Goal: Task Accomplishment & Management: Manage account settings

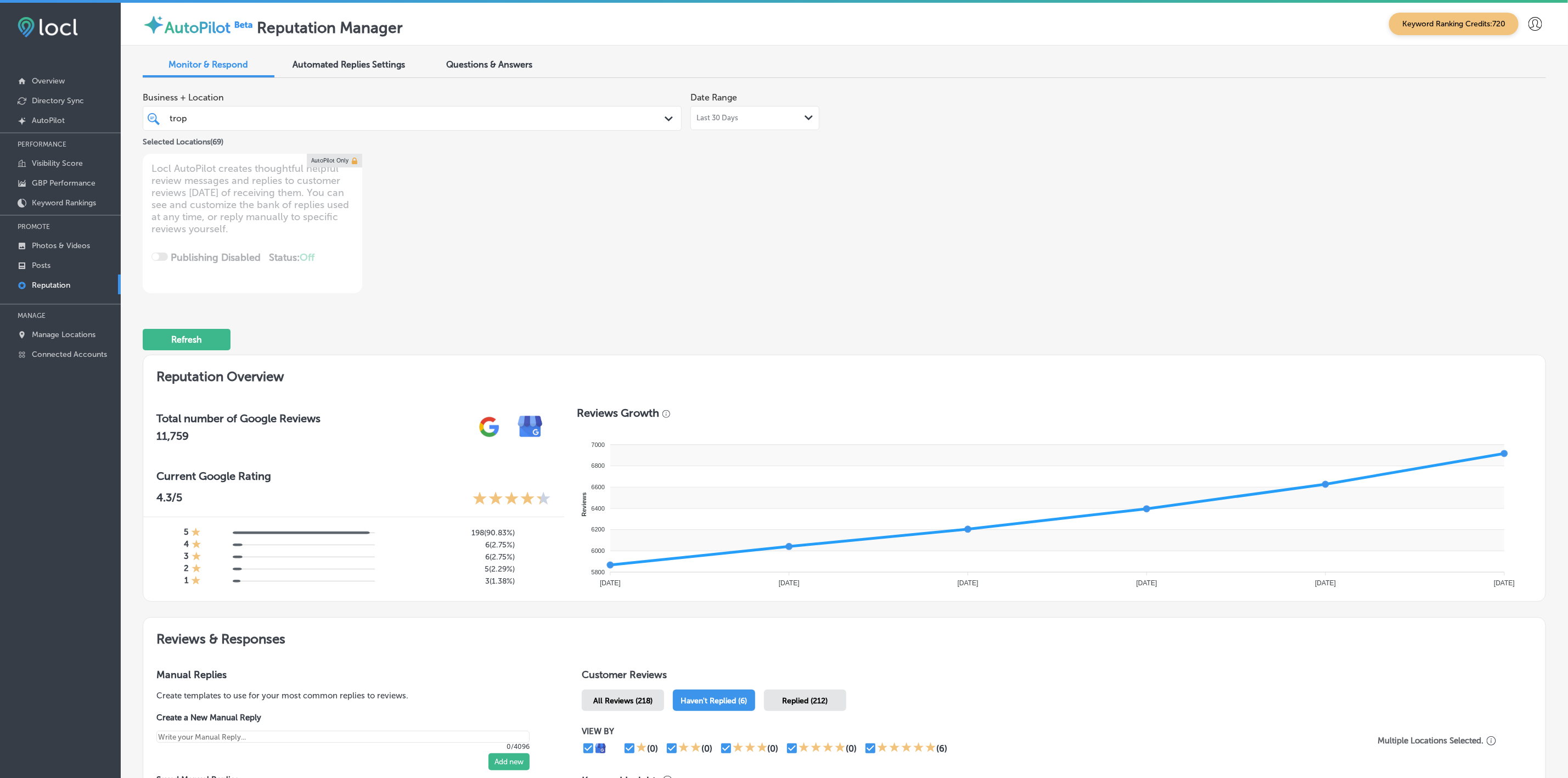
scroll to position [296, 0]
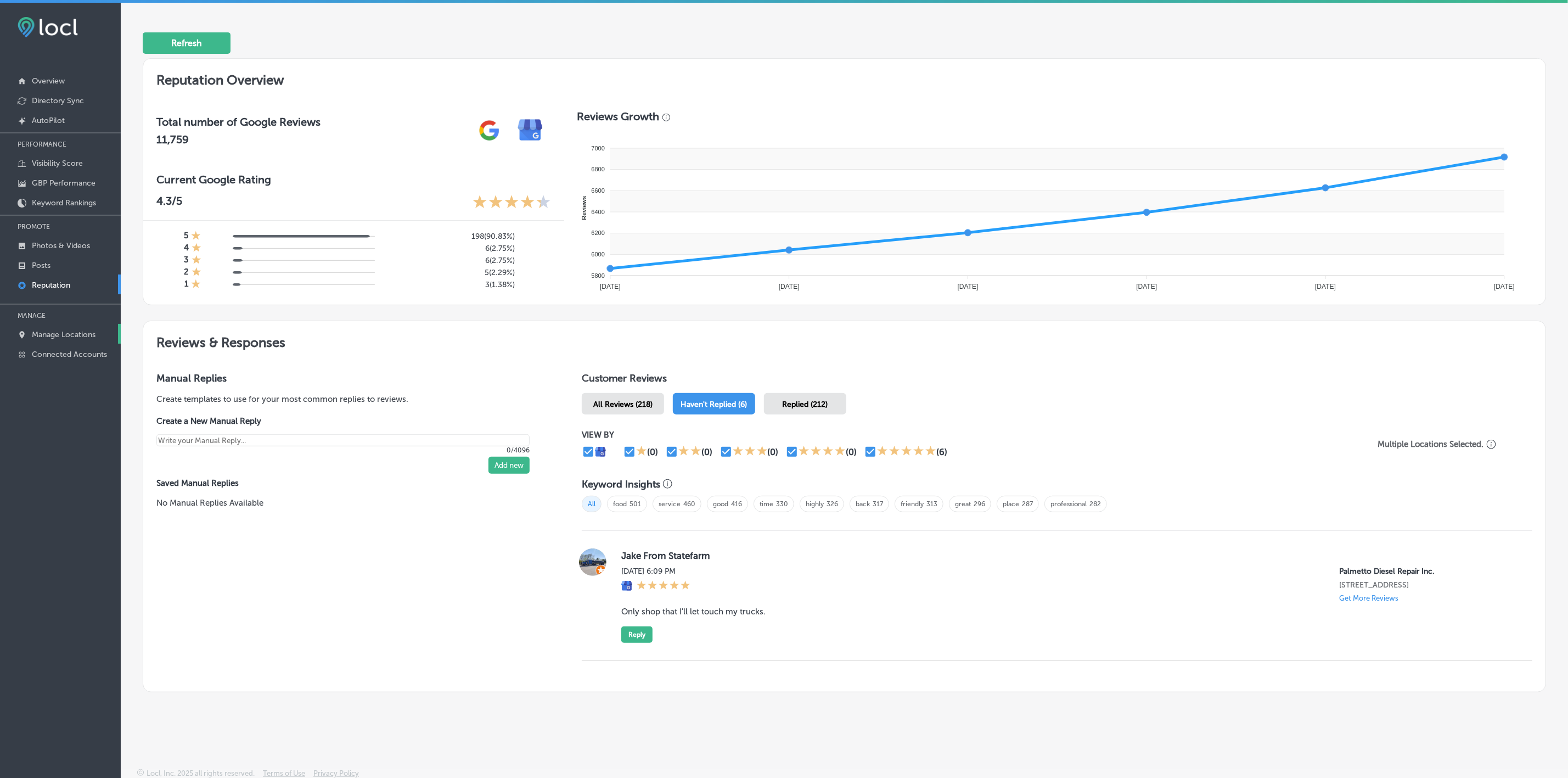
click at [72, 333] on p "Manage Locations" at bounding box center [64, 334] width 64 height 10
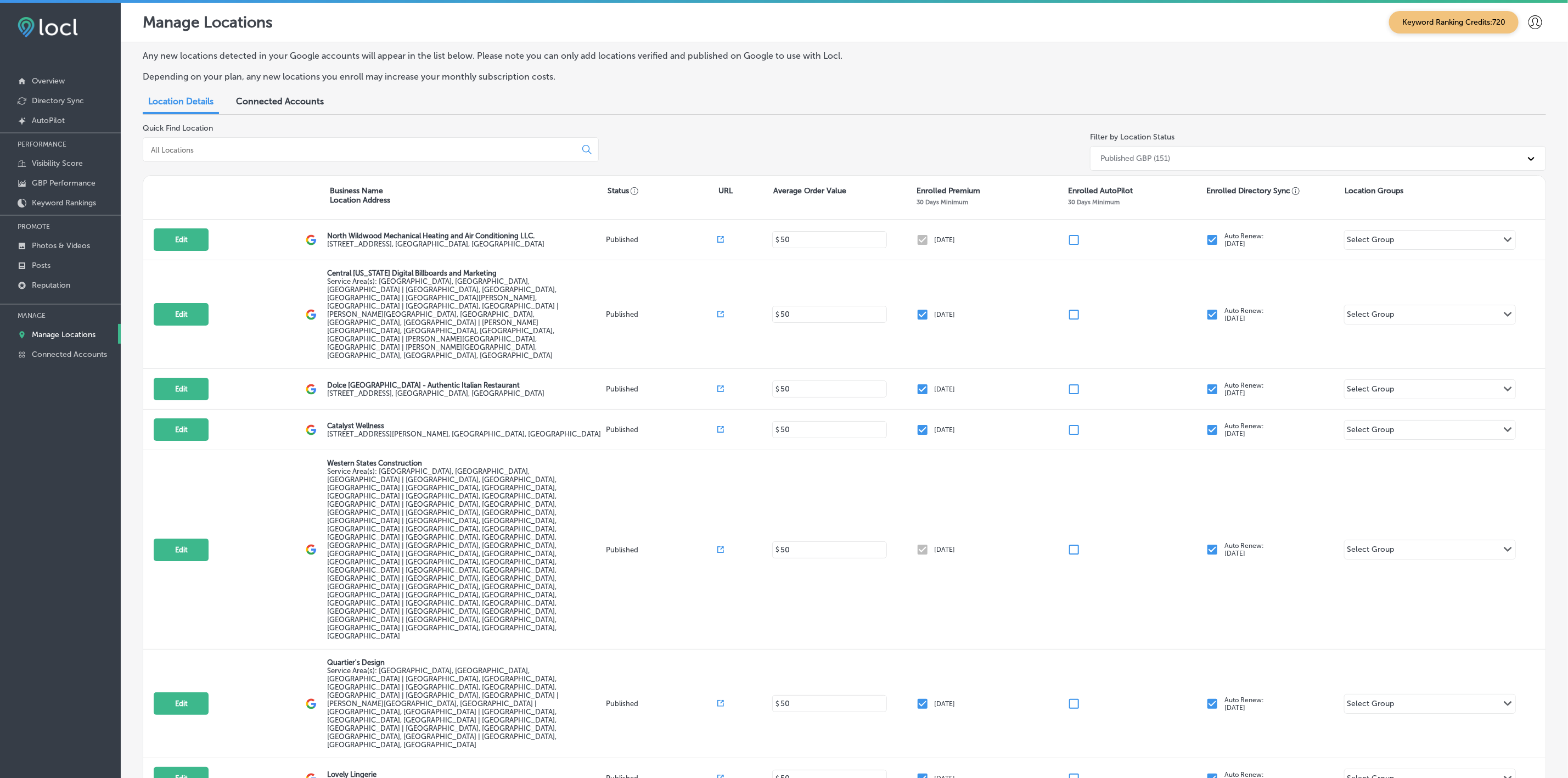
click at [454, 151] on input at bounding box center [361, 150] width 423 height 10
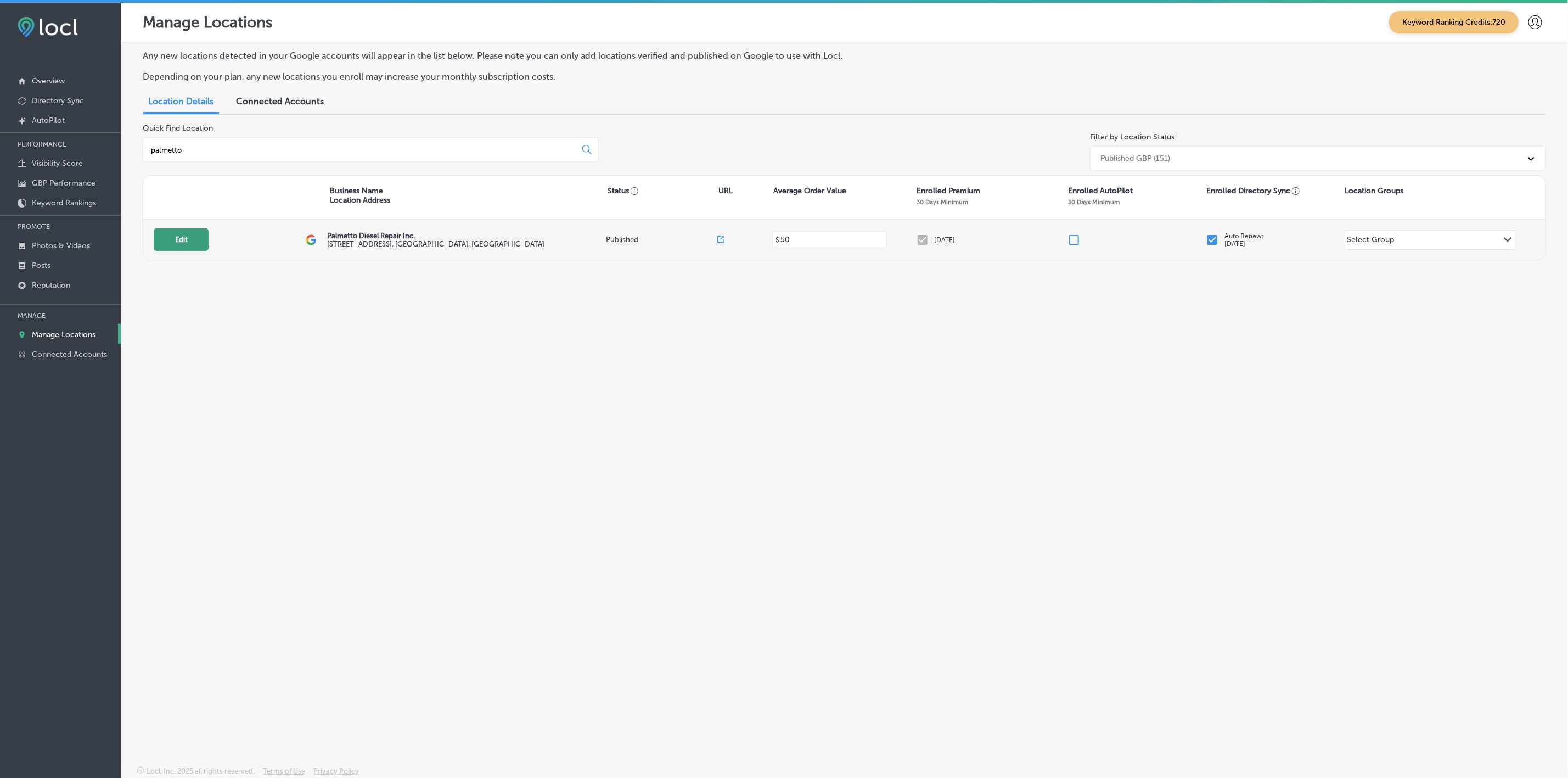
type input "palmetto"
click at [188, 241] on button "Edit" at bounding box center [181, 239] width 55 height 22
select select "US"
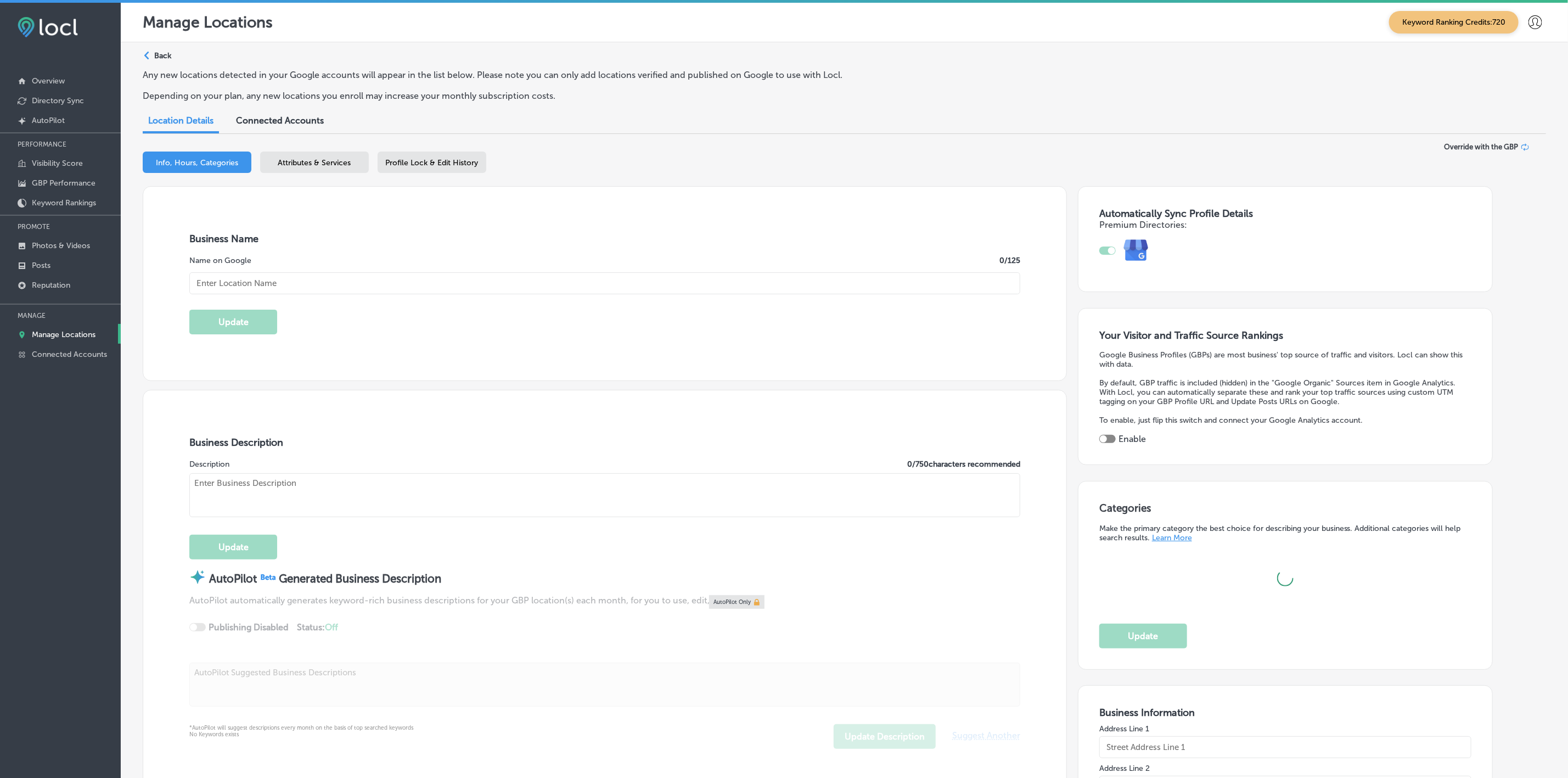
type input "Palmetto Diesel Repair Inc."
type input "[STREET_ADDRESS]"
type input "[GEOGRAPHIC_DATA]"
type input "29860"
type input "US"
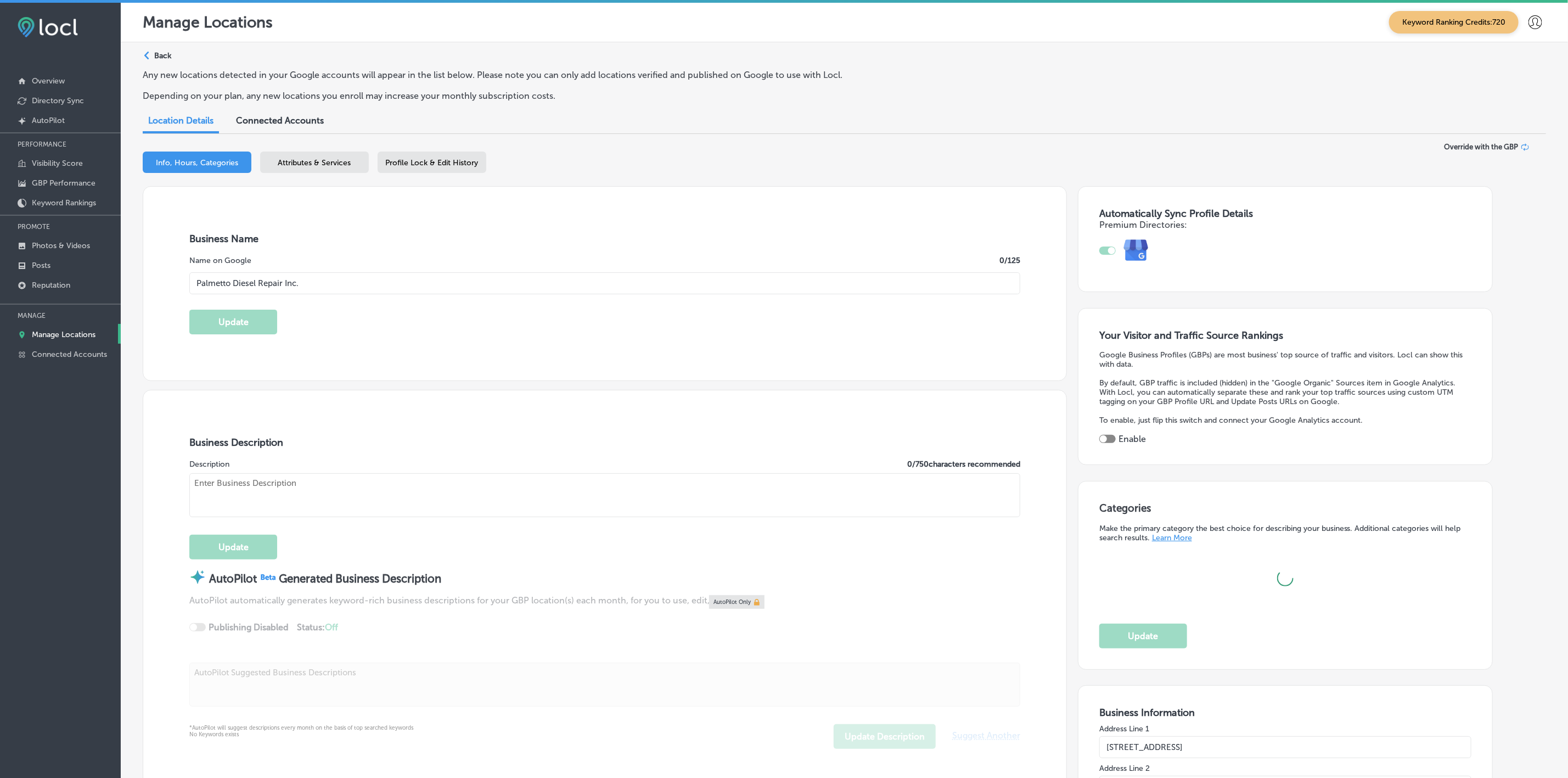
type input "[URL][DOMAIN_NAME]"
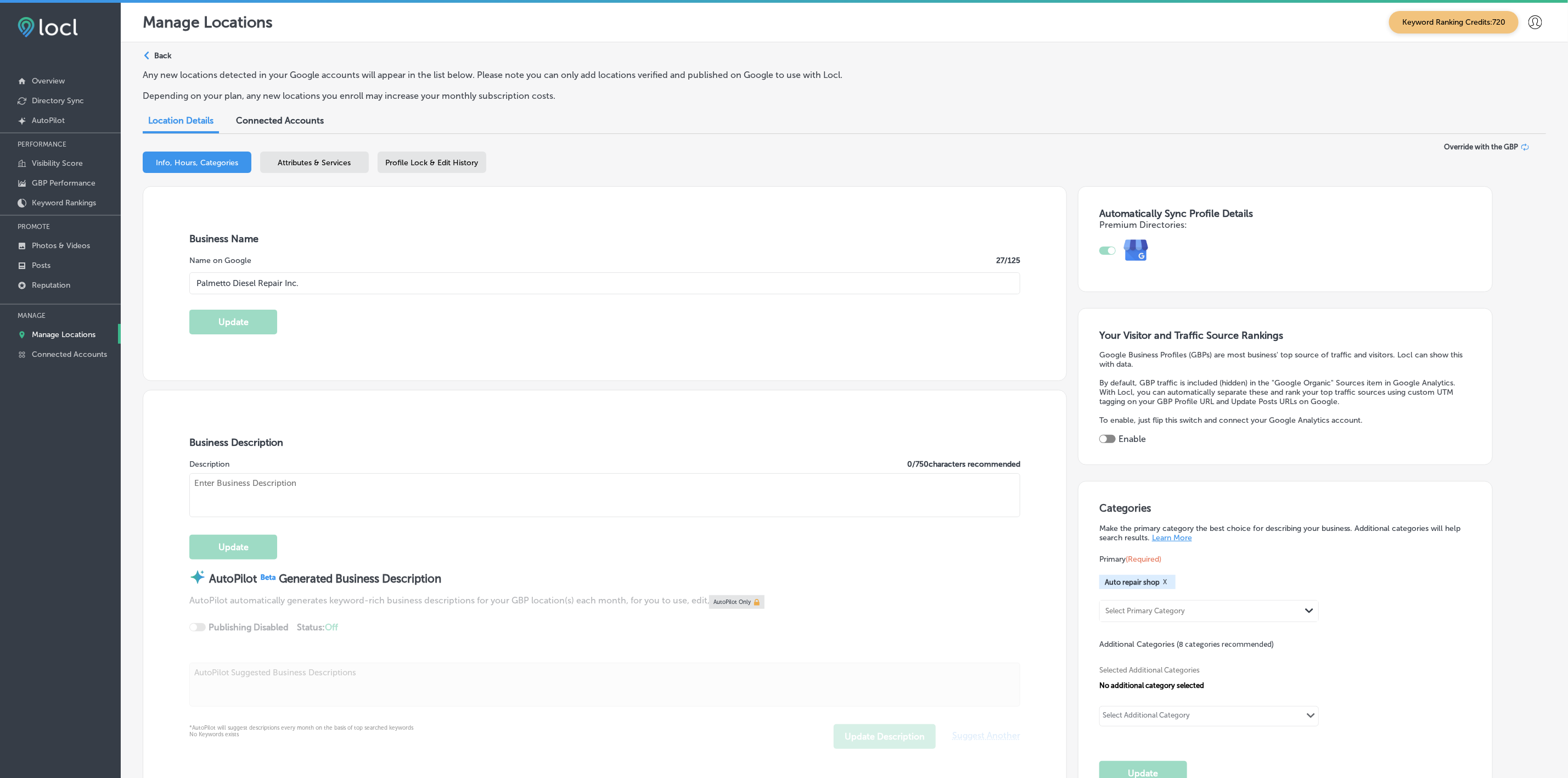
type textarea "We are a family owned and operated full service diesel shop. We work on commerc…"
type input "[PHONE_NUMBER]"
click at [1115, 437] on div at bounding box center [1108, 439] width 16 height 8
checkbox input "true"
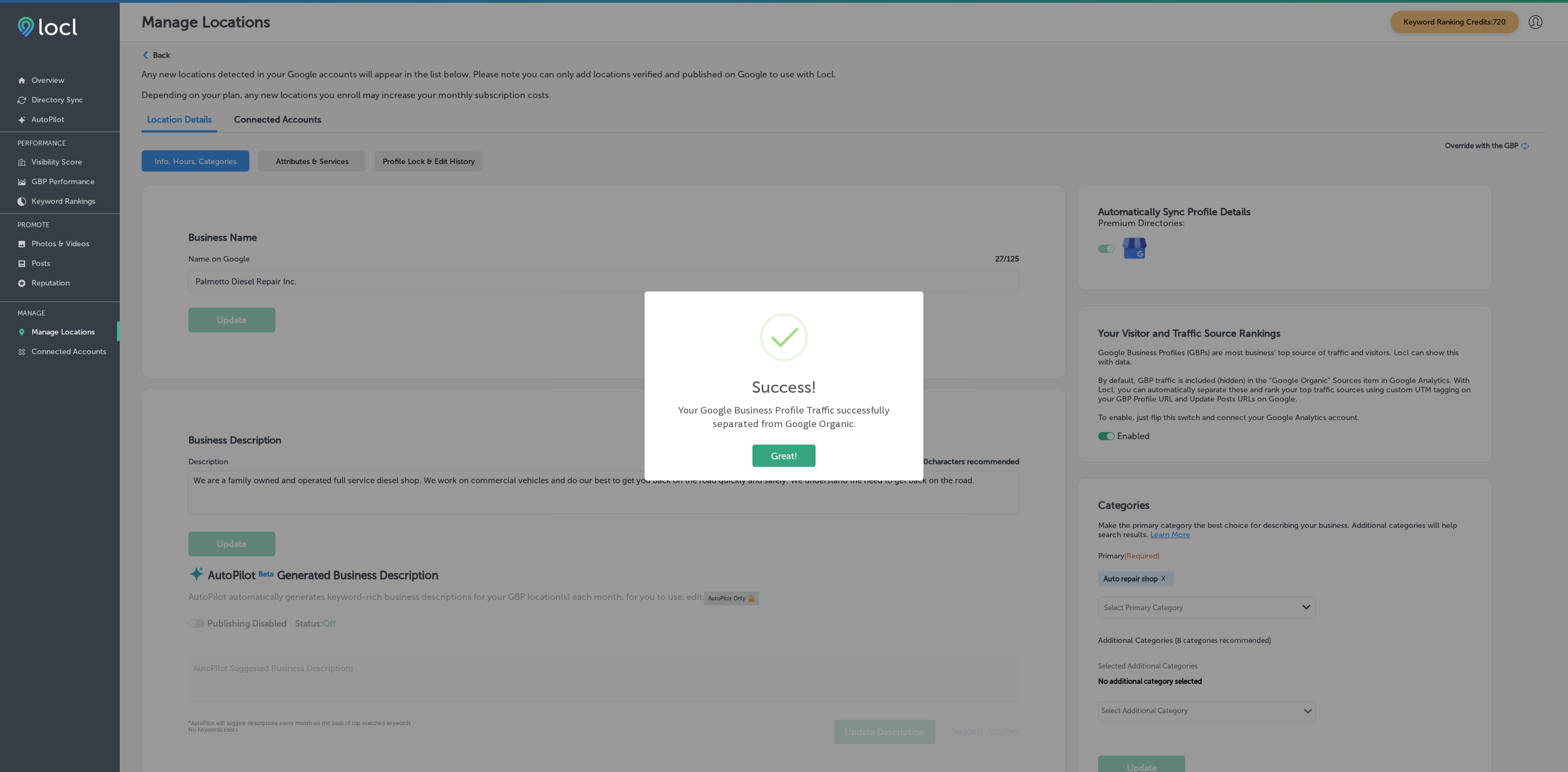
click at [784, 453] on button "Great!" at bounding box center [784, 455] width 63 height 22
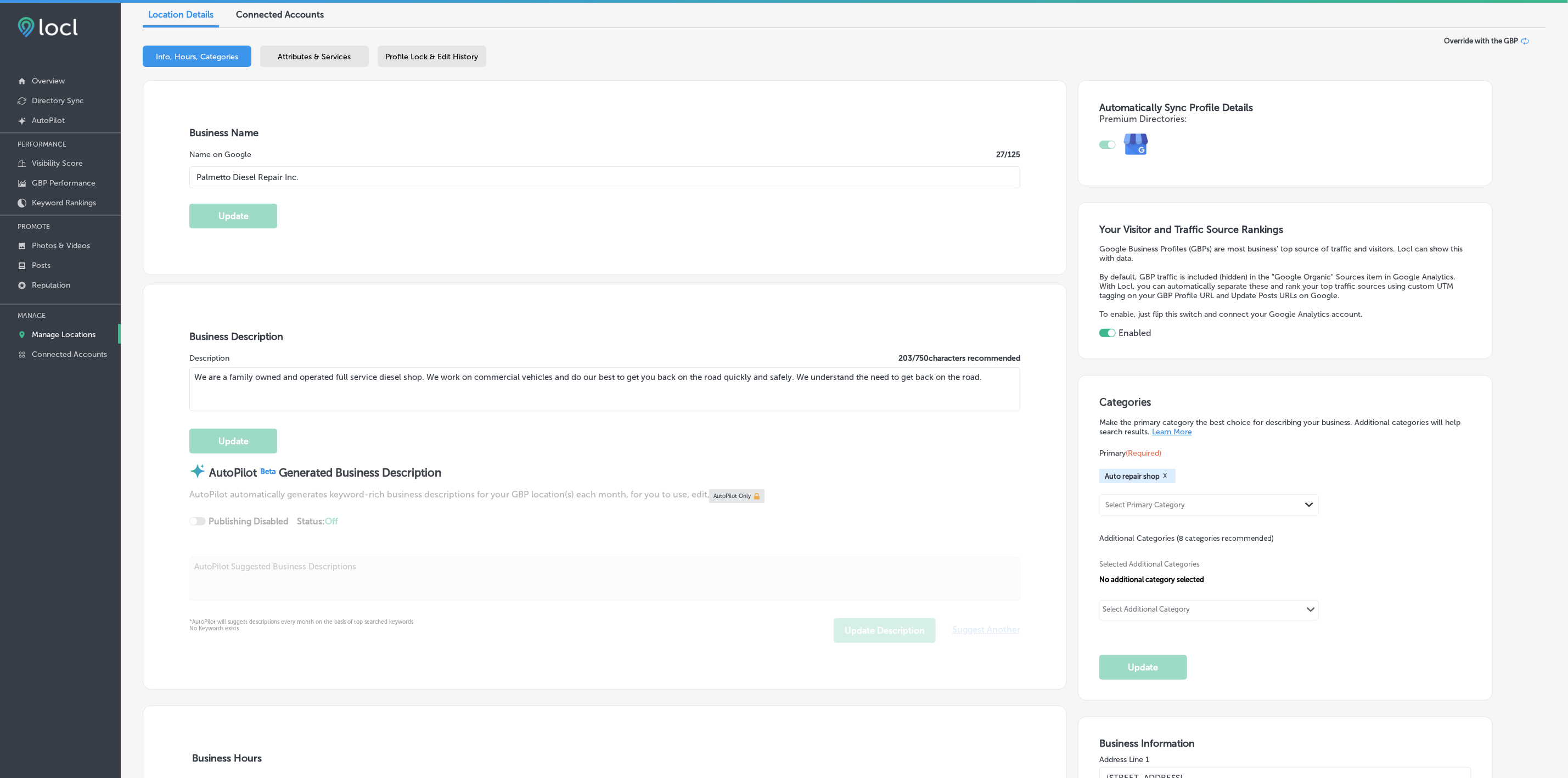
scroll to position [165, 0]
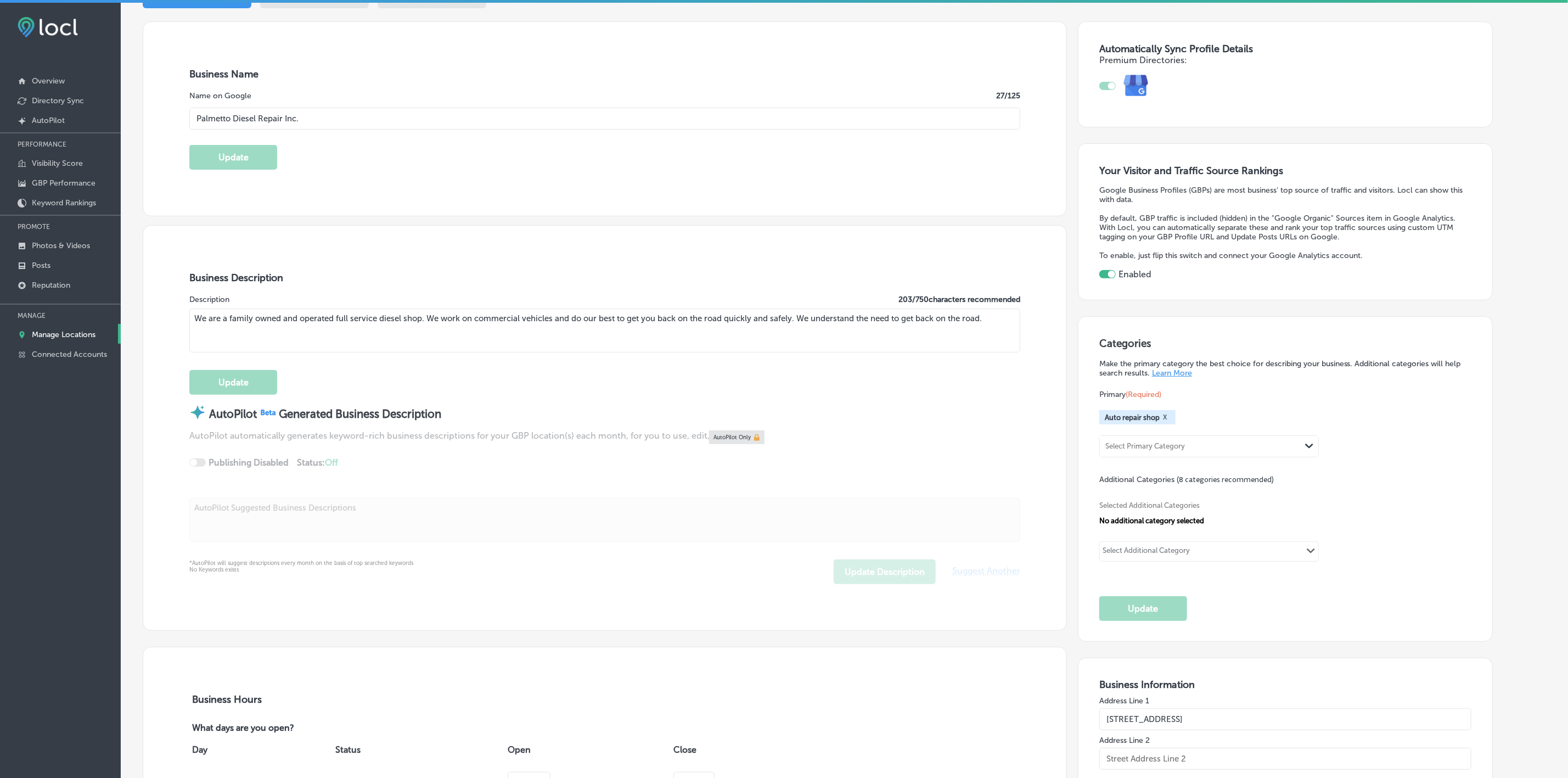
click at [1173, 565] on div "Selected Additional Categories No additional category selected Select Additiona…" at bounding box center [1286, 529] width 373 height 90
click at [1168, 548] on div "Select Additional Category" at bounding box center [1146, 552] width 87 height 13
paste input "Tire service"
click at [1204, 573] on div "Tire service" at bounding box center [1209, 575] width 205 height 14
type input "Tire service"
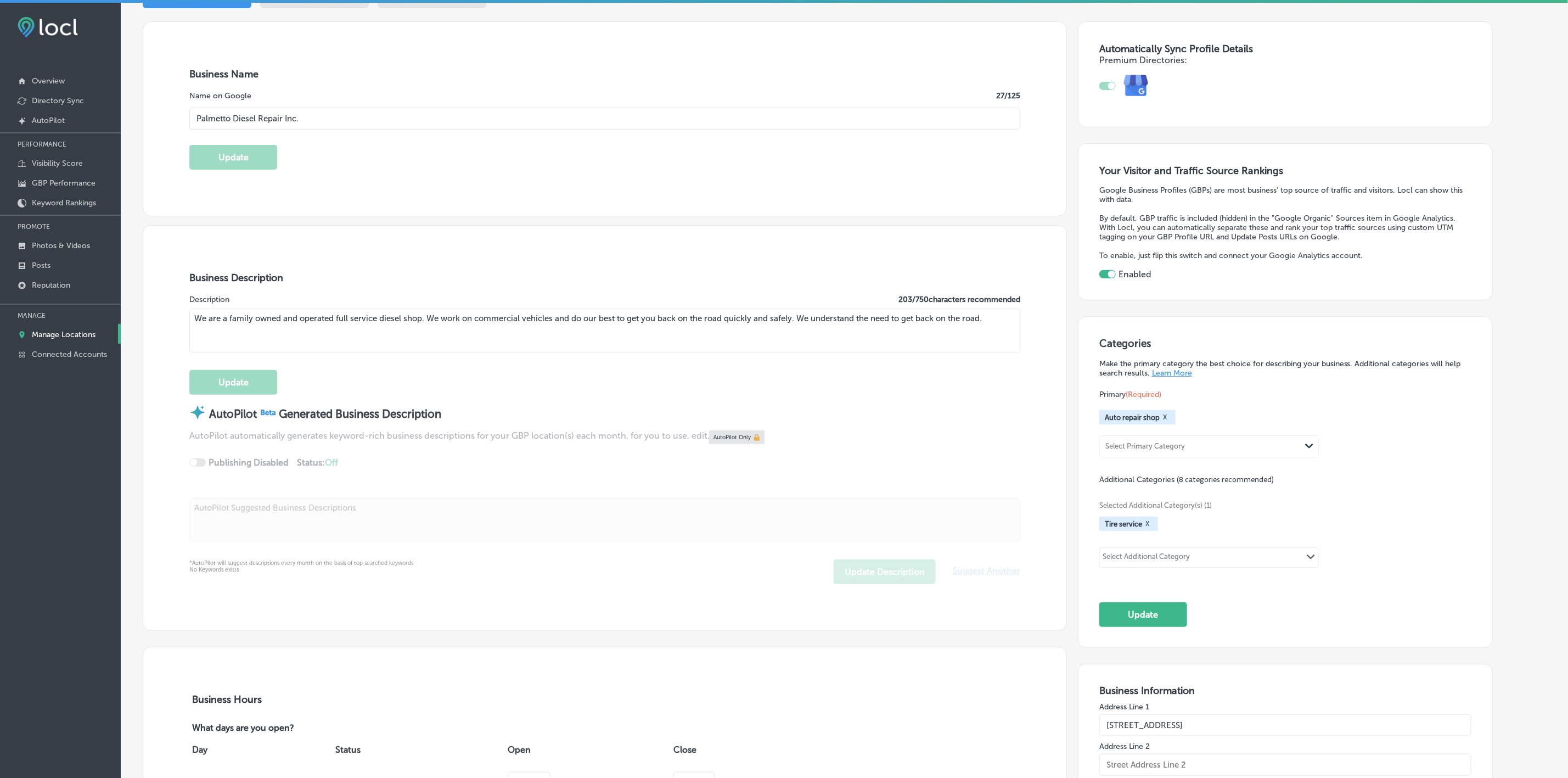
click at [1205, 551] on div "Select Additional Category Path Created with Sketch." at bounding box center [1208, 556] width 218 height 18
paste input "Preventative Maintenance services,"
type input "P"
click at [1243, 550] on div "Select Additional Category Path Created with Sketch." at bounding box center [1208, 556] width 218 height 18
paste input "trailer repair,"
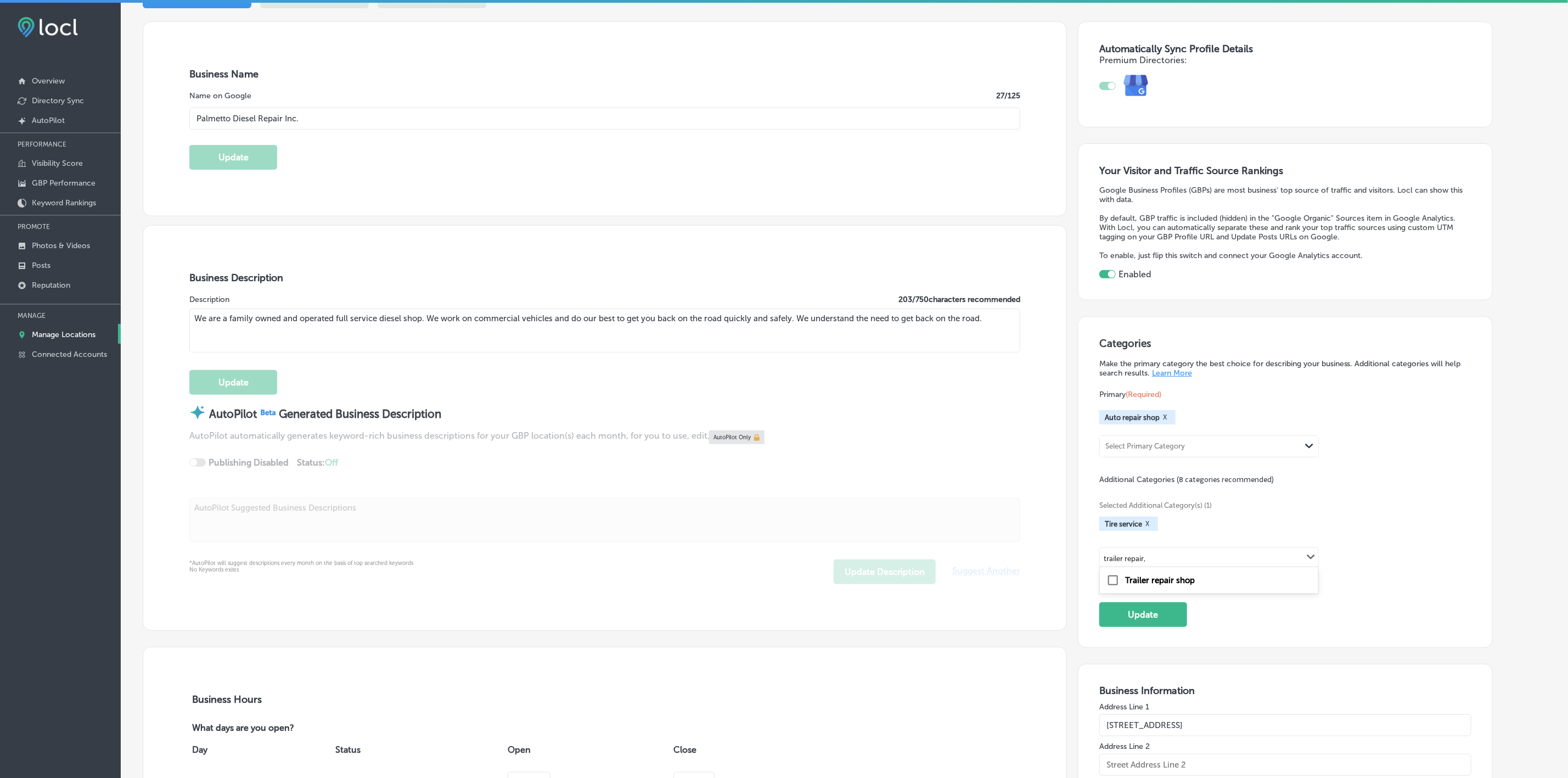
click at [1119, 576] on input "checkbox" at bounding box center [1113, 580] width 14 height 14
type input "trailer repair,"
click at [1206, 550] on div "Select Additional Category Path Created with Sketch." at bounding box center [1208, 556] width 218 height 18
paste input "truck repair,"
click at [1206, 586] on div "Truck repair shop" at bounding box center [1208, 579] width 218 height 22
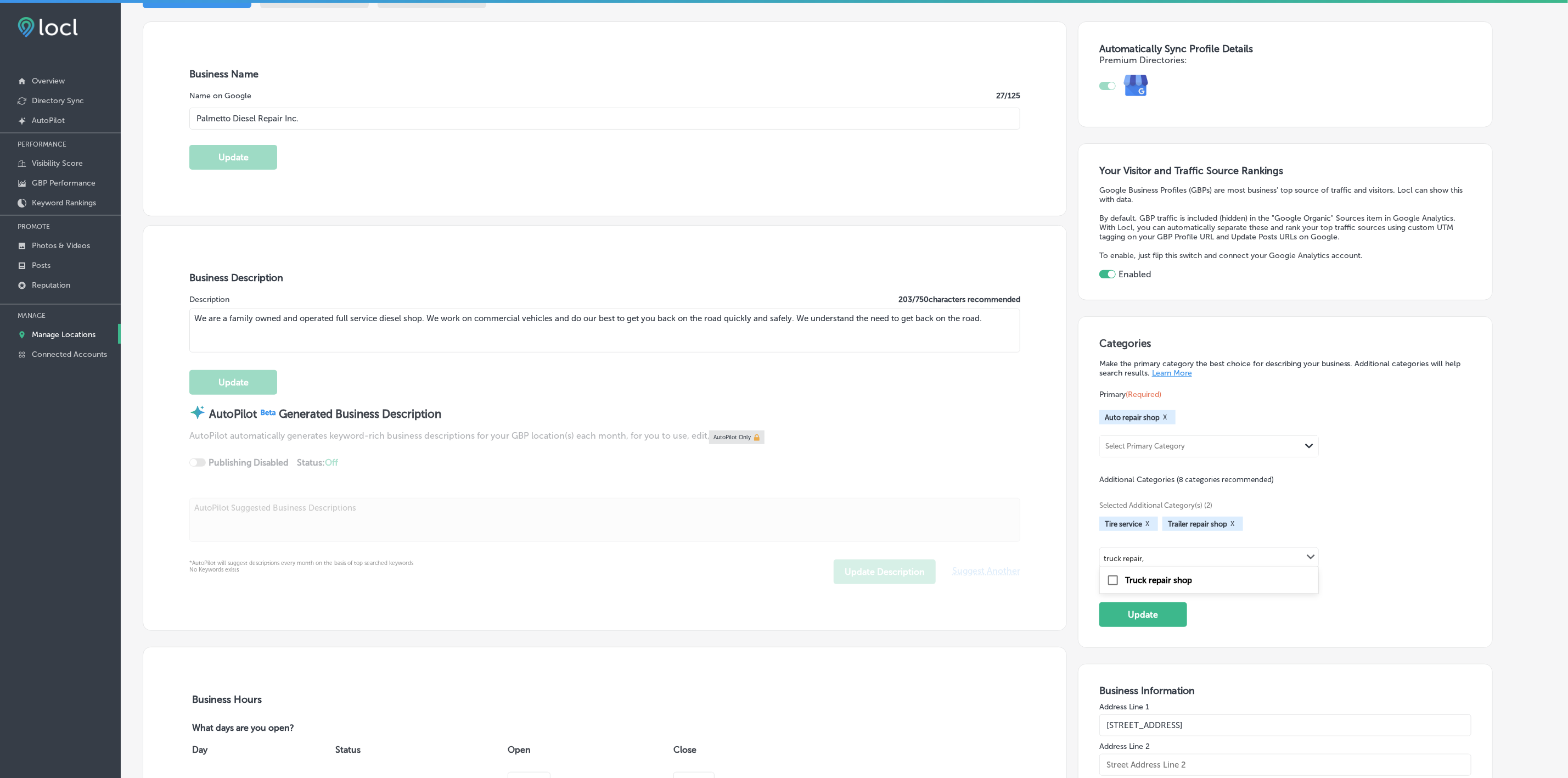
type input "truck repair,"
click at [1185, 561] on div "Select Additional Category" at bounding box center [1146, 558] width 87 height 13
paste input "engine repair,"
click at [1150, 577] on label "Diesel engine repair service" at bounding box center [1177, 580] width 105 height 10
type input "engine repair,"
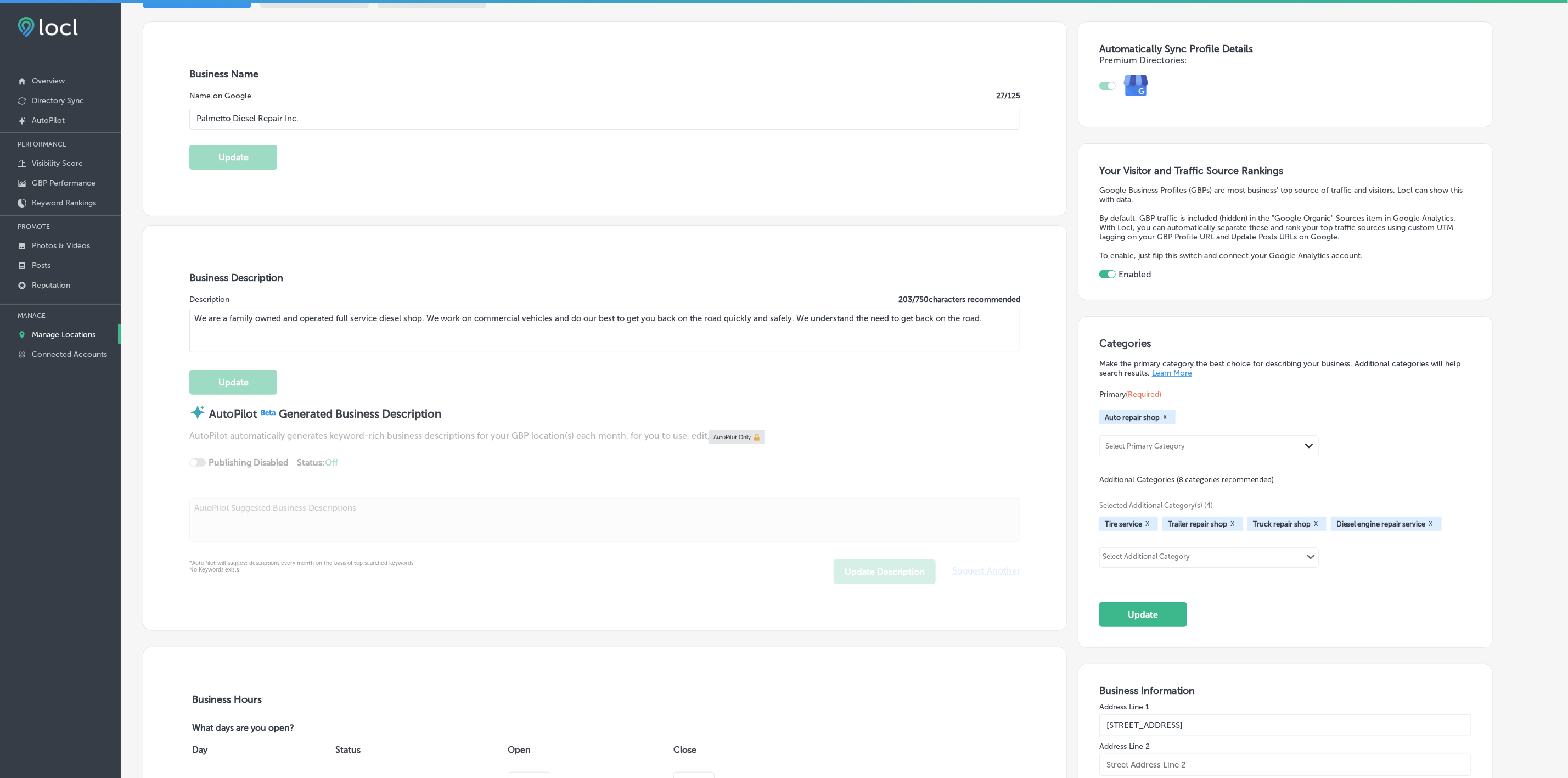
click at [1181, 556] on div "Select Additional Category" at bounding box center [1146, 558] width 87 height 13
paste input "24/7 roadside repair"
drag, startPoint x: 1131, startPoint y: 556, endPoint x: 1080, endPoint y: 556, distance: 51.0
type input "roadside repair"
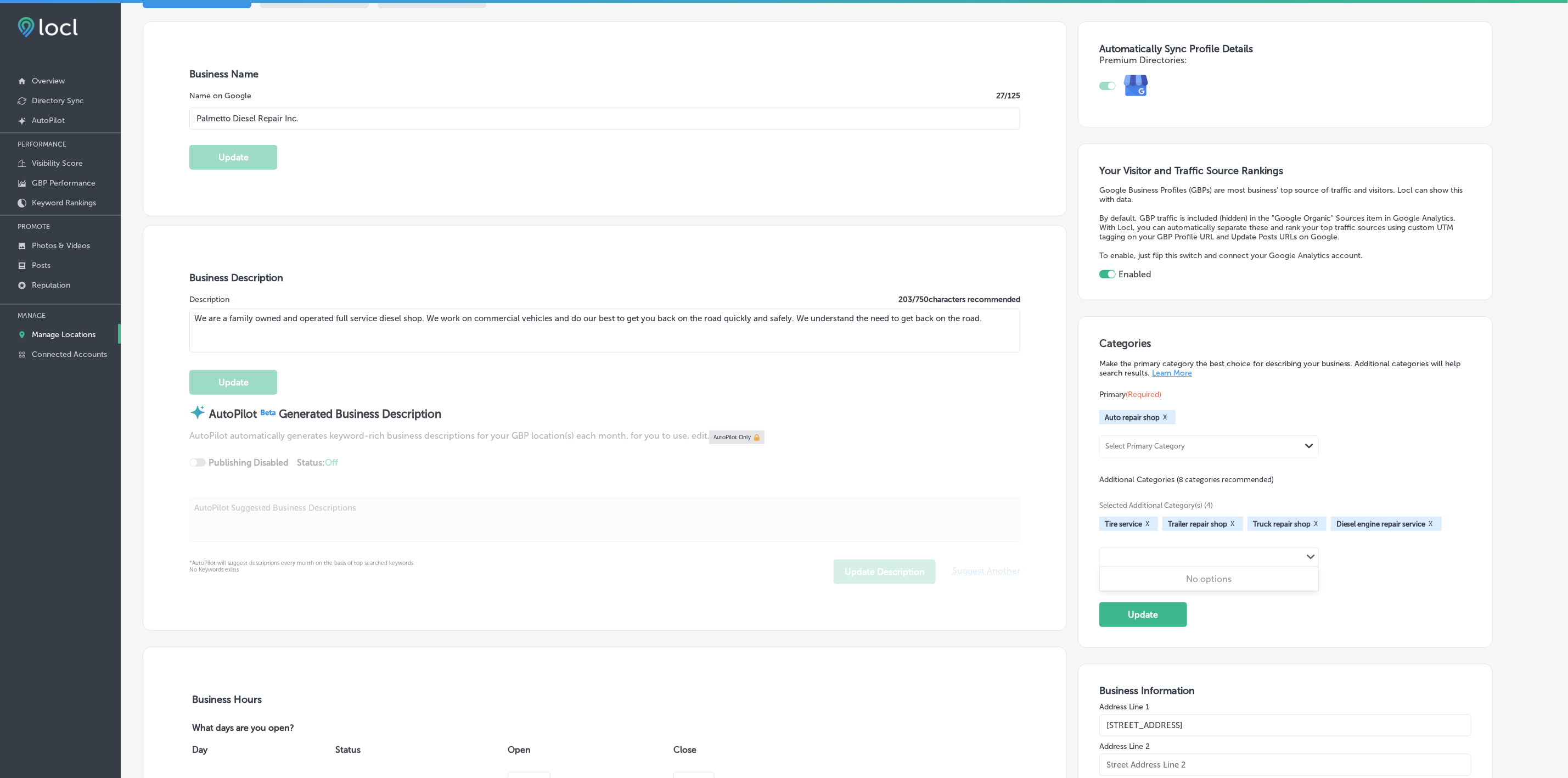
click at [1213, 562] on div "roadside repair Path Created with Sketch." at bounding box center [1208, 556] width 218 height 18
click at [1212, 560] on div "Select Additional Category Path Created with Sketch." at bounding box center [1208, 556] width 218 height 18
click at [1408, 595] on div "Categories Make the primary category the best choice for describing your busine…" at bounding box center [1286, 482] width 373 height 289
click at [1130, 616] on button "Update" at bounding box center [1144, 613] width 88 height 24
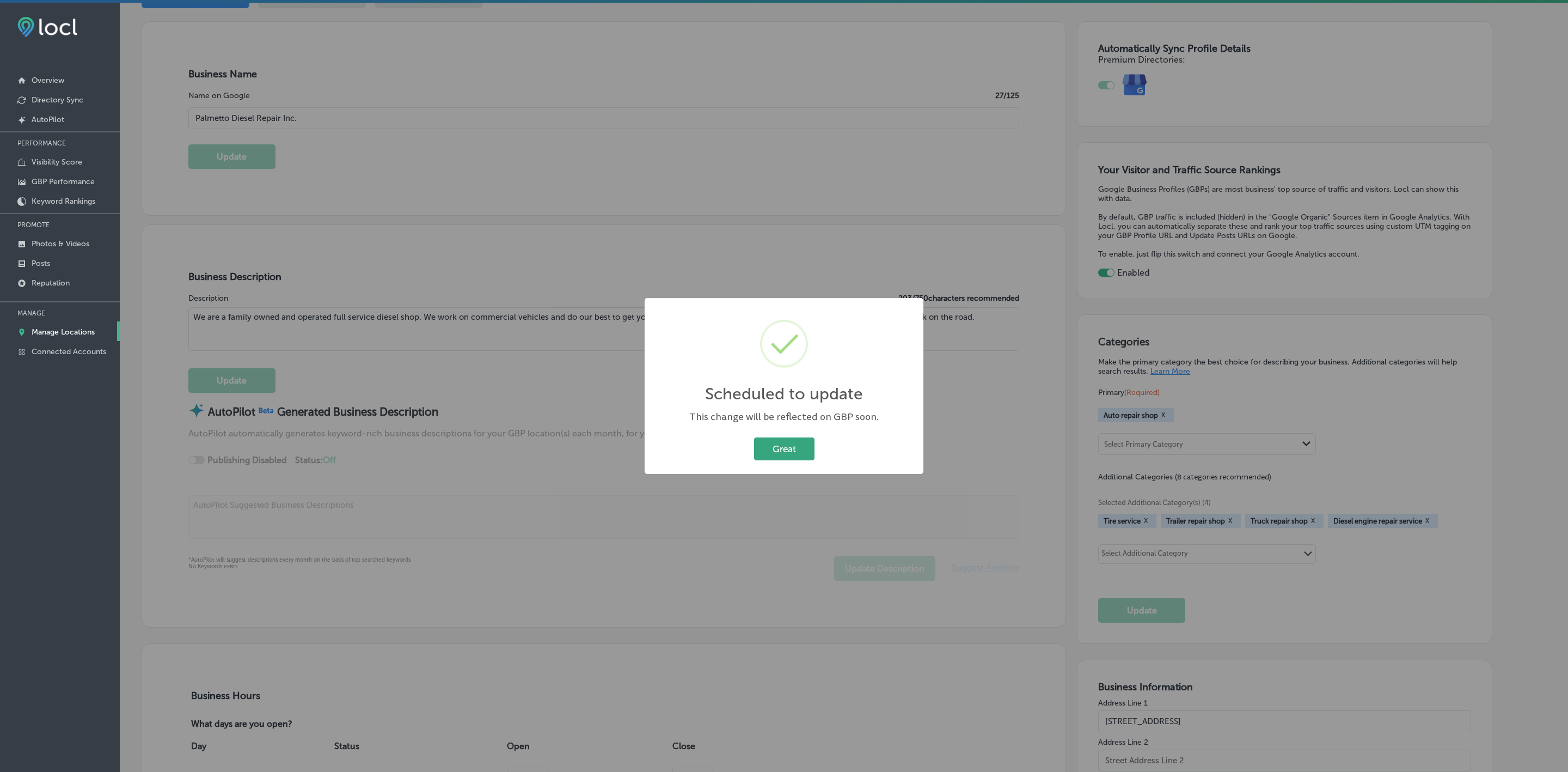
click at [764, 444] on button "Great" at bounding box center [784, 448] width 61 height 22
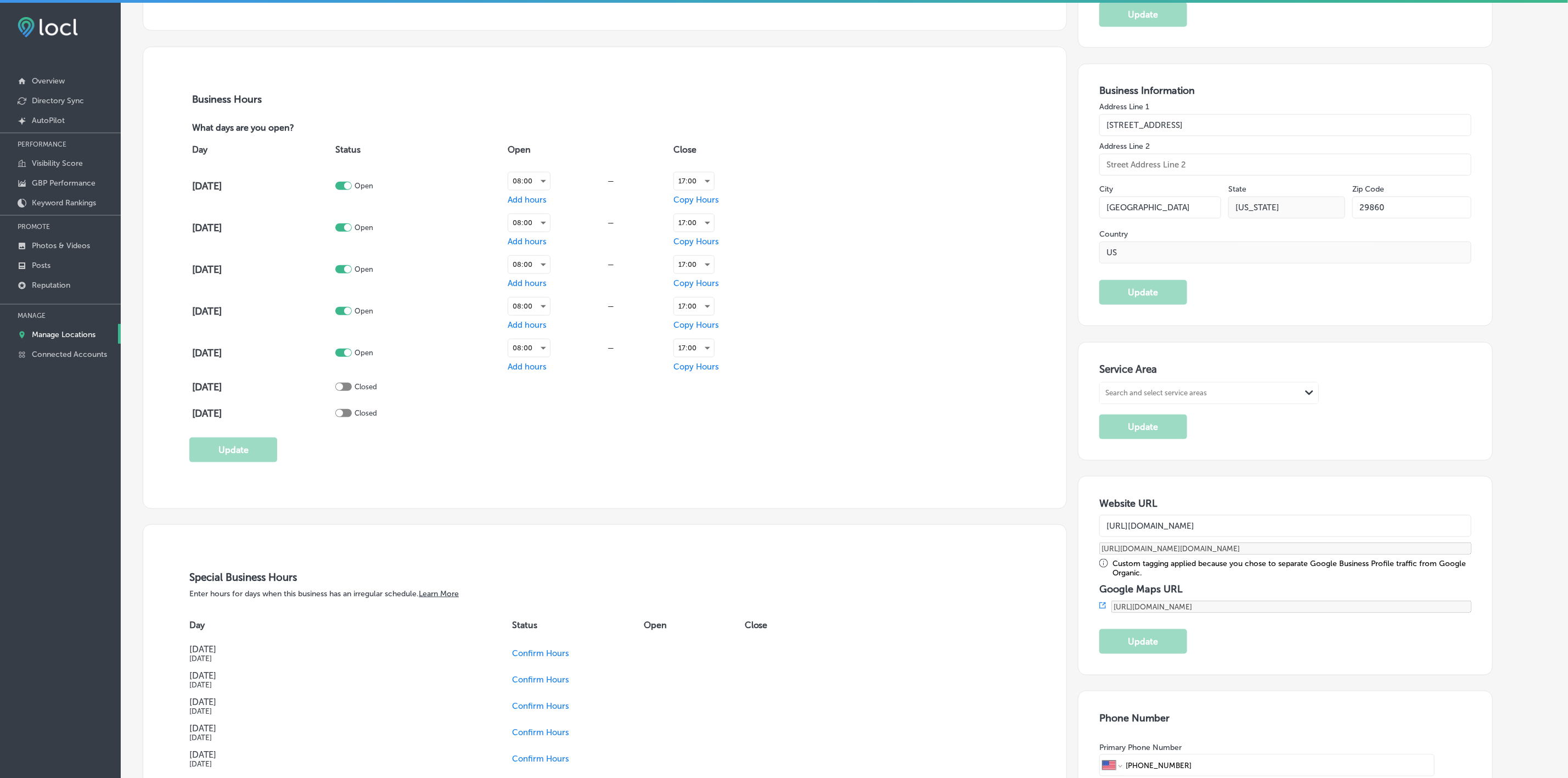
scroll to position [906, 0]
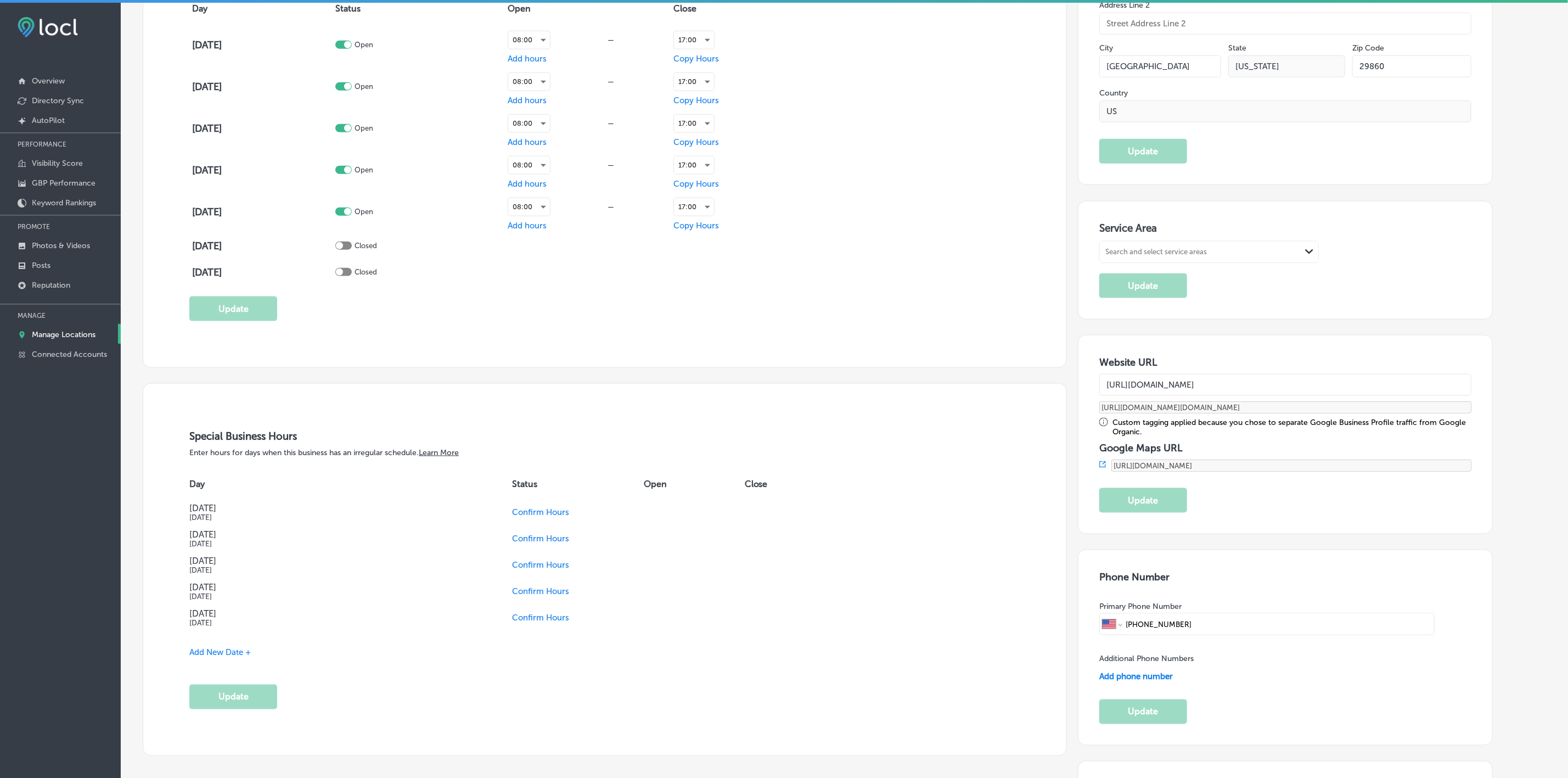
click at [538, 622] on span "Confirm Hours" at bounding box center [540, 617] width 57 height 10
click at [506, 595] on span "Confirm Hours" at bounding box center [507, 591] width 57 height 10
click at [509, 513] on span "Confirm Hours" at bounding box center [507, 512] width 57 height 10
click at [223, 654] on span "Add New Date +" at bounding box center [219, 652] width 61 height 10
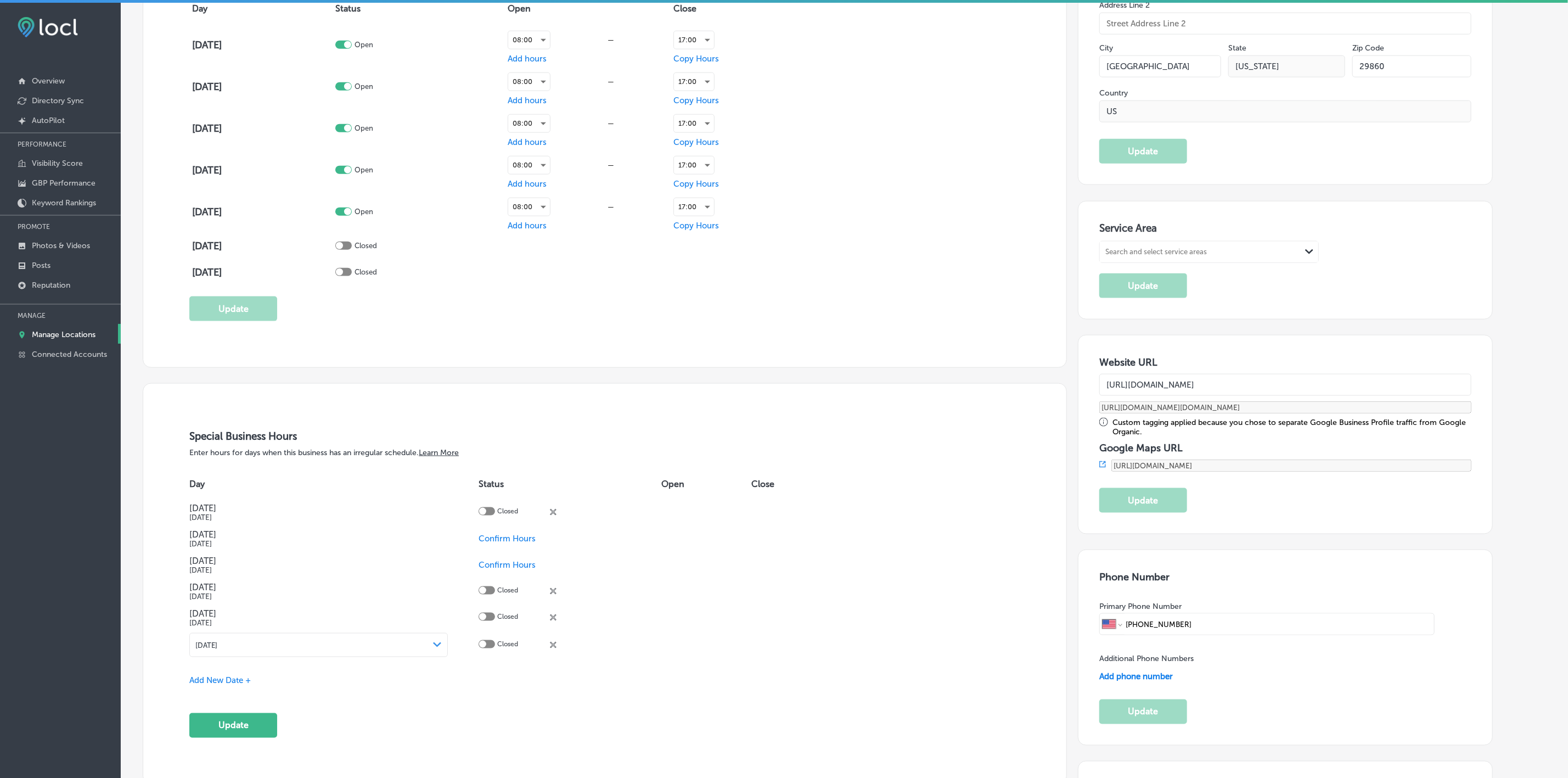
click at [260, 647] on div "[DATE] Path Created with Sketch." at bounding box center [319, 644] width 246 height 9
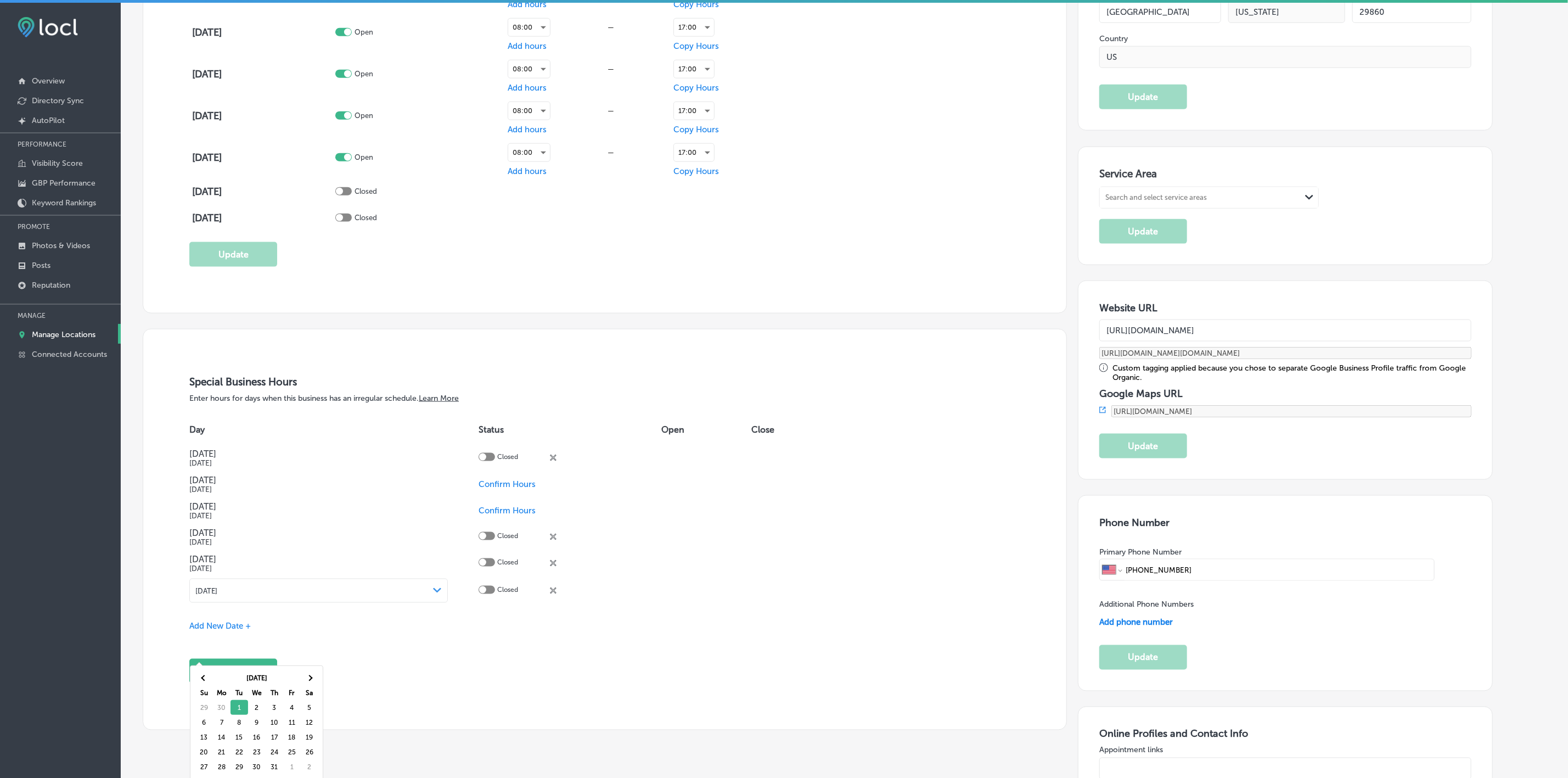
scroll to position [988, 0]
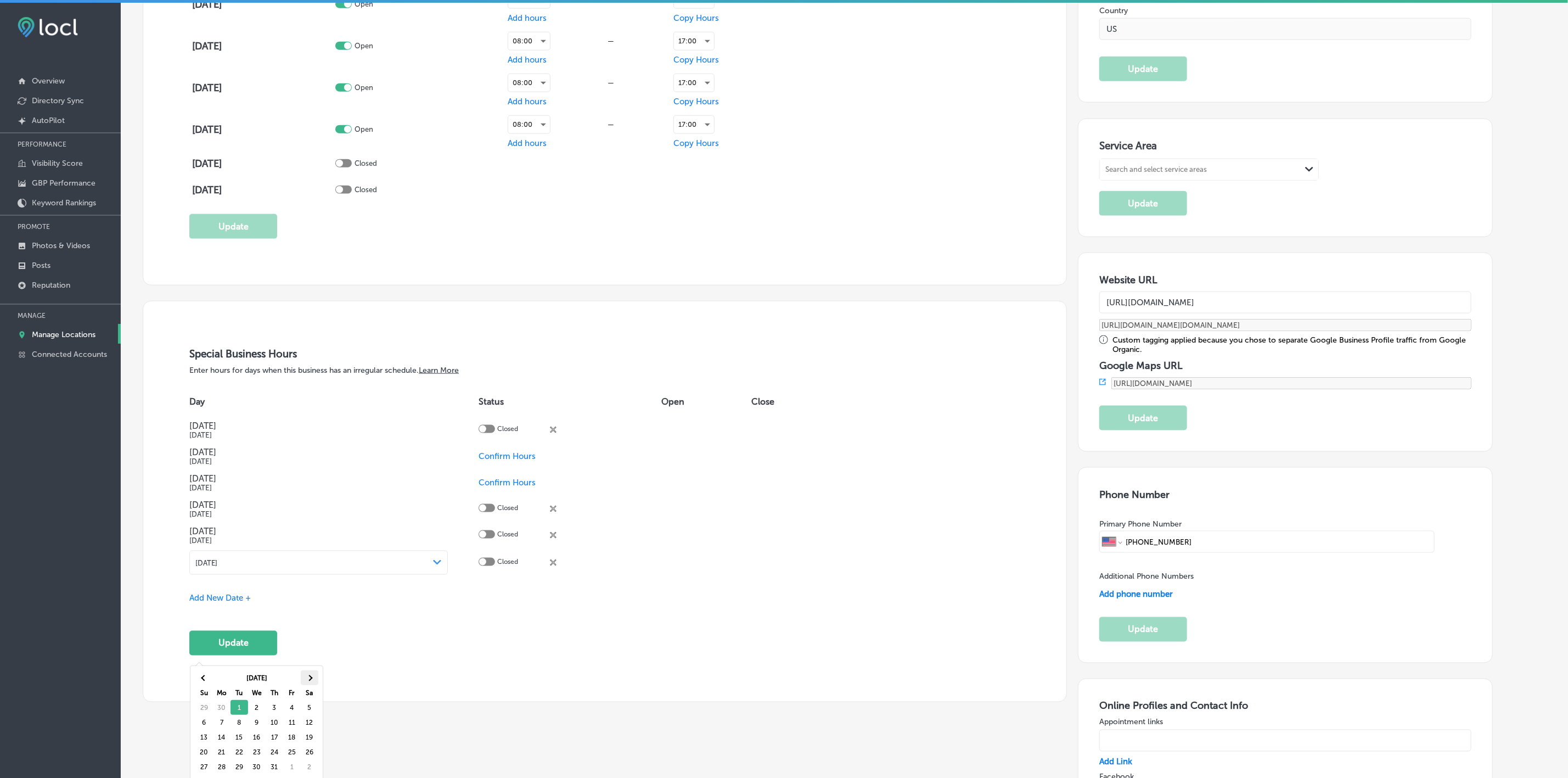
click at [308, 680] on th at bounding box center [309, 677] width 17 height 15
click at [298, 557] on div "[DATE] Path Created with Sketch." at bounding box center [318, 562] width 259 height 24
click at [313, 598] on th at bounding box center [309, 595] width 17 height 15
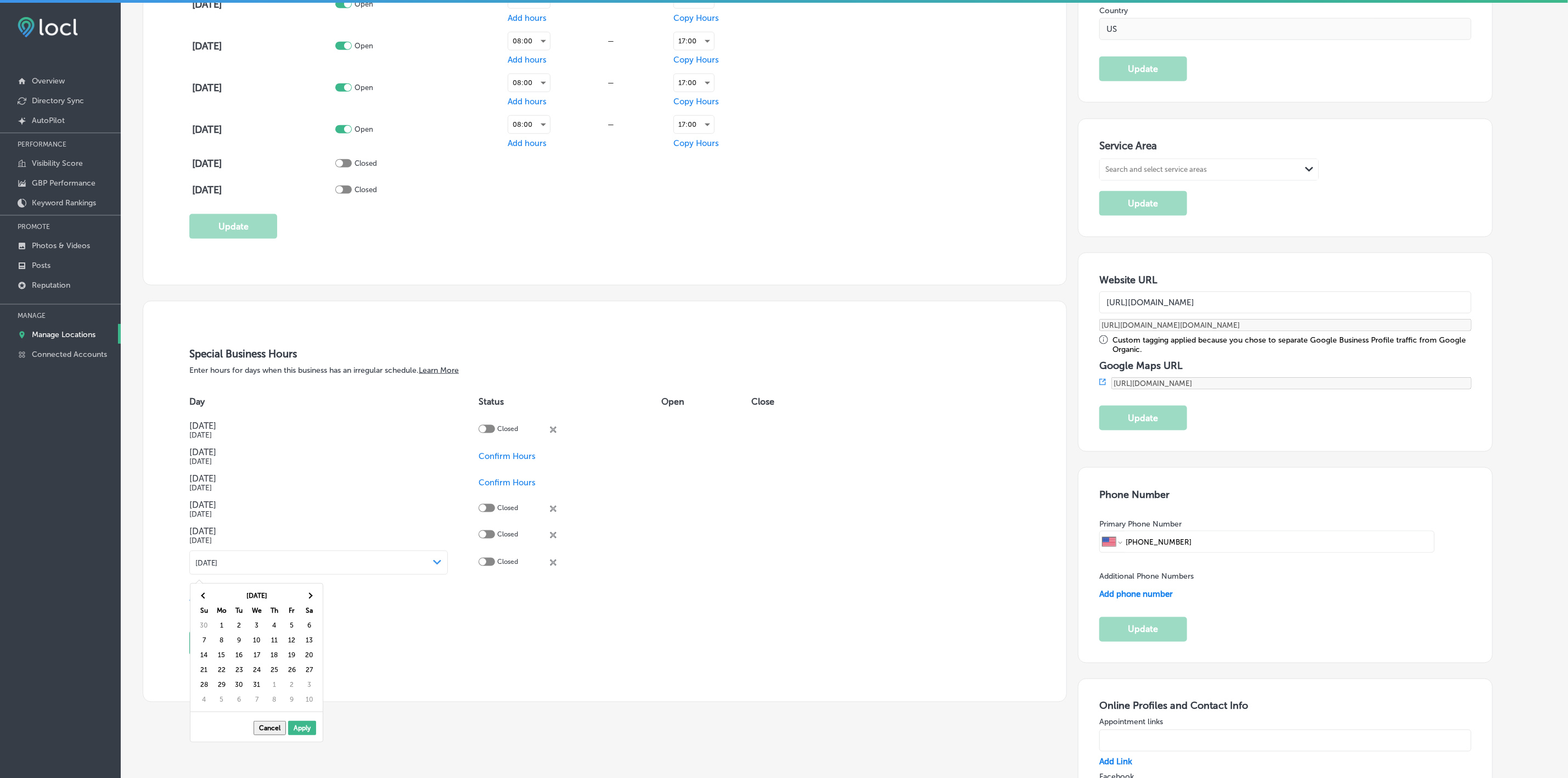
click at [313, 598] on th at bounding box center [309, 595] width 17 height 15
click at [253, 648] on button "Update" at bounding box center [233, 642] width 88 height 24
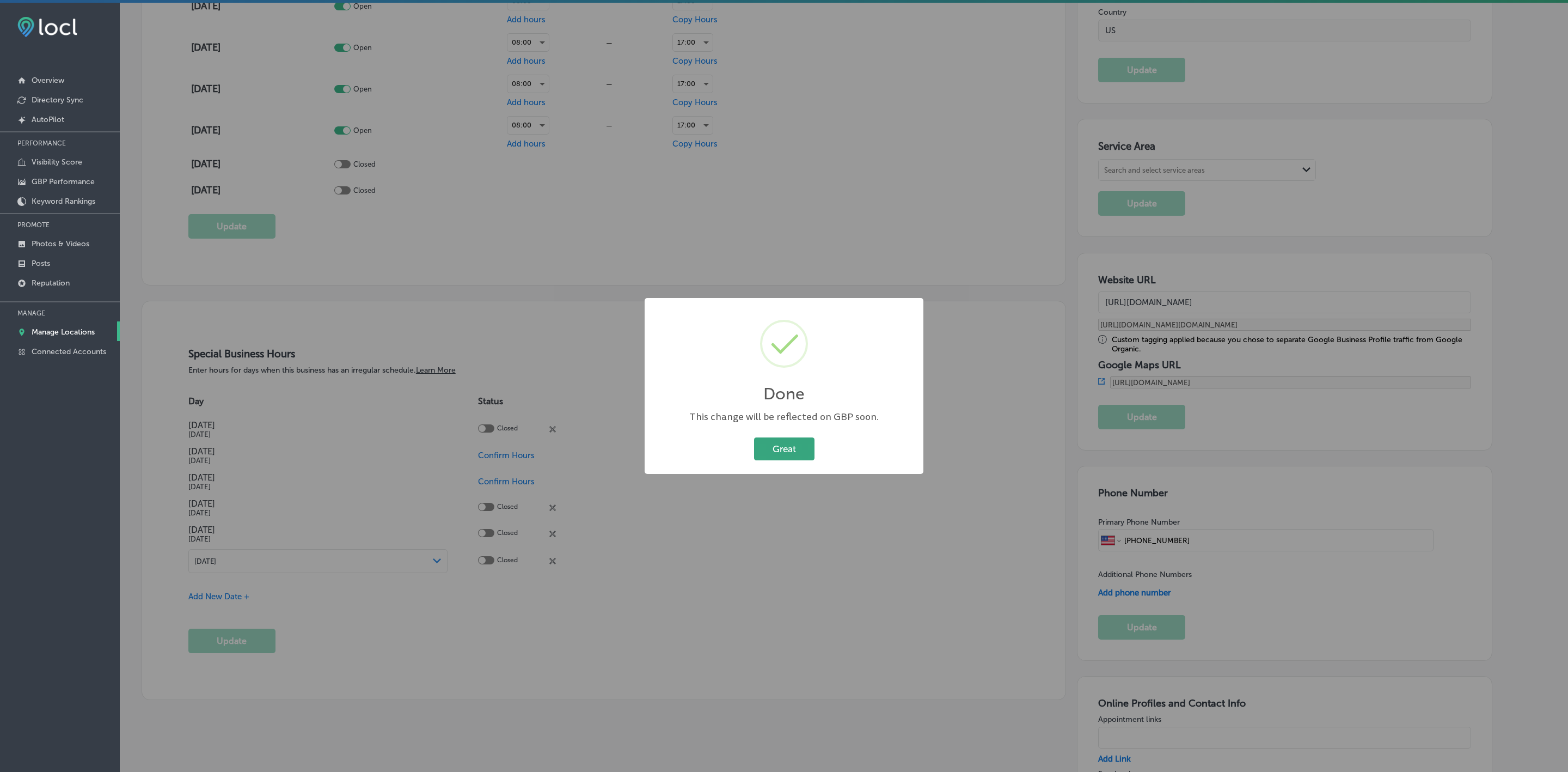
click at [778, 446] on button "Great" at bounding box center [784, 448] width 61 height 22
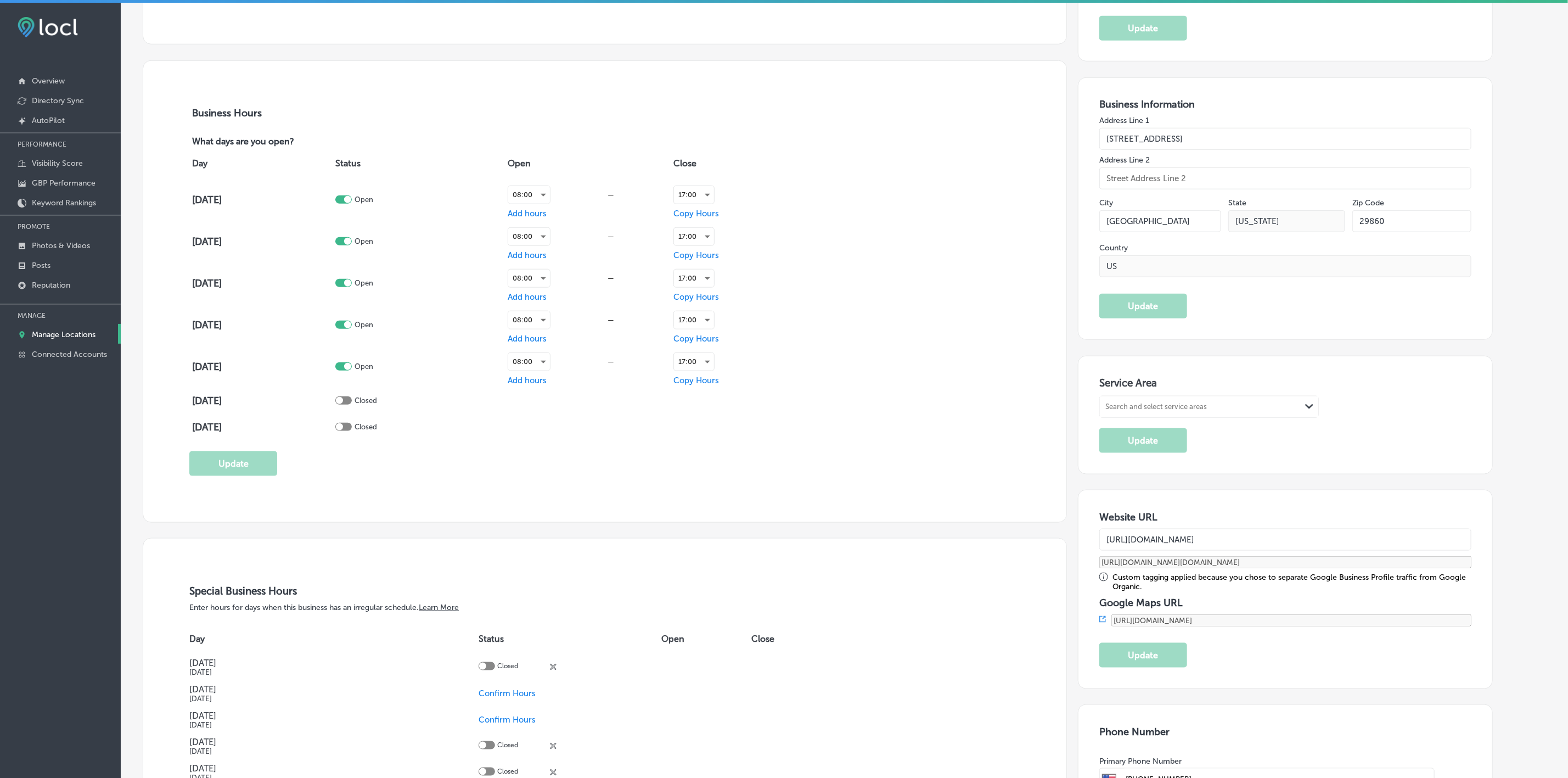
scroll to position [659, 0]
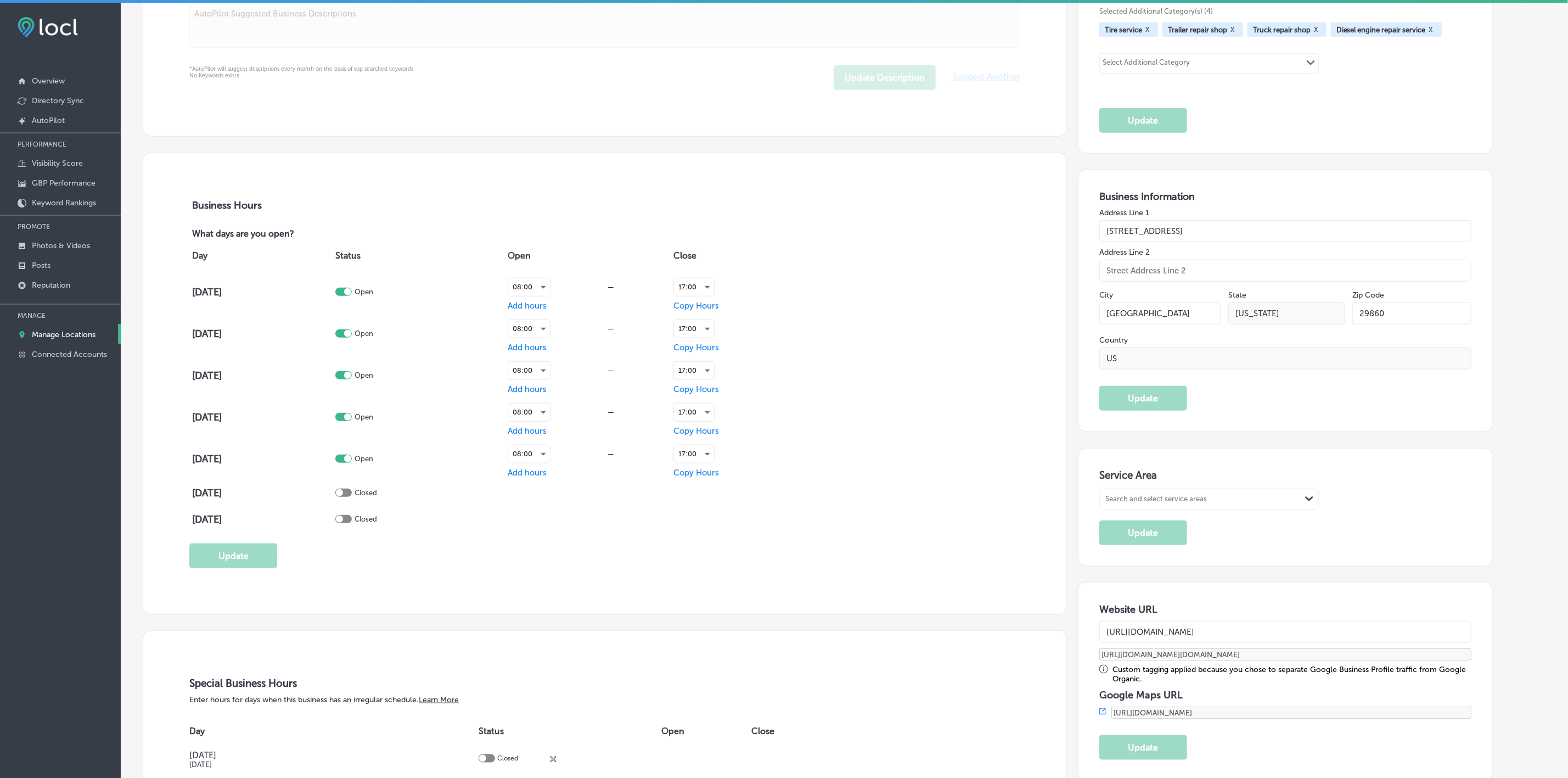
click at [1135, 489] on div "Search and select service areas Path Created with Sketch." at bounding box center [1208, 499] width 218 height 21
paste input "[GEOGRAPHIC_DATA], [GEOGRAPHIC_DATA]"
click at [1146, 531] on div "SC, [GEOGRAPHIC_DATA]" at bounding box center [1209, 532] width 205 height 11
type input "[GEOGRAPHIC_DATA], [GEOGRAPHIC_DATA]"
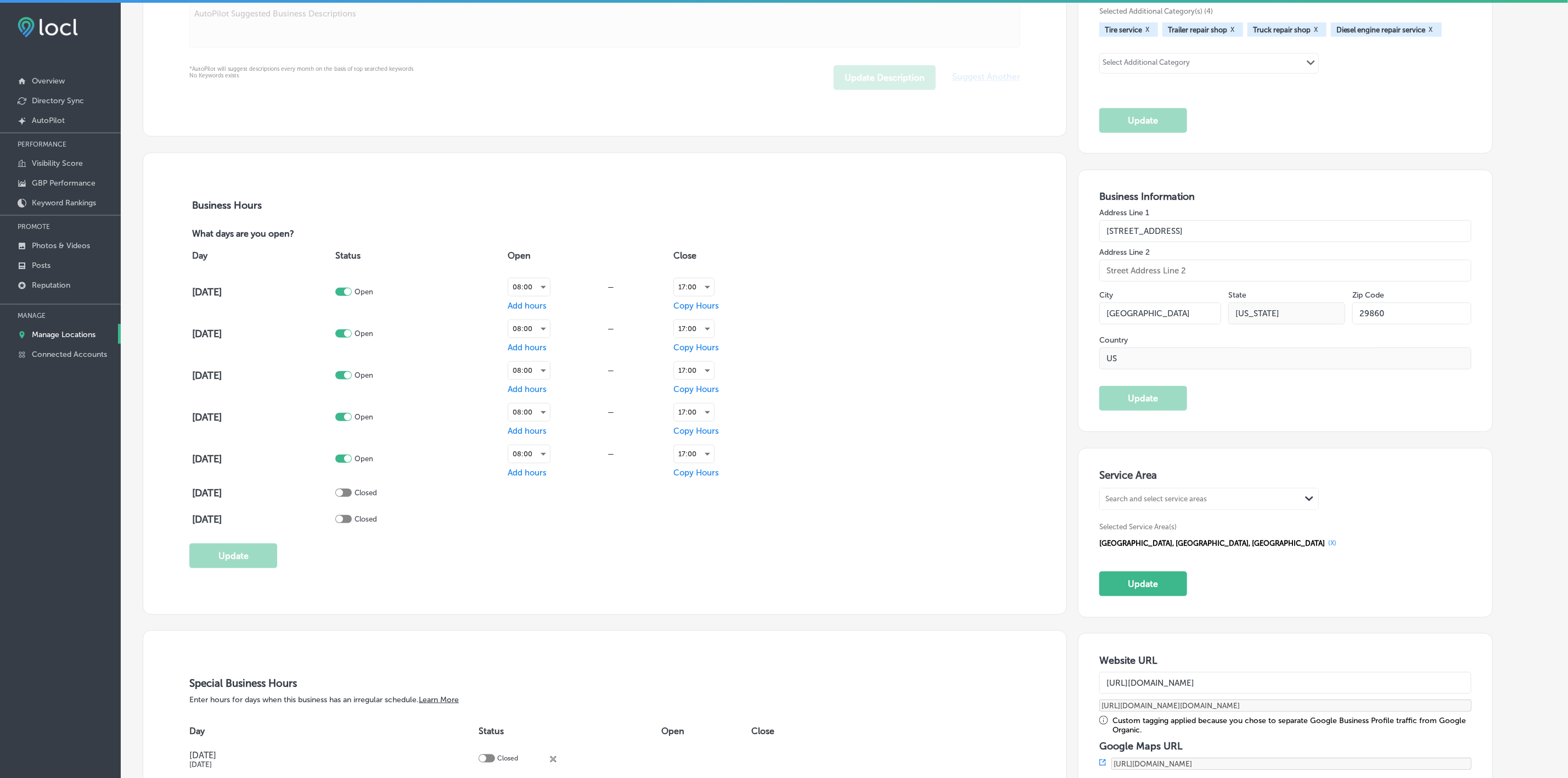
click at [1221, 498] on div "Search and select service areas" at bounding box center [1200, 499] width 201 height 15
paste input "[GEOGRAPHIC_DATA], [GEOGRAPHIC_DATA]"
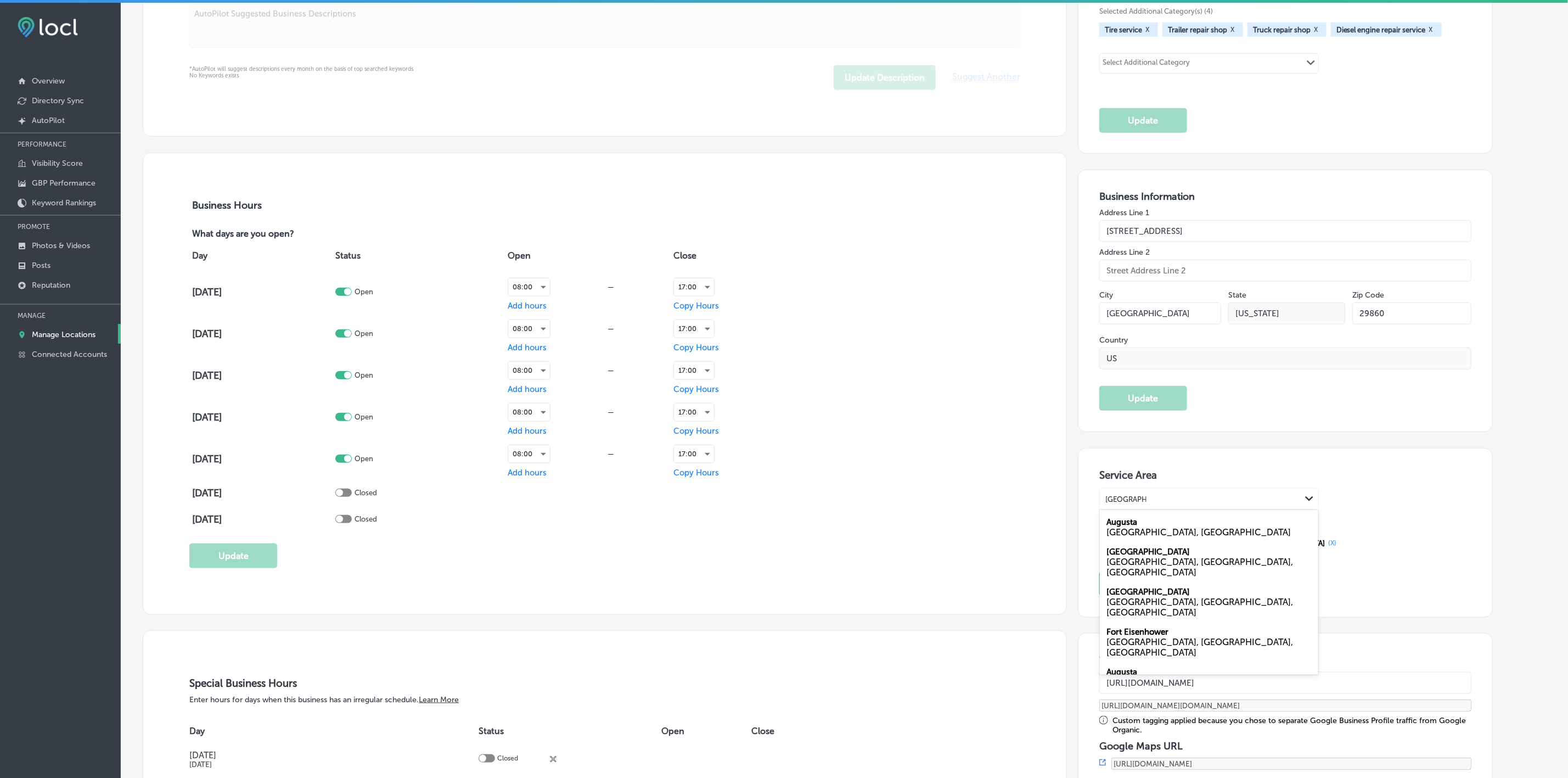
click at [1177, 534] on div "[GEOGRAPHIC_DATA], [GEOGRAPHIC_DATA]" at bounding box center [1209, 532] width 205 height 11
type input "[GEOGRAPHIC_DATA], [GEOGRAPHIC_DATA]"
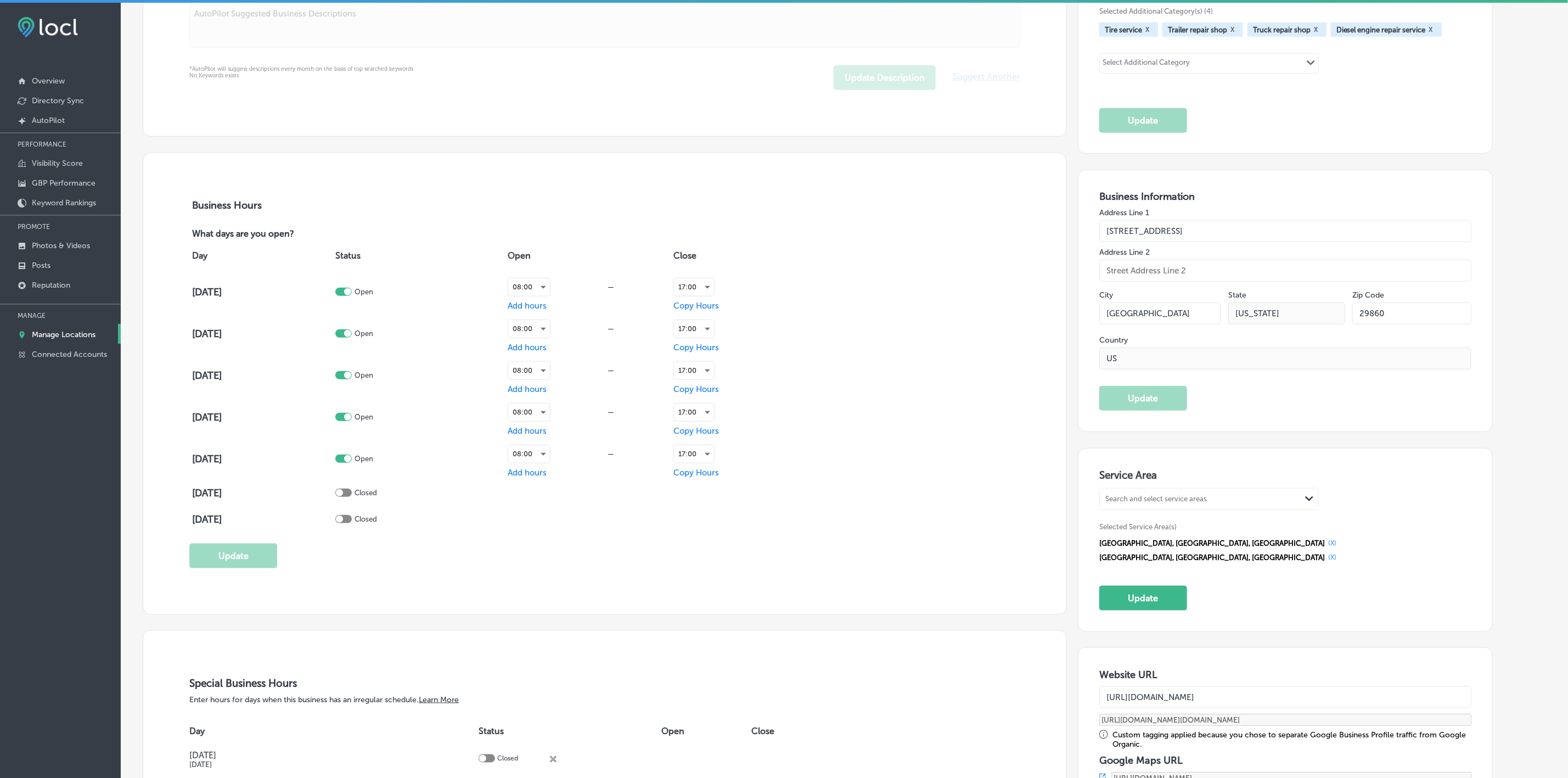
click at [1162, 491] on div "Search and select service areas Path Created with Sketch." at bounding box center [1208, 499] width 218 height 21
paste input "[GEOGRAPHIC_DATA], [GEOGRAPHIC_DATA]"
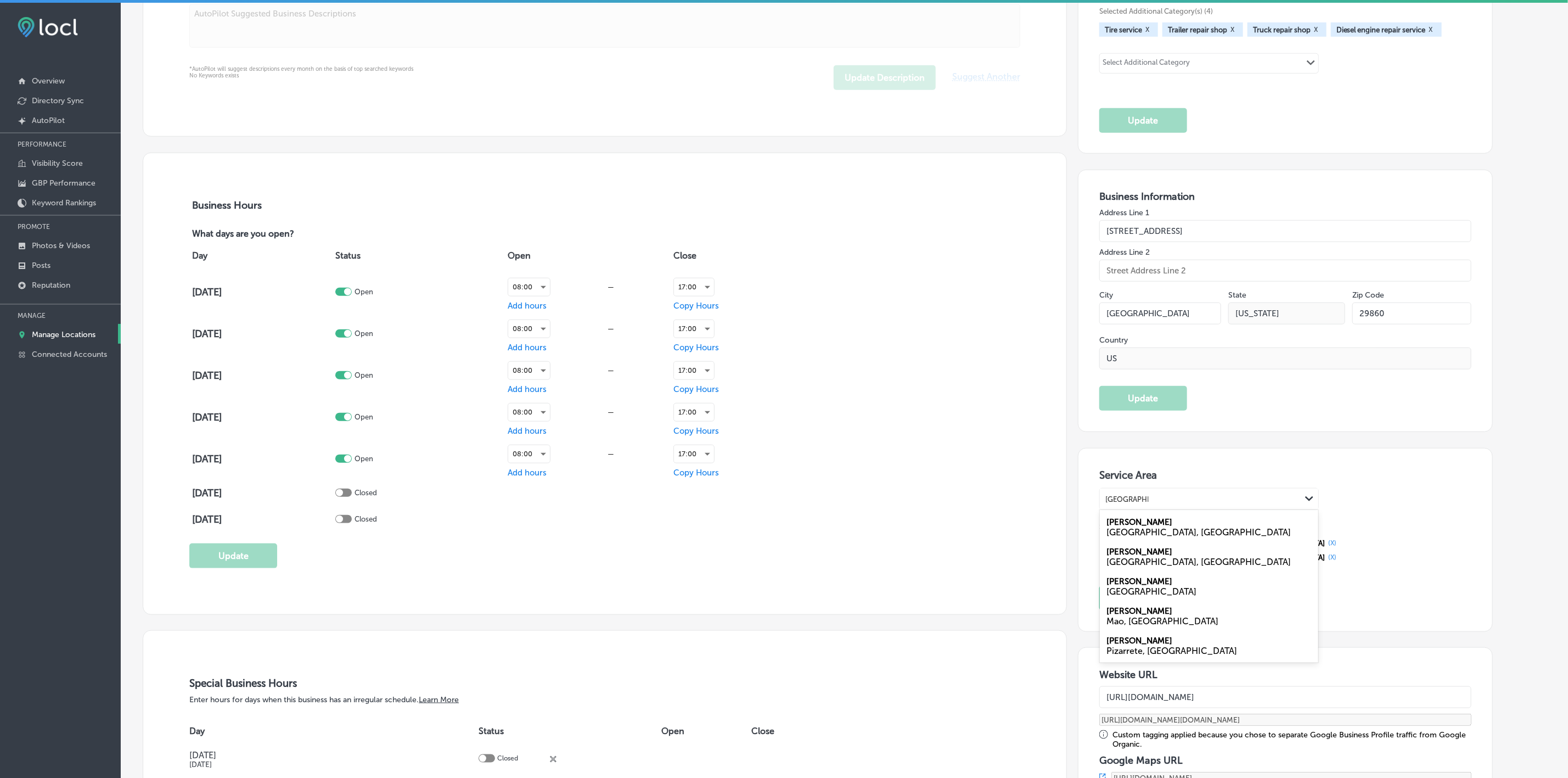
click at [1184, 527] on div "[PERSON_NAME] [GEOGRAPHIC_DATA], [GEOGRAPHIC_DATA]" at bounding box center [1208, 526] width 218 height 30
type input "[GEOGRAPHIC_DATA], [GEOGRAPHIC_DATA]"
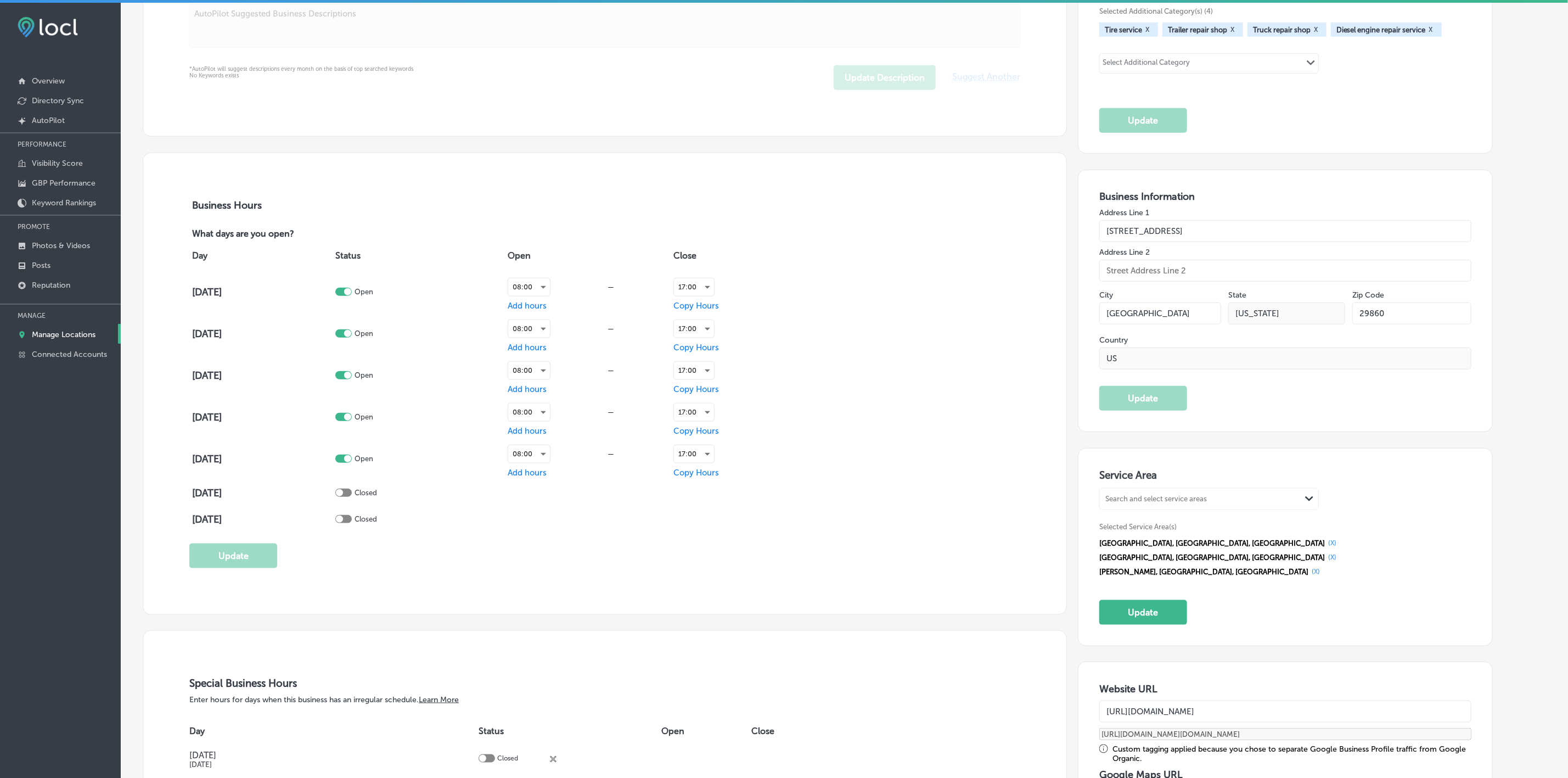
click at [1207, 501] on div "Search and select service areas" at bounding box center [1156, 499] width 102 height 8
paste input "[PERSON_NAME], [GEOGRAPHIC_DATA]"
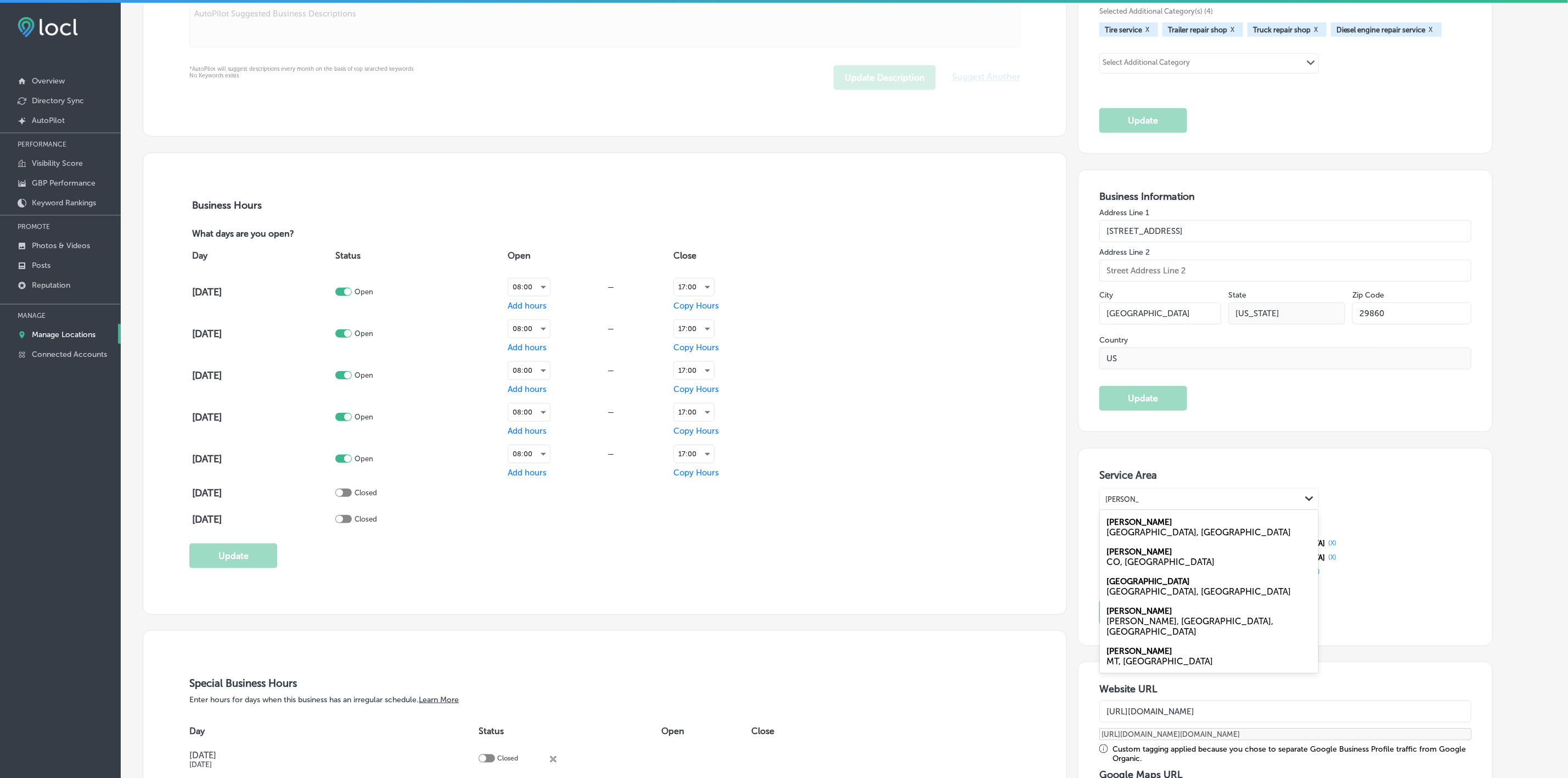
click at [1163, 524] on div "Evans [GEOGRAPHIC_DATA], [GEOGRAPHIC_DATA]" at bounding box center [1208, 526] width 218 height 30
type input "[PERSON_NAME], [GEOGRAPHIC_DATA]"
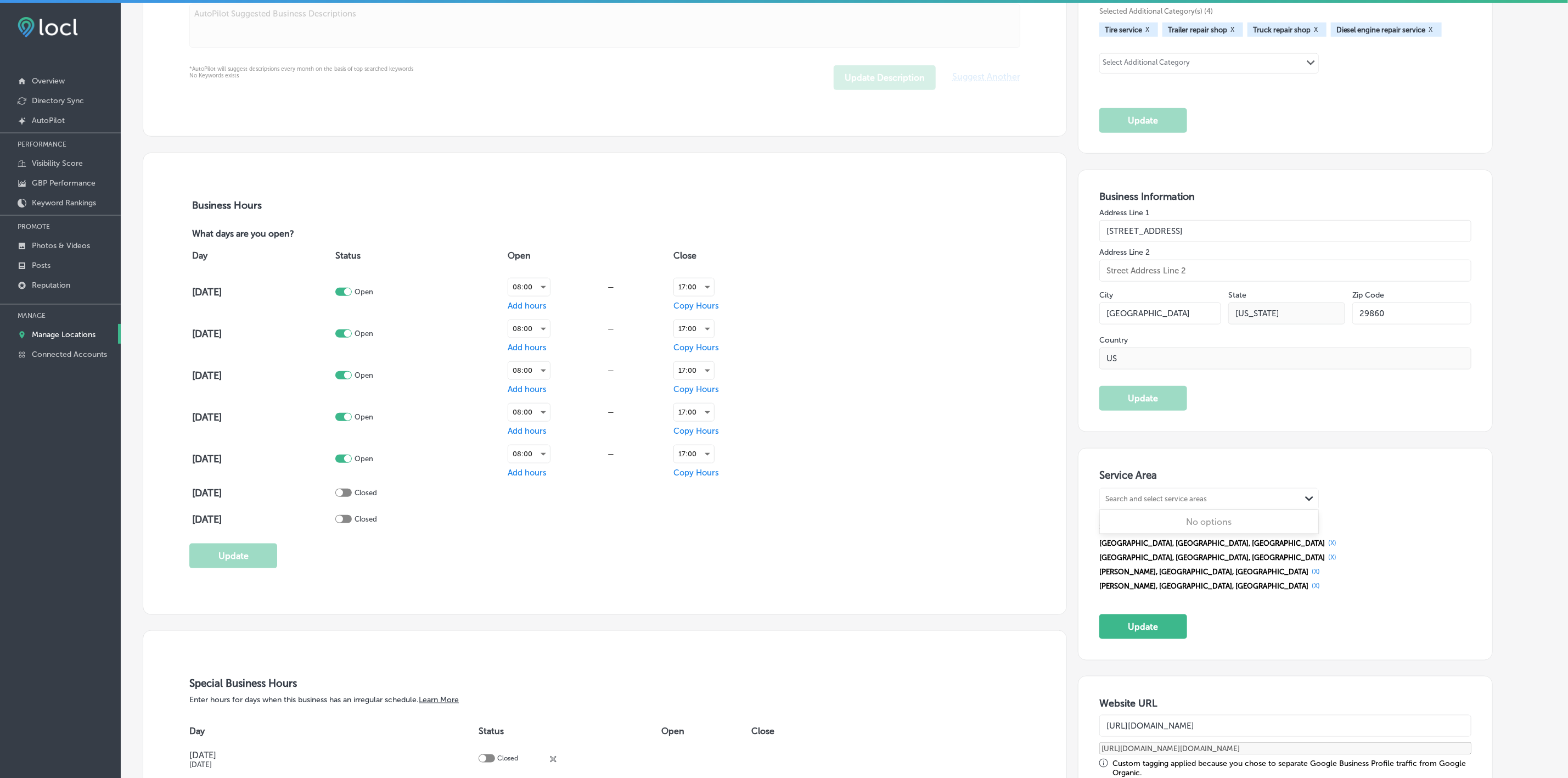
click at [1227, 501] on div "Search and select service areas" at bounding box center [1200, 499] width 201 height 15
paste input "Aiken, [GEOGRAPHIC_DATA]"
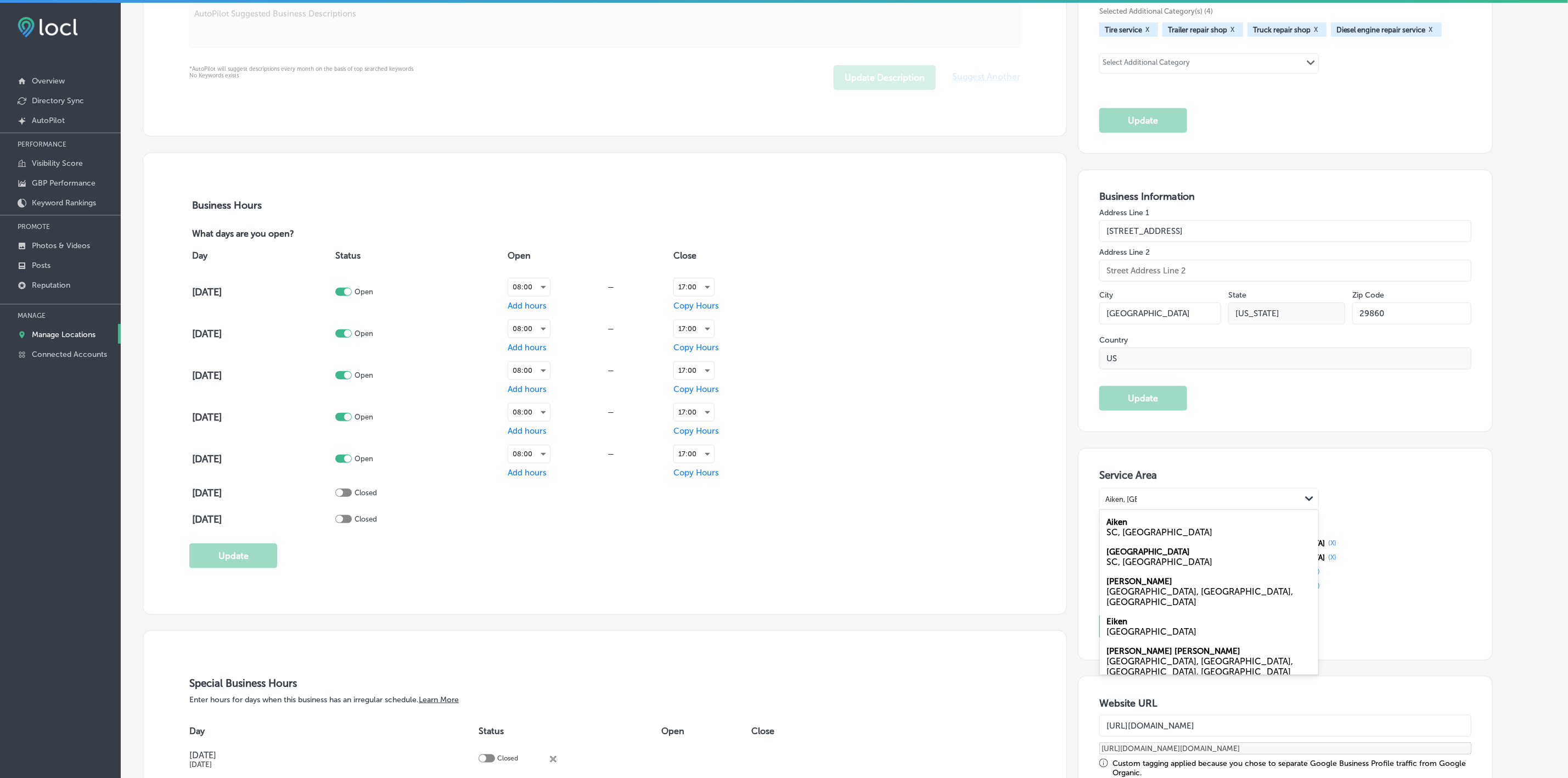
click at [1184, 527] on div "Aiken [GEOGRAPHIC_DATA], [GEOGRAPHIC_DATA]" at bounding box center [1208, 526] width 218 height 30
type input "Aiken, [GEOGRAPHIC_DATA]"
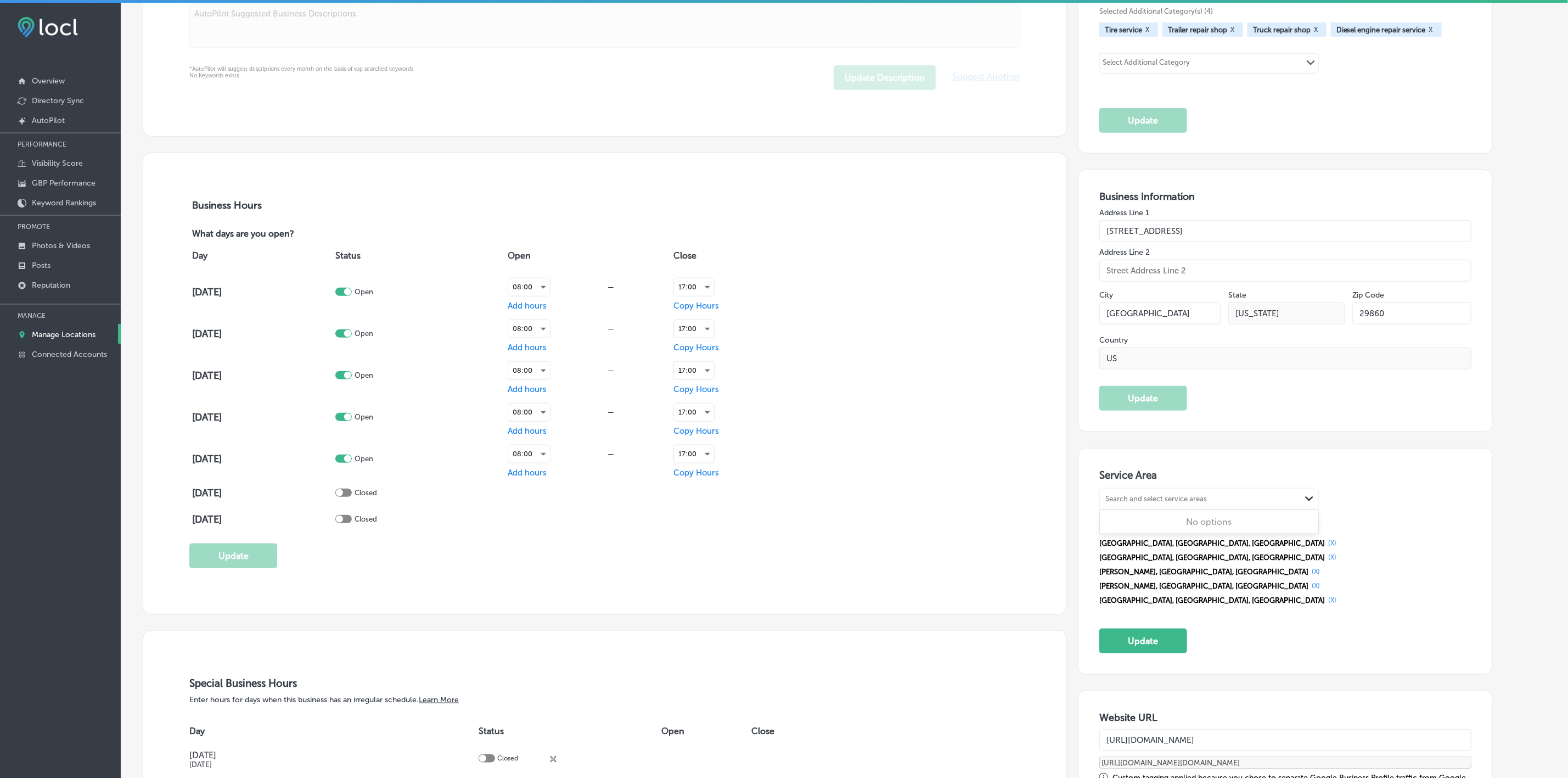
click at [1188, 495] on div "Search and select service areas" at bounding box center [1200, 499] width 201 height 15
paste input "Belvedere, [GEOGRAPHIC_DATA]"
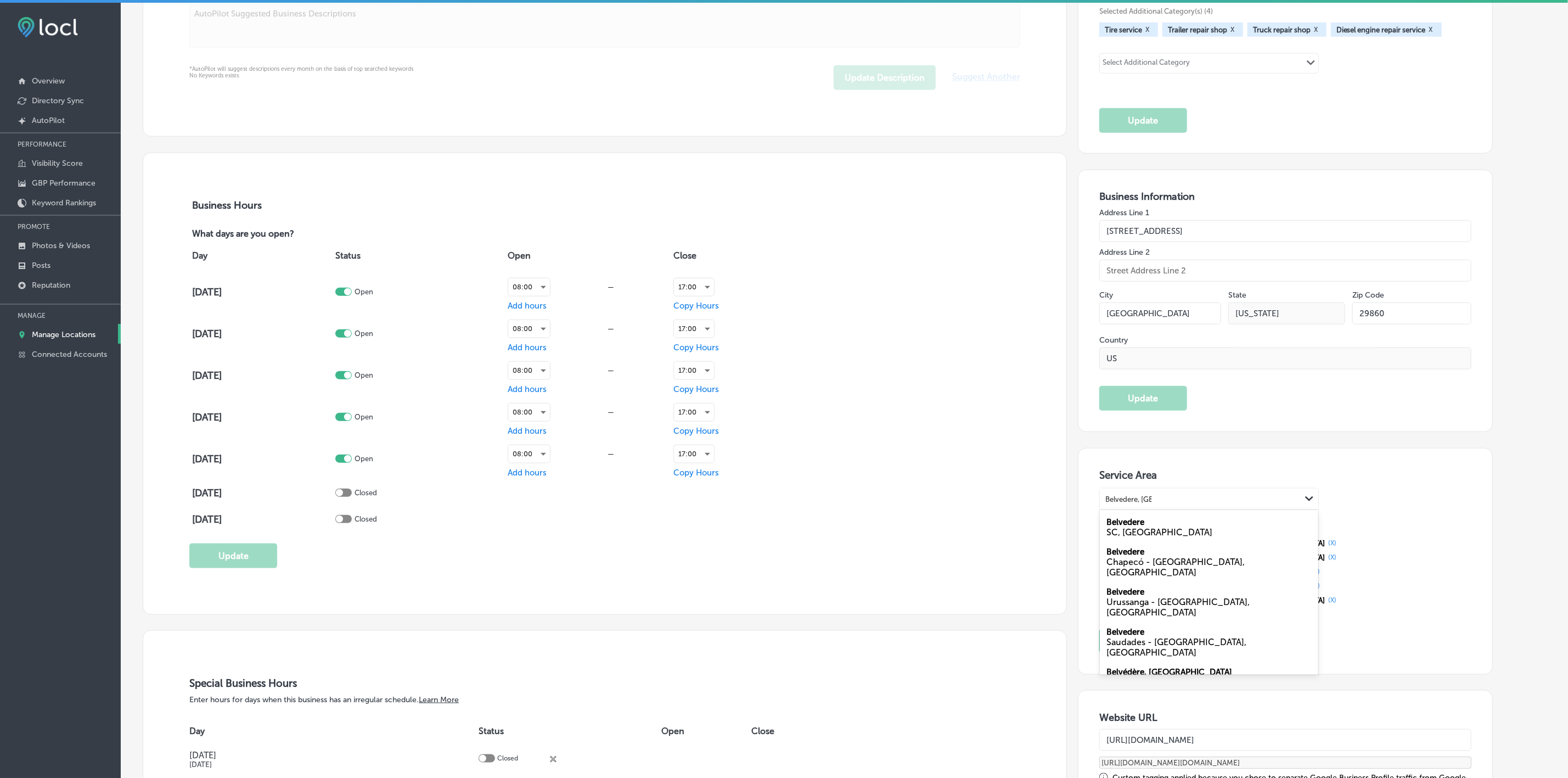
click at [1175, 536] on div "SC, [GEOGRAPHIC_DATA]" at bounding box center [1209, 532] width 205 height 11
type input "Belvedere, [GEOGRAPHIC_DATA]"
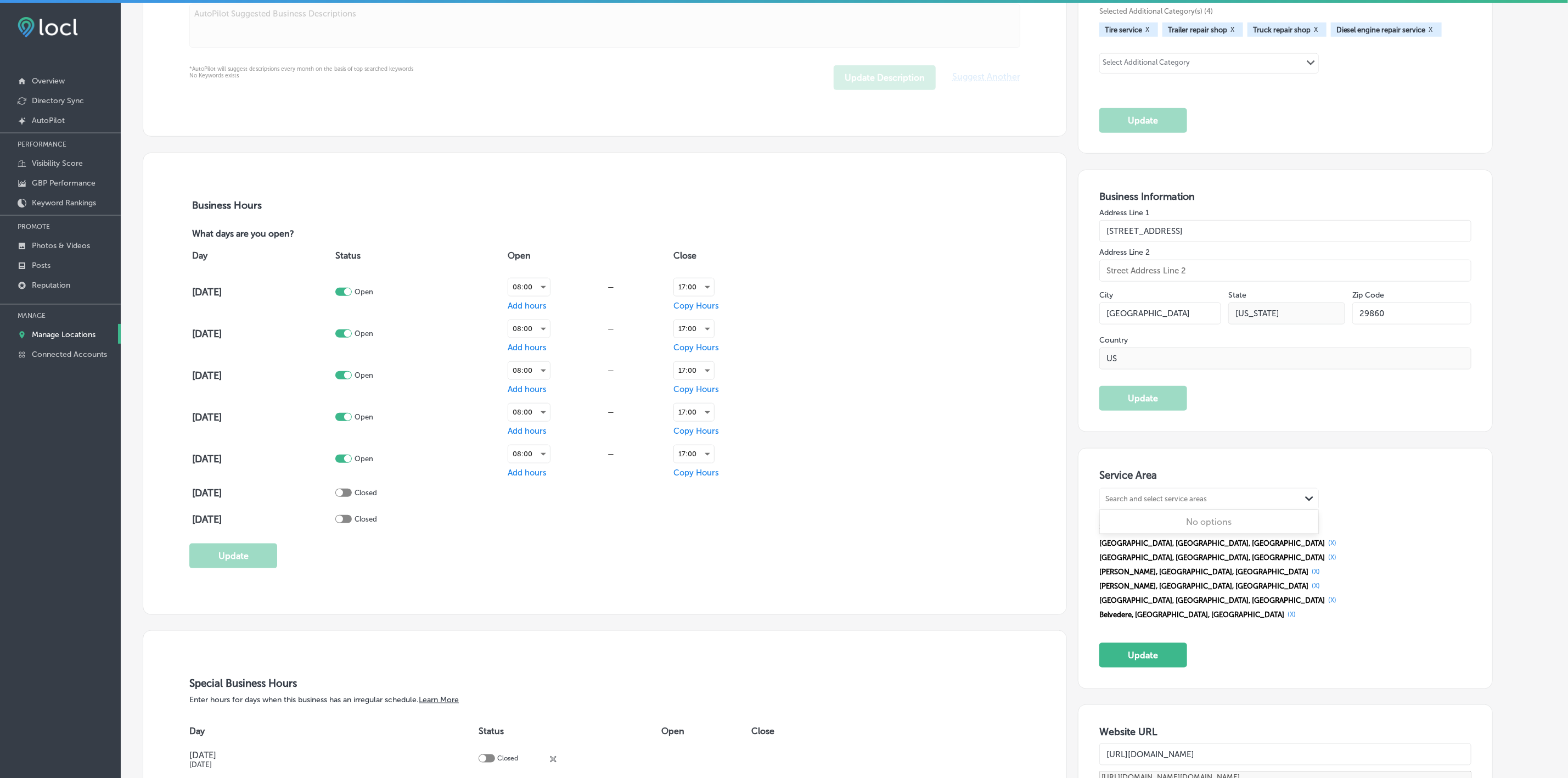
click at [1222, 503] on div "Search and select service areas" at bounding box center [1200, 499] width 201 height 15
paste input "Clearwater, [GEOGRAPHIC_DATA]"
click at [1211, 521] on div "Clearwater [GEOGRAPHIC_DATA], [GEOGRAPHIC_DATA]" at bounding box center [1208, 526] width 218 height 30
type input "Clearwater, [GEOGRAPHIC_DATA]"
click at [1189, 501] on div "Search and select service areas" at bounding box center [1156, 499] width 102 height 8
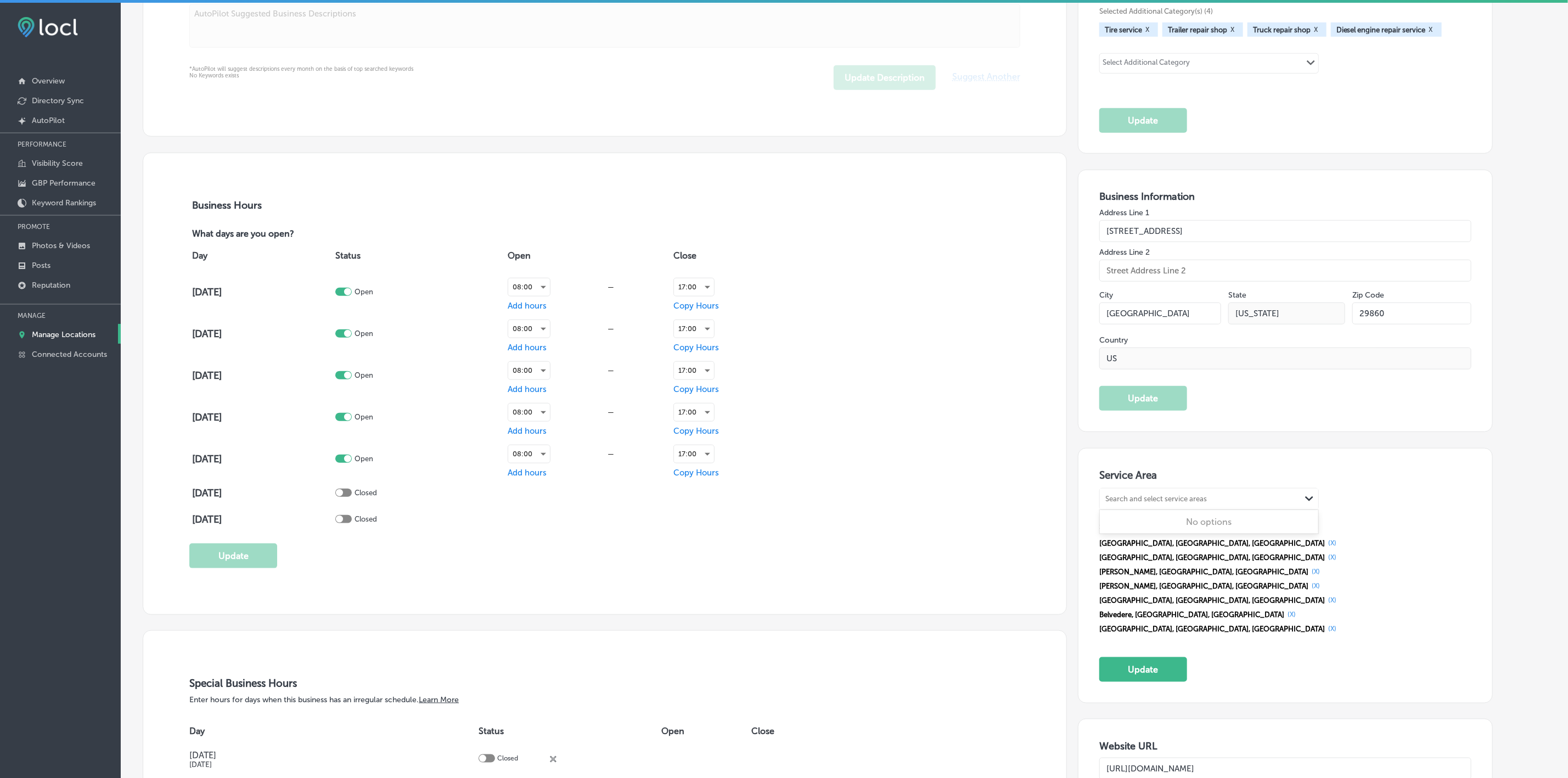
paste input "Graniteville, [GEOGRAPHIC_DATA]"
click at [1188, 525] on div "Graniteville SC, [GEOGRAPHIC_DATA]" at bounding box center [1208, 526] width 218 height 30
type input "Graniteville, [GEOGRAPHIC_DATA]"
click at [1255, 493] on div "Search and select service areas" at bounding box center [1200, 499] width 201 height 15
paste input "Burnettown, [GEOGRAPHIC_DATA]"
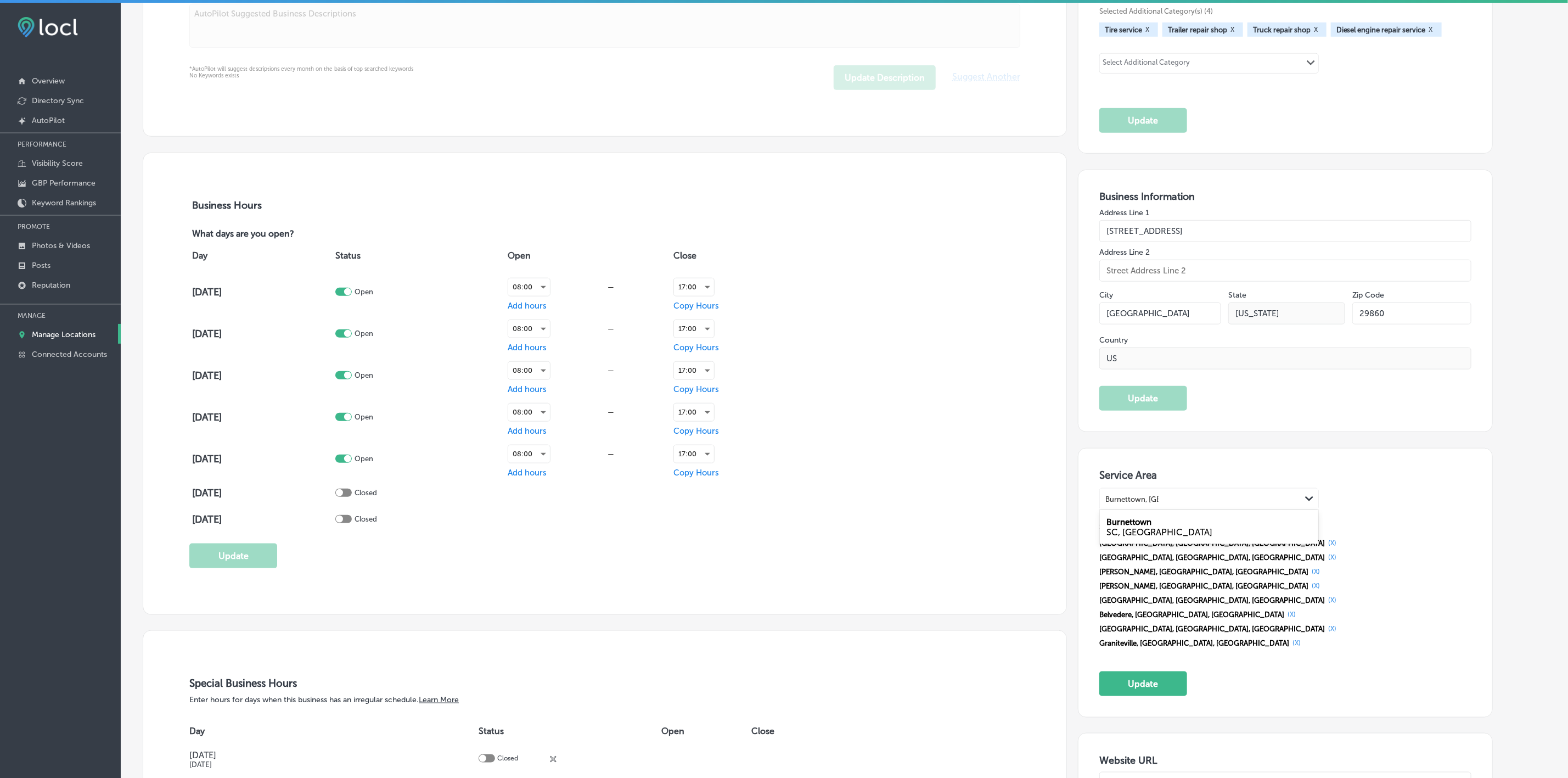
click at [1212, 523] on div "Burnettown SC, [GEOGRAPHIC_DATA]" at bounding box center [1208, 526] width 218 height 30
type input "Burnettown, [GEOGRAPHIC_DATA]"
click at [1189, 485] on h3 "Service Area" at bounding box center [1286, 477] width 373 height 16
click at [1184, 491] on div "Search and select service areas Path Created with Sketch." at bounding box center [1208, 499] width 218 height 21
paste input "[PERSON_NAME], [GEOGRAPHIC_DATA]"
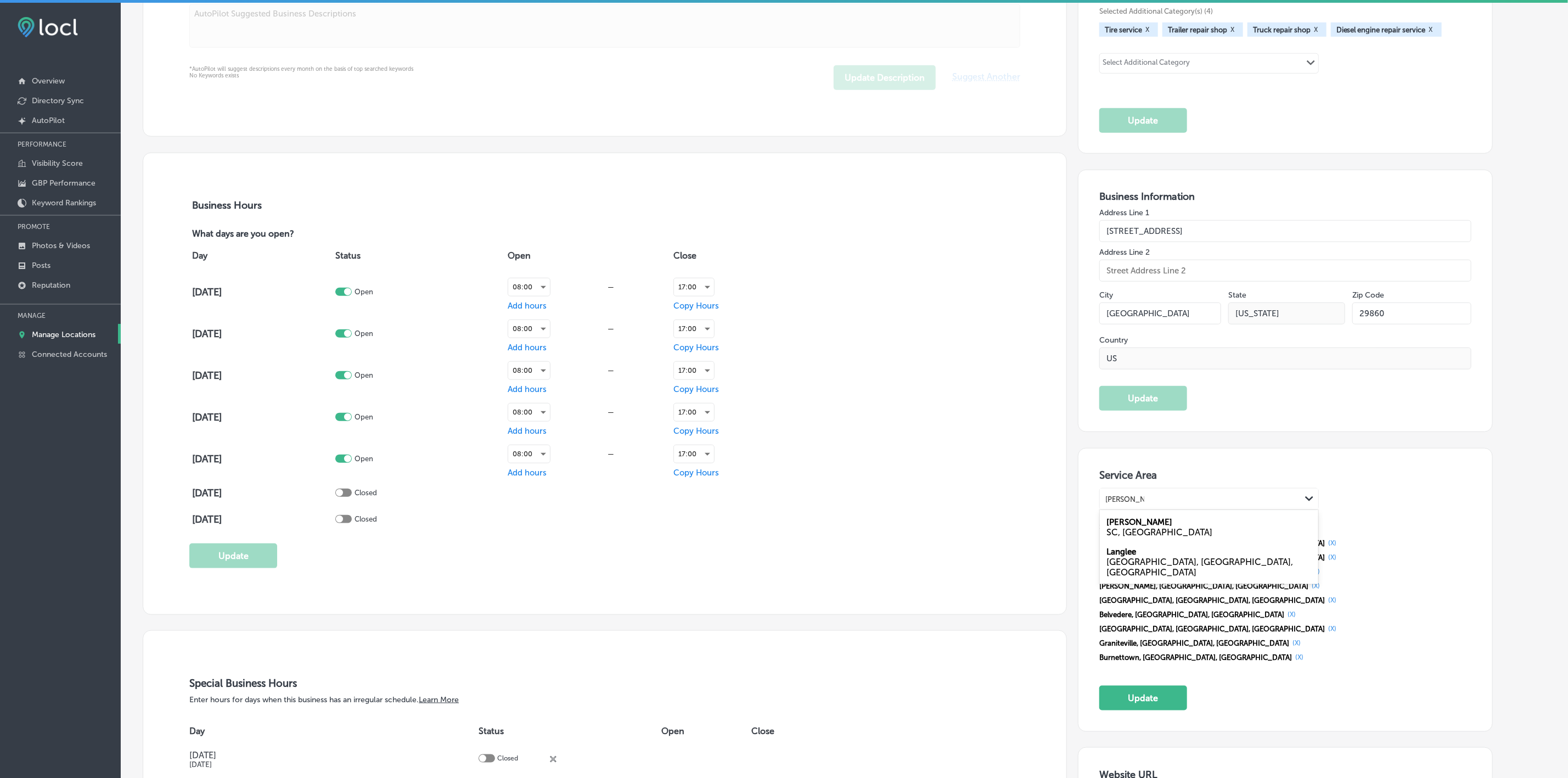
click at [1185, 527] on div "[PERSON_NAME] SC, [GEOGRAPHIC_DATA]" at bounding box center [1208, 526] width 218 height 30
type input "[PERSON_NAME], [GEOGRAPHIC_DATA]"
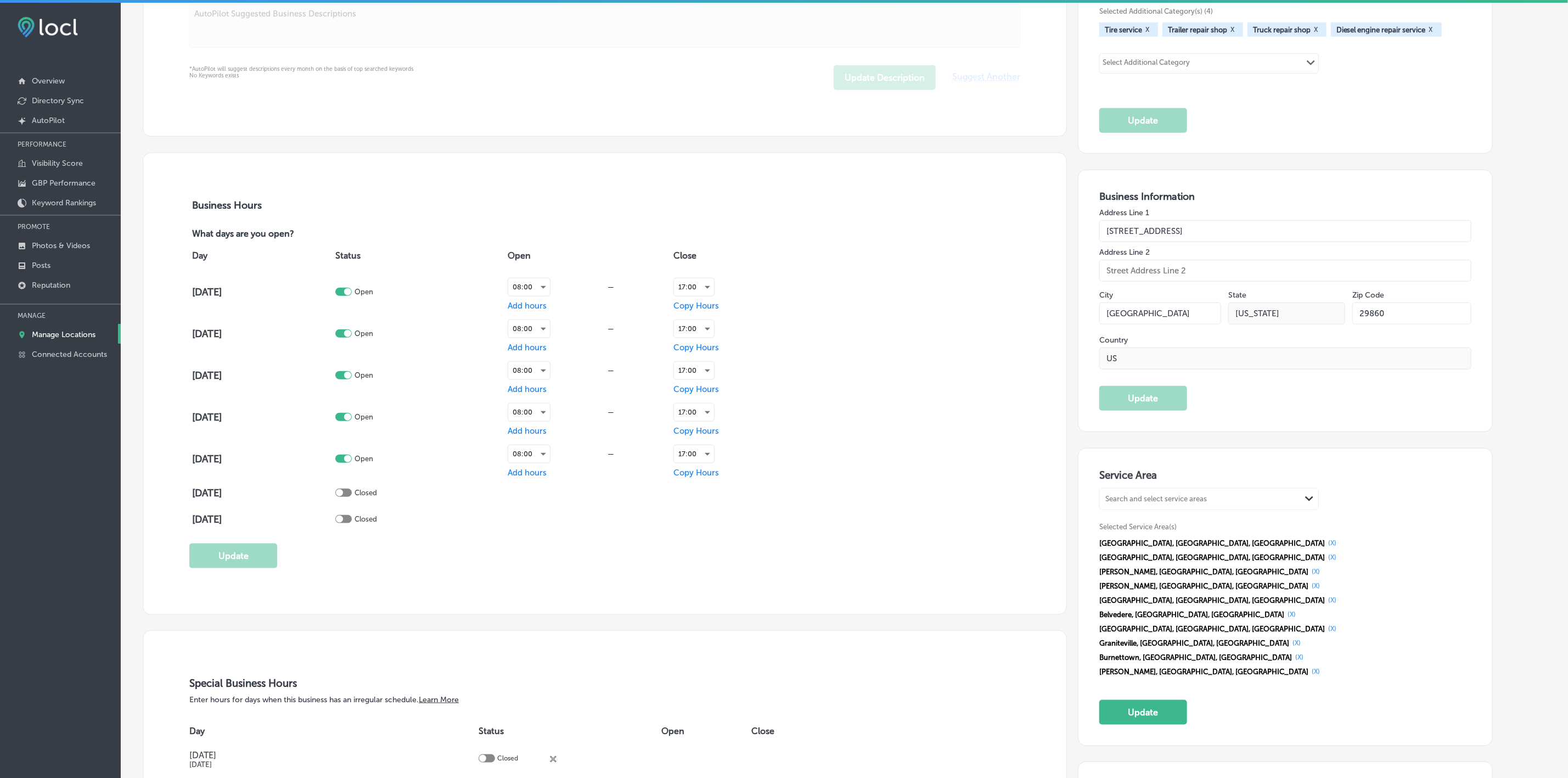
click at [1205, 495] on div "Search and select service areas" at bounding box center [1200, 499] width 201 height 15
paste input "[GEOGRAPHIC_DATA], [GEOGRAPHIC_DATA]"
click at [1204, 530] on div "SC, [GEOGRAPHIC_DATA]" at bounding box center [1209, 532] width 205 height 11
type input "[GEOGRAPHIC_DATA], [GEOGRAPHIC_DATA]"
click at [1150, 485] on h3 "Service Area" at bounding box center [1286, 477] width 373 height 16
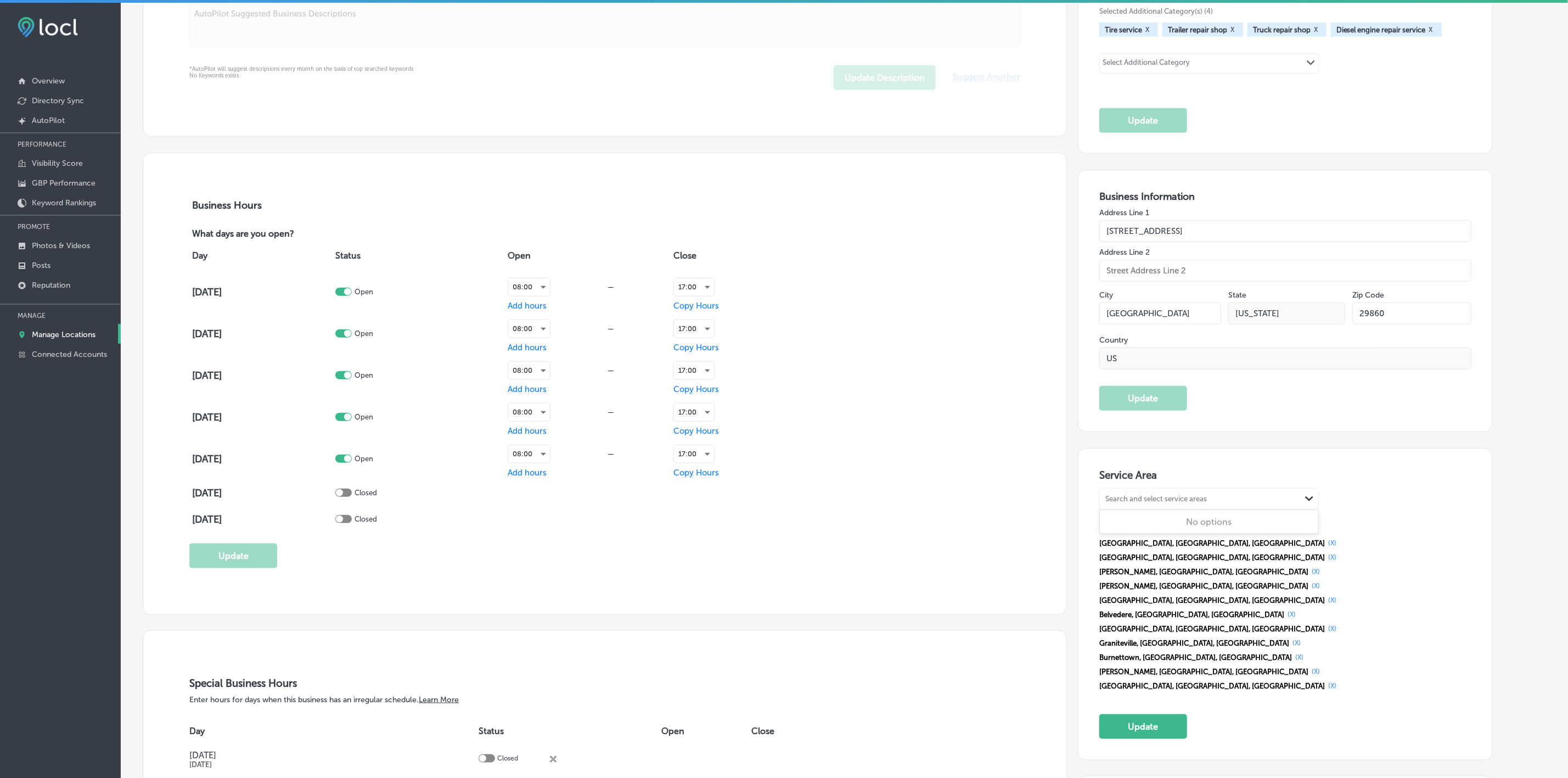
click at [1151, 493] on div "Search and select service areas" at bounding box center [1200, 499] width 201 height 15
paste input "[GEOGRAPHIC_DATA], [GEOGRAPHIC_DATA]"
click at [1176, 525] on div "Warrenville [GEOGRAPHIC_DATA], [GEOGRAPHIC_DATA]" at bounding box center [1208, 526] width 218 height 30
type input "[GEOGRAPHIC_DATA], [GEOGRAPHIC_DATA]"
click at [1189, 501] on div "Search and select service areas" at bounding box center [1156, 499] width 102 height 8
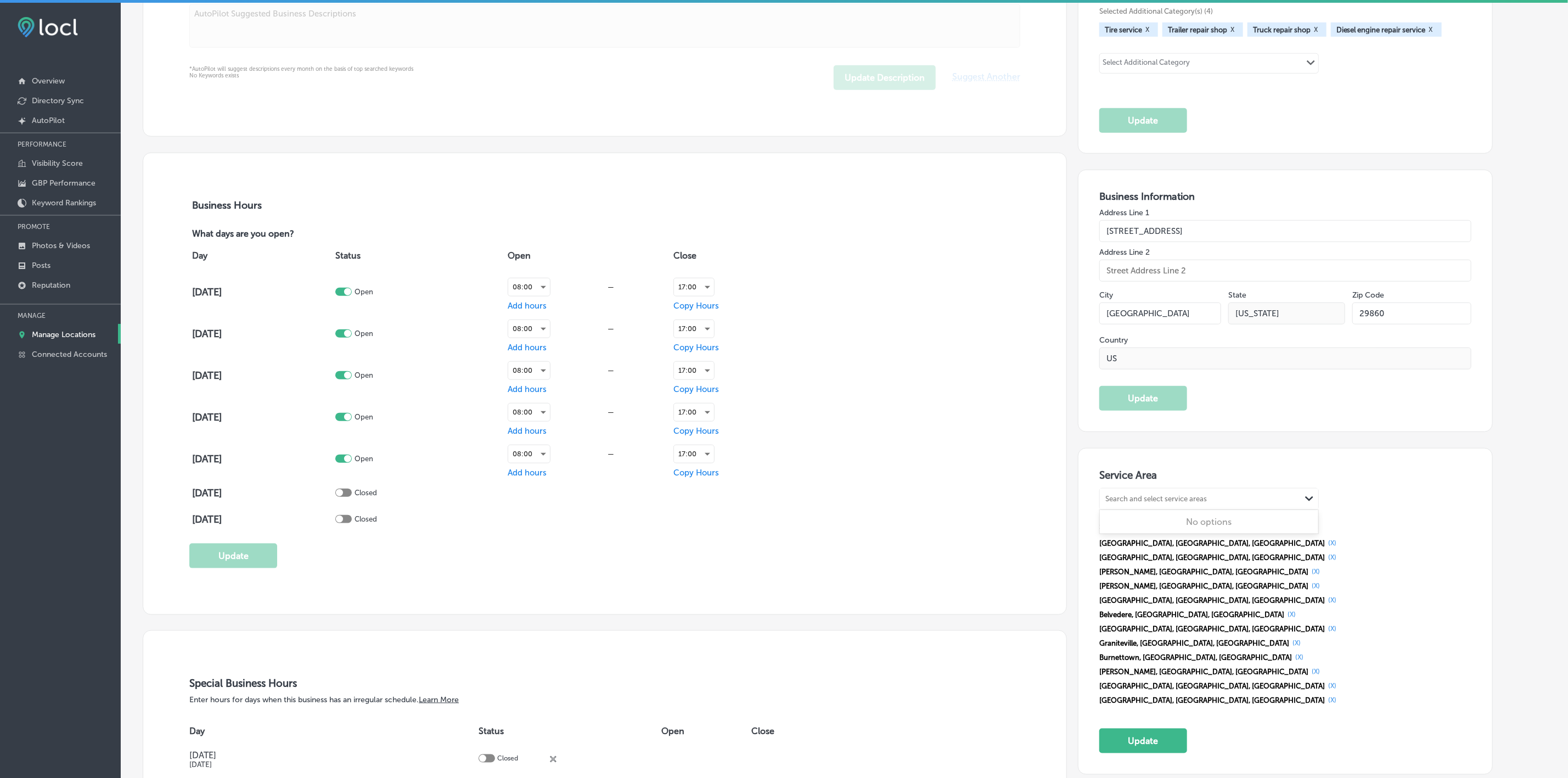
paste input "[PERSON_NAME], [GEOGRAPHIC_DATA]"
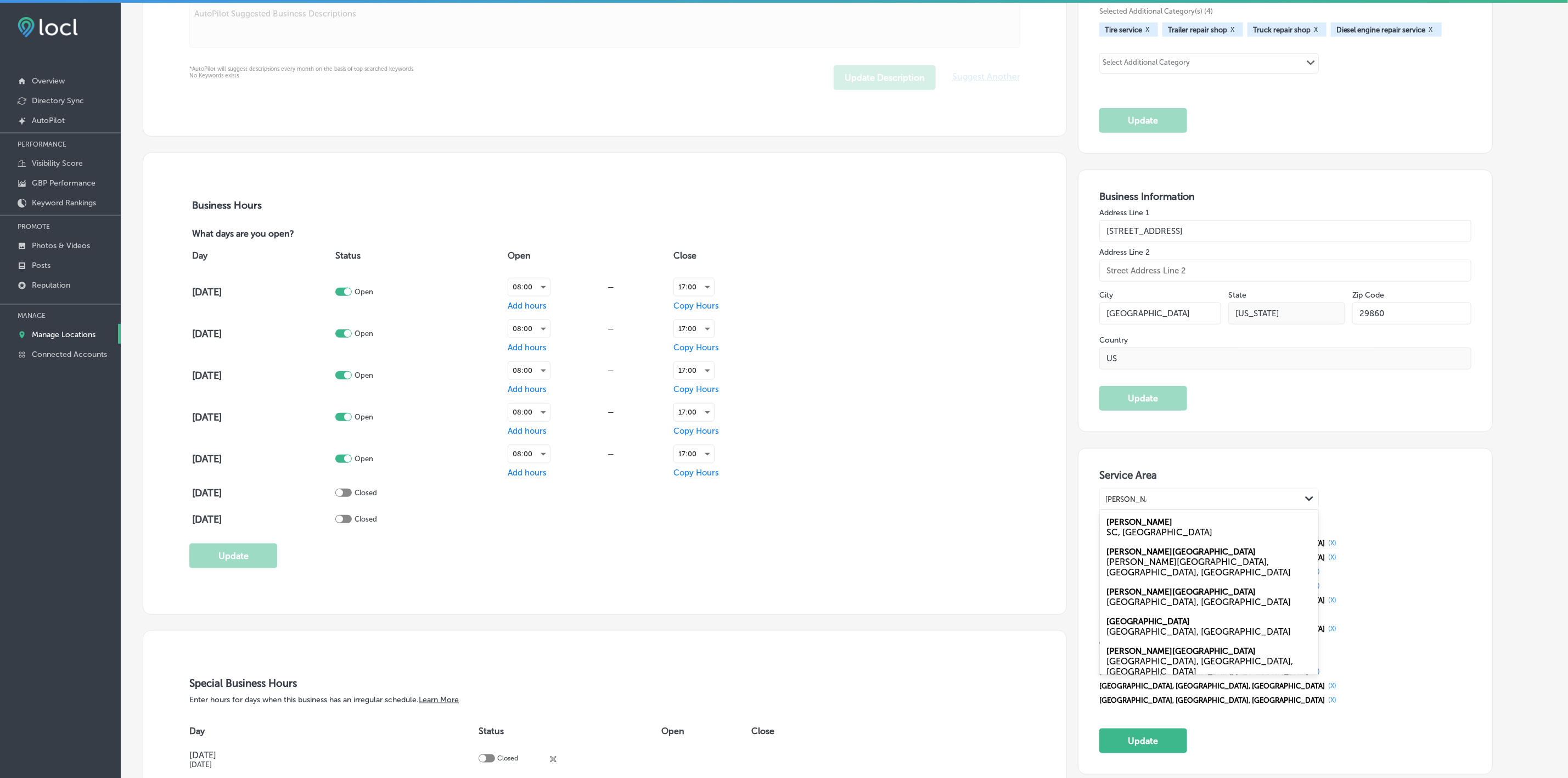
click at [1195, 531] on div "SC, [GEOGRAPHIC_DATA]" at bounding box center [1209, 532] width 205 height 11
type input "[PERSON_NAME], [GEOGRAPHIC_DATA]"
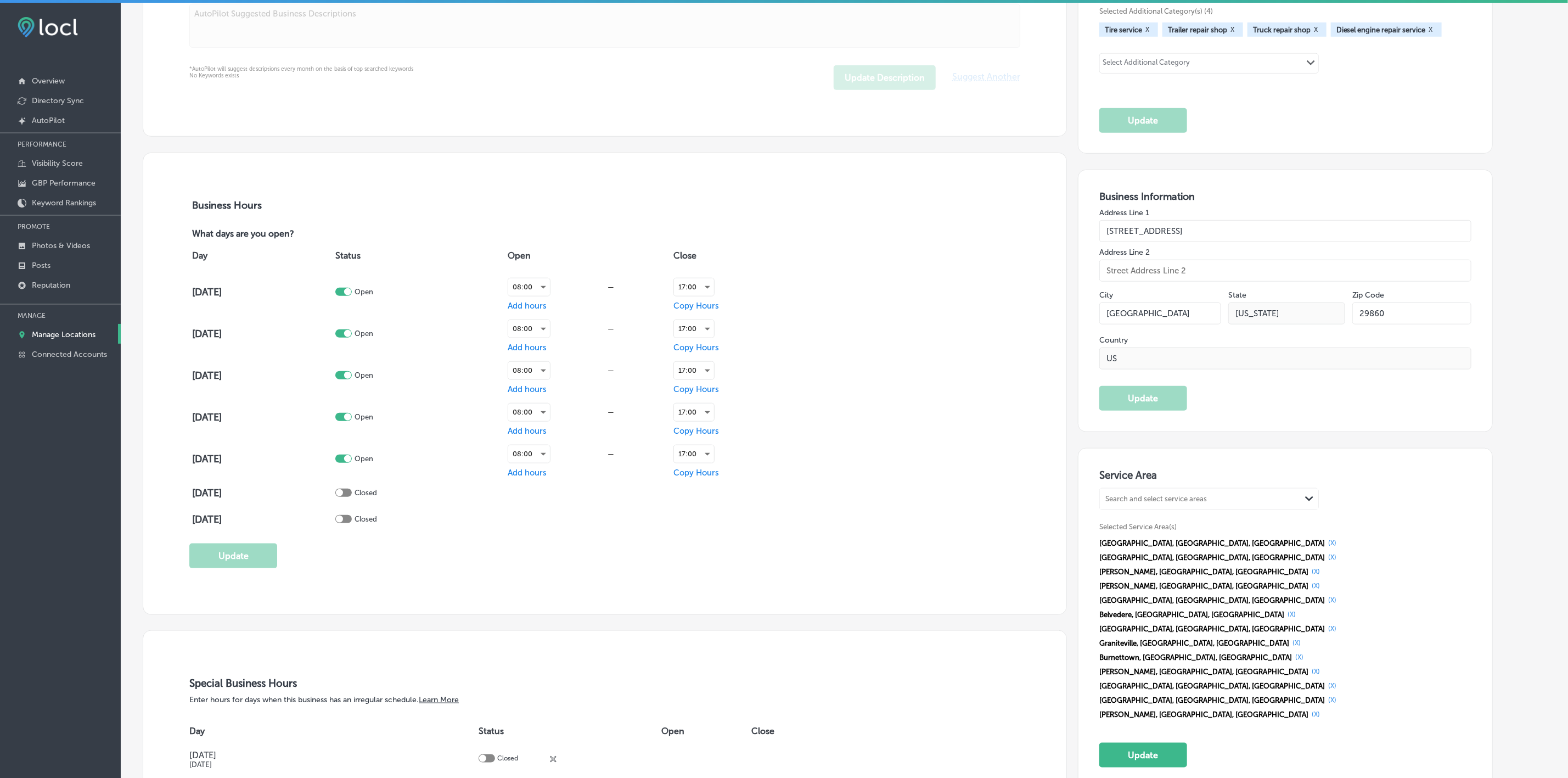
click at [1271, 501] on div "Search and select service areas" at bounding box center [1200, 499] width 201 height 15
paste input "[GEOGRAPHIC_DATA], [GEOGRAPHIC_DATA]"
click at [1194, 524] on div "[GEOGRAPHIC_DATA], [GEOGRAPHIC_DATA]" at bounding box center [1208, 526] width 218 height 30
type input "[GEOGRAPHIC_DATA], [GEOGRAPHIC_DATA]"
click at [1140, 503] on div "Search and select service areas" at bounding box center [1156, 499] width 102 height 8
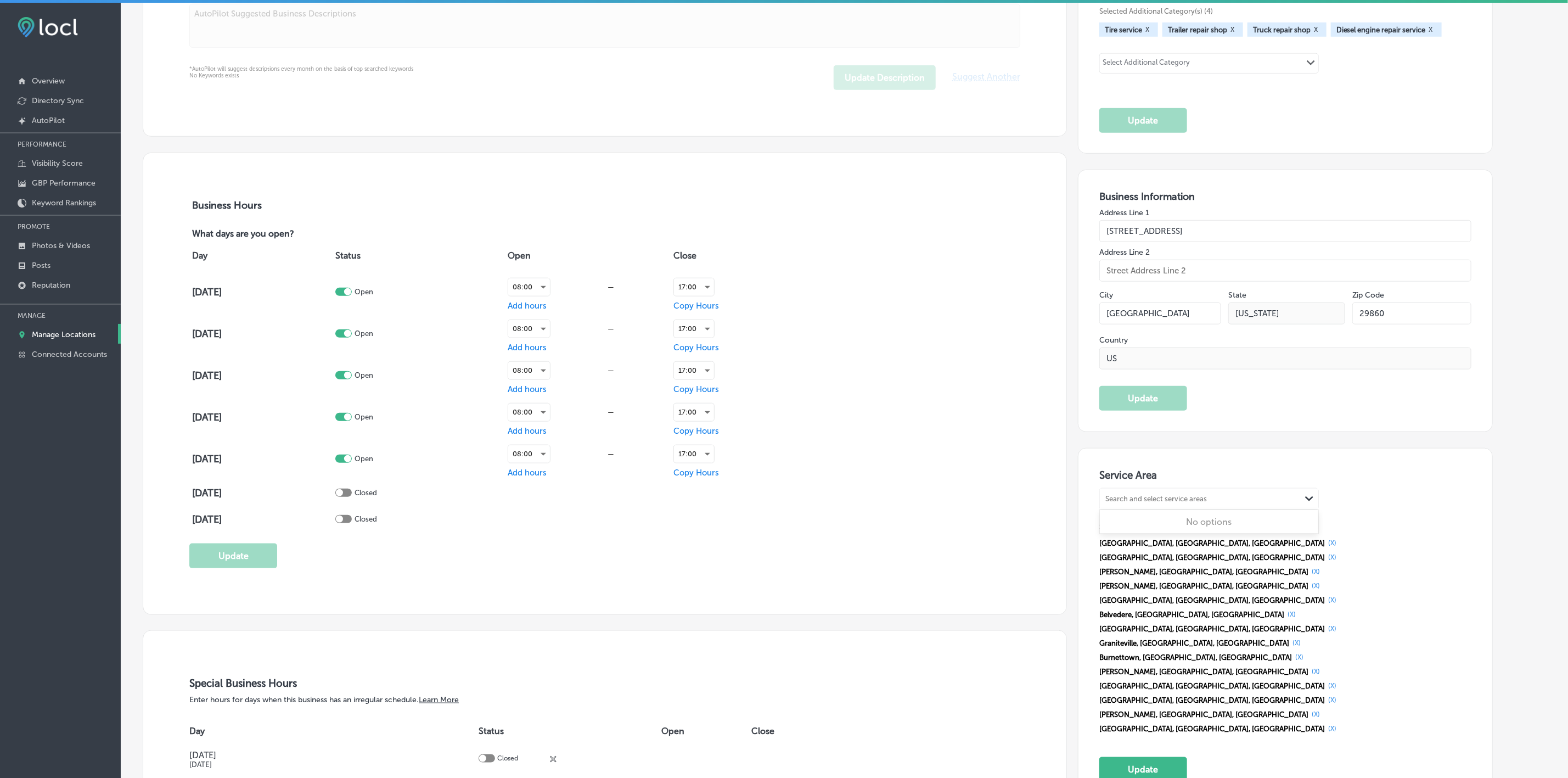
paste input "[GEOGRAPHIC_DATA], [GEOGRAPHIC_DATA]"
click at [1170, 529] on div "SC, [GEOGRAPHIC_DATA]" at bounding box center [1209, 532] width 205 height 11
type input "[GEOGRAPHIC_DATA], [GEOGRAPHIC_DATA]"
click at [1242, 495] on div "Search and select service areas" at bounding box center [1200, 499] width 201 height 15
paste input "New Ellenton, [GEOGRAPHIC_DATA]"
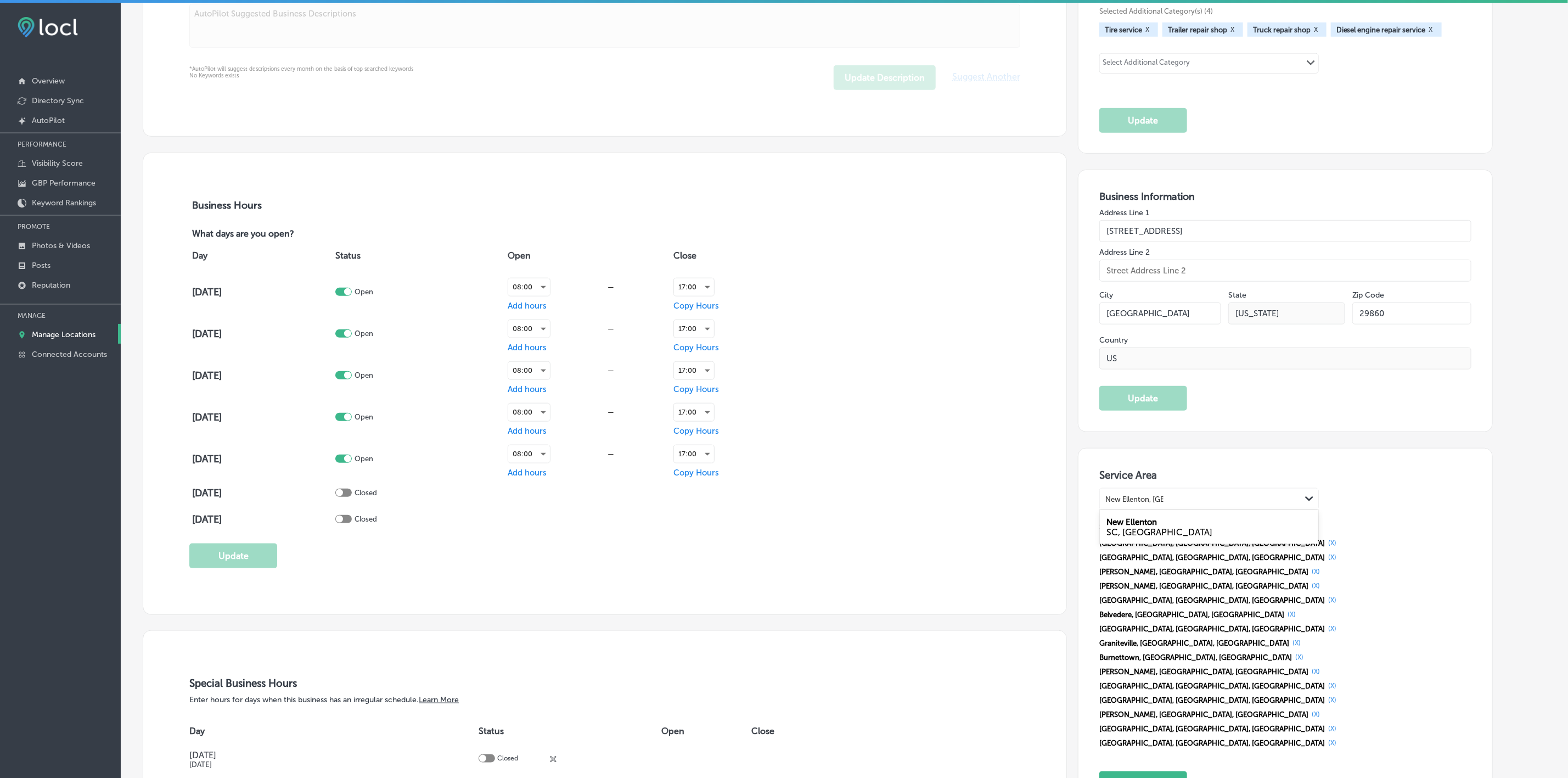
click at [1216, 528] on div "SC, [GEOGRAPHIC_DATA]" at bounding box center [1209, 532] width 205 height 11
type input "New Ellenton, [GEOGRAPHIC_DATA]"
click at [1264, 506] on div "Search and select service areas" at bounding box center [1200, 499] width 201 height 15
paste input "Pinecrest, [GEOGRAPHIC_DATA]"
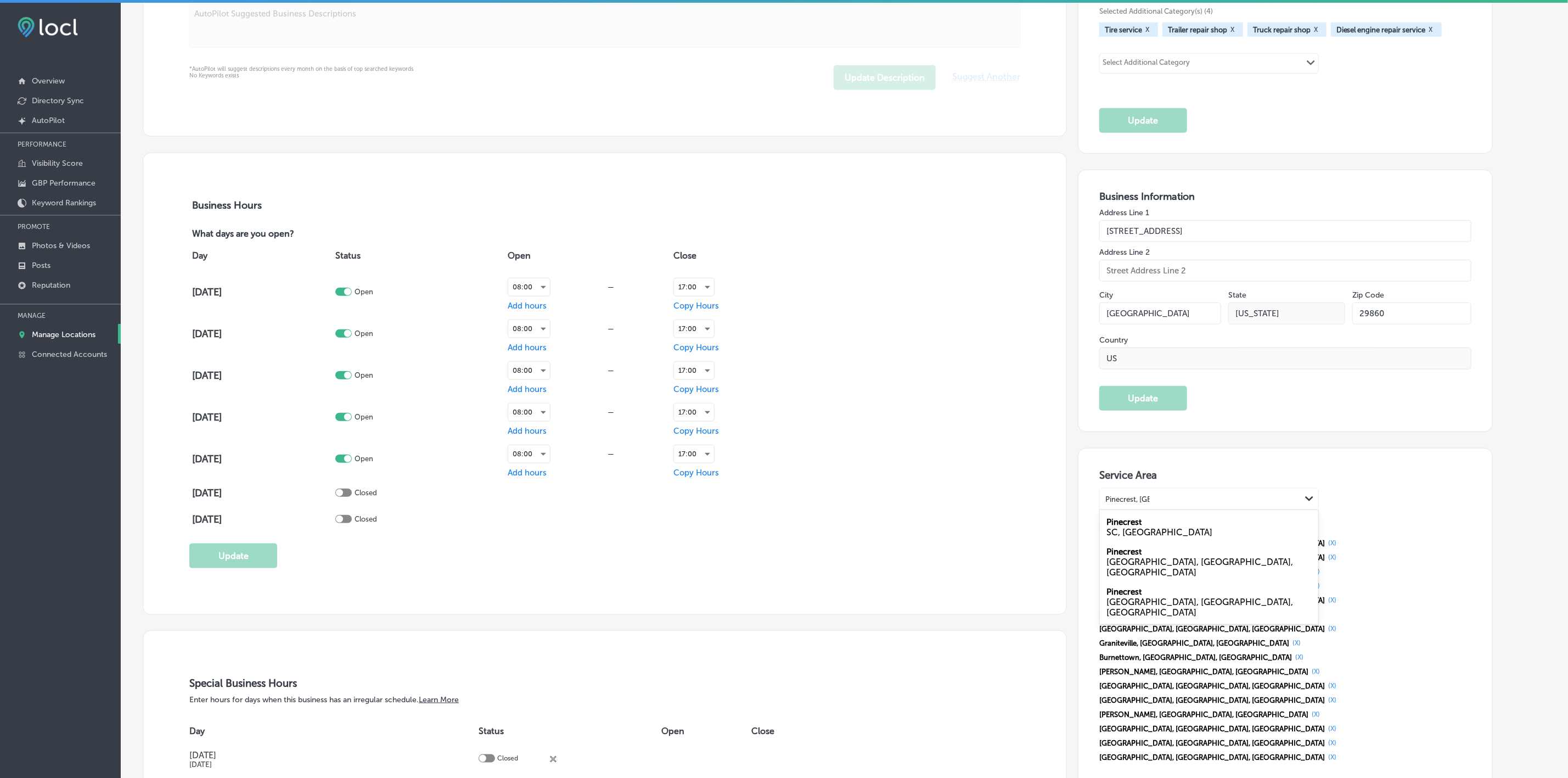
click at [1243, 524] on div "Pinecrest SC, [GEOGRAPHIC_DATA]" at bounding box center [1208, 526] width 218 height 30
type input "Pinecrest, [GEOGRAPHIC_DATA]"
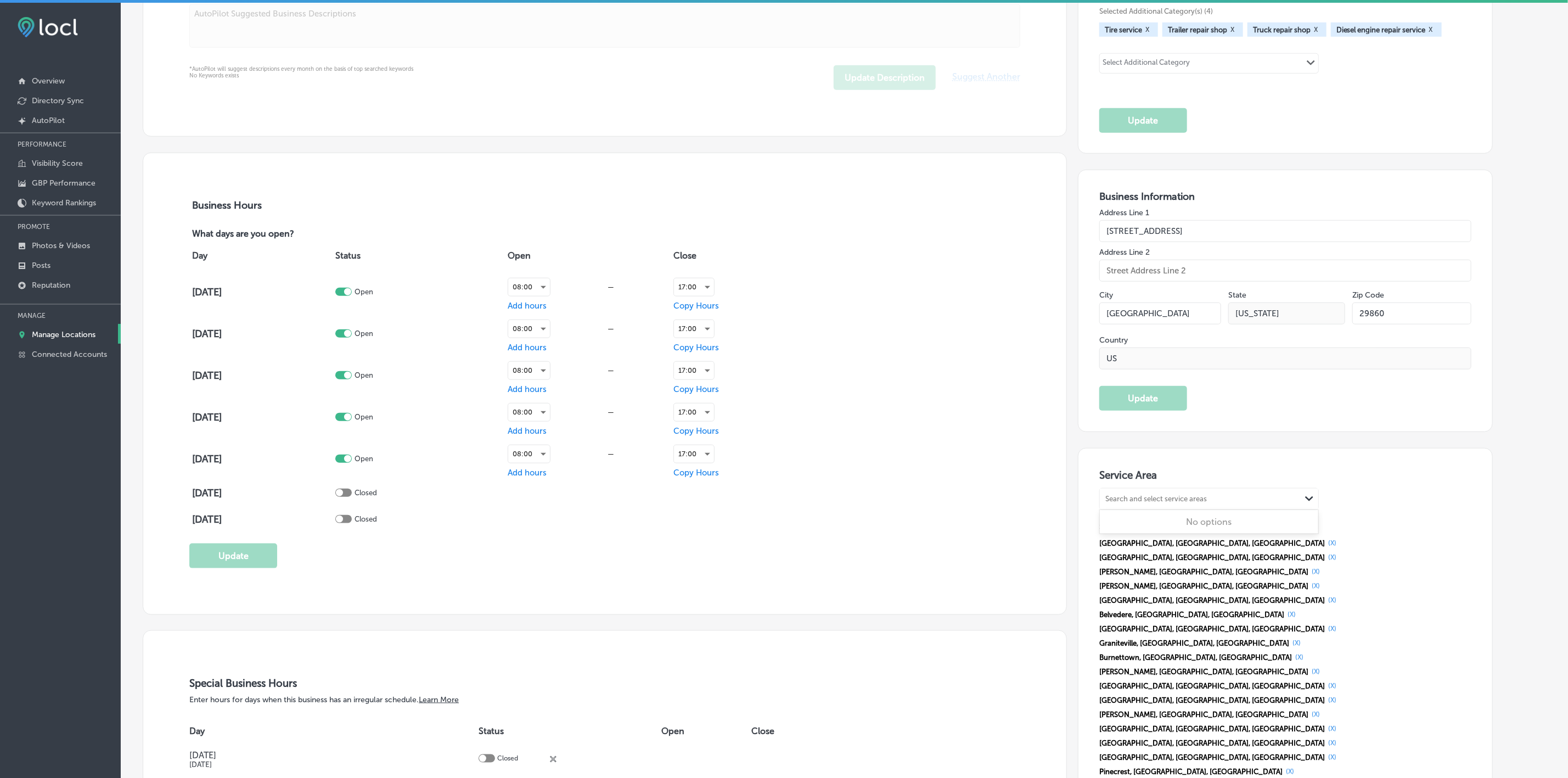
click at [1226, 507] on div "Search and select service areas" at bounding box center [1200, 499] width 201 height 15
paste input "Edgefield, [GEOGRAPHIC_DATA]"
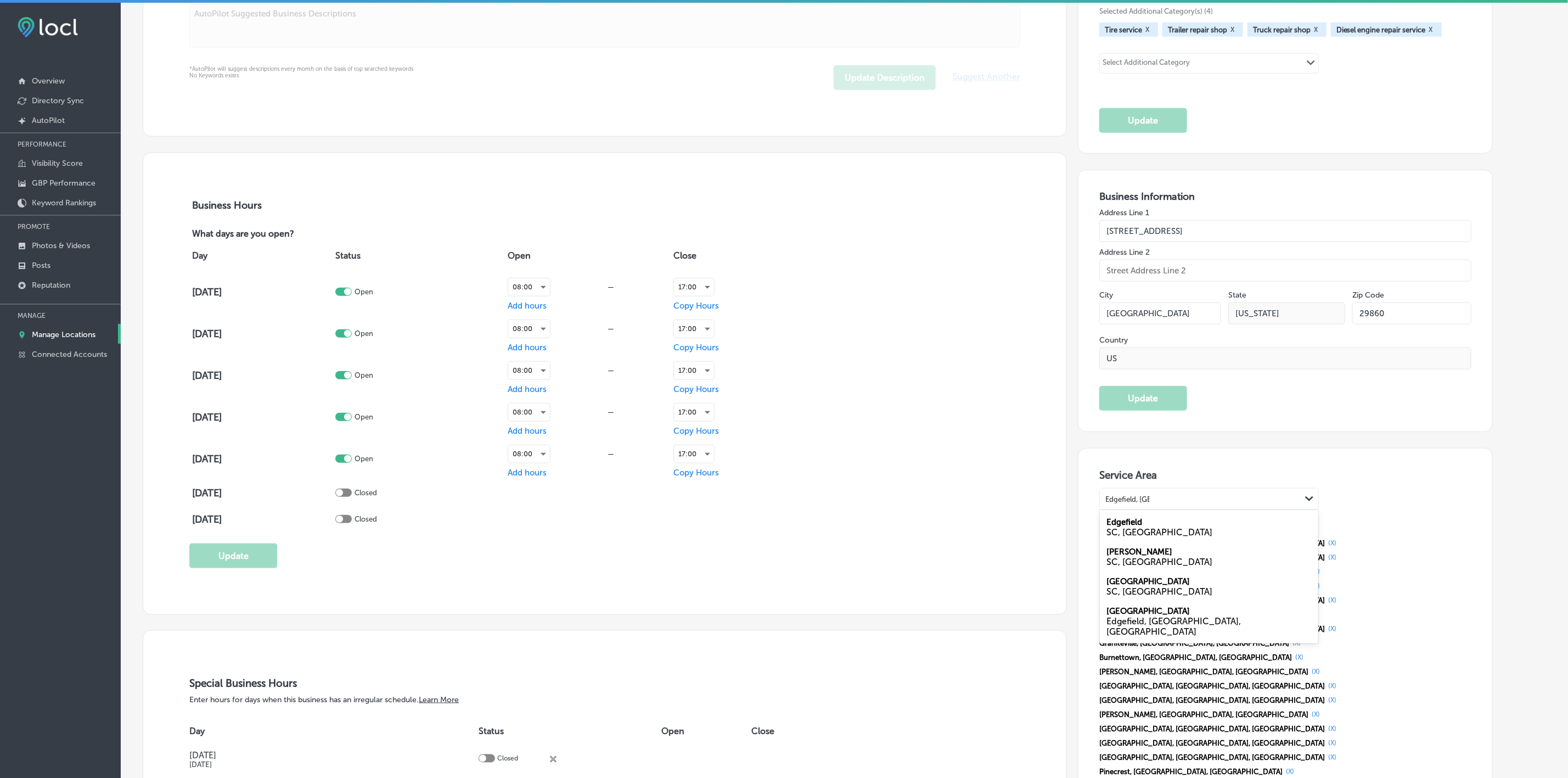
click at [1212, 534] on div "SC, [GEOGRAPHIC_DATA]" at bounding box center [1209, 532] width 205 height 11
type input "Edgefield, [GEOGRAPHIC_DATA]"
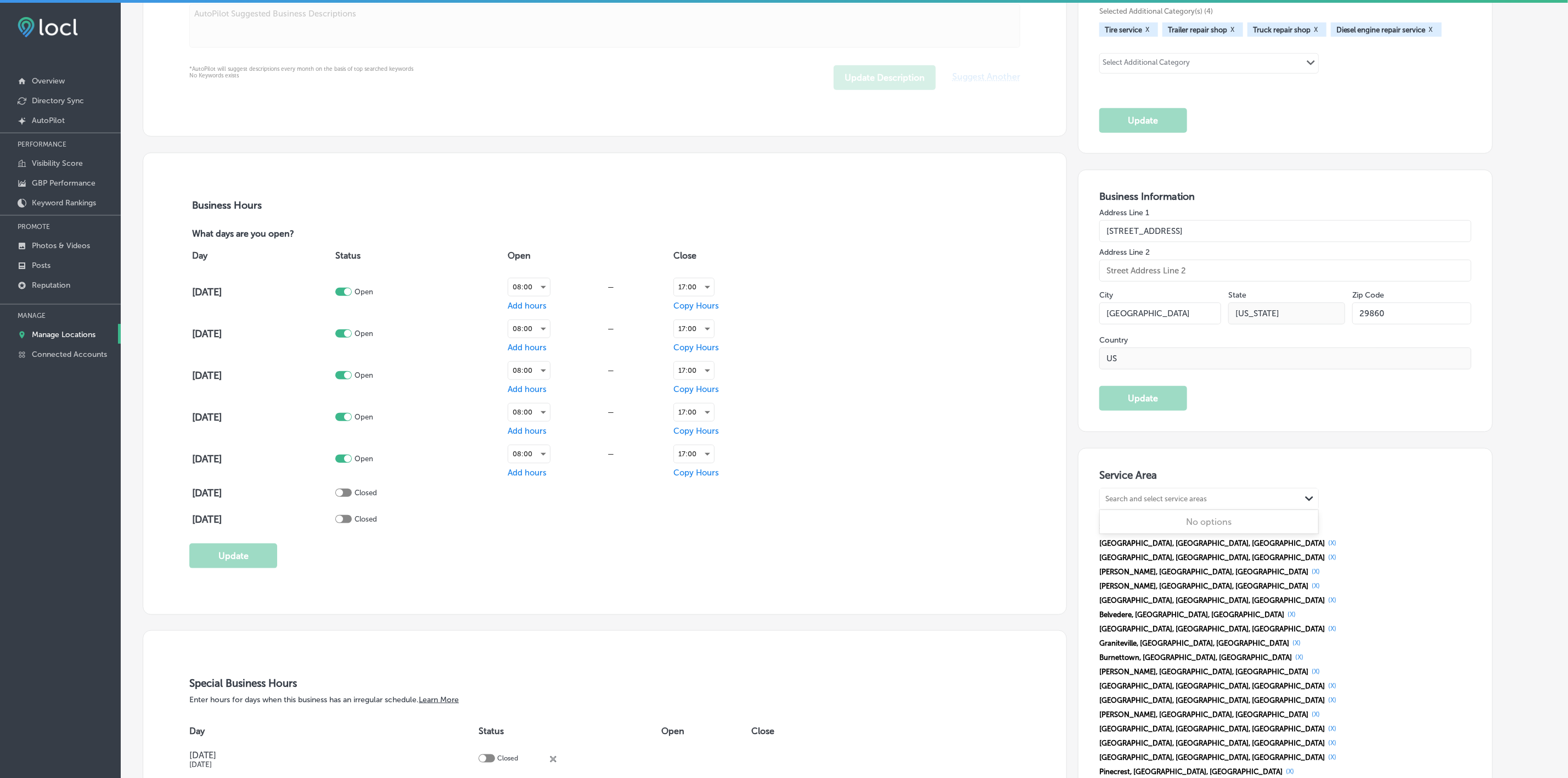
click at [1178, 506] on div "Search and select service areas" at bounding box center [1200, 499] width 201 height 15
paste input "[GEOGRAPHIC_DATA], [GEOGRAPHIC_DATA]"
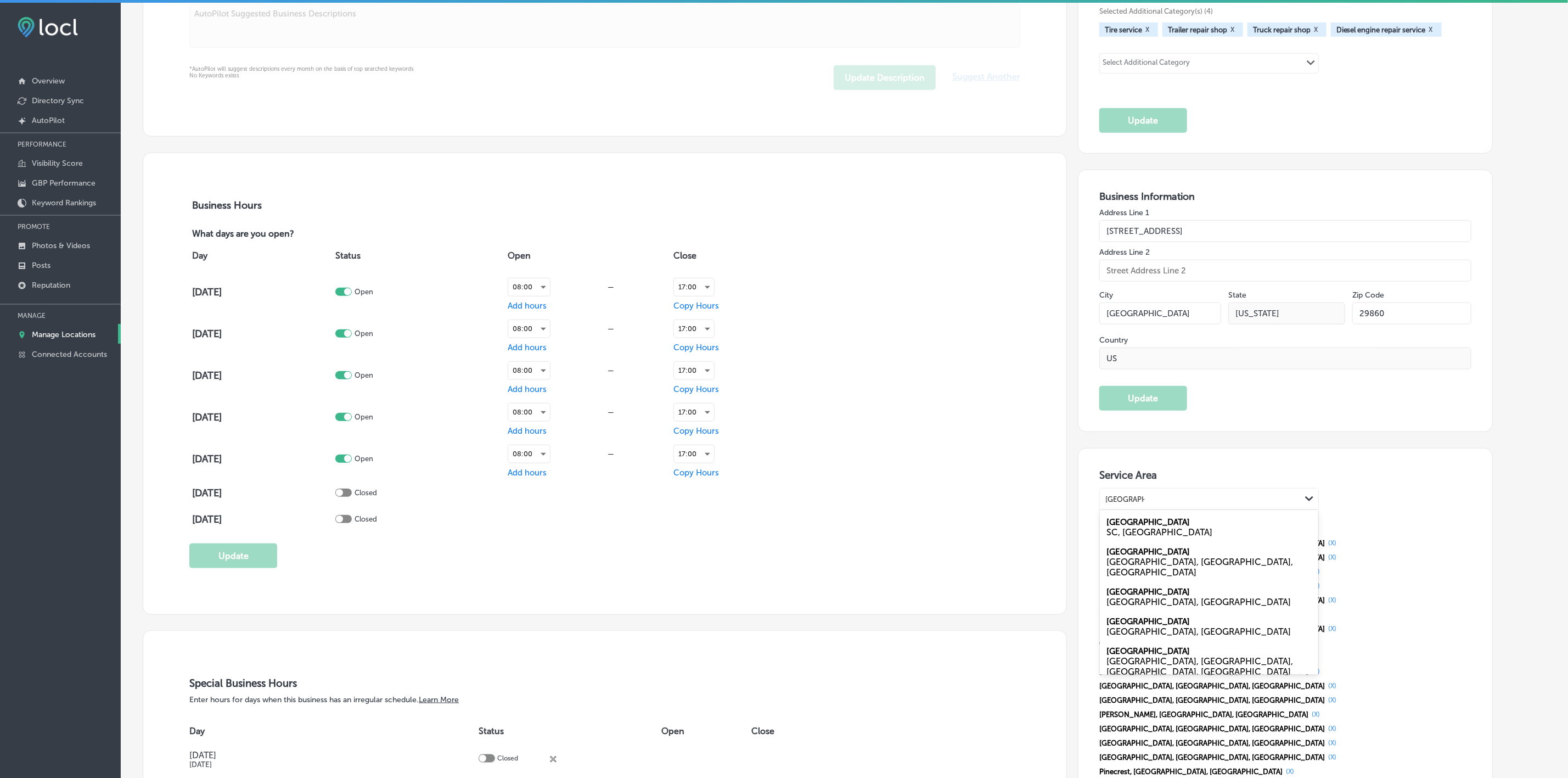
click at [1166, 527] on div "Trenton [GEOGRAPHIC_DATA], [GEOGRAPHIC_DATA]" at bounding box center [1208, 526] width 218 height 30
type input "[GEOGRAPHIC_DATA], [GEOGRAPHIC_DATA]"
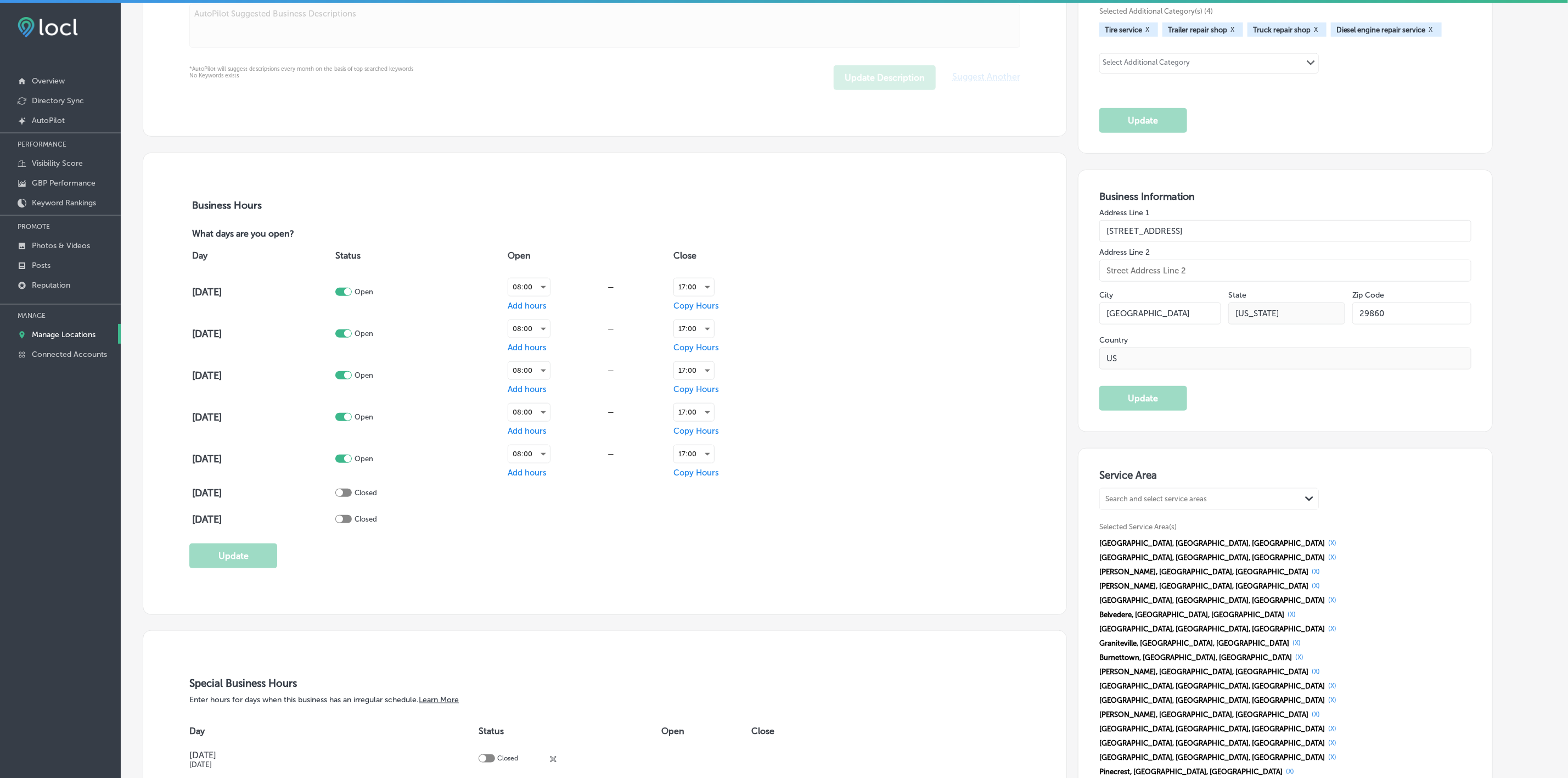
click at [1245, 501] on div "Search and select service areas" at bounding box center [1200, 499] width 201 height 15
paste input "[PERSON_NAME], [GEOGRAPHIC_DATA]"
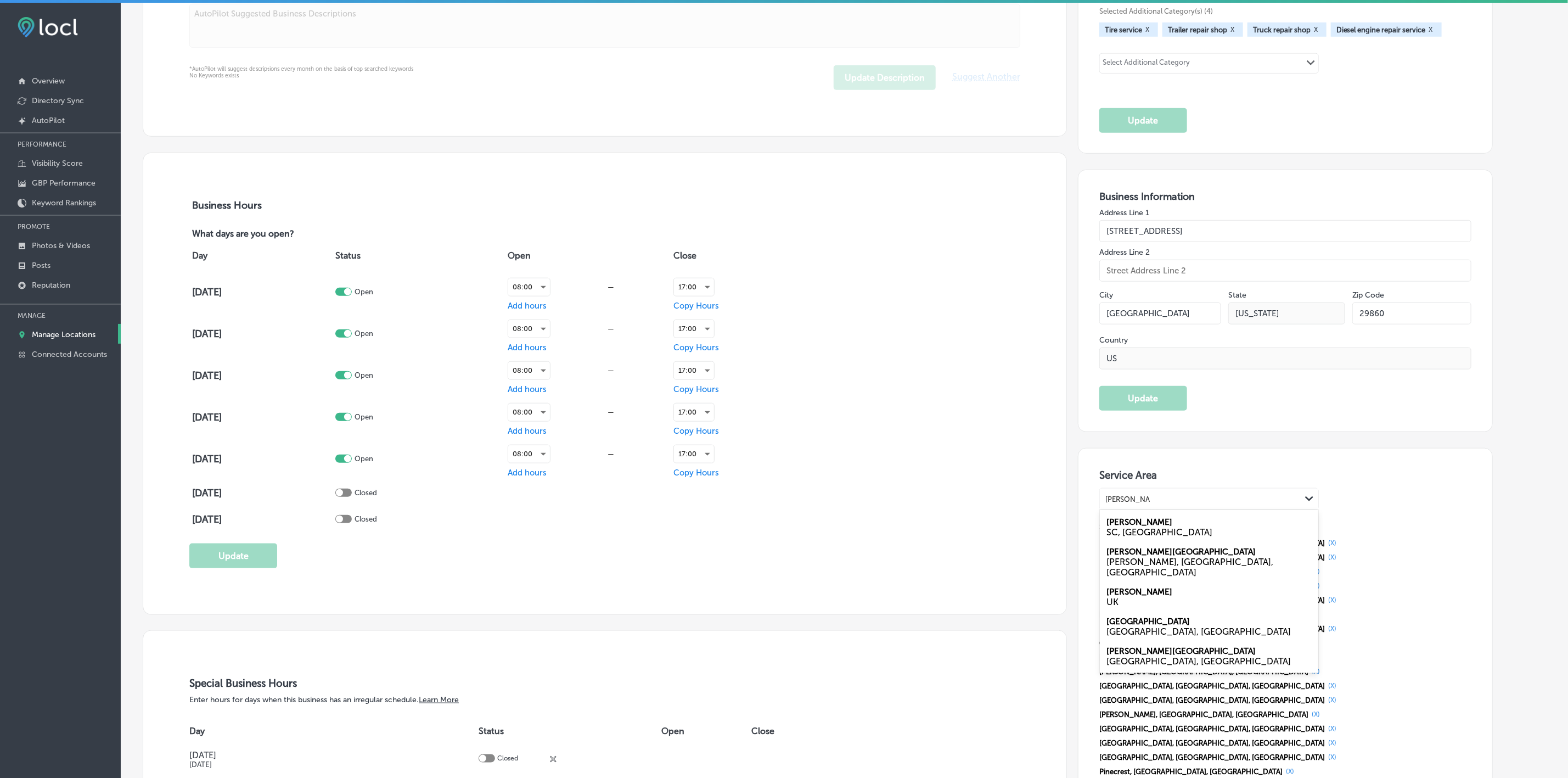
click at [1194, 535] on div "SC, [GEOGRAPHIC_DATA]" at bounding box center [1209, 532] width 205 height 11
type input "[PERSON_NAME], [GEOGRAPHIC_DATA]"
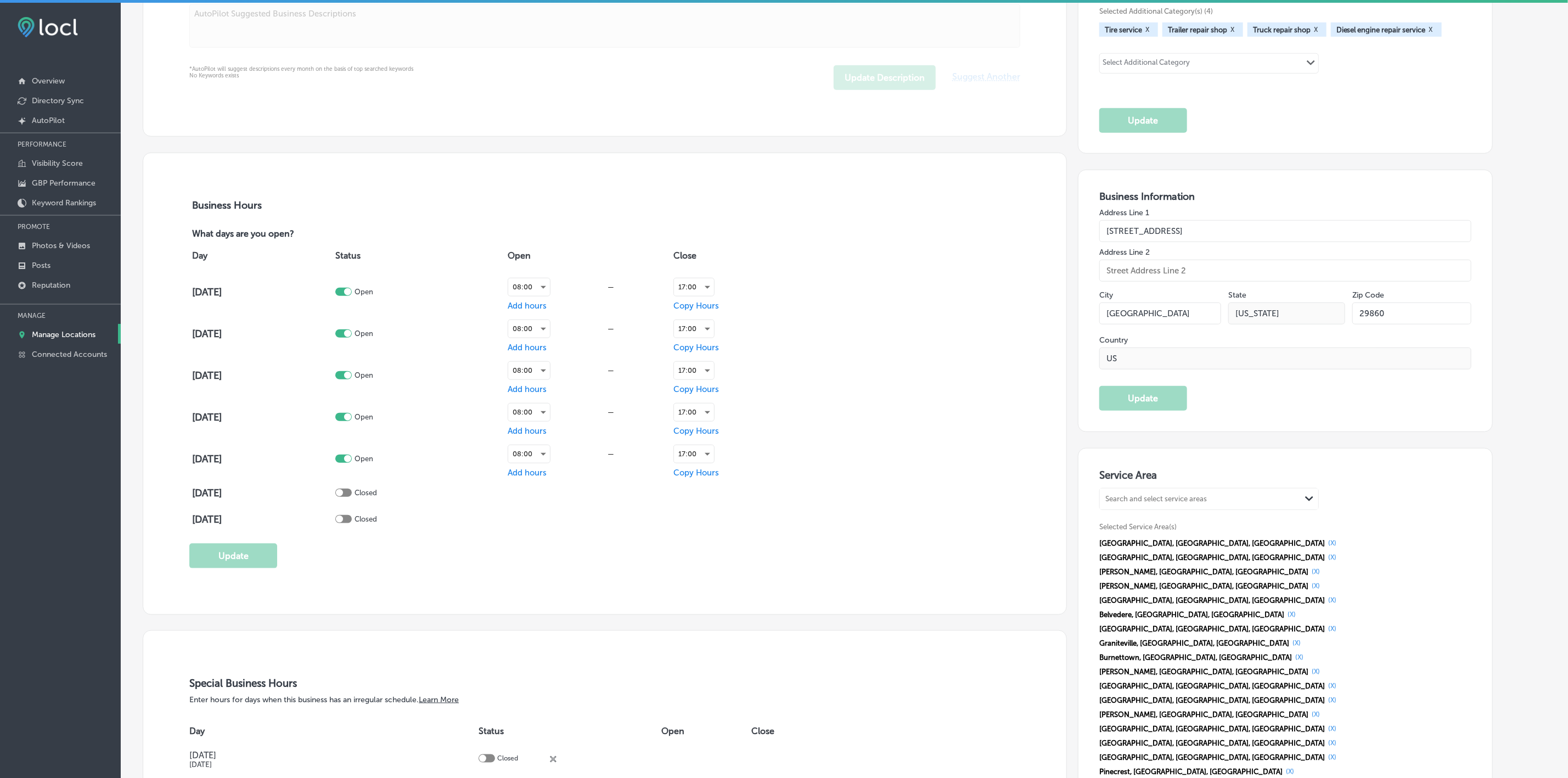
click at [1234, 505] on div "Search and select service areas" at bounding box center [1200, 499] width 201 height 15
paste input "[PERSON_NAME], [GEOGRAPHIC_DATA]"
click at [1186, 524] on div "[PERSON_NAME] SC, [GEOGRAPHIC_DATA]" at bounding box center [1208, 526] width 218 height 30
type input "[PERSON_NAME], [GEOGRAPHIC_DATA]"
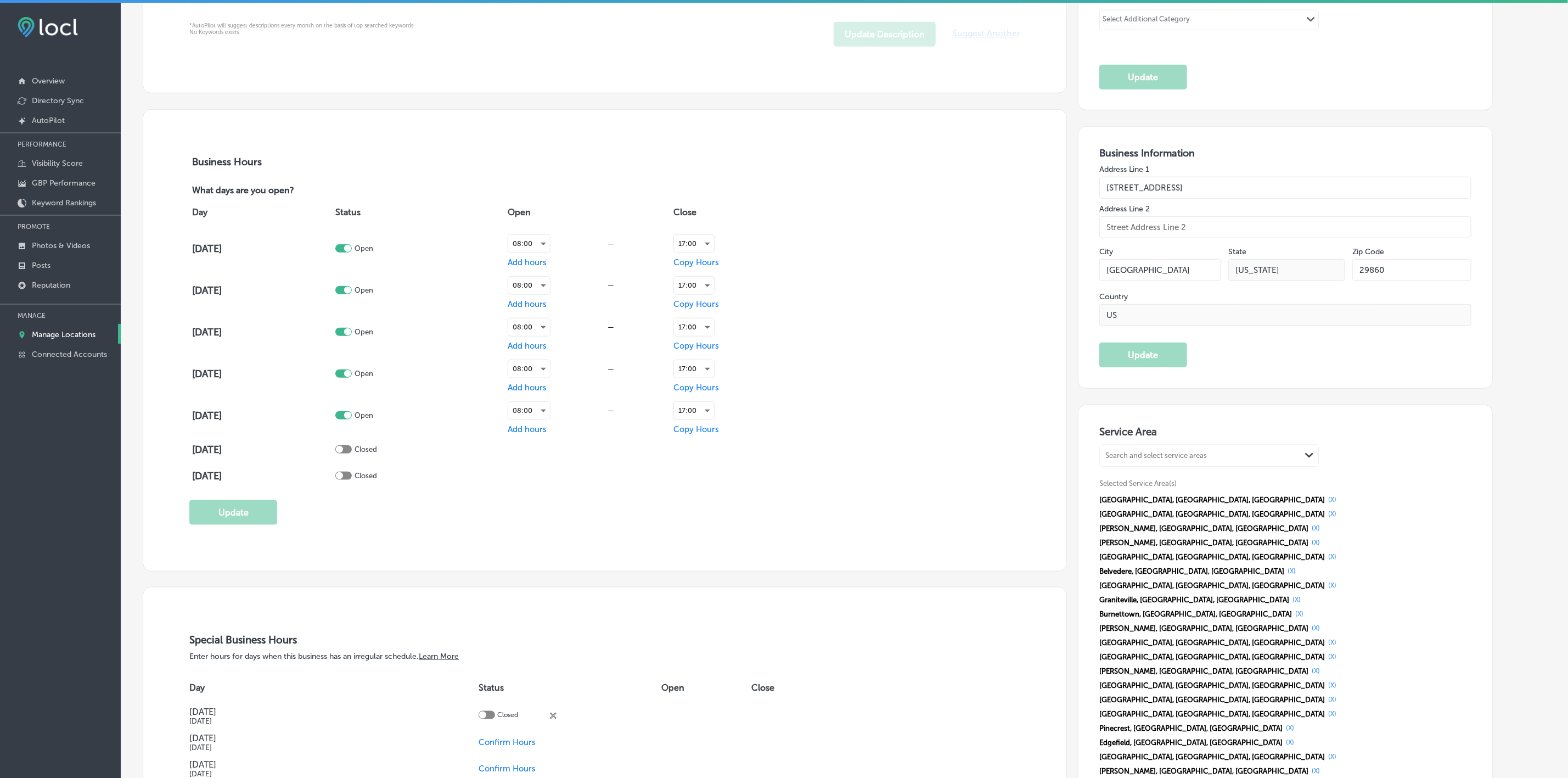
scroll to position [741, 0]
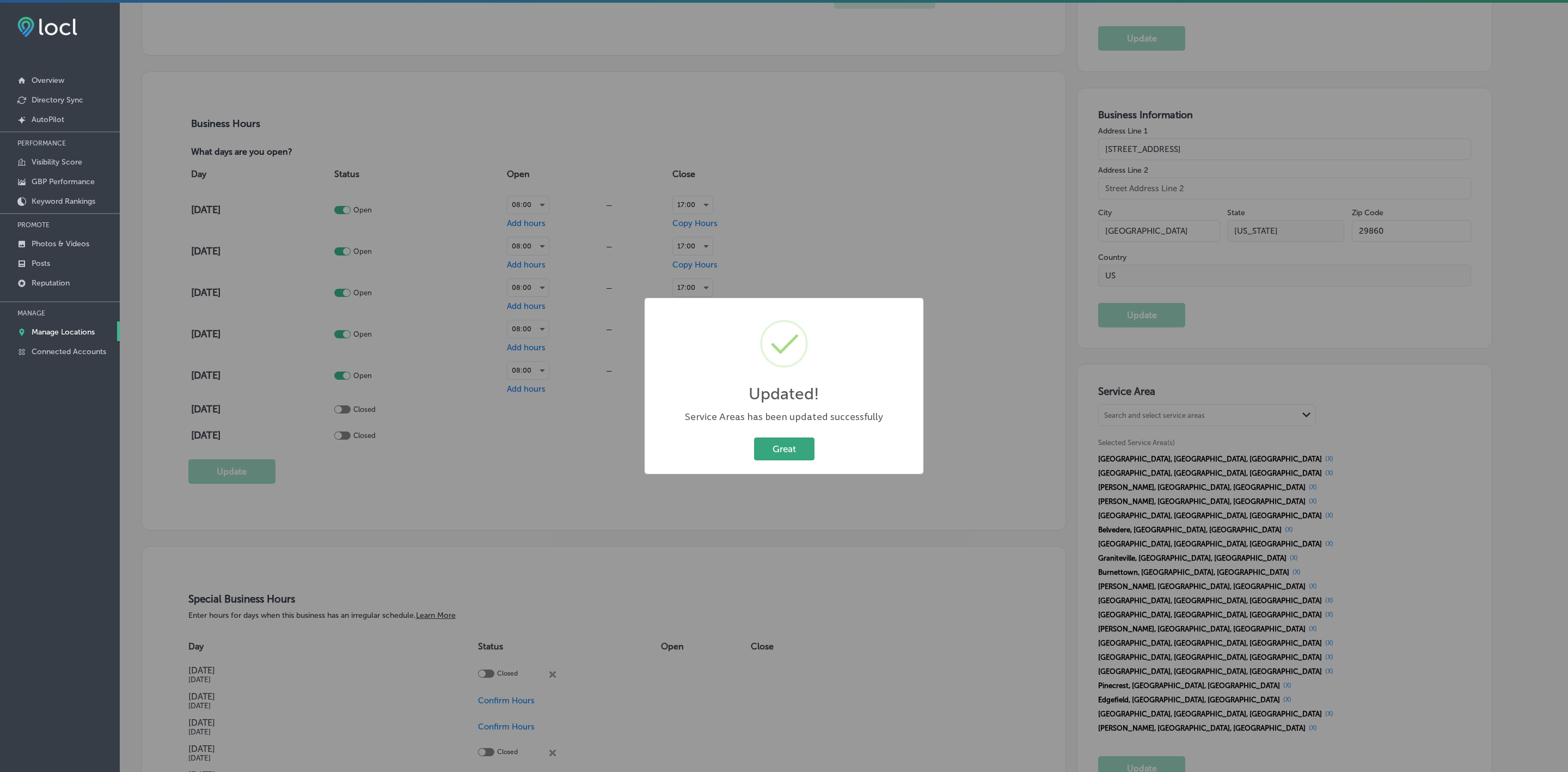
click at [789, 456] on button "Great" at bounding box center [784, 448] width 61 height 22
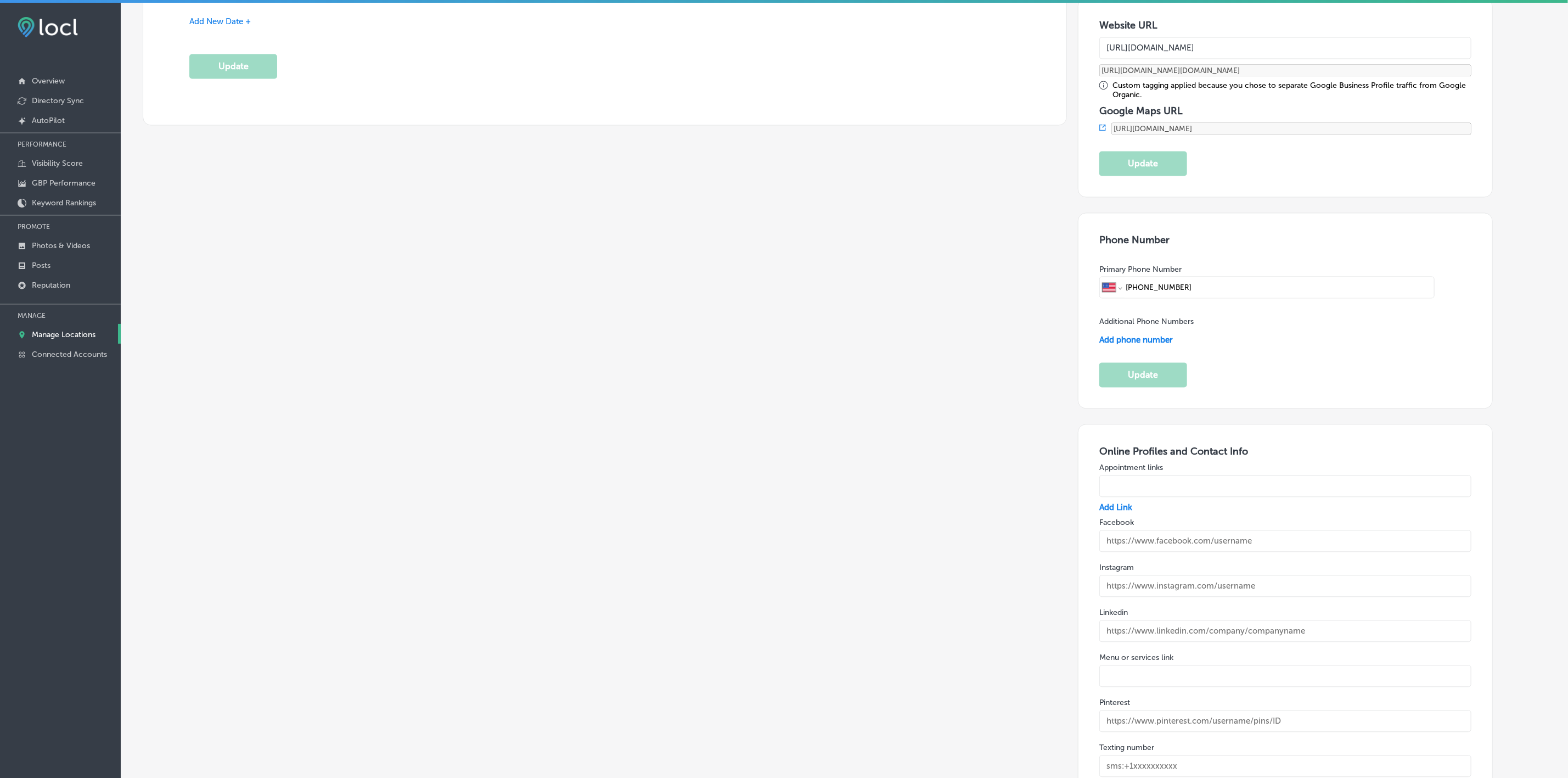
scroll to position [1399, 0]
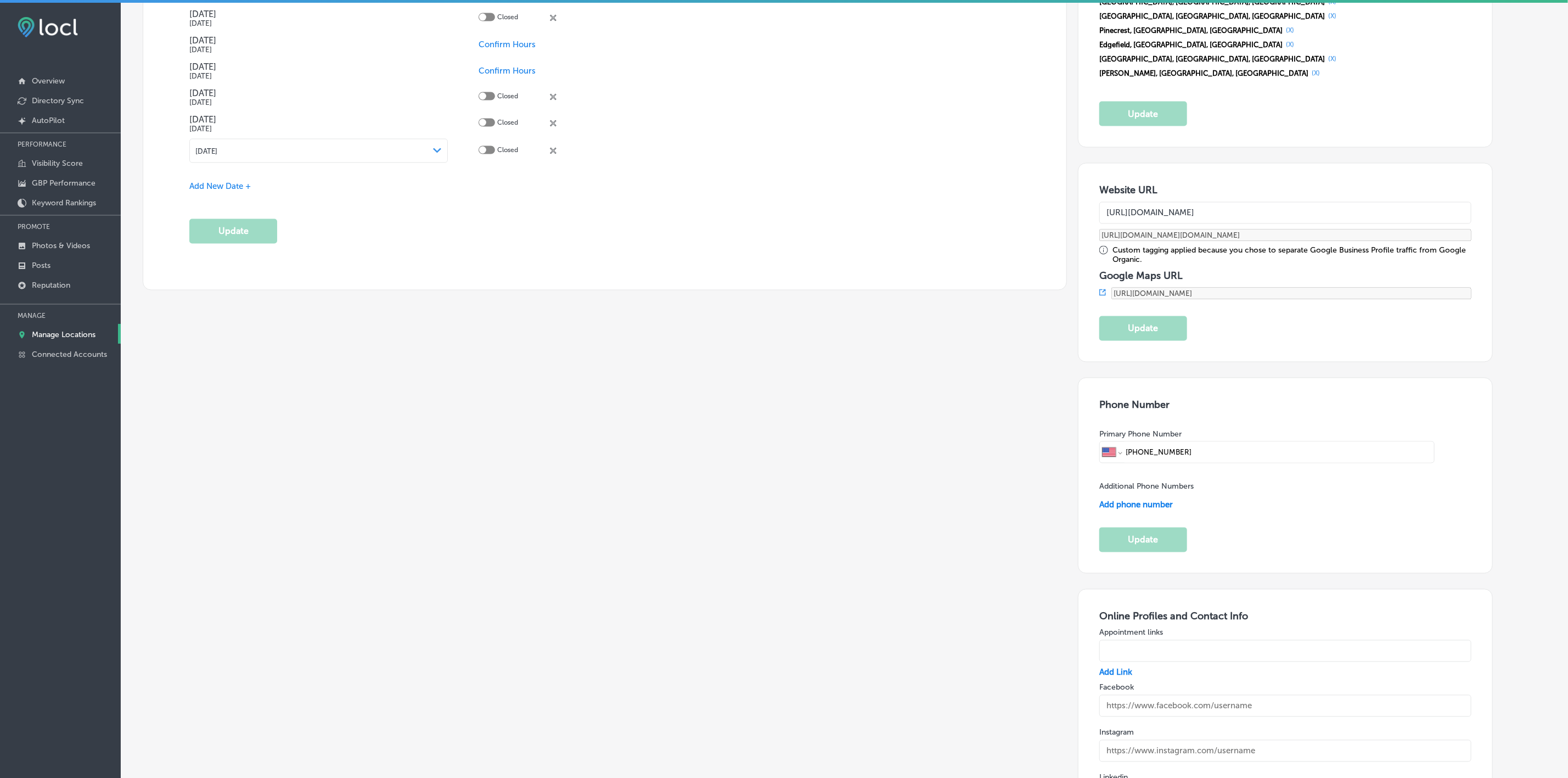
click at [1166, 695] on input "text" at bounding box center [1286, 705] width 373 height 22
click at [1299, 695] on input "text" at bounding box center [1286, 705] width 373 height 22
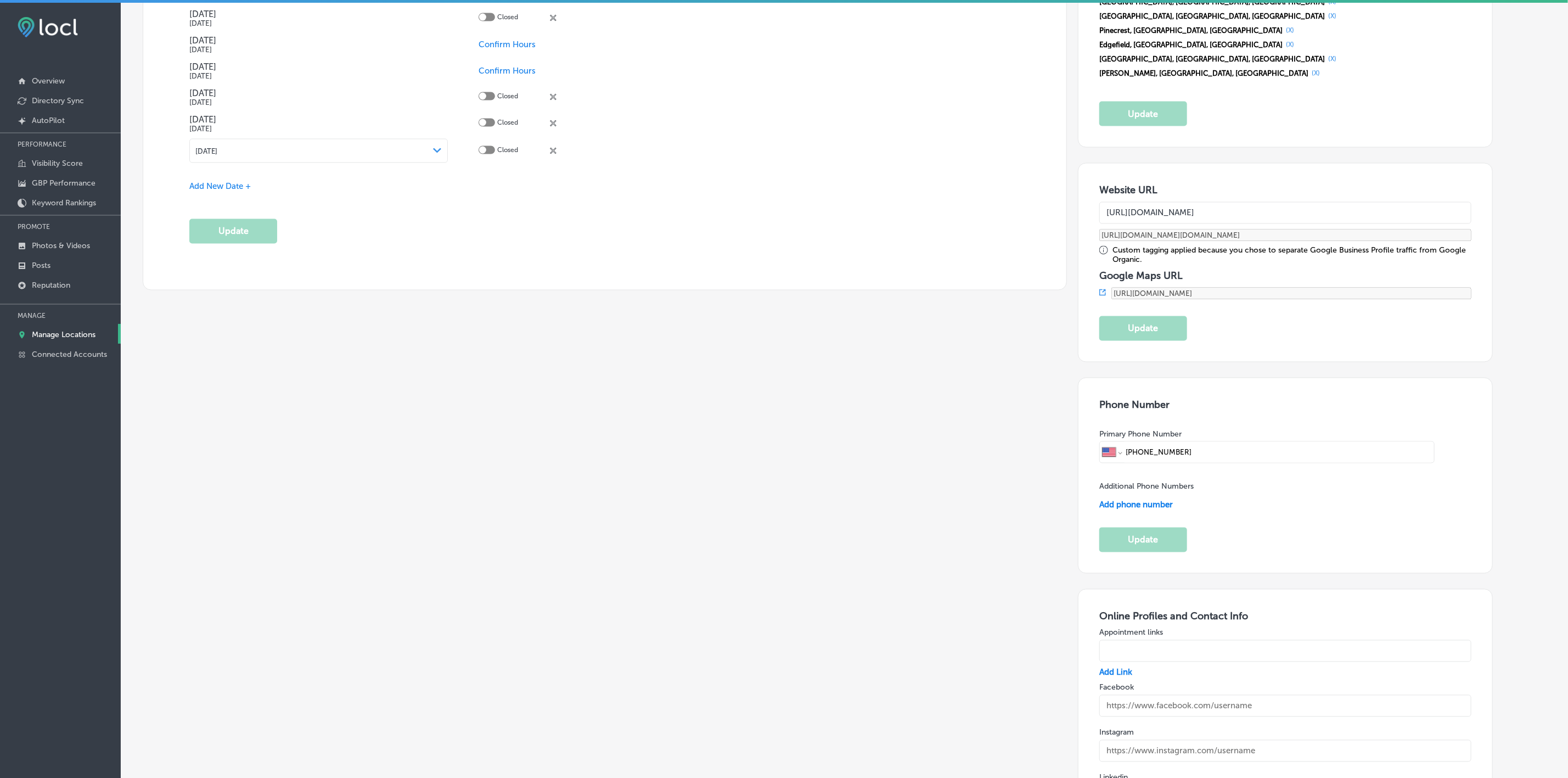
click at [1287, 695] on input "text" at bounding box center [1286, 705] width 373 height 22
paste input "[URL][DOMAIN_NAME]"
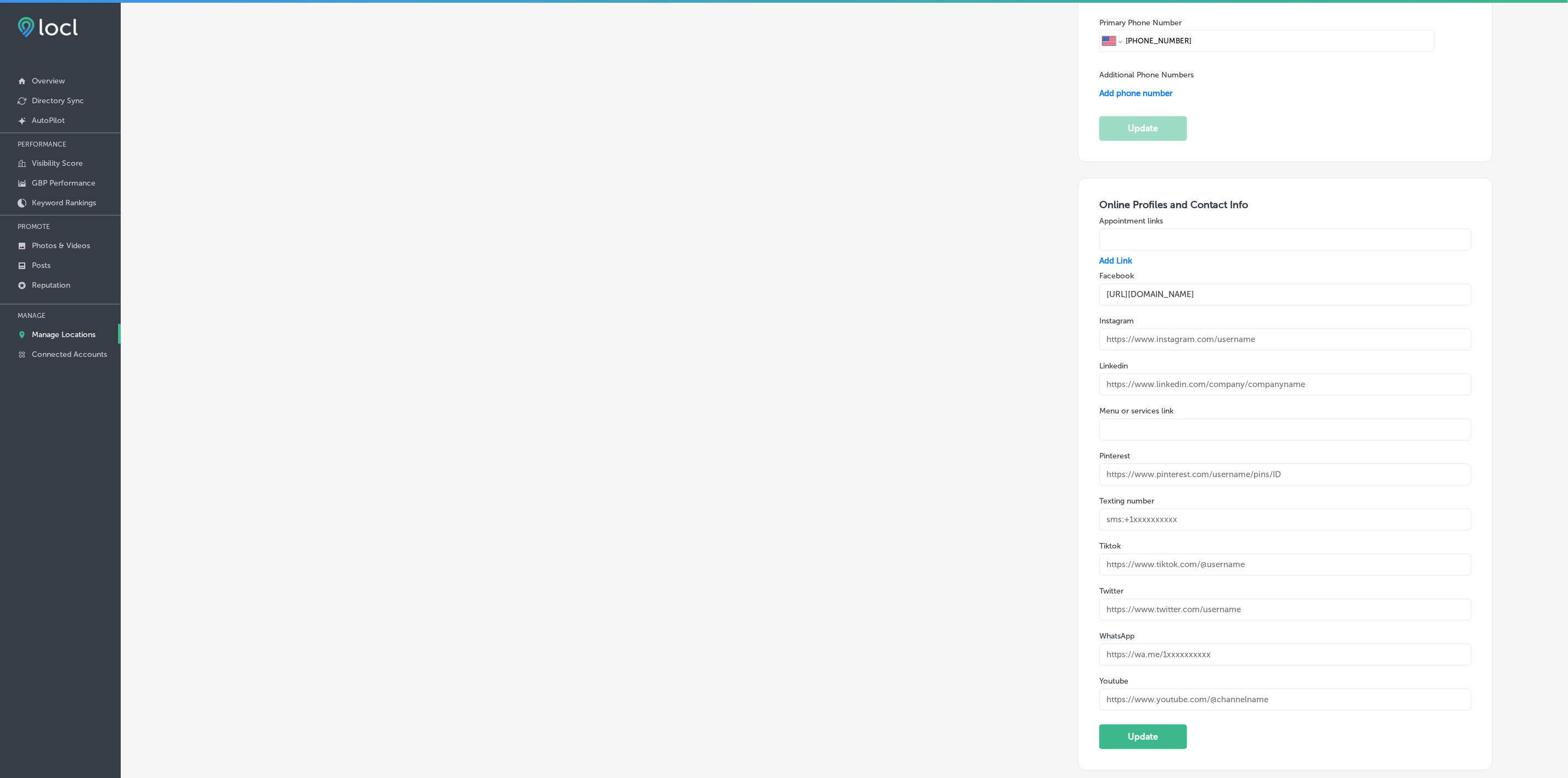
scroll to position [1728, 0]
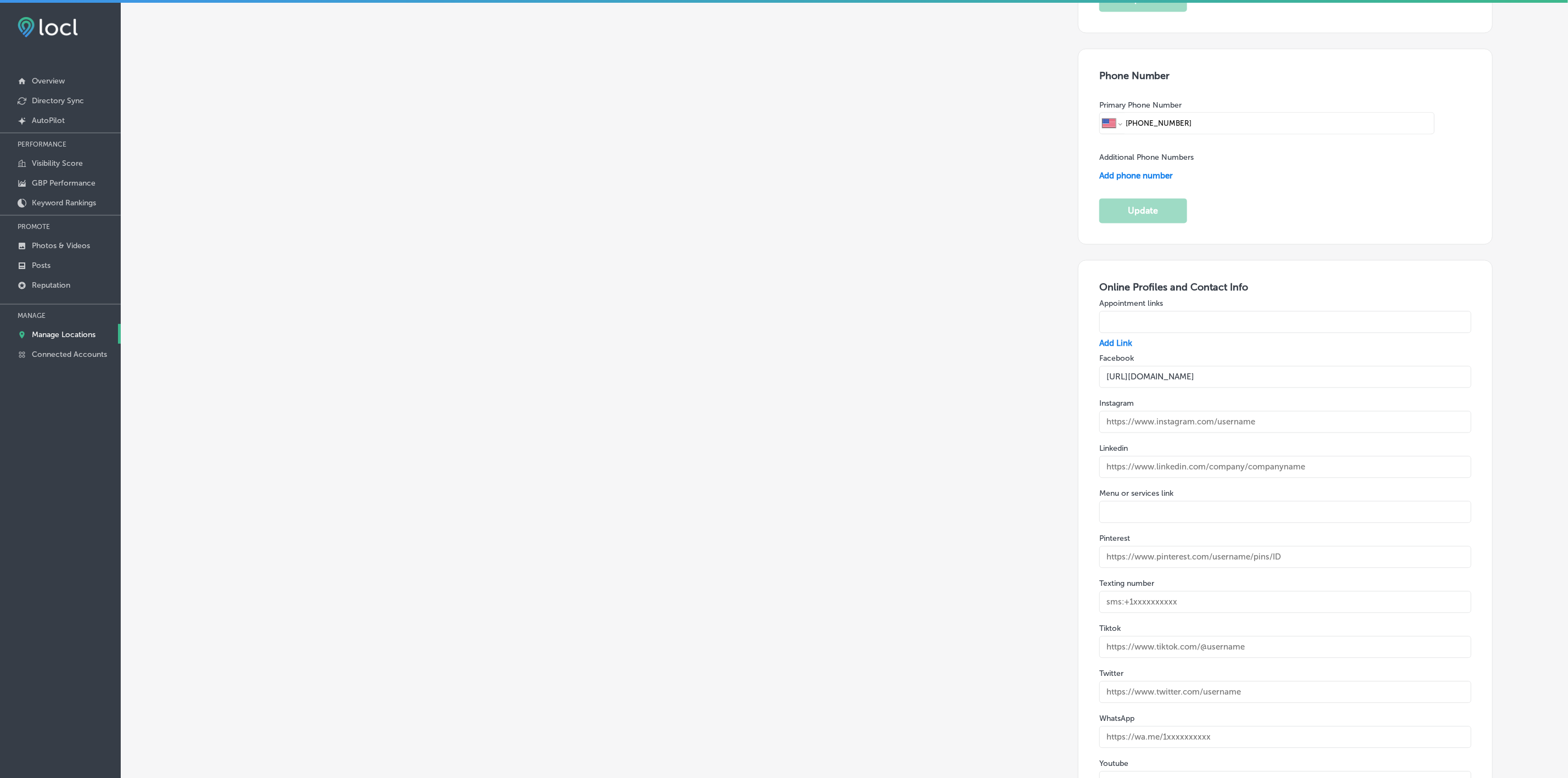
type input "[URL][DOMAIN_NAME]"
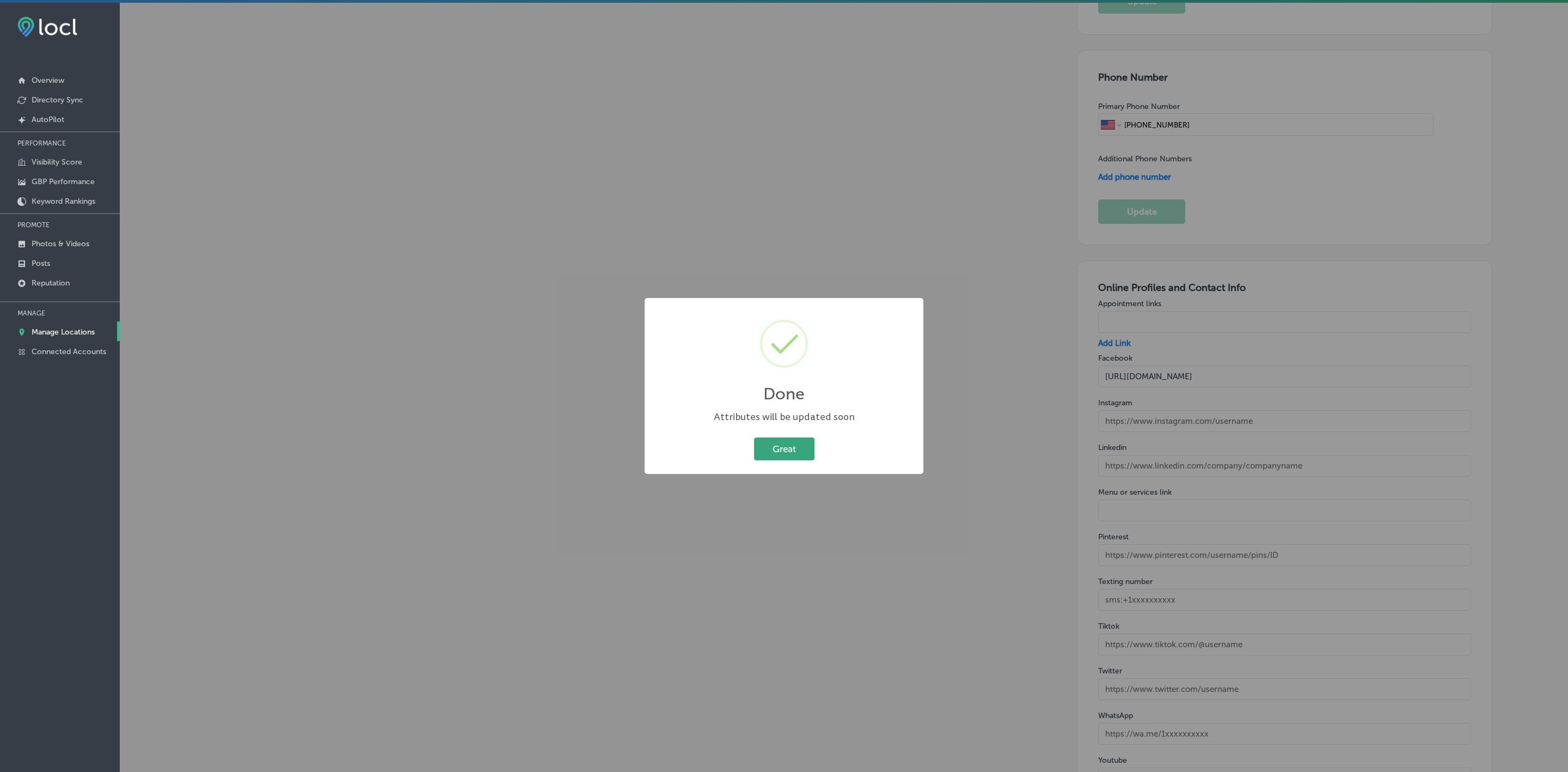
click at [782, 438] on button "Great" at bounding box center [784, 448] width 61 height 22
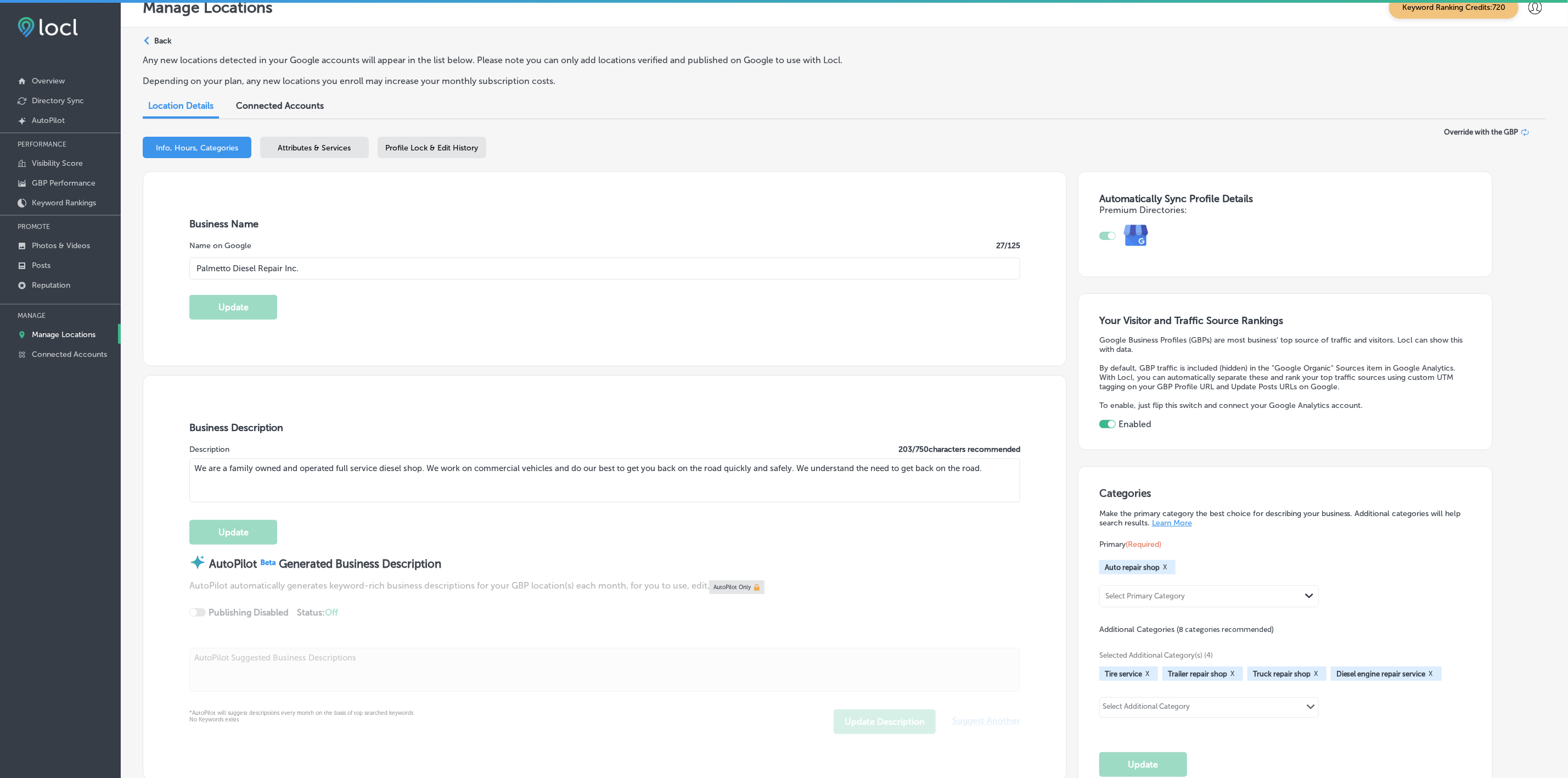
scroll to position [0, 0]
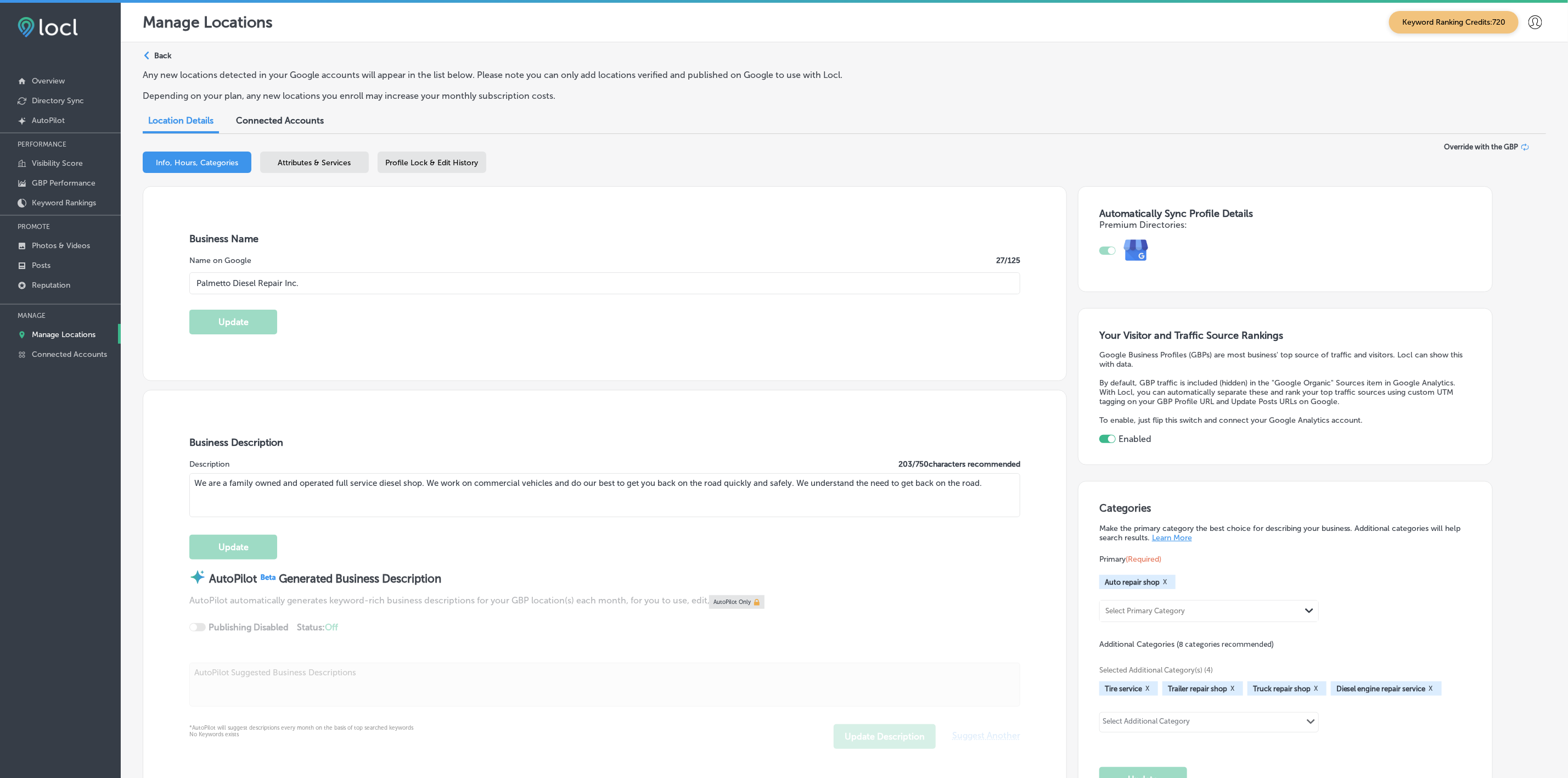
click at [348, 155] on div "Attributes & Services" at bounding box center [314, 162] width 109 height 21
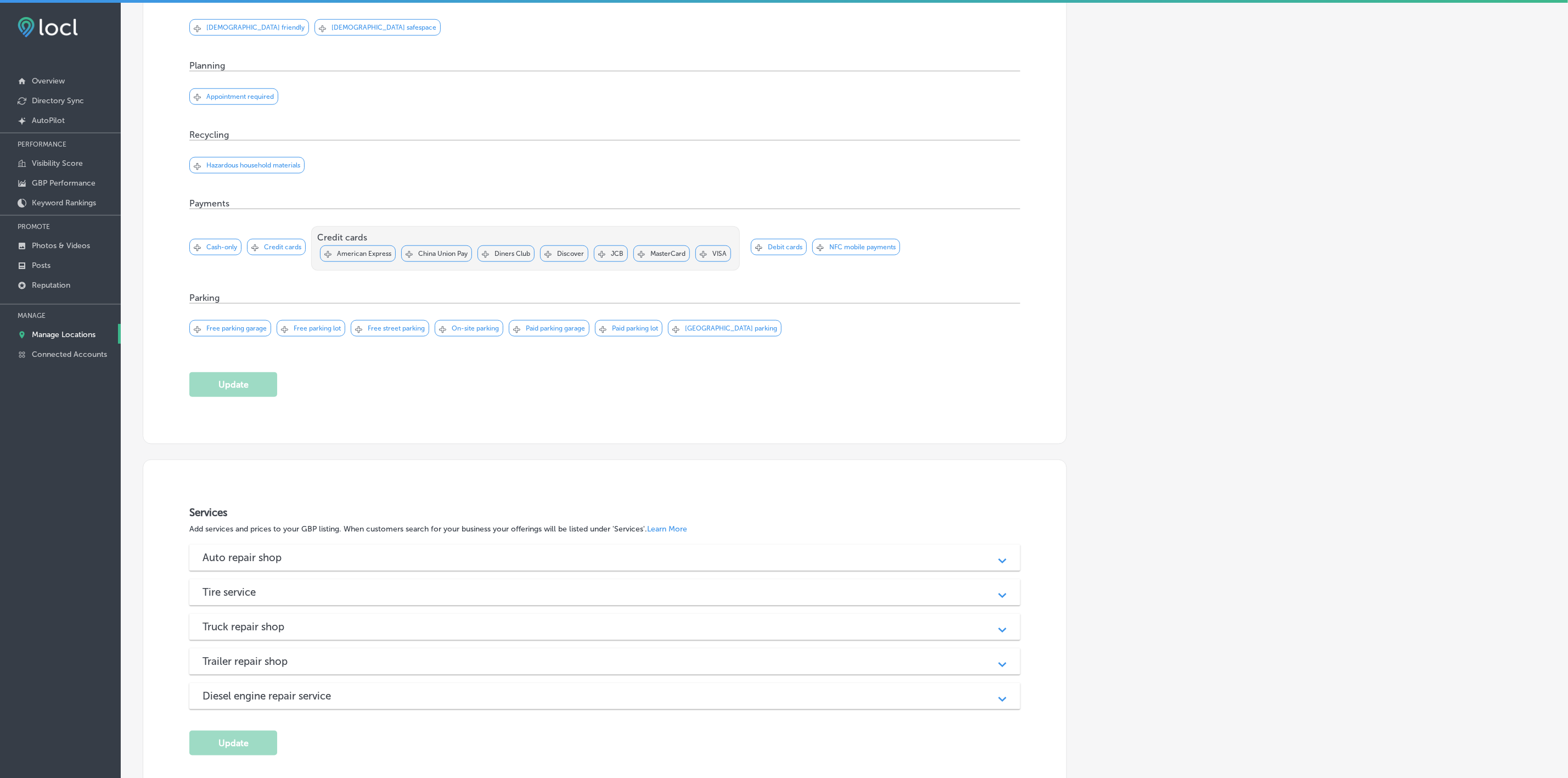
scroll to position [922, 0]
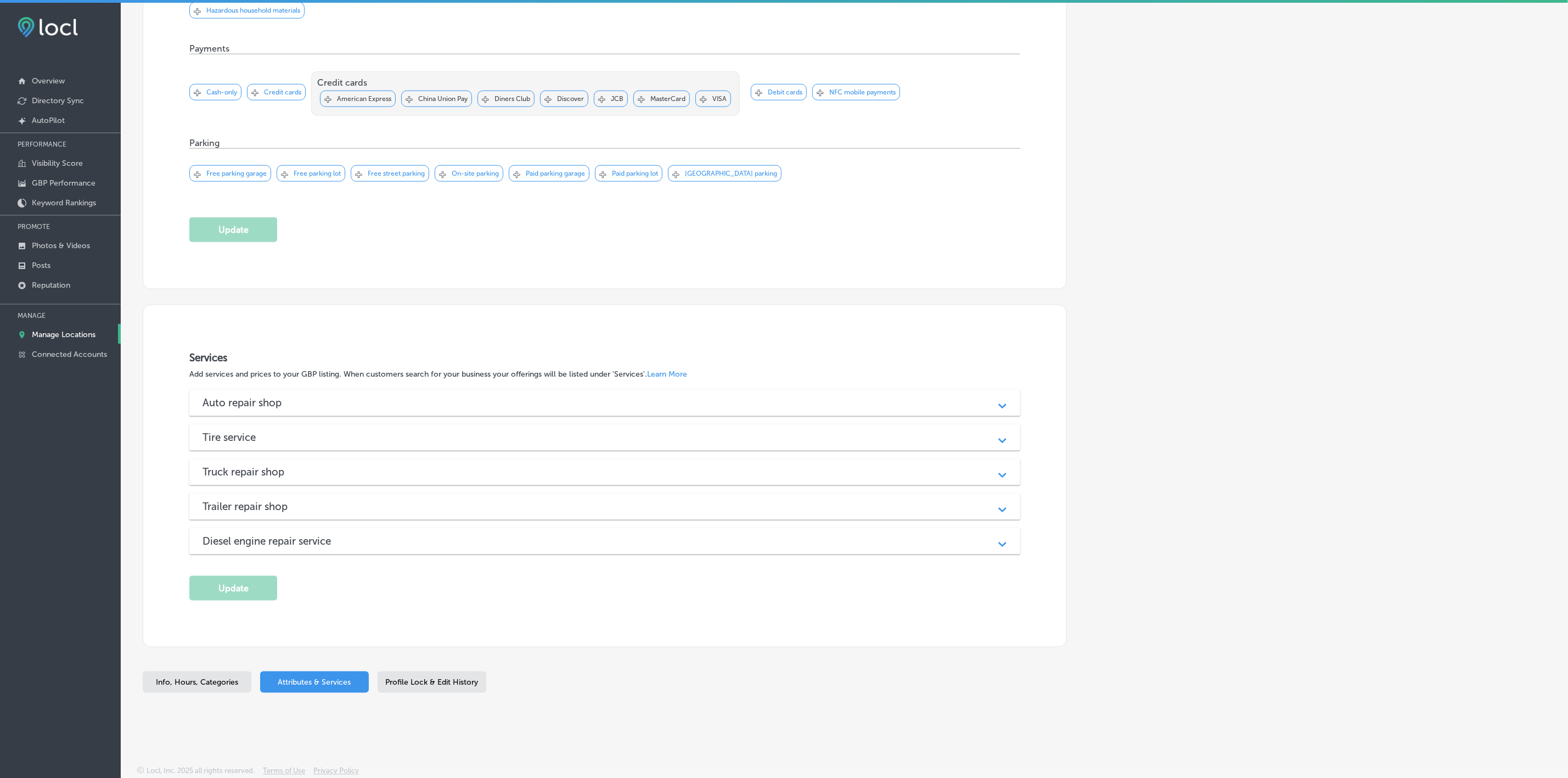
click at [459, 398] on div "Auto repair shop" at bounding box center [605, 402] width 804 height 13
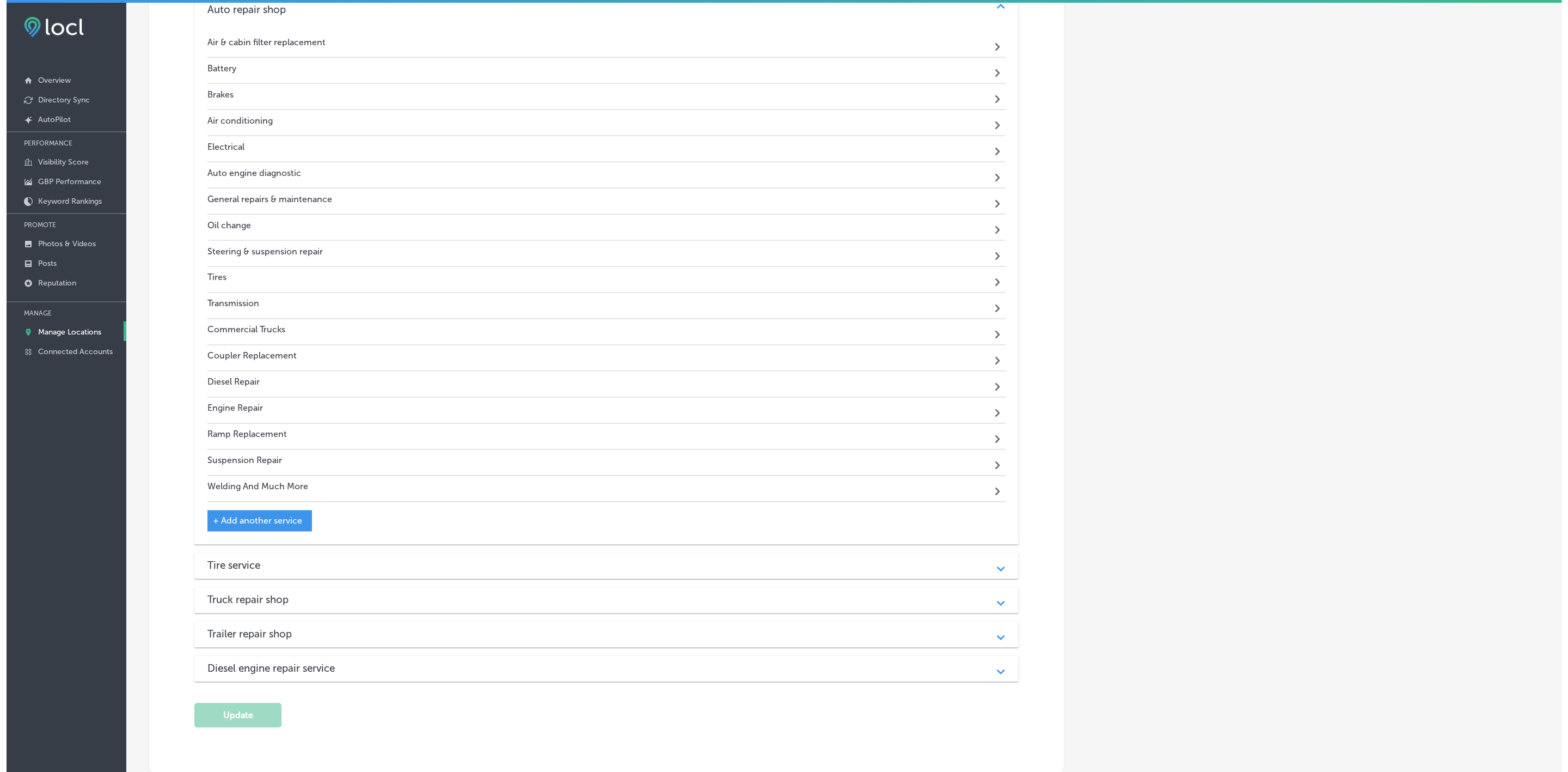
scroll to position [1323, 0]
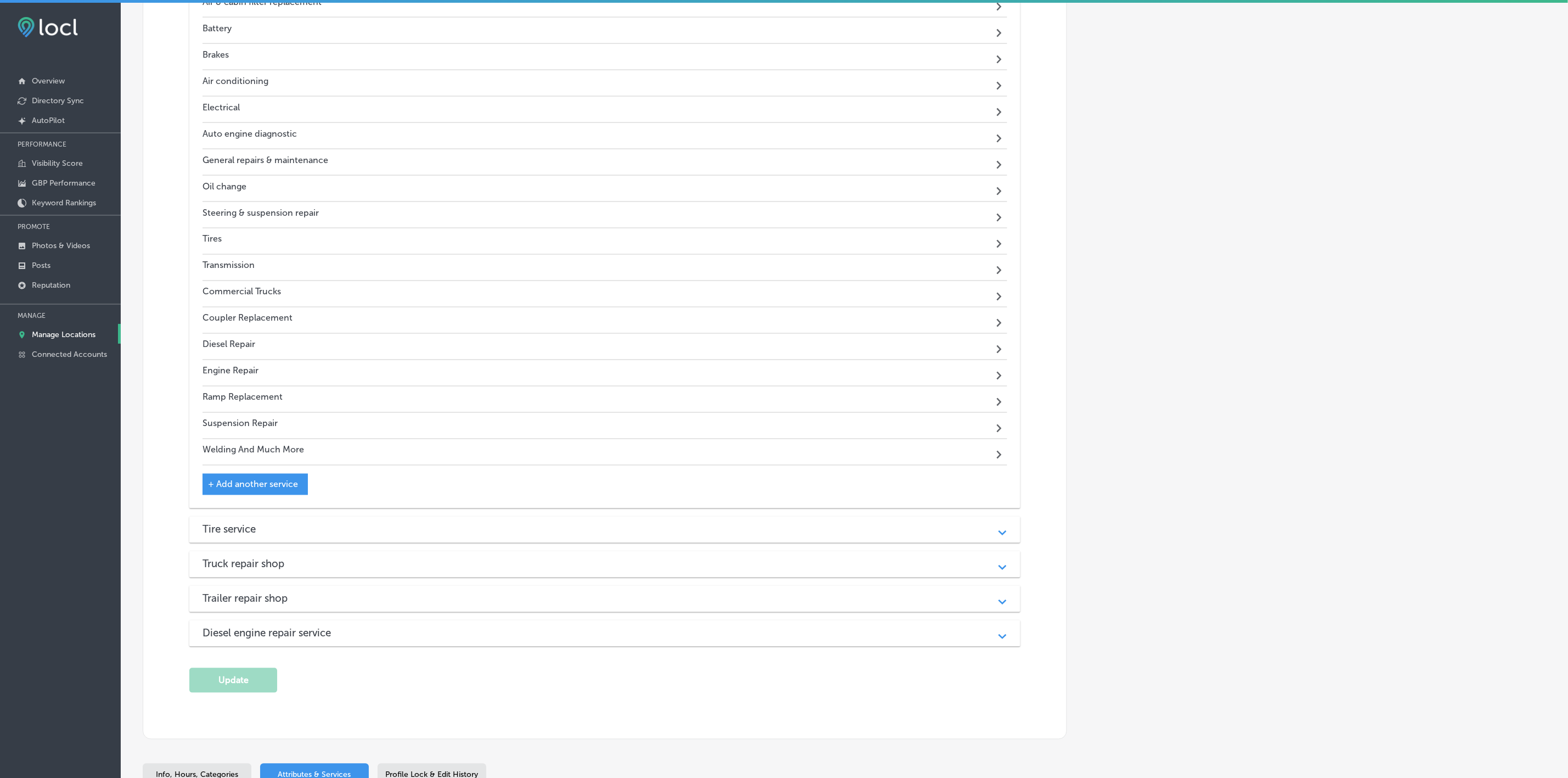
click at [216, 489] on span "+ Add another service" at bounding box center [253, 483] width 90 height 11
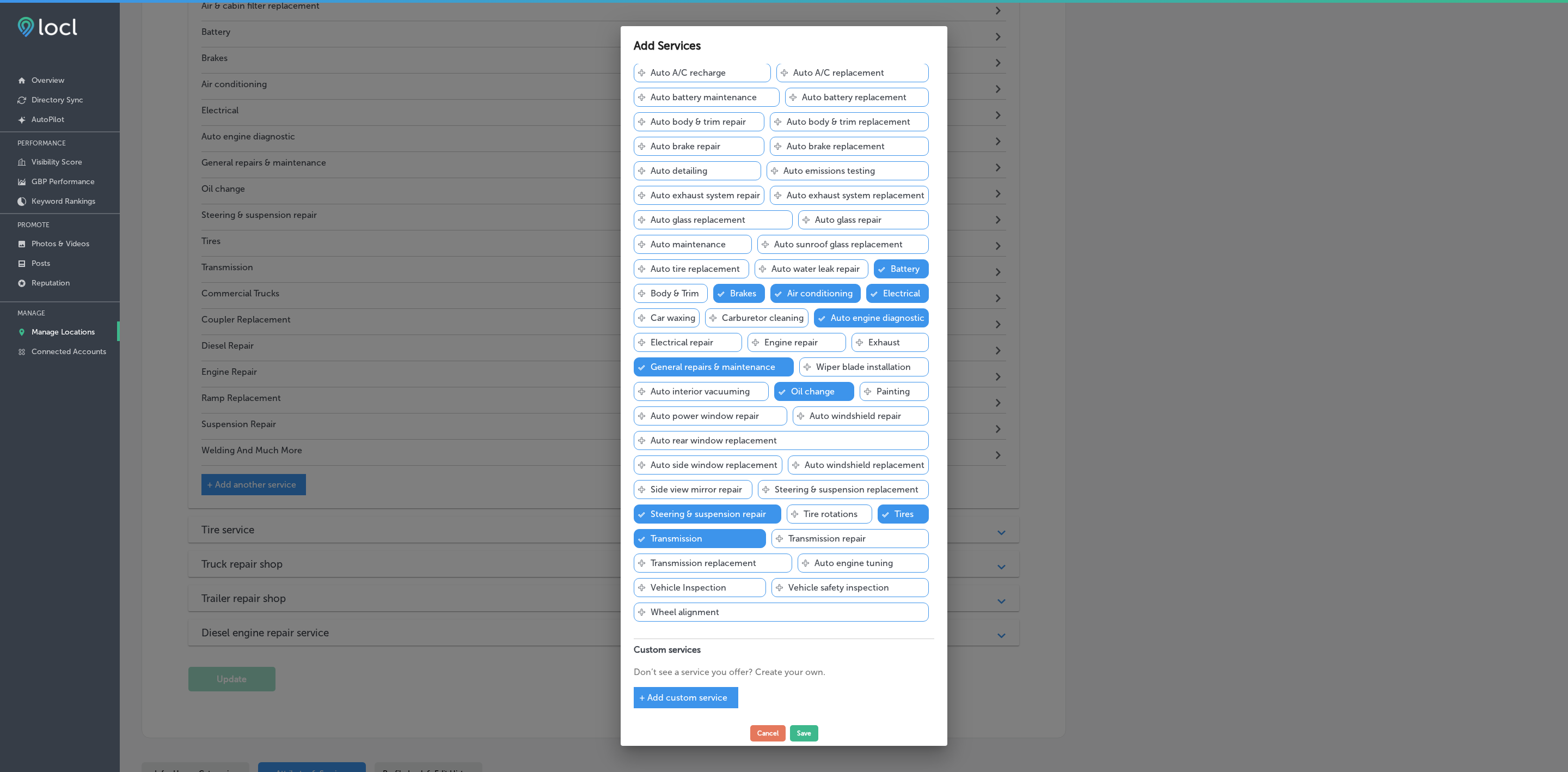
scroll to position [136, 0]
click at [640, 700] on span "+ Add custom service" at bounding box center [684, 697] width 88 height 11
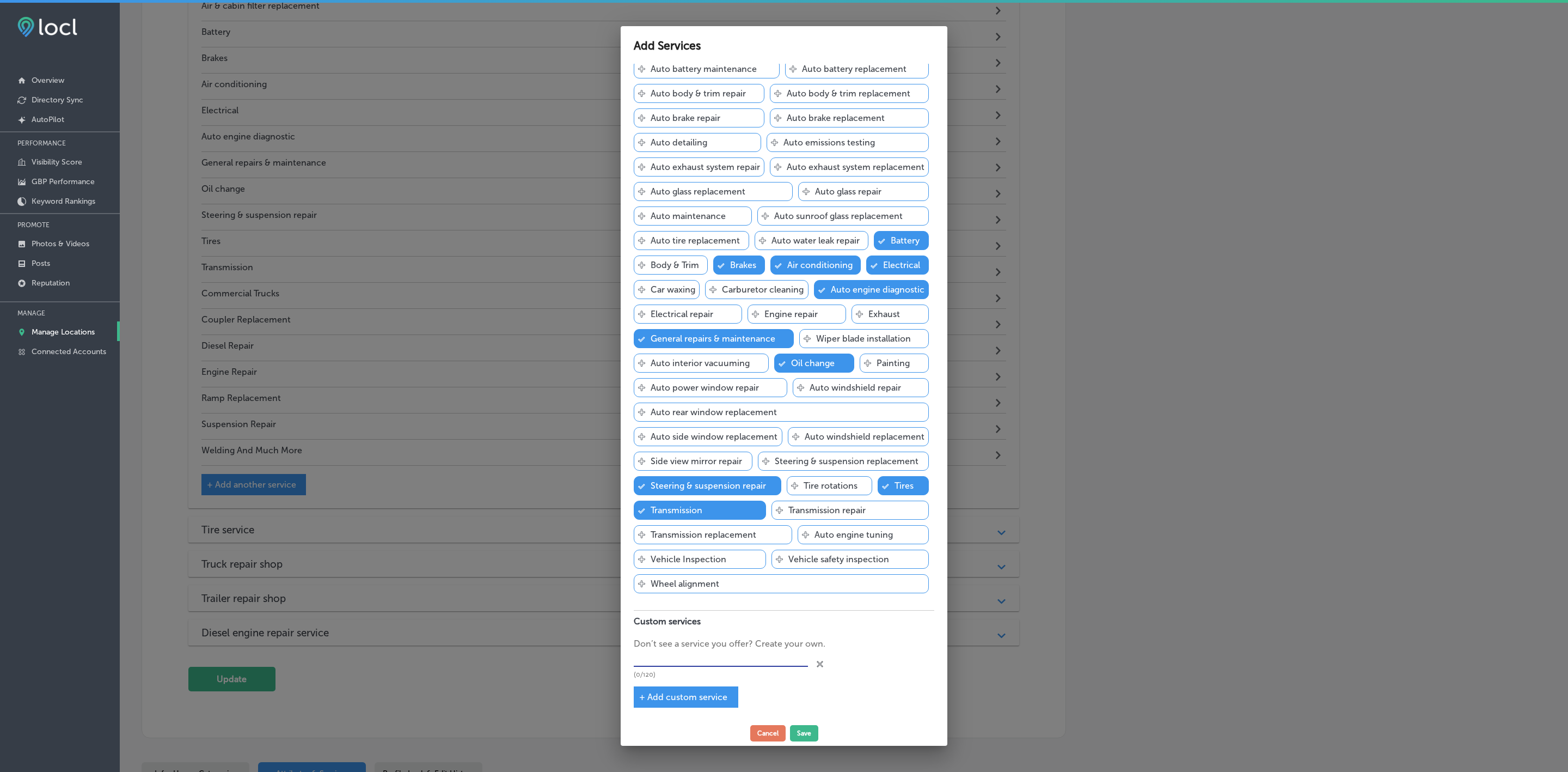
click at [653, 667] on input "text" at bounding box center [720, 659] width 174 height 17
type input "v"
paste input "[URL][DOMAIN_NAME]"
click at [761, 667] on input "[URL][DOMAIN_NAME]" at bounding box center [720, 659] width 174 height 17
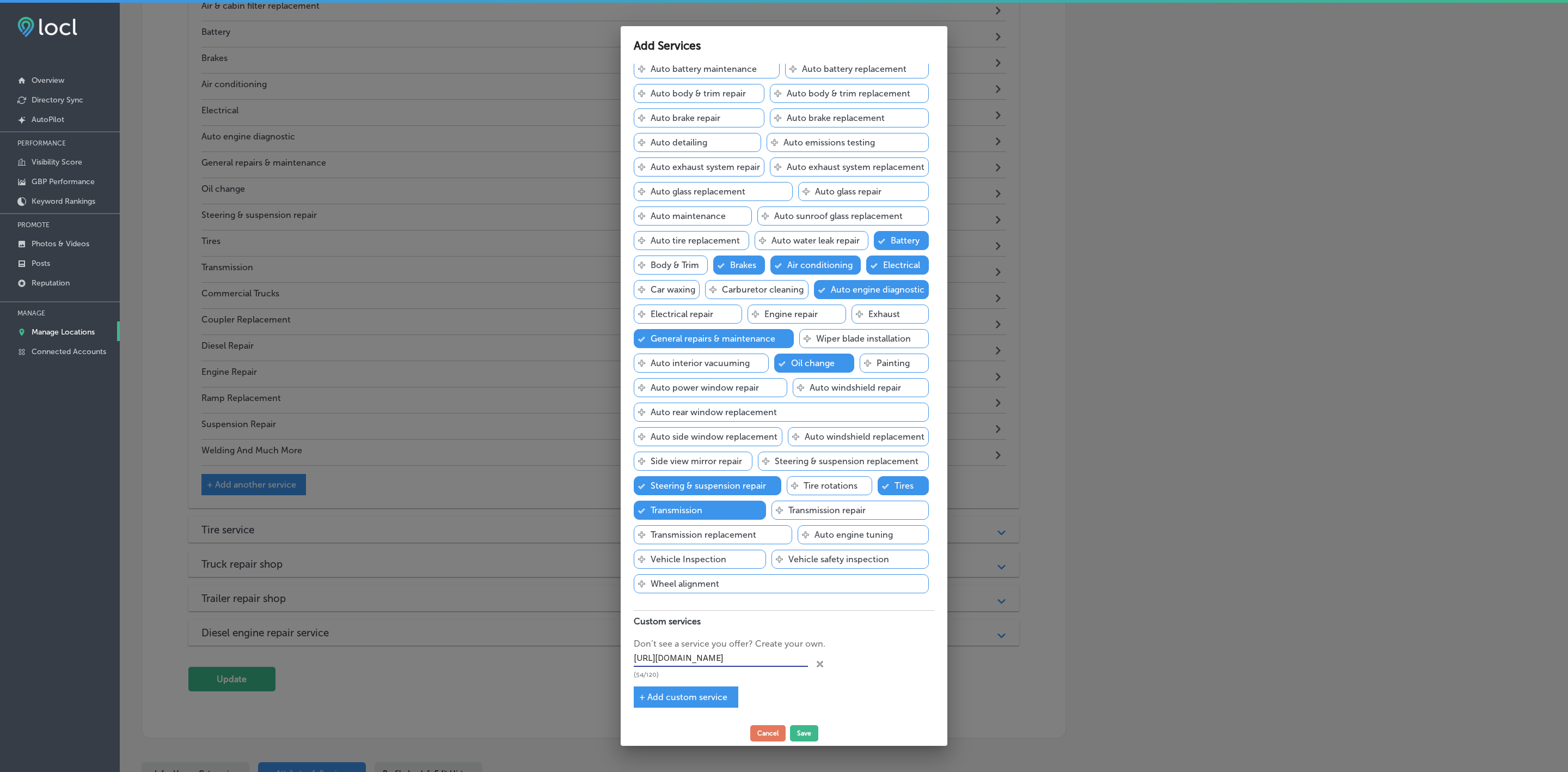
click at [761, 667] on input "[URL][DOMAIN_NAME]" at bounding box center [720, 659] width 174 height 17
paste input "Truck Repair"
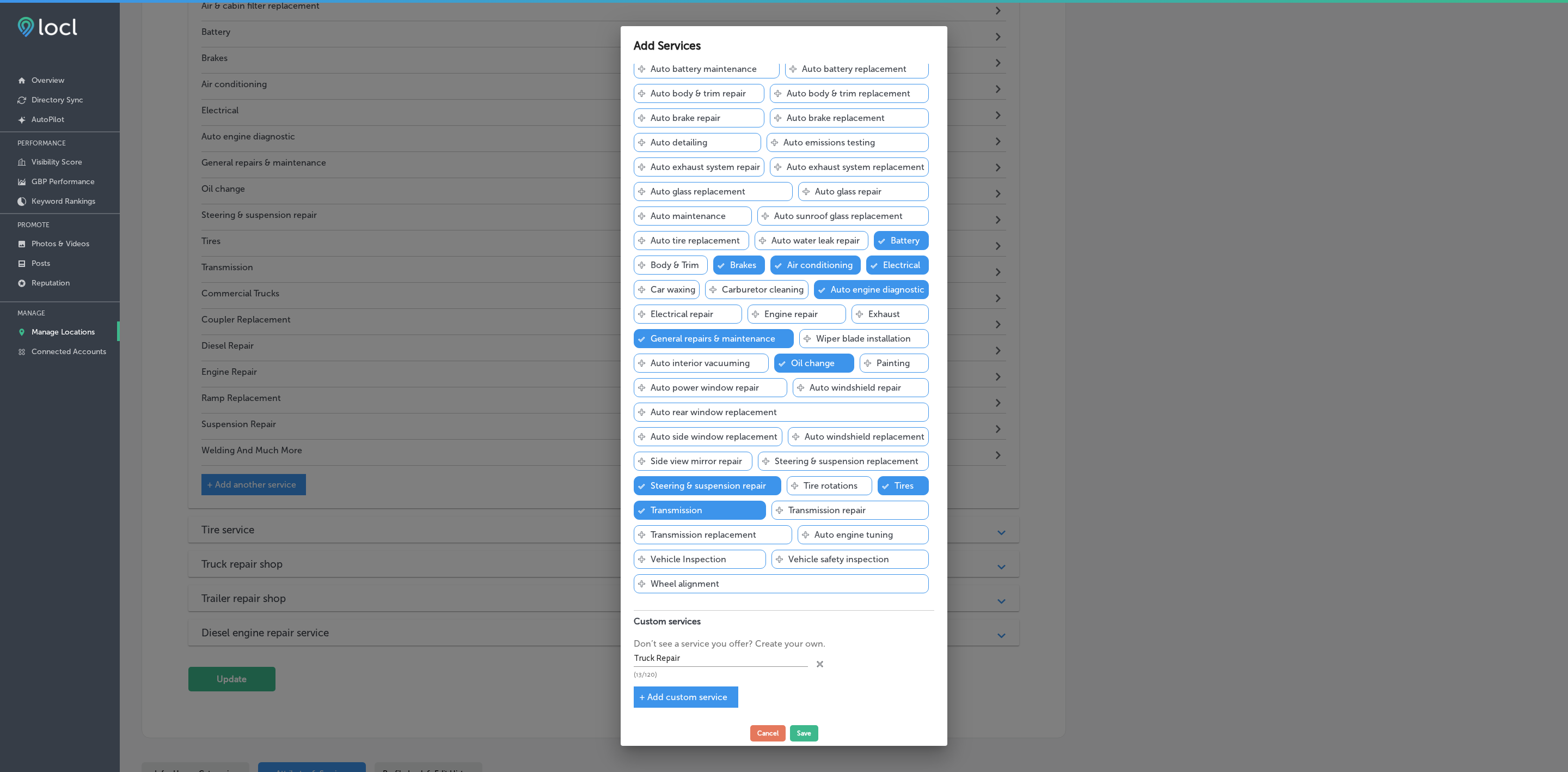
click at [642, 689] on div "+ Add custom service" at bounding box center [685, 697] width 105 height 21
click at [642, 695] on span "+ Add custom service" at bounding box center [684, 696] width 88 height 11
type input "Truck Repair"
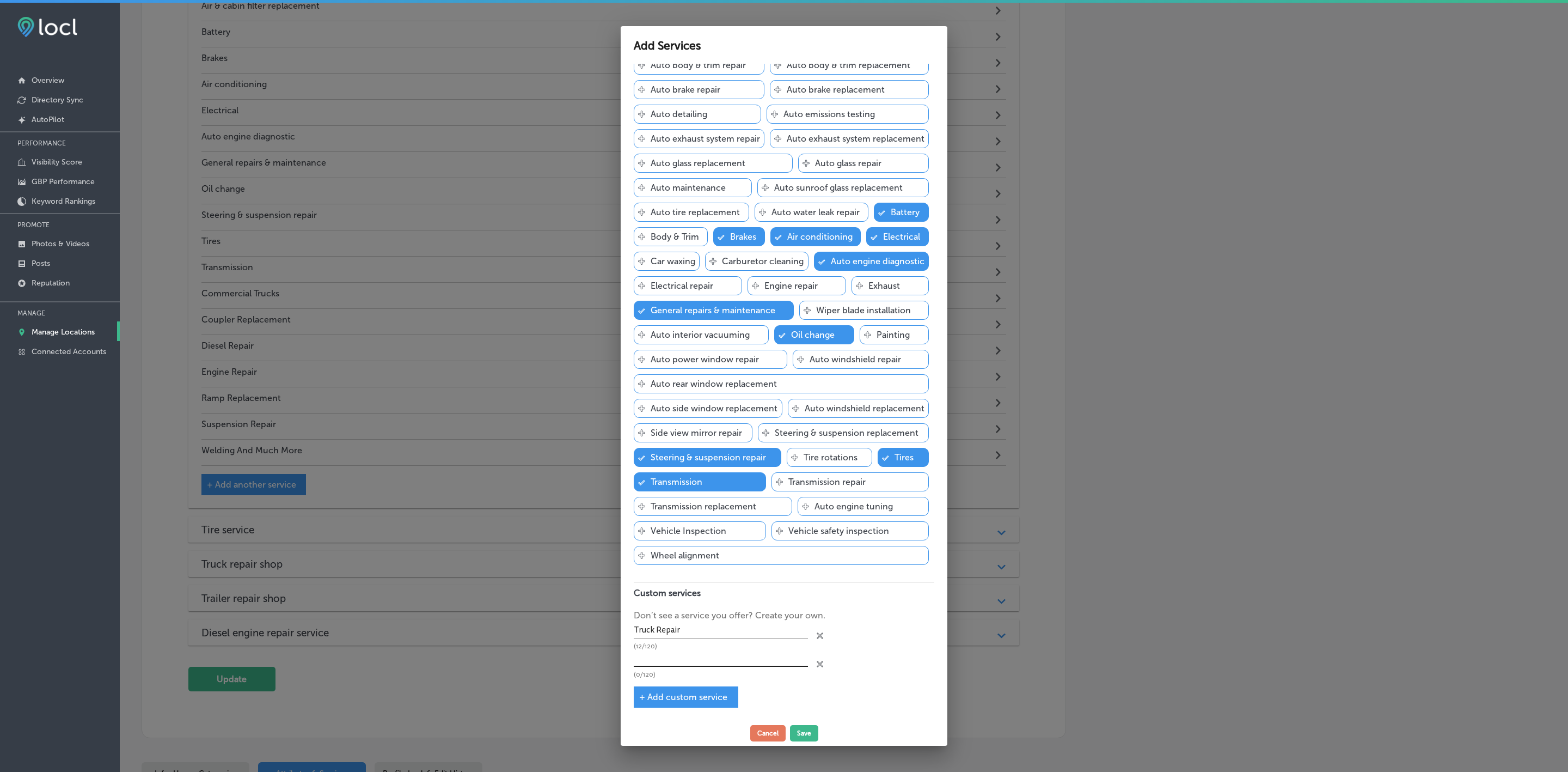
click at [665, 666] on input "text" at bounding box center [720, 659] width 174 height 17
paste input "Engine Repair"
type input "Engine Repair"
click at [649, 695] on span "+ Add custom service" at bounding box center [684, 696] width 88 height 11
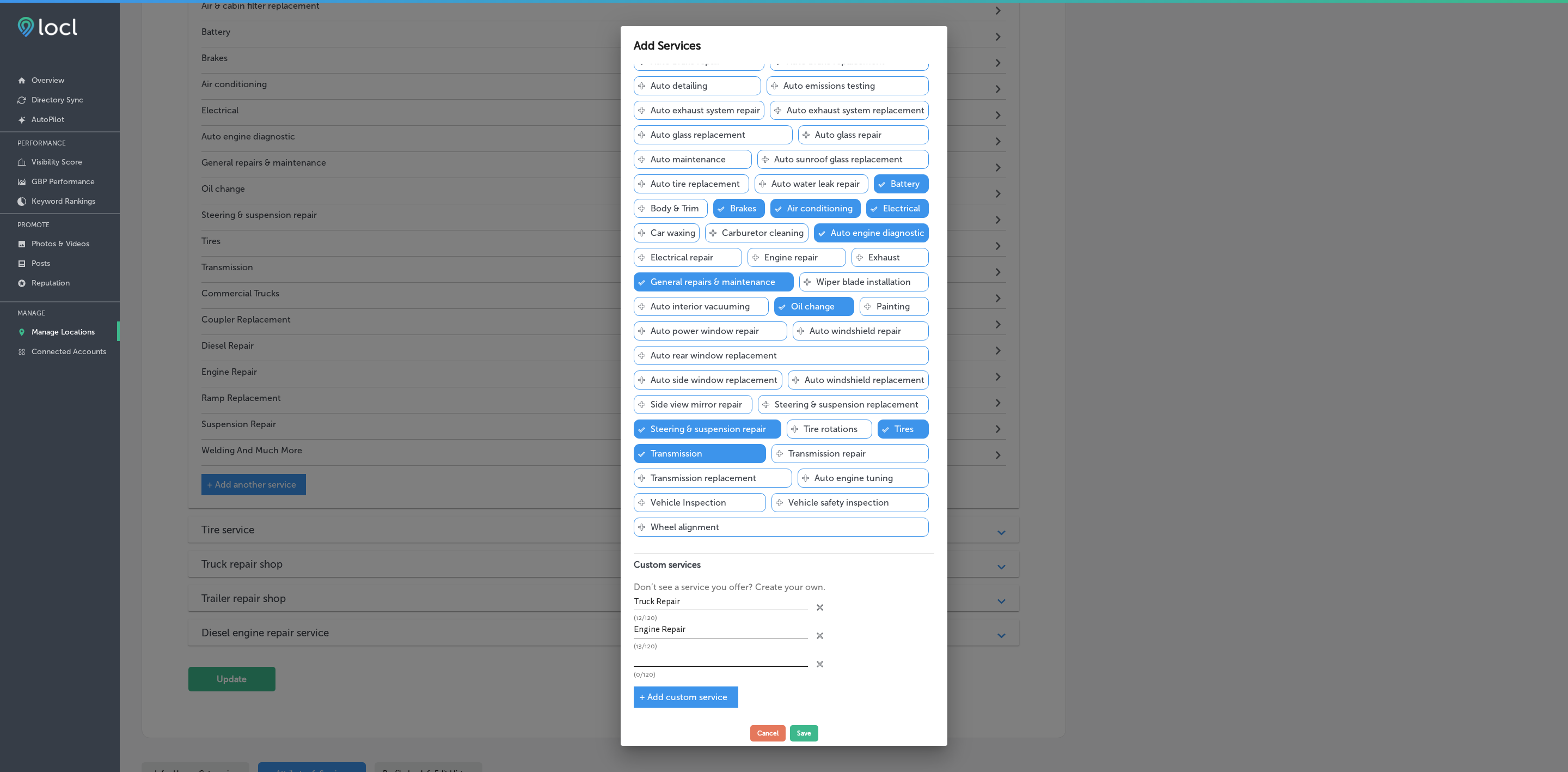
click at [714, 666] on input "text" at bounding box center [720, 659] width 174 height 17
paste input "Trailer Repair"
type input "Trailer Repair"
click at [643, 696] on span "+ Add custom service" at bounding box center [684, 696] width 88 height 11
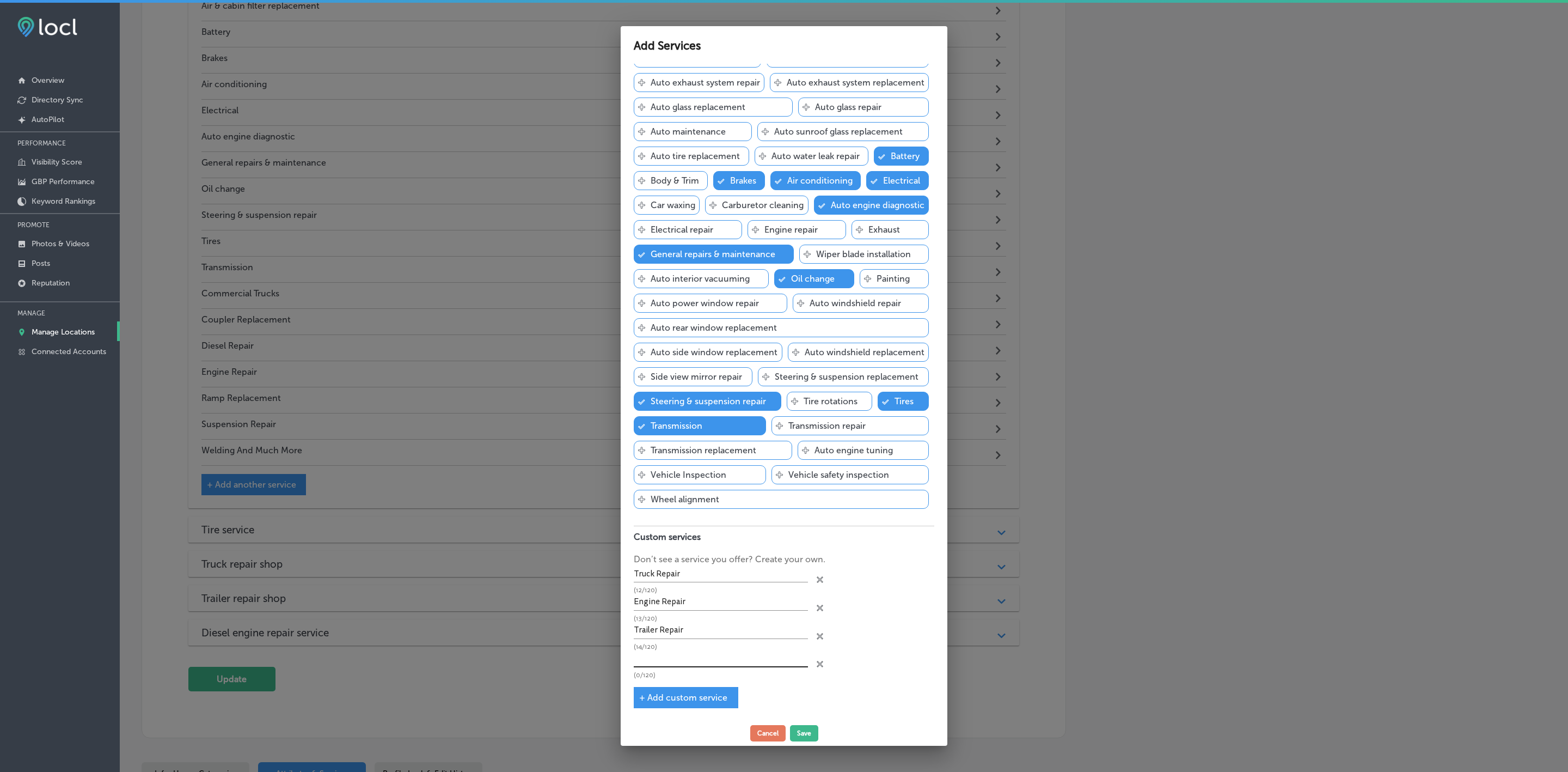
click at [722, 667] on input "text" at bounding box center [720, 659] width 174 height 17
paste input "Tires"
type input "Tires"
click at [639, 695] on span "+ Add custom service" at bounding box center [684, 697] width 88 height 11
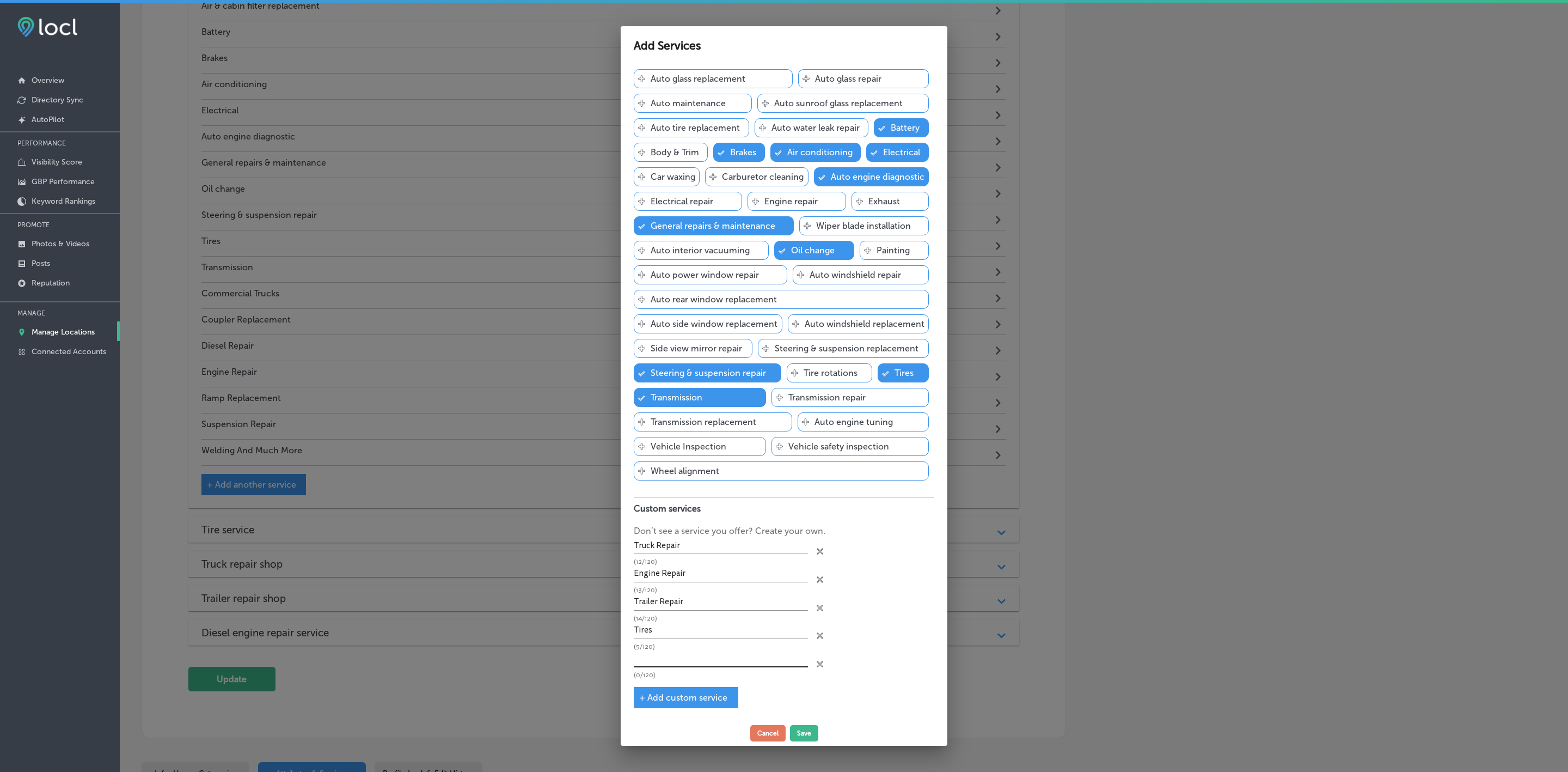
click at [695, 667] on input "text" at bounding box center [720, 659] width 174 height 17
paste input "24/7 Roadside repair"
type input "24/7 Roadside repair"
click at [641, 698] on span "+ Add custom service" at bounding box center [684, 697] width 88 height 11
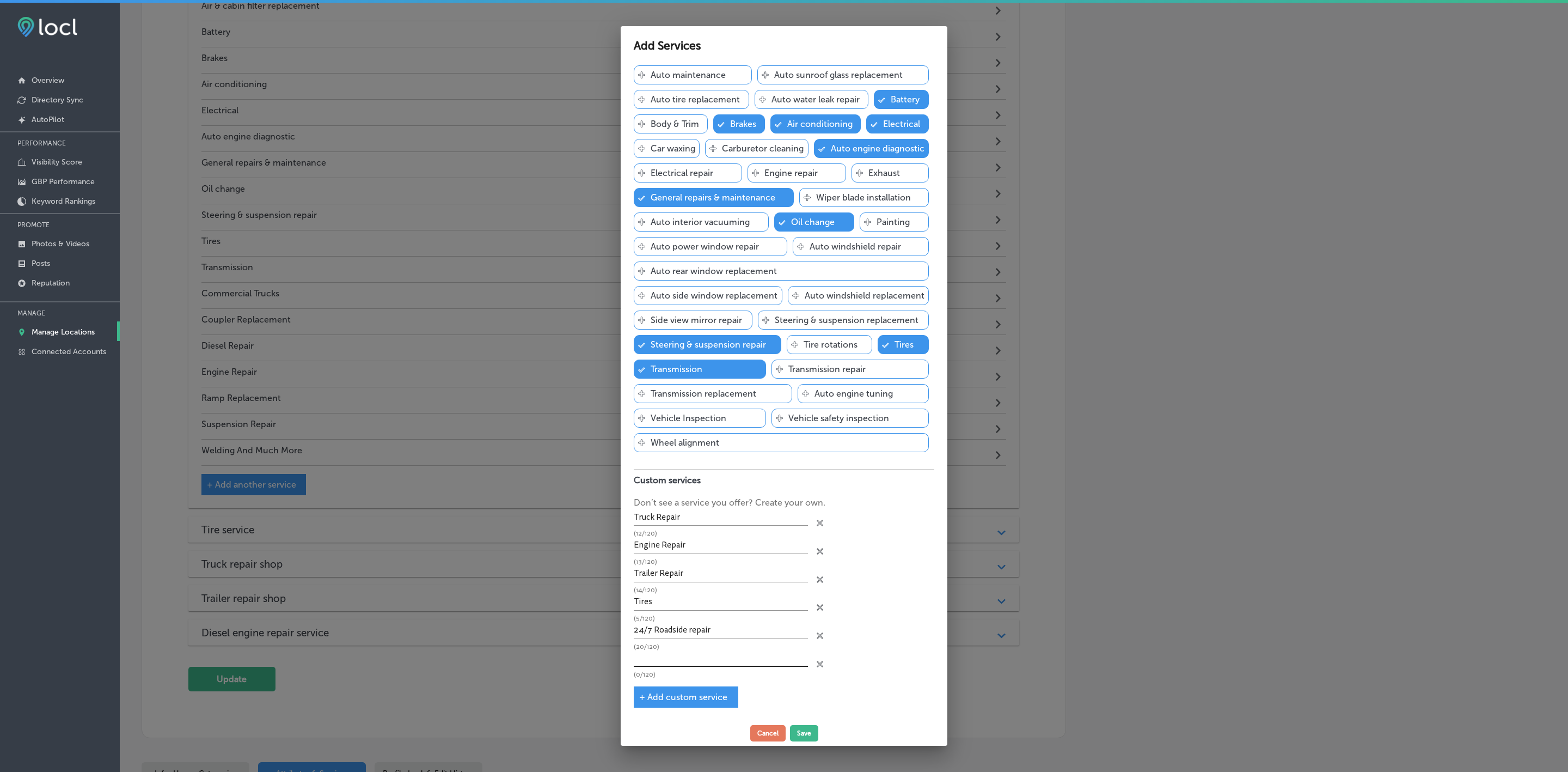
click at [692, 667] on input "text" at bounding box center [720, 659] width 174 height 17
paste input "Preventative Maintenance"
type input "Preventative Maintenance"
click at [643, 694] on span "+ Add custom service" at bounding box center [684, 696] width 88 height 11
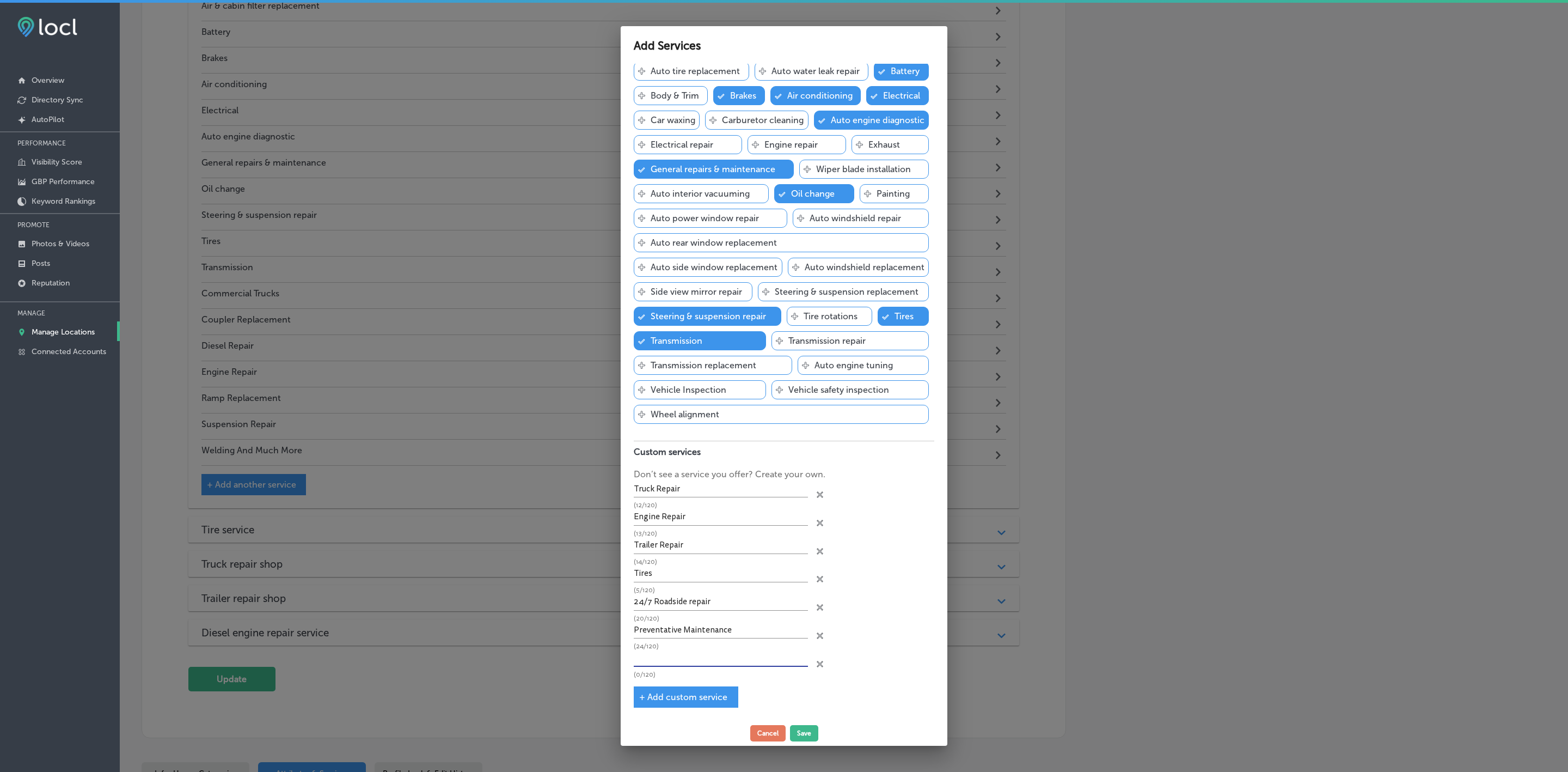
click at [783, 666] on input "text" at bounding box center [720, 659] width 174 height 17
paste input "Tanker certified"
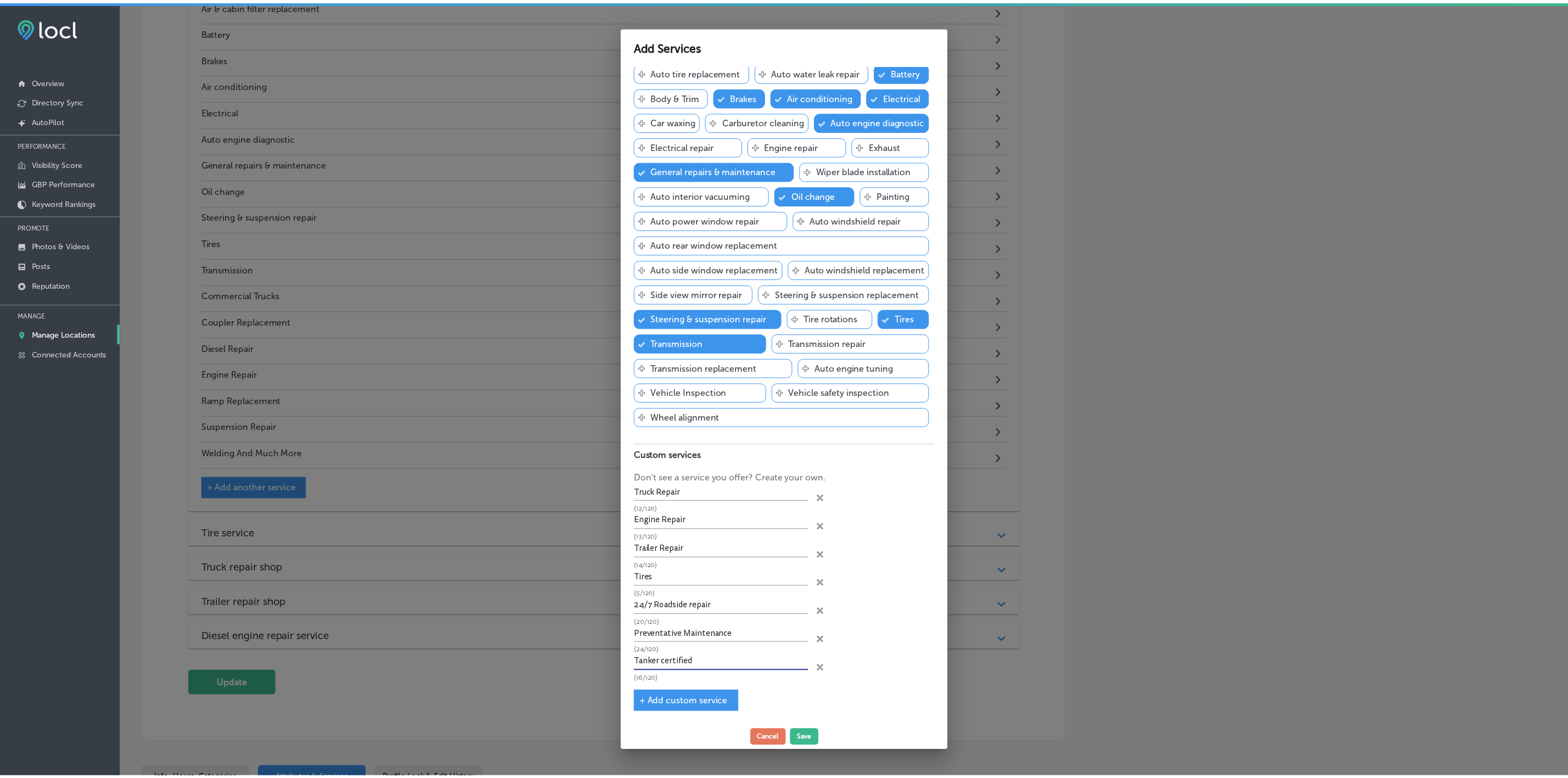
scroll to position [337, 0]
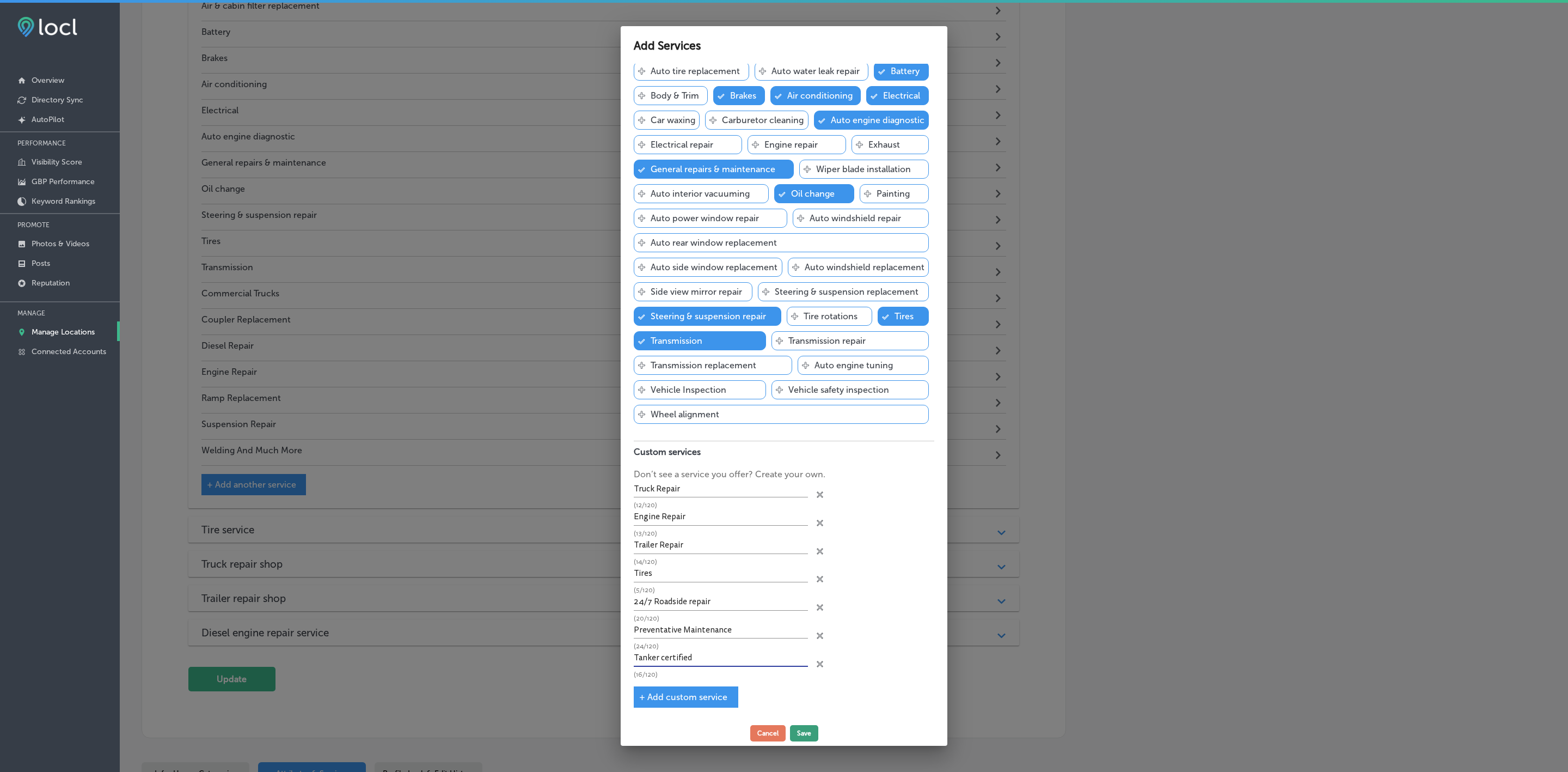
type input "Tanker certified"
click at [806, 735] on button "Save" at bounding box center [804, 733] width 28 height 16
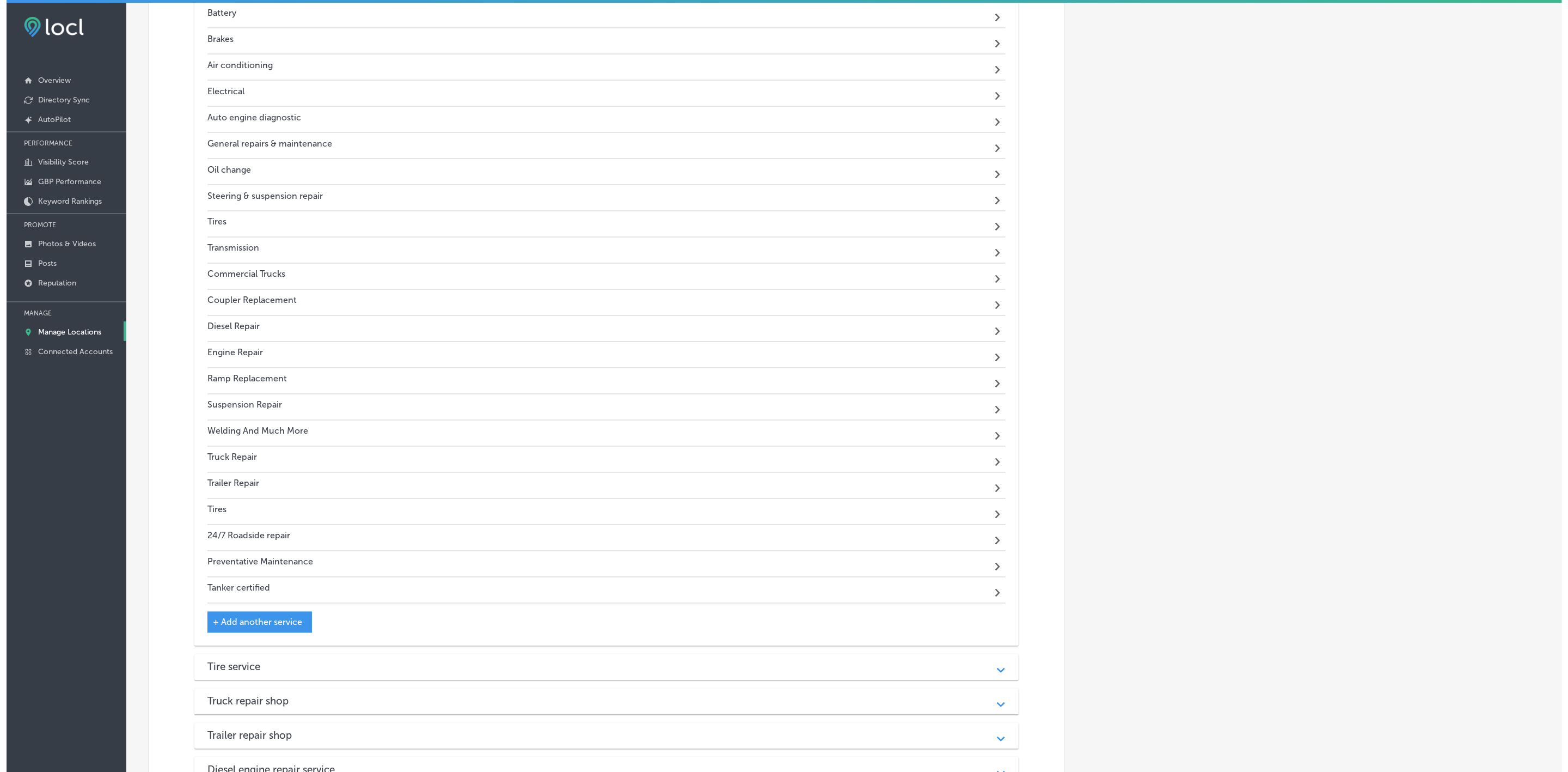
scroll to position [1405, 0]
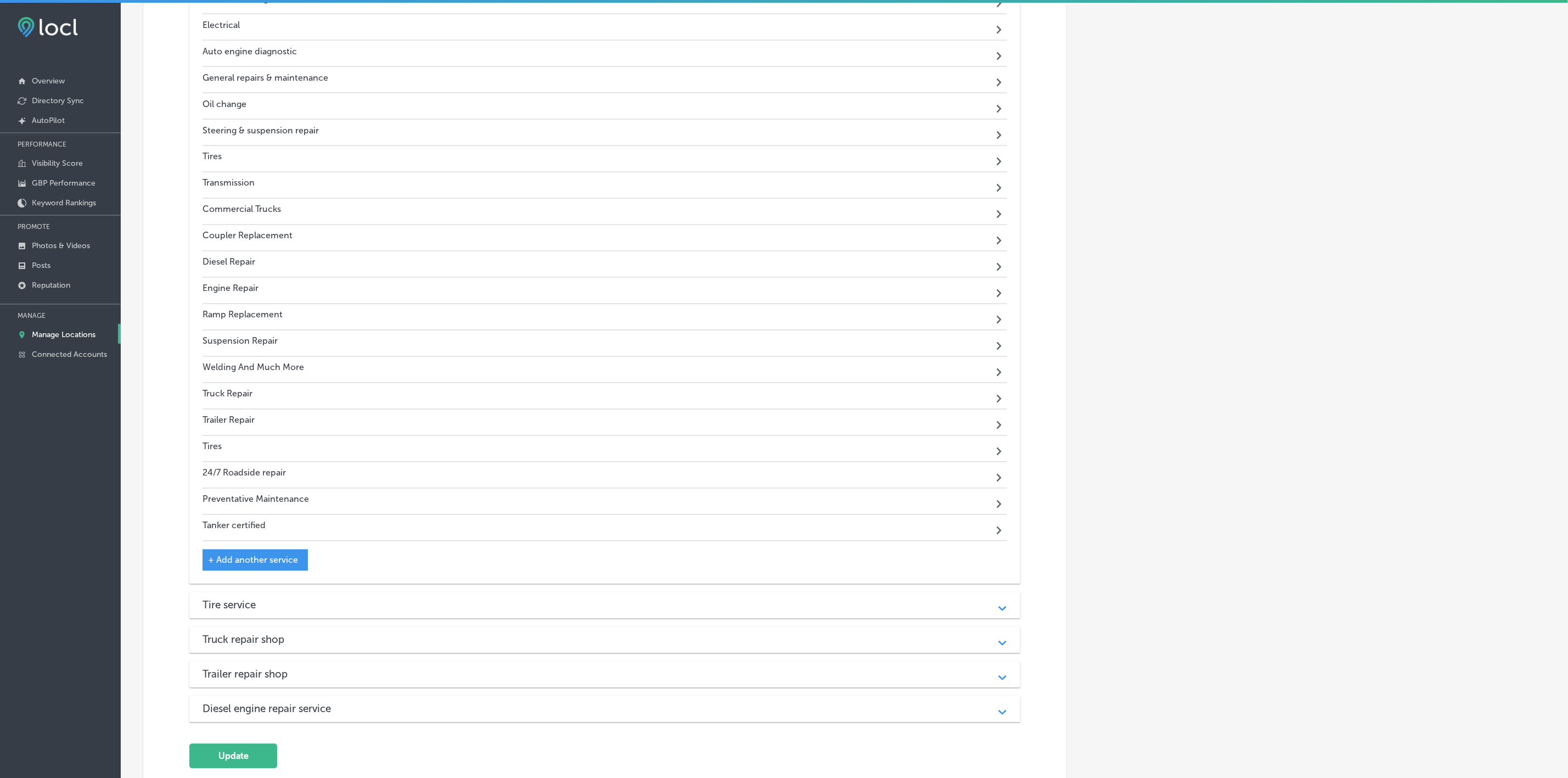
click at [214, 565] on span "+ Add another service" at bounding box center [253, 560] width 90 height 11
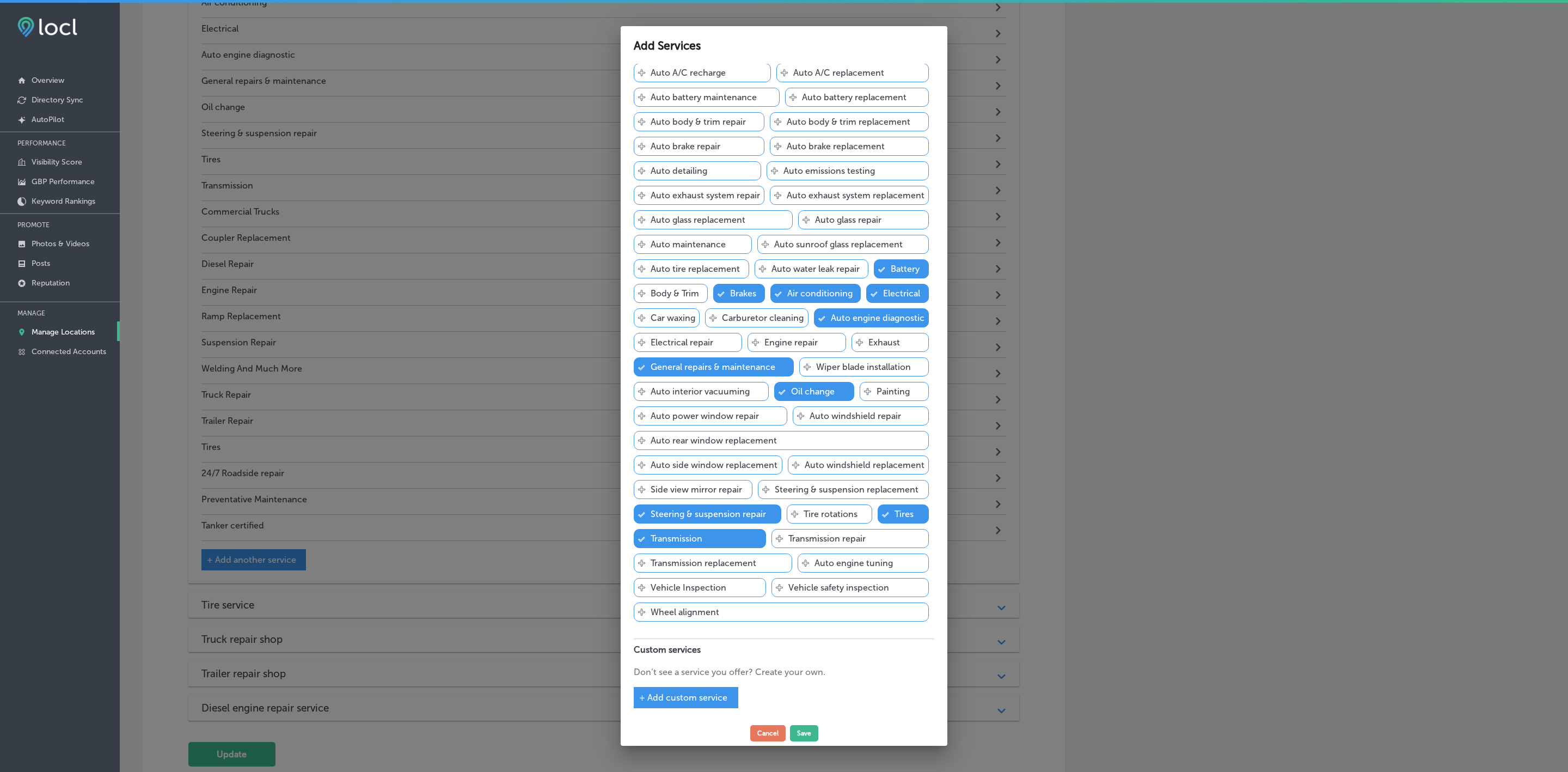
scroll to position [136, 0]
click at [639, 699] on span "+ Add custom service" at bounding box center [684, 697] width 88 height 11
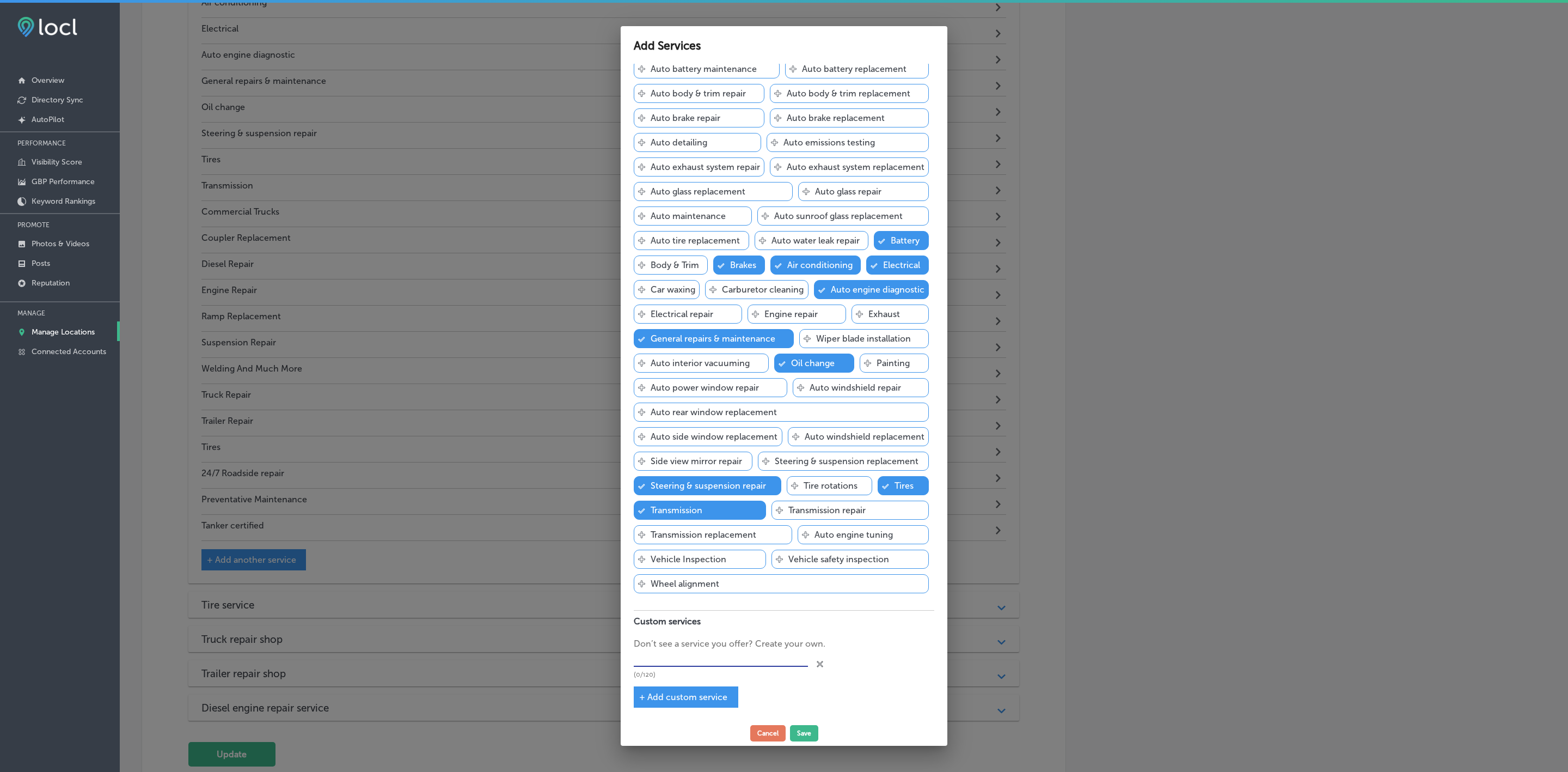
click at [711, 667] on input "text" at bounding box center [720, 659] width 174 height 17
paste input "PMs"
click at [641, 696] on span "+ Add custom service" at bounding box center [684, 696] width 88 height 11
type input "PMs"
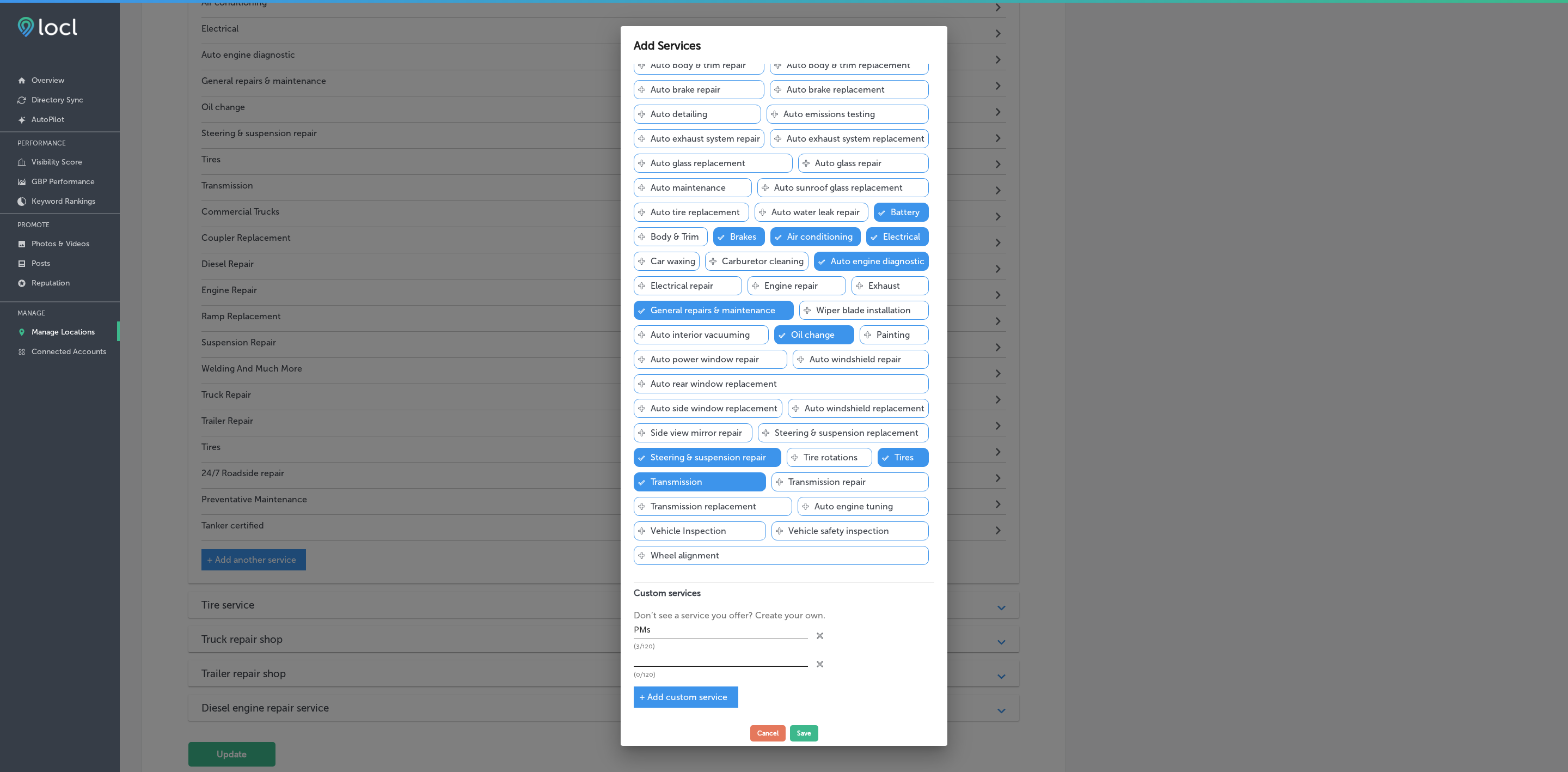
click at [660, 666] on input "text" at bounding box center [720, 659] width 174 height 17
paste input "Lights"
type input "Lights"
click at [642, 690] on div "+ Add custom service" at bounding box center [685, 697] width 105 height 21
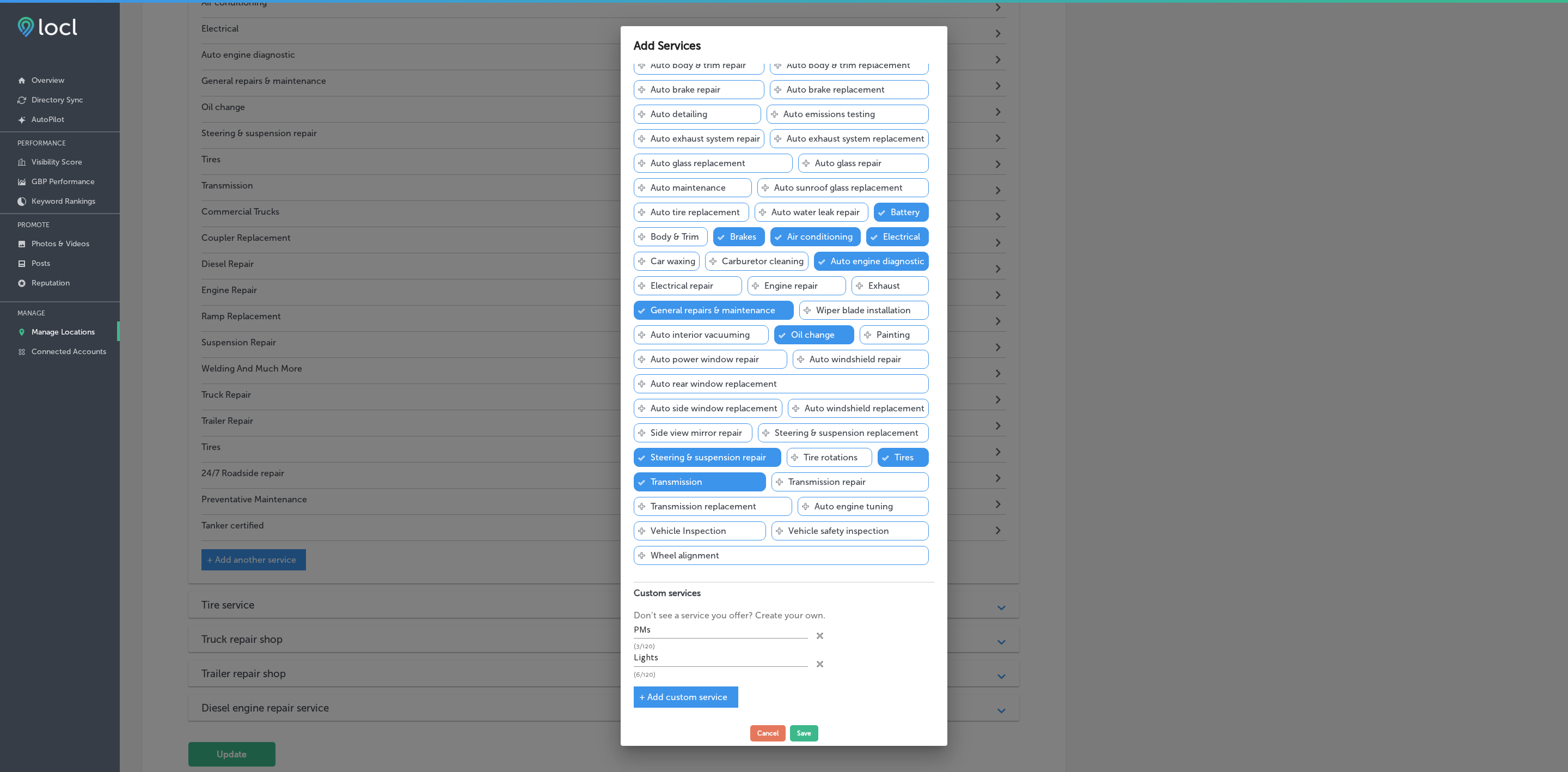
click at [642, 696] on span "+ Add custom service" at bounding box center [684, 696] width 88 height 11
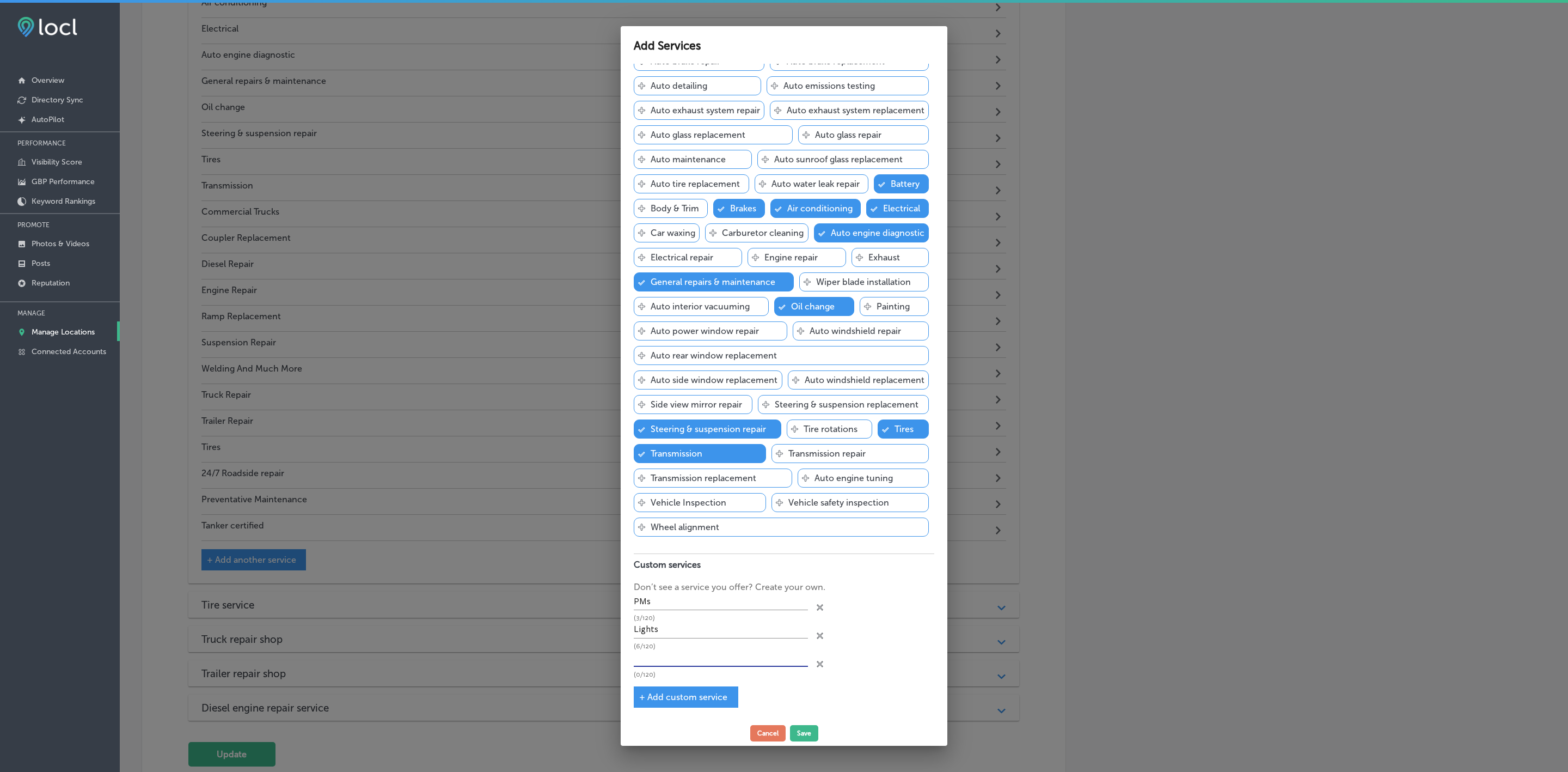
click at [763, 666] on input "text" at bounding box center [720, 659] width 174 height 17
paste input "Fleet Inspections"
type input "Fleet Inspections"
click at [644, 693] on span "+ Add custom service" at bounding box center [684, 696] width 88 height 11
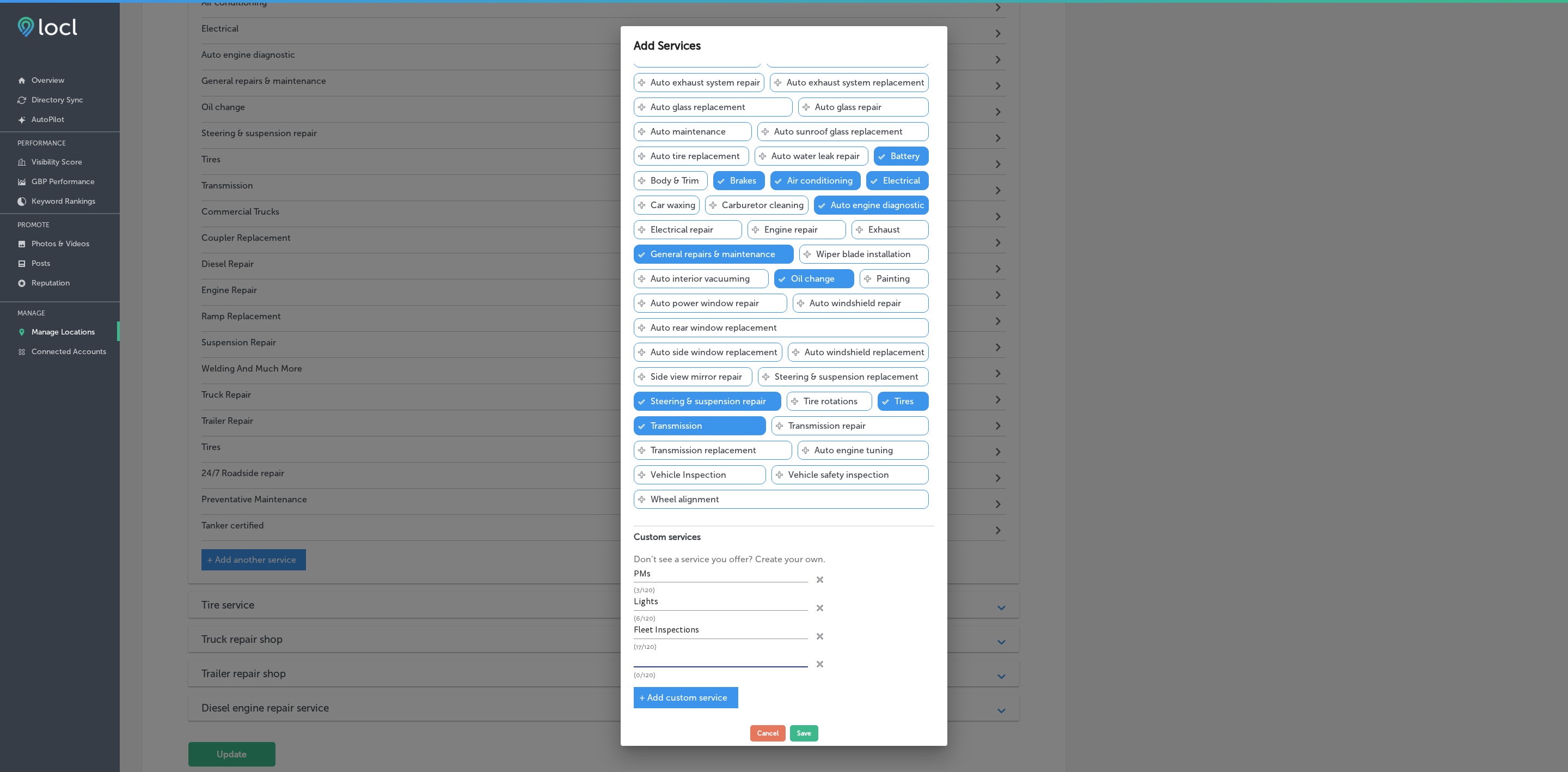
click at [665, 667] on input "text" at bounding box center [720, 659] width 174 height 17
paste input "Heavy Duty Truck Parts"
type input "Heavy Duty Truck Parts"
click at [638, 702] on div "+ Add custom service" at bounding box center [685, 697] width 105 height 21
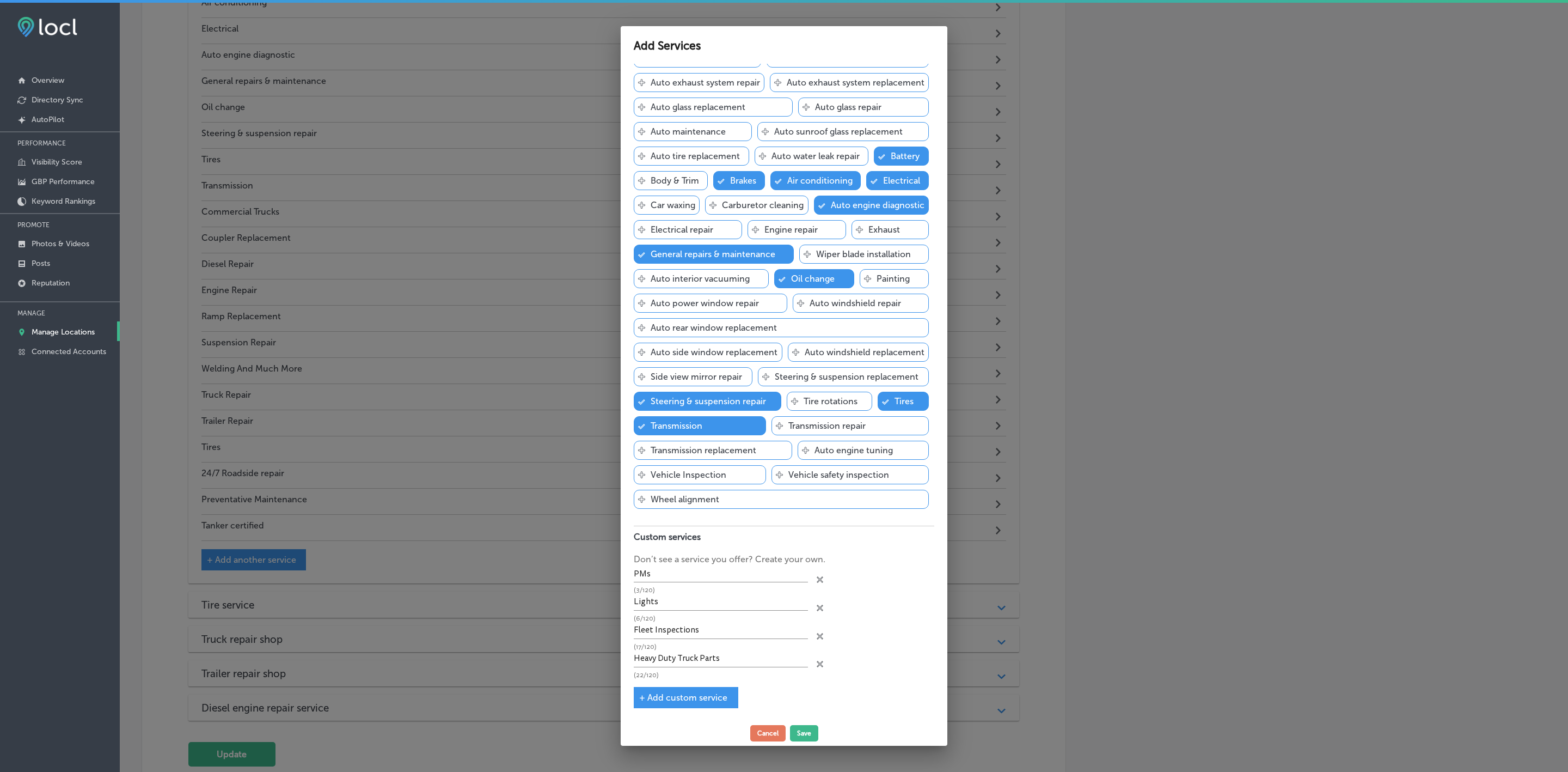
click at [639, 694] on span "+ Add custom service" at bounding box center [684, 697] width 88 height 11
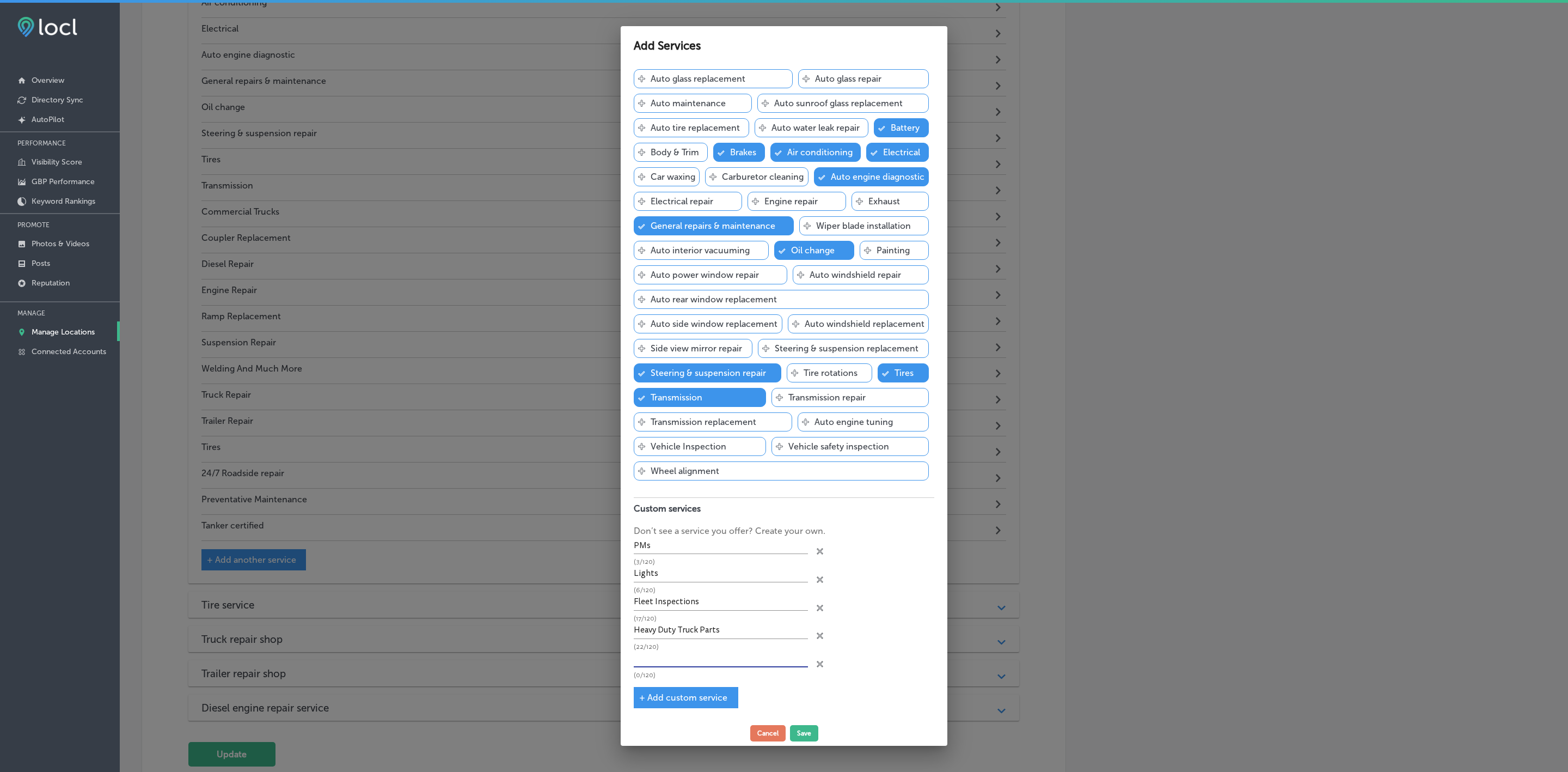
click at [717, 667] on input "text" at bounding box center [720, 659] width 174 height 17
paste input "Petroleum Tanker Inspections"
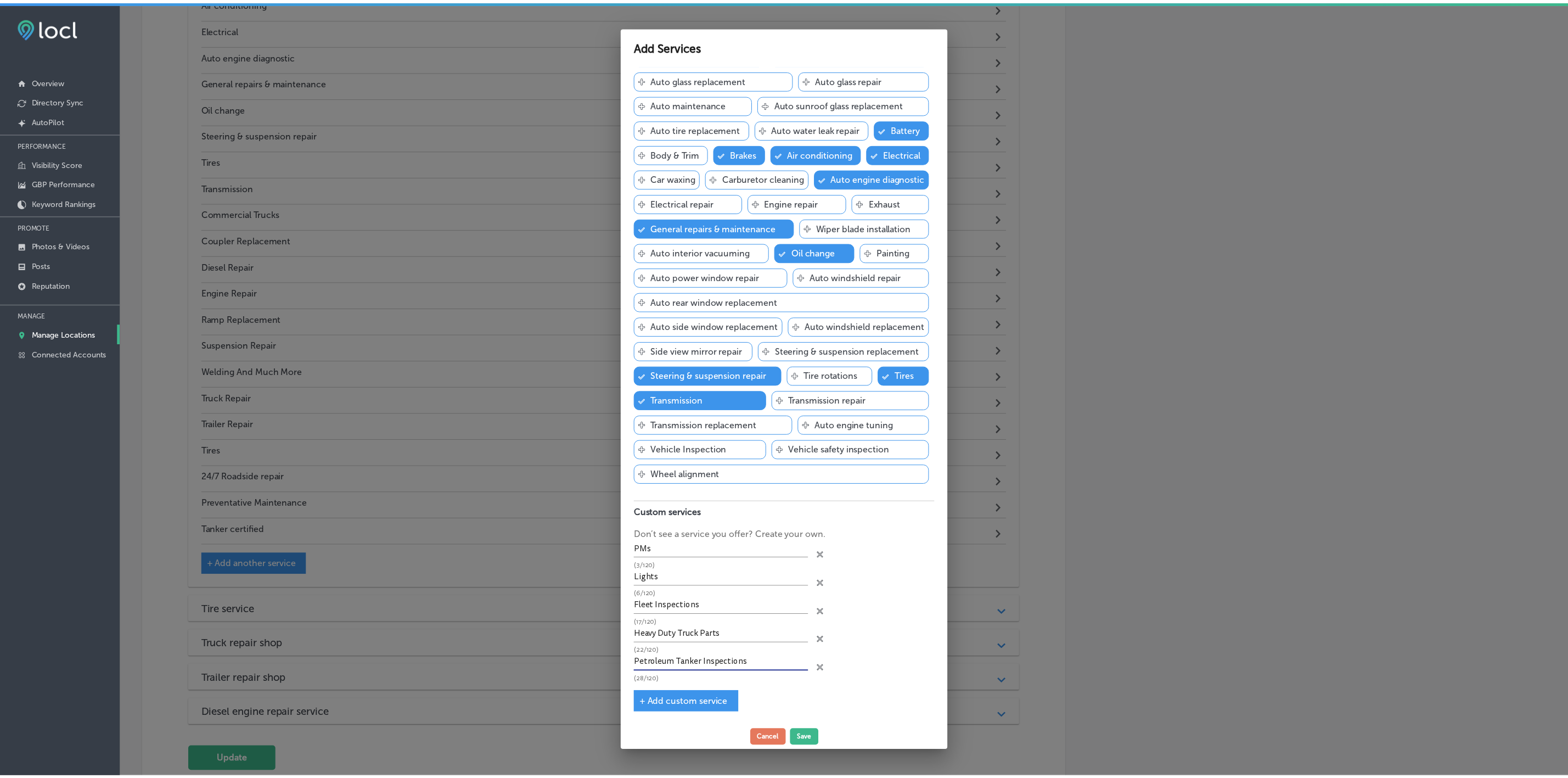
scroll to position [280, 0]
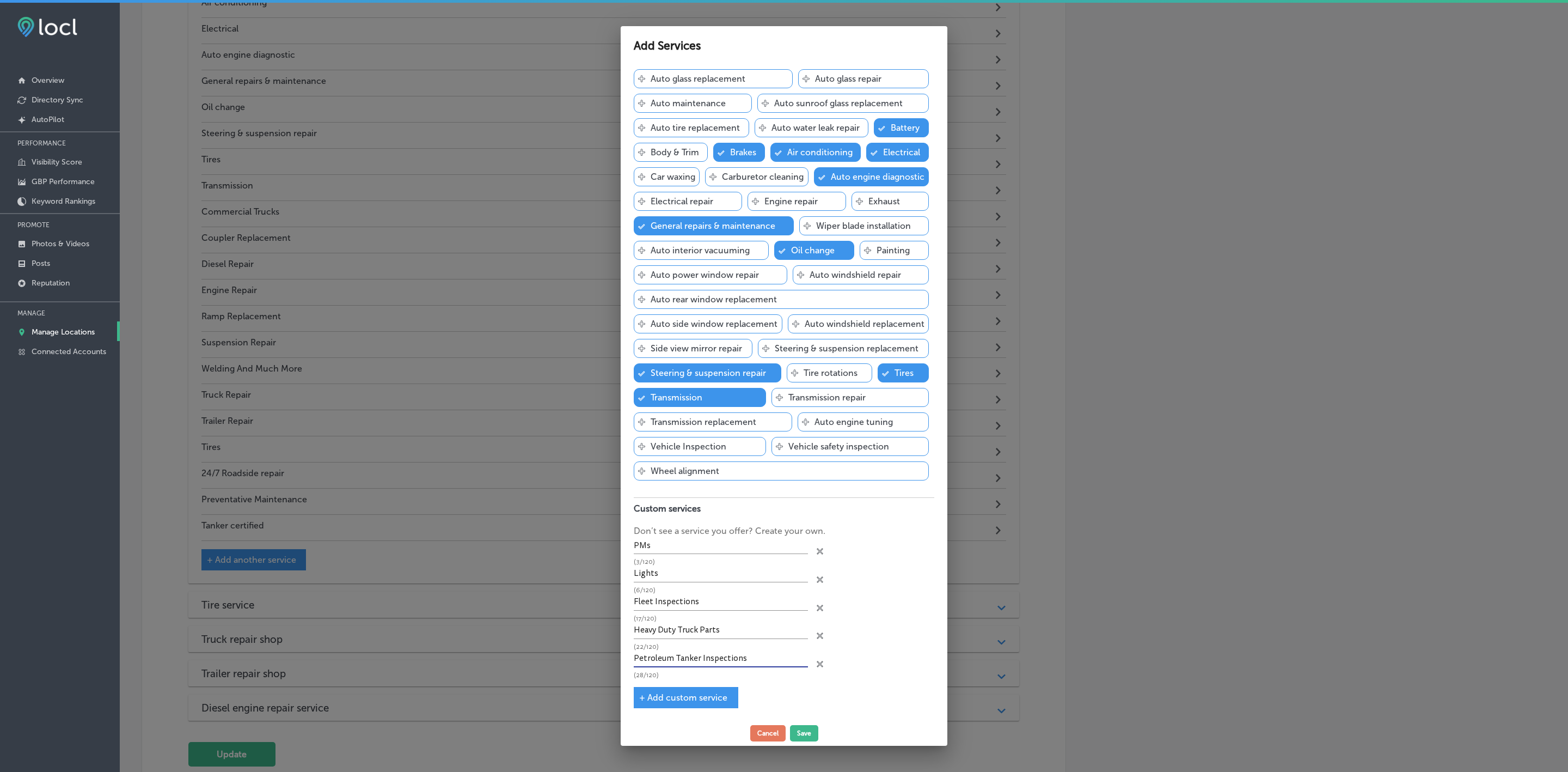
type input "Petroleum Tanker Inspections"
click at [643, 694] on span "+ Add custom service" at bounding box center [684, 697] width 88 height 11
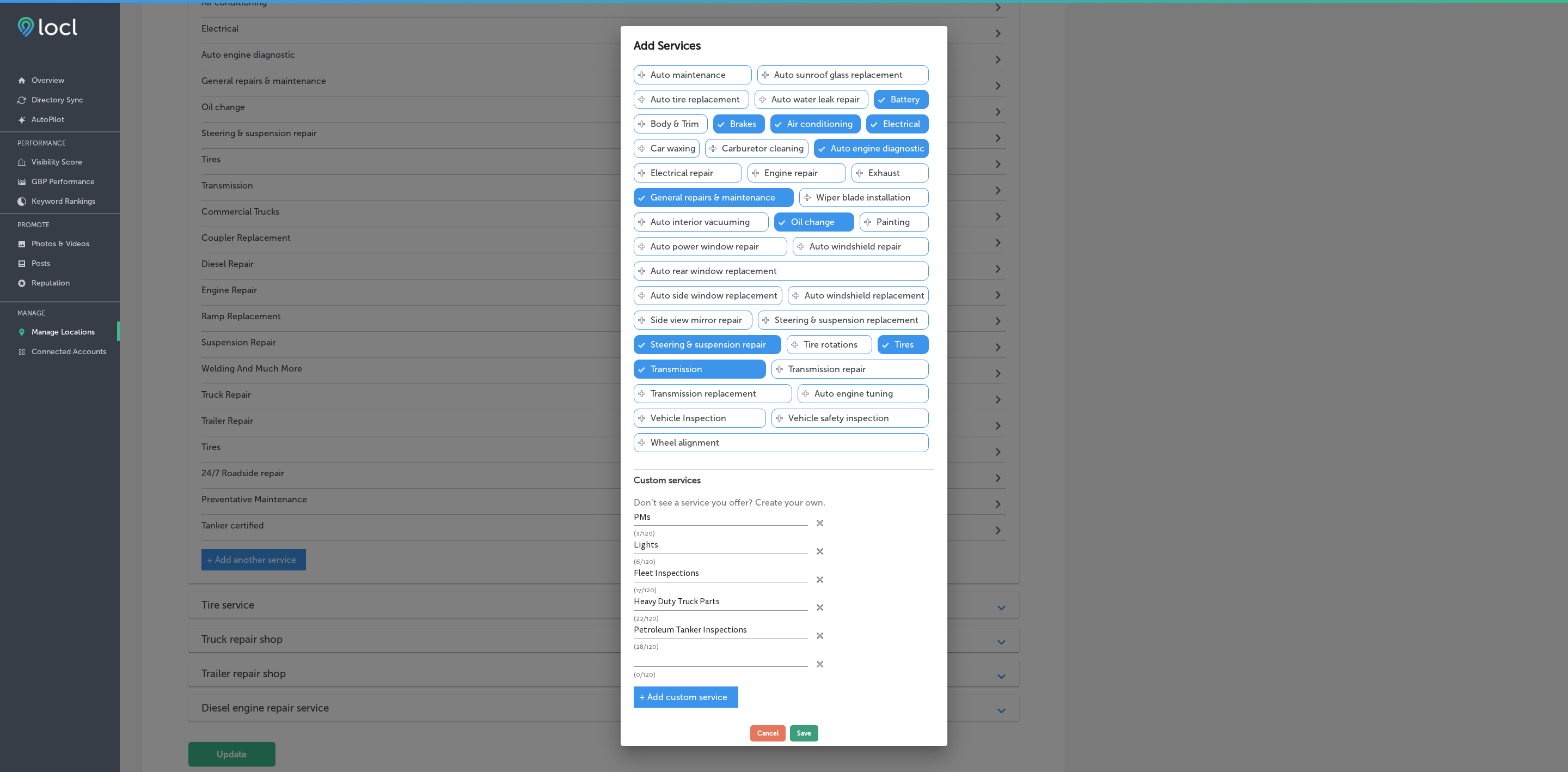
click at [812, 731] on button "Save" at bounding box center [804, 733] width 28 height 16
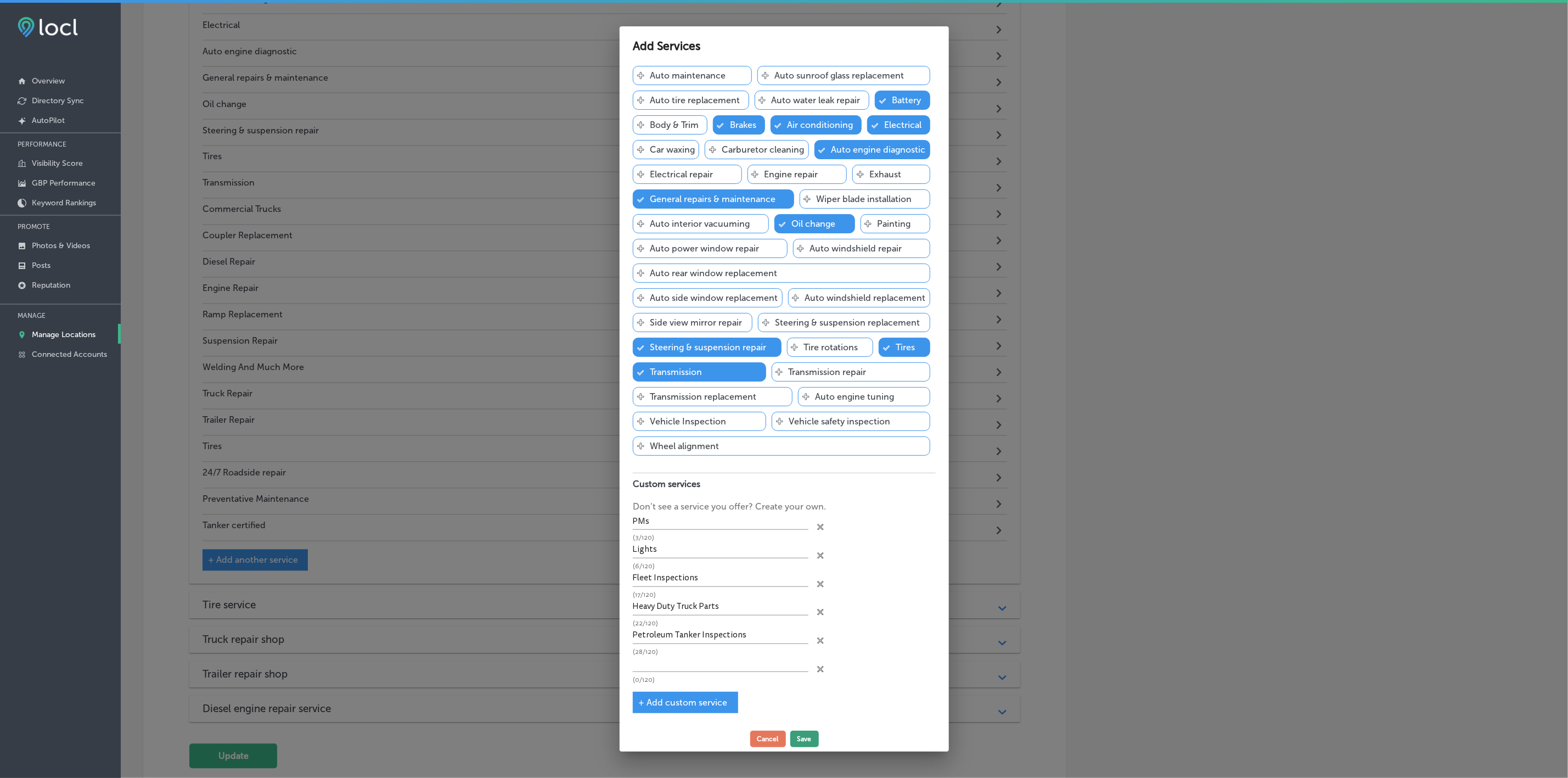
scroll to position [138, 0]
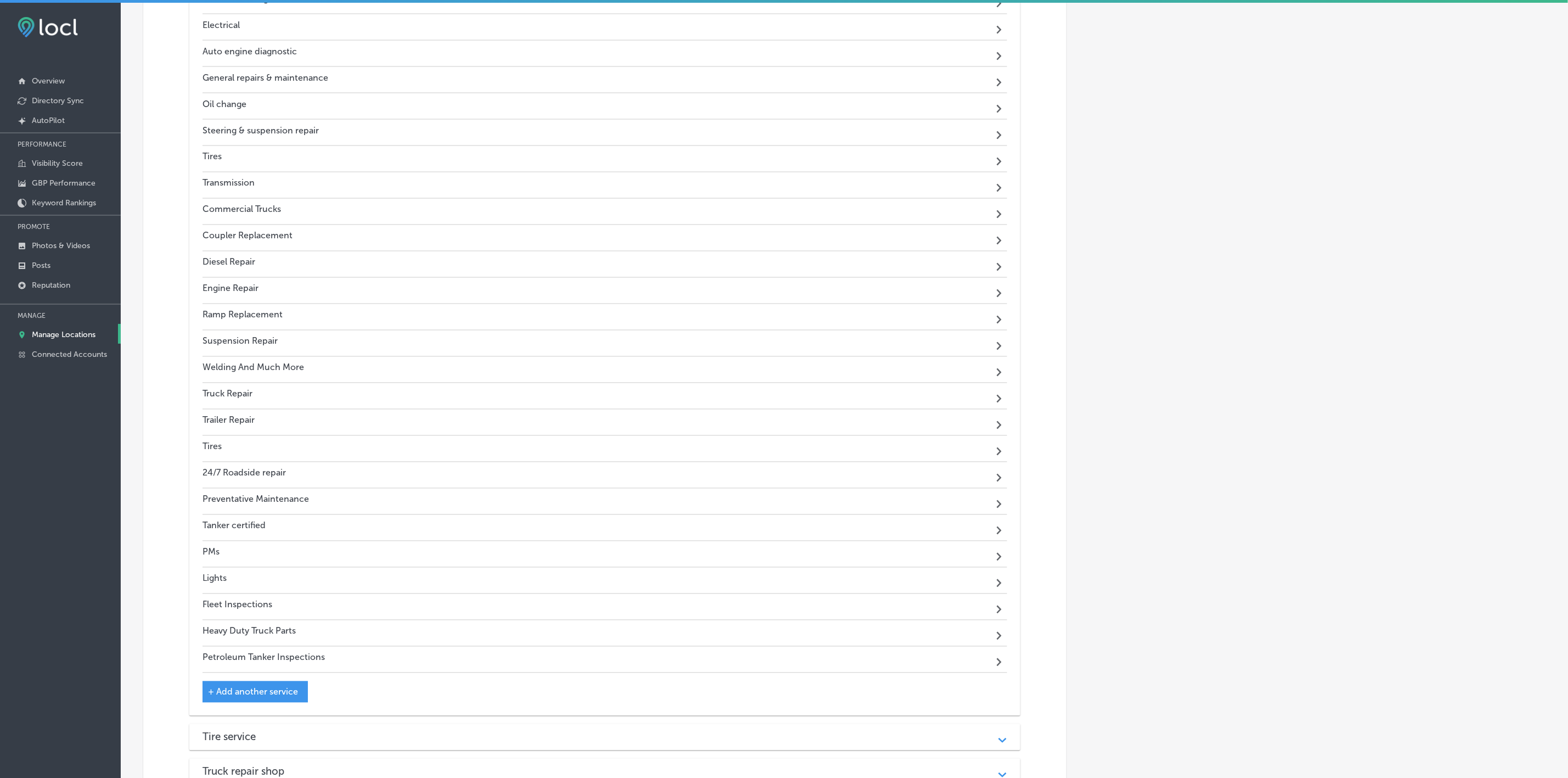
click at [250, 399] on h4 "Truck Repair" at bounding box center [228, 393] width 50 height 11
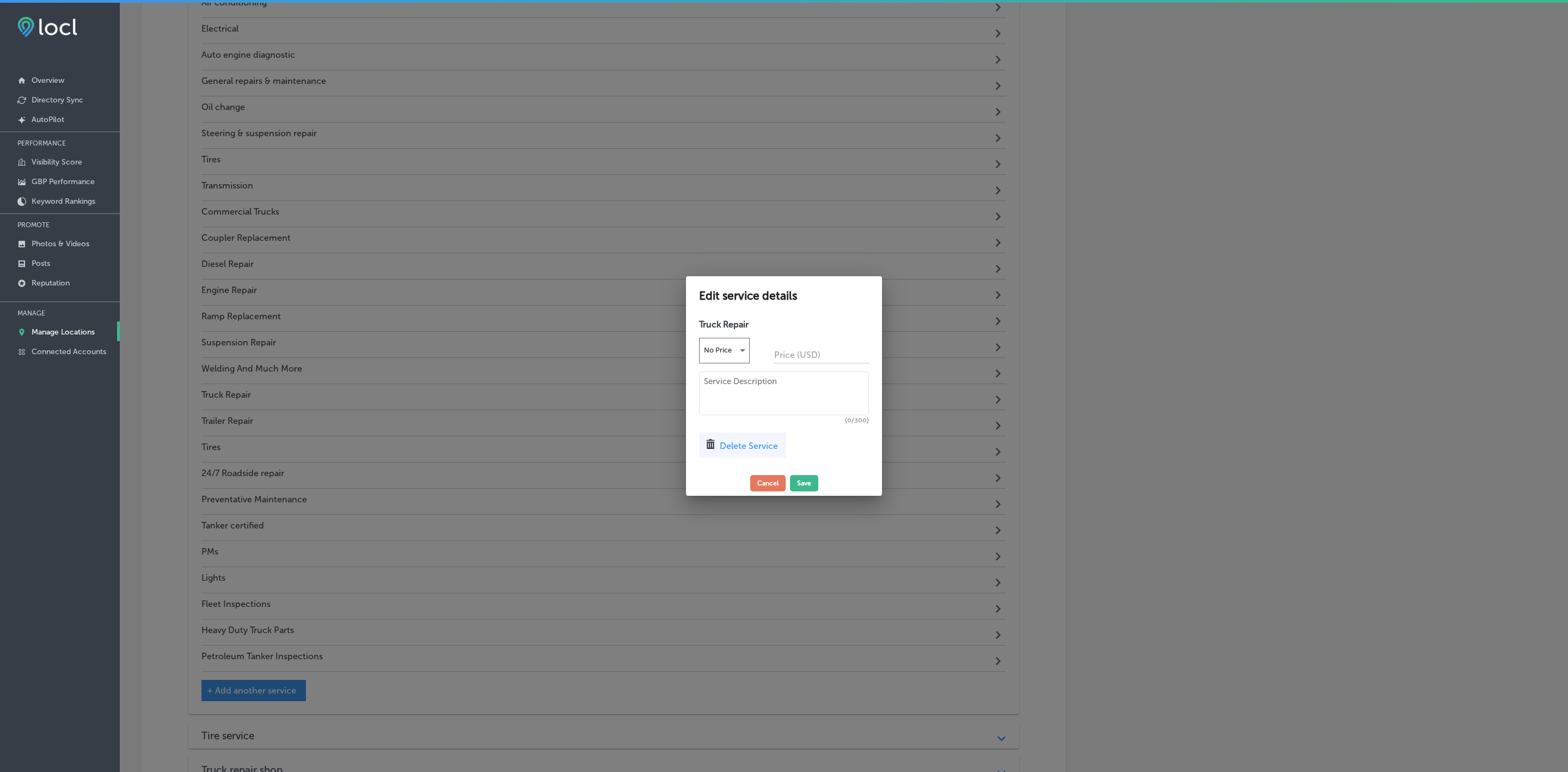
click at [804, 388] on textarea at bounding box center [784, 392] width 170 height 43
paste textarea "We perform minor and major repair work on commercial trucks. This includes truc…"
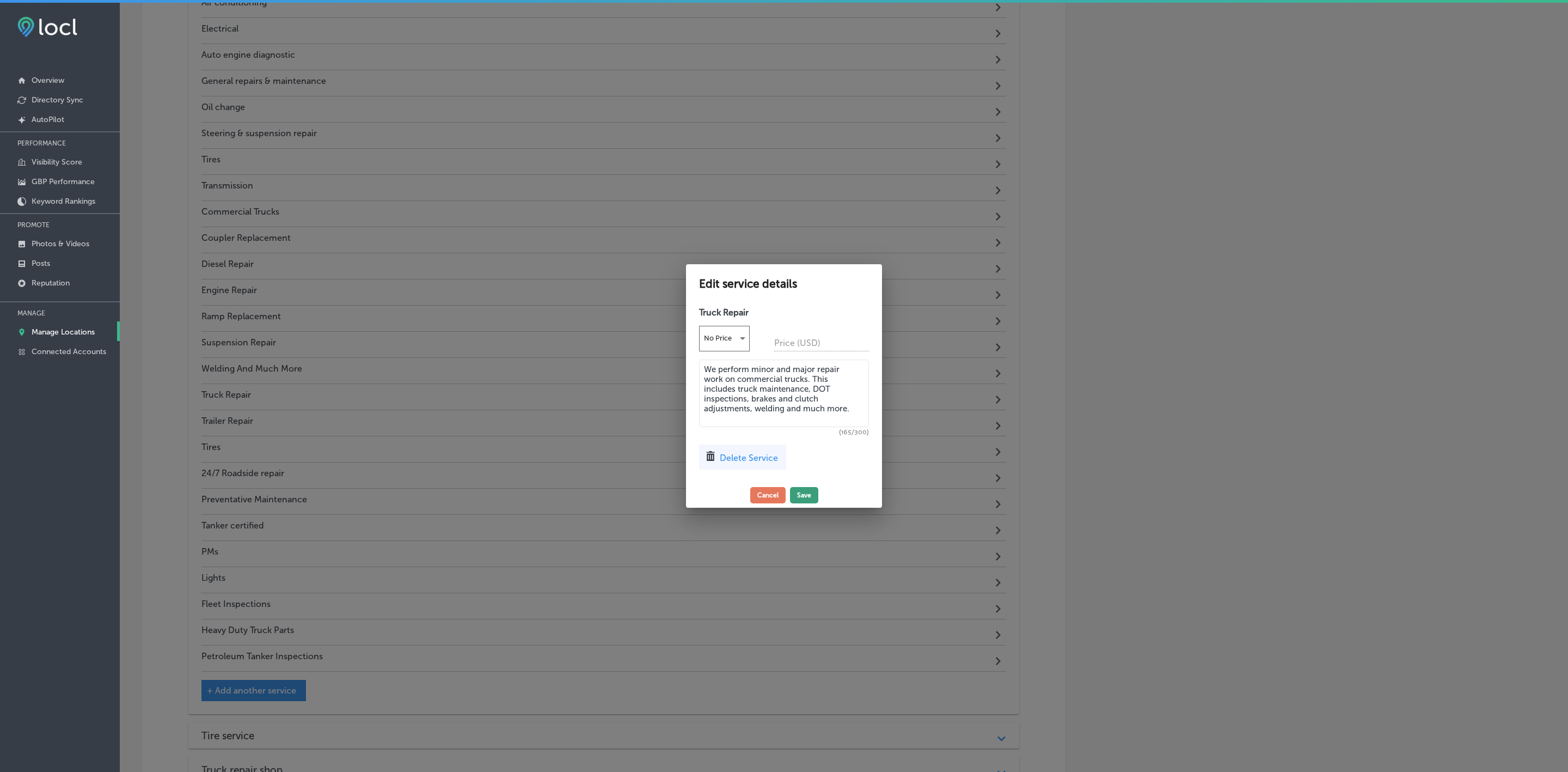
type textarea "We perform minor and major repair work on commercial trucks. This includes truc…"
click at [805, 493] on button "Save" at bounding box center [804, 494] width 28 height 16
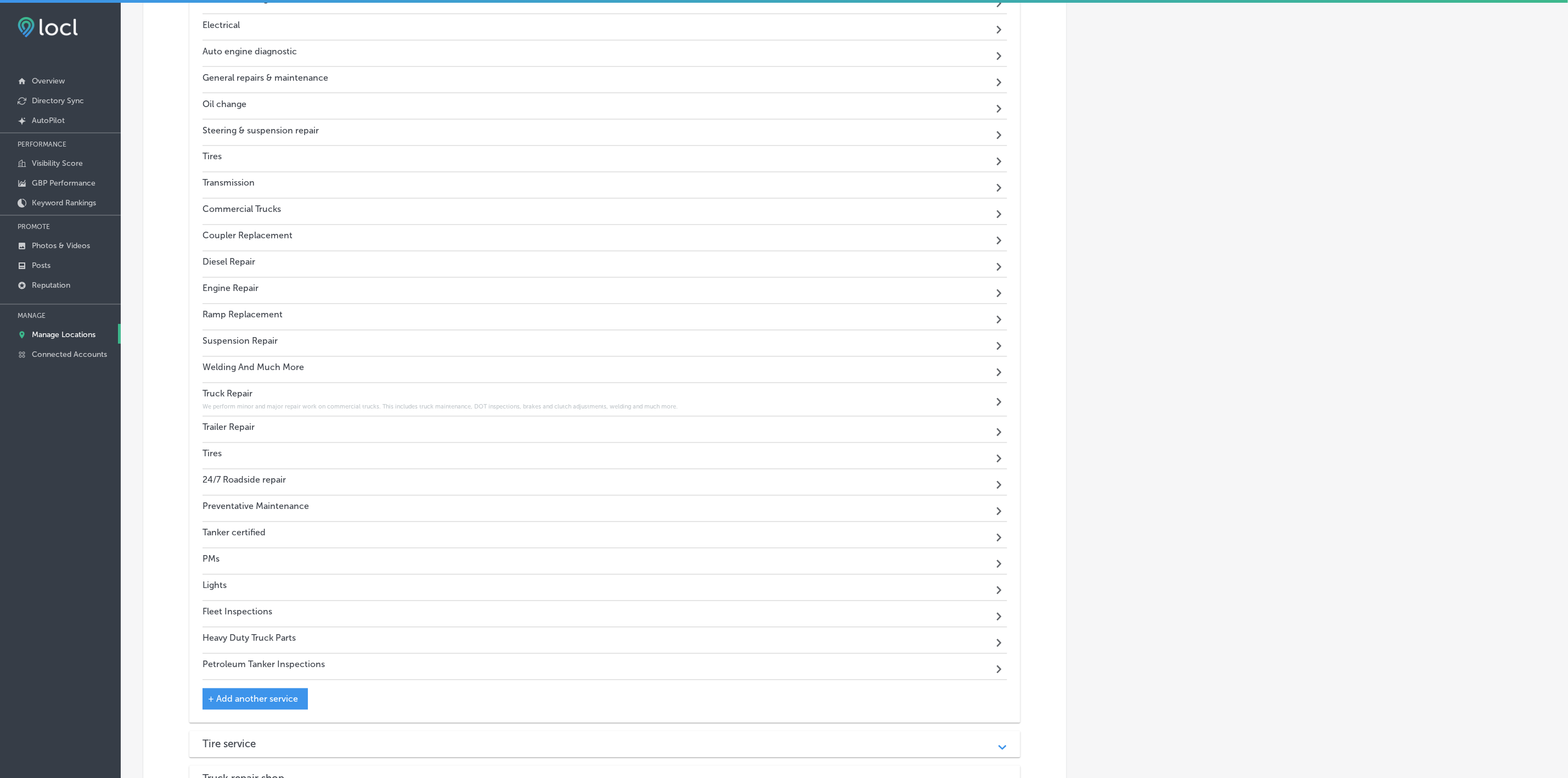
click at [276, 443] on div "Trailer Repair Path Created with Sketch." at bounding box center [605, 429] width 804 height 26
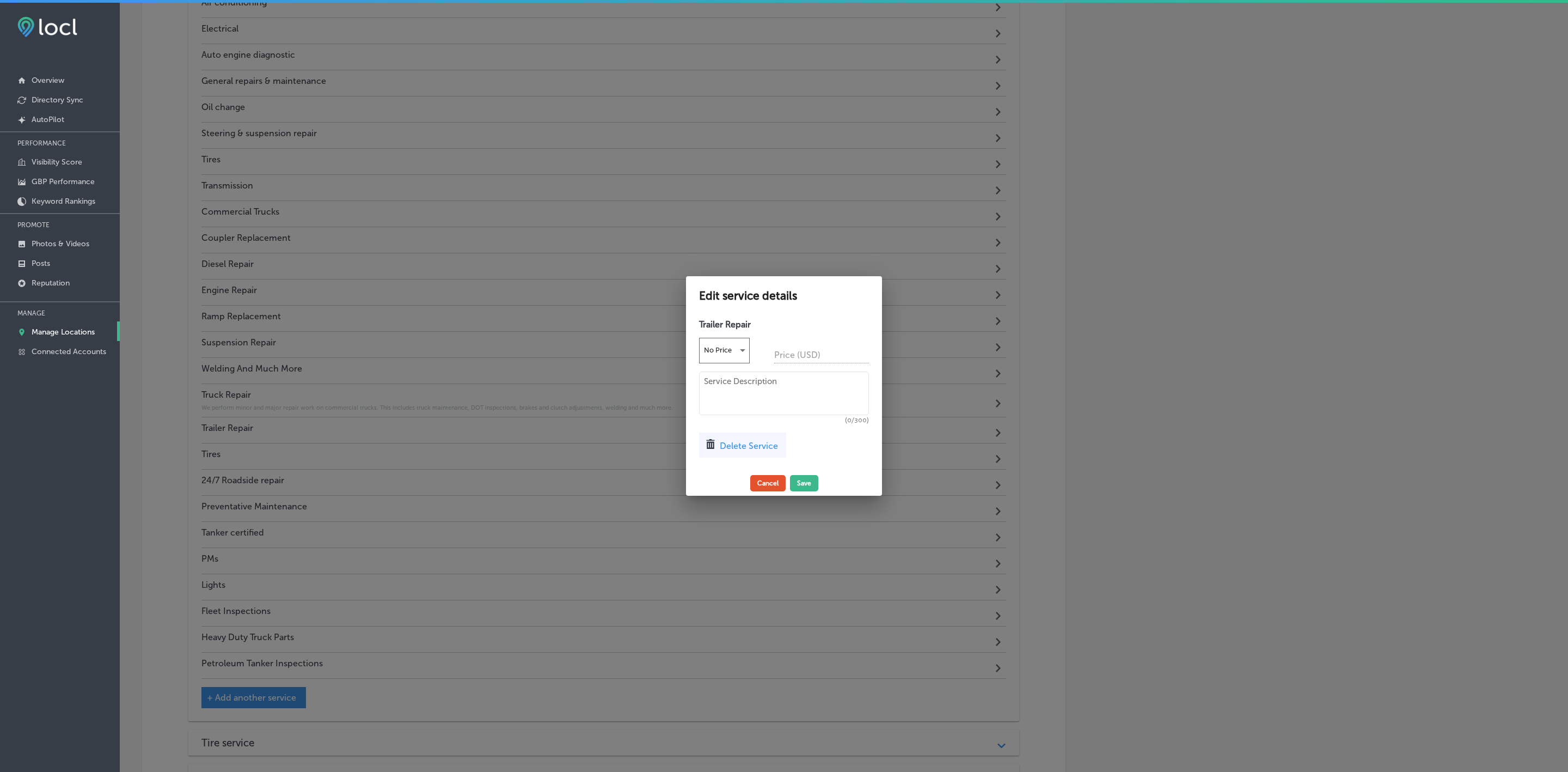
click at [761, 483] on button "Cancel" at bounding box center [768, 483] width 36 height 16
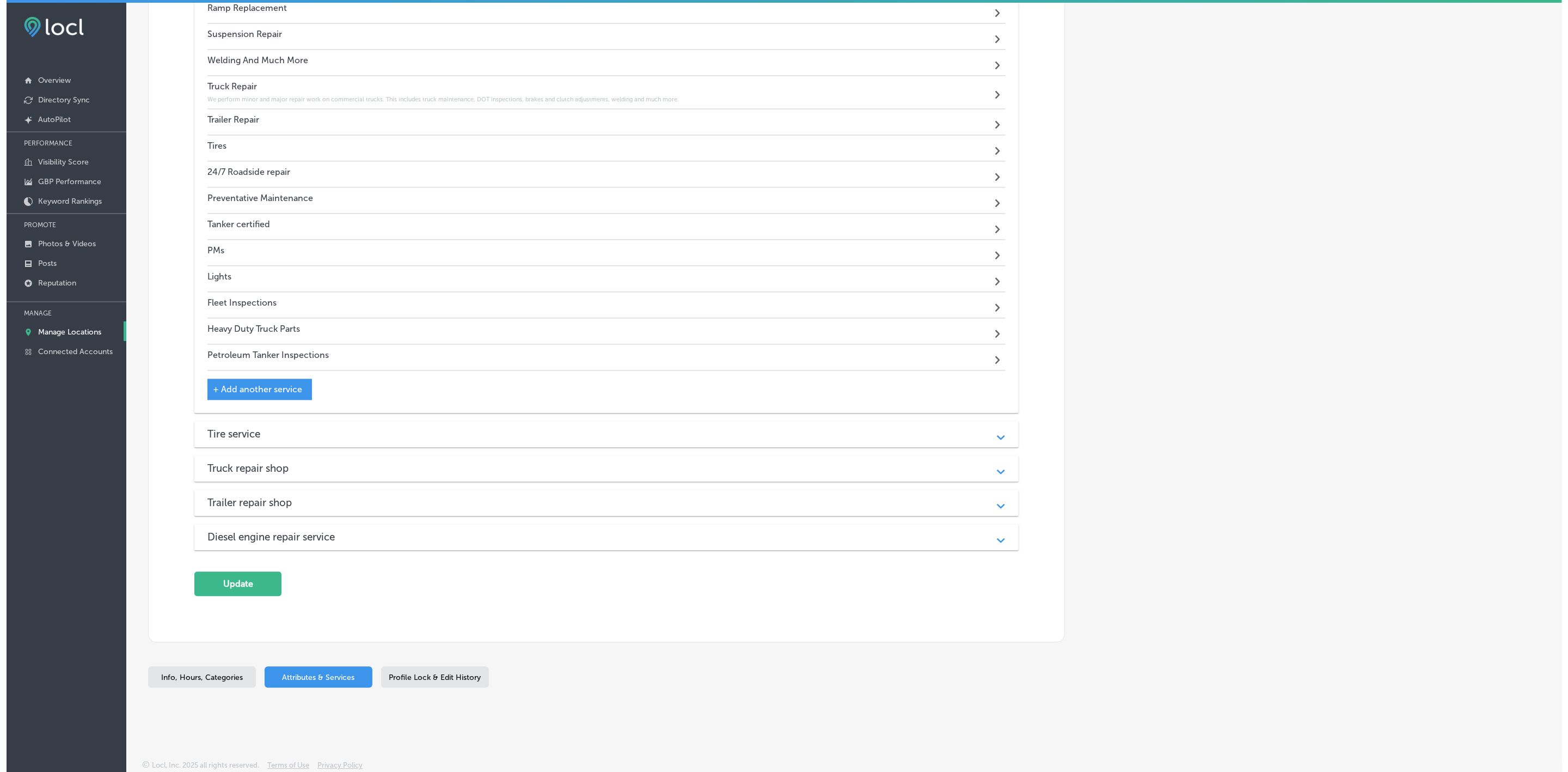
scroll to position [1507, 0]
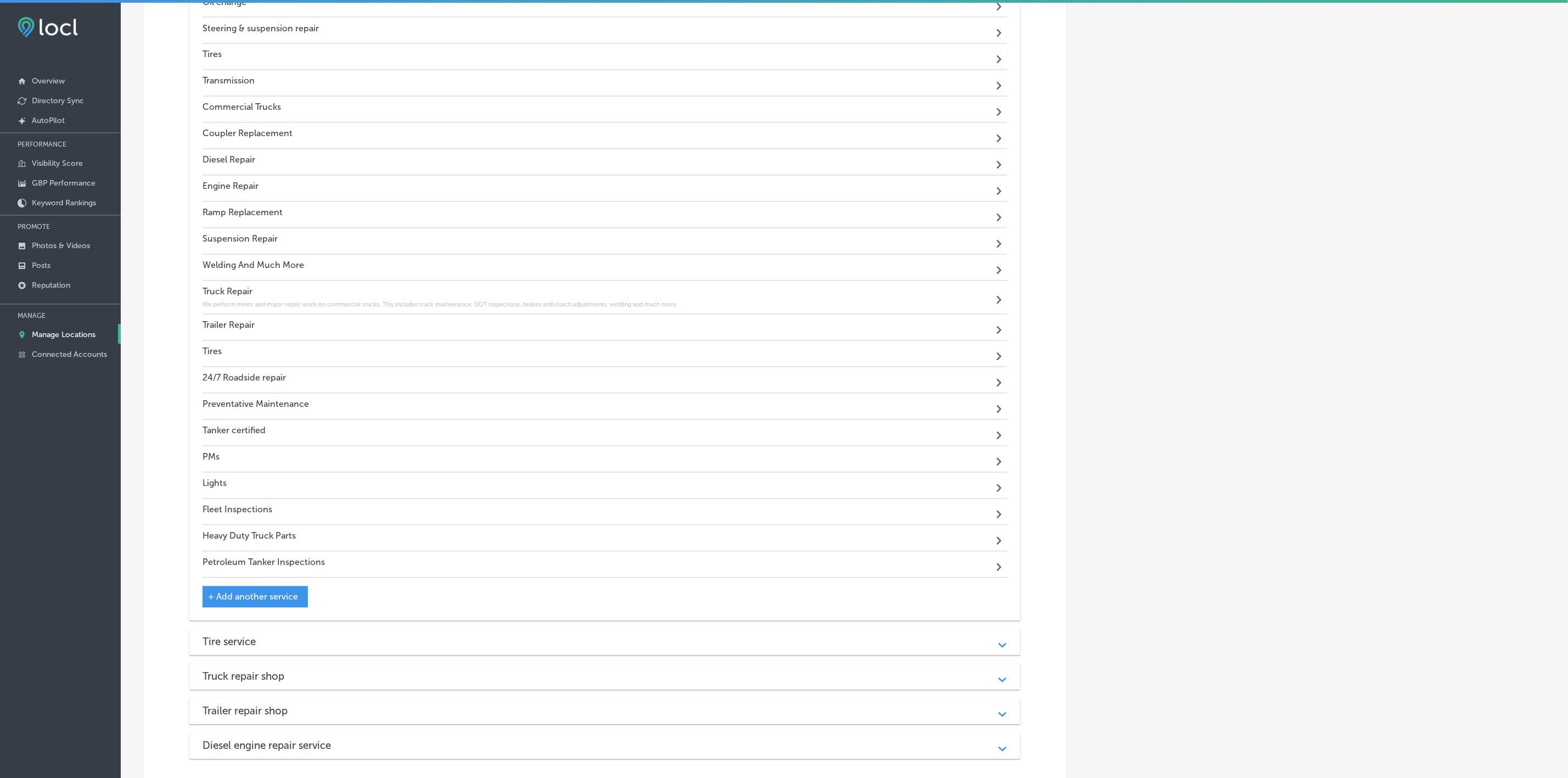
click at [218, 602] on span "+ Add another service" at bounding box center [253, 597] width 90 height 11
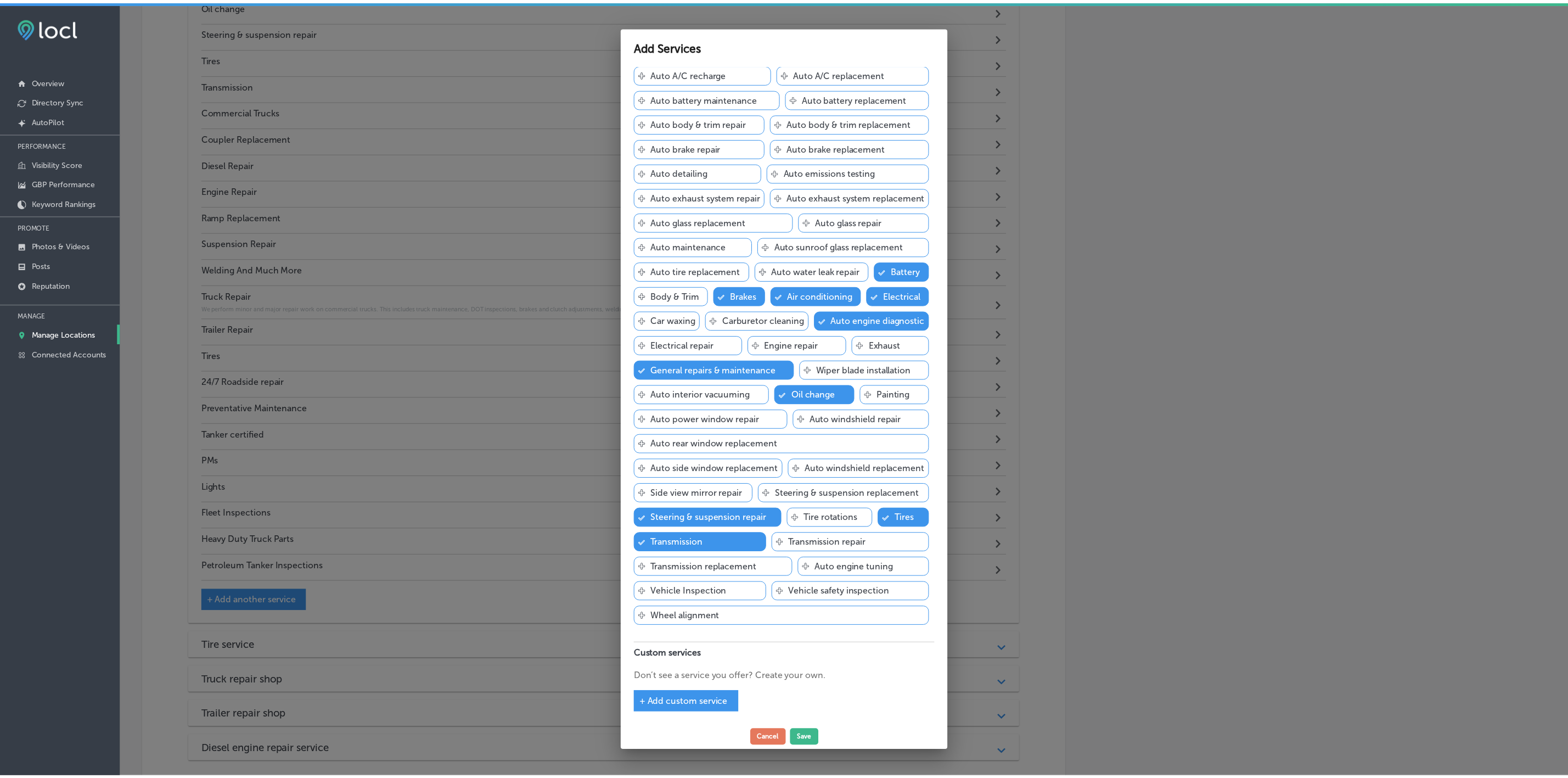
scroll to position [137, 0]
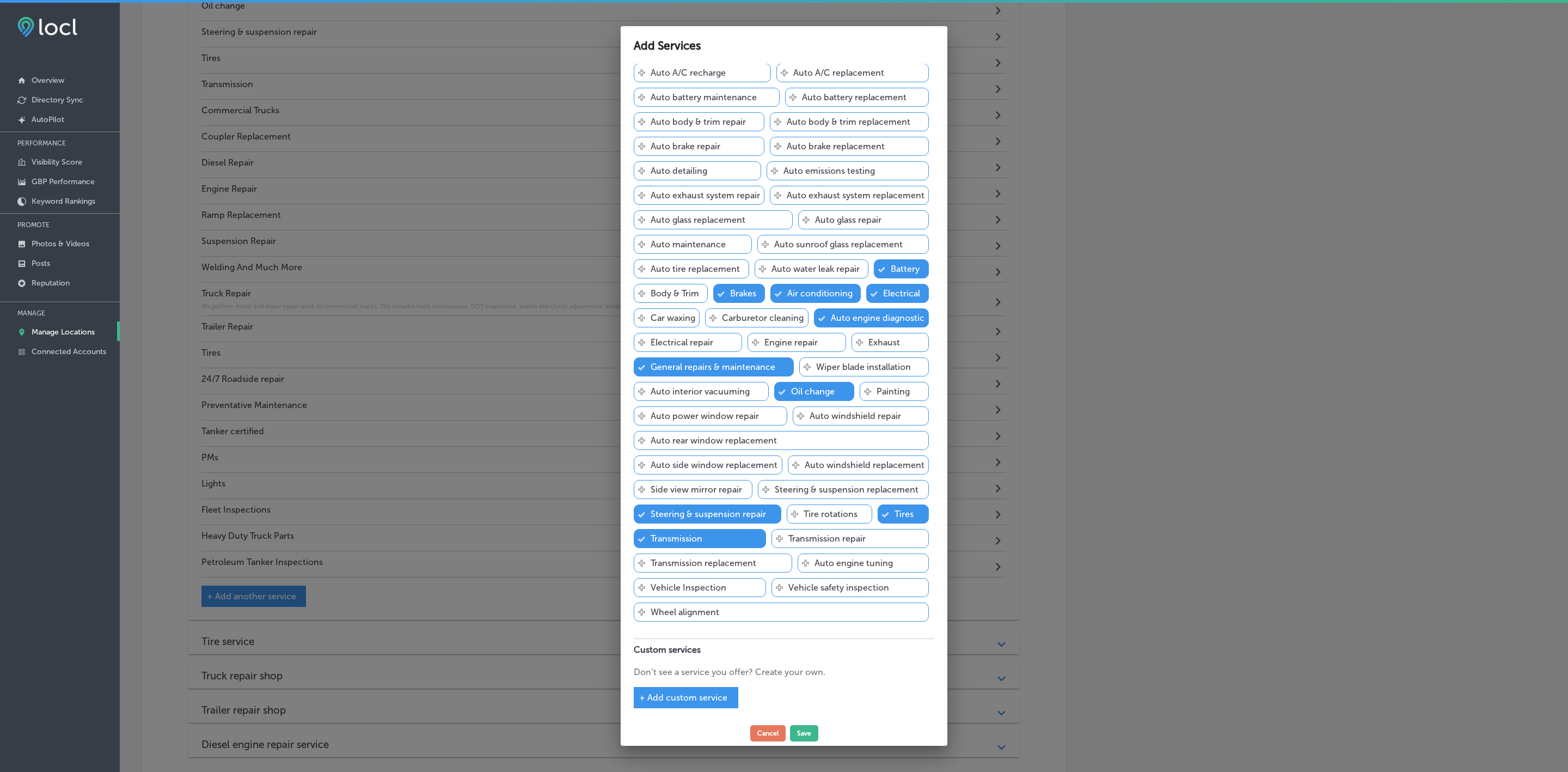
click at [485, 568] on div at bounding box center [784, 386] width 1568 height 772
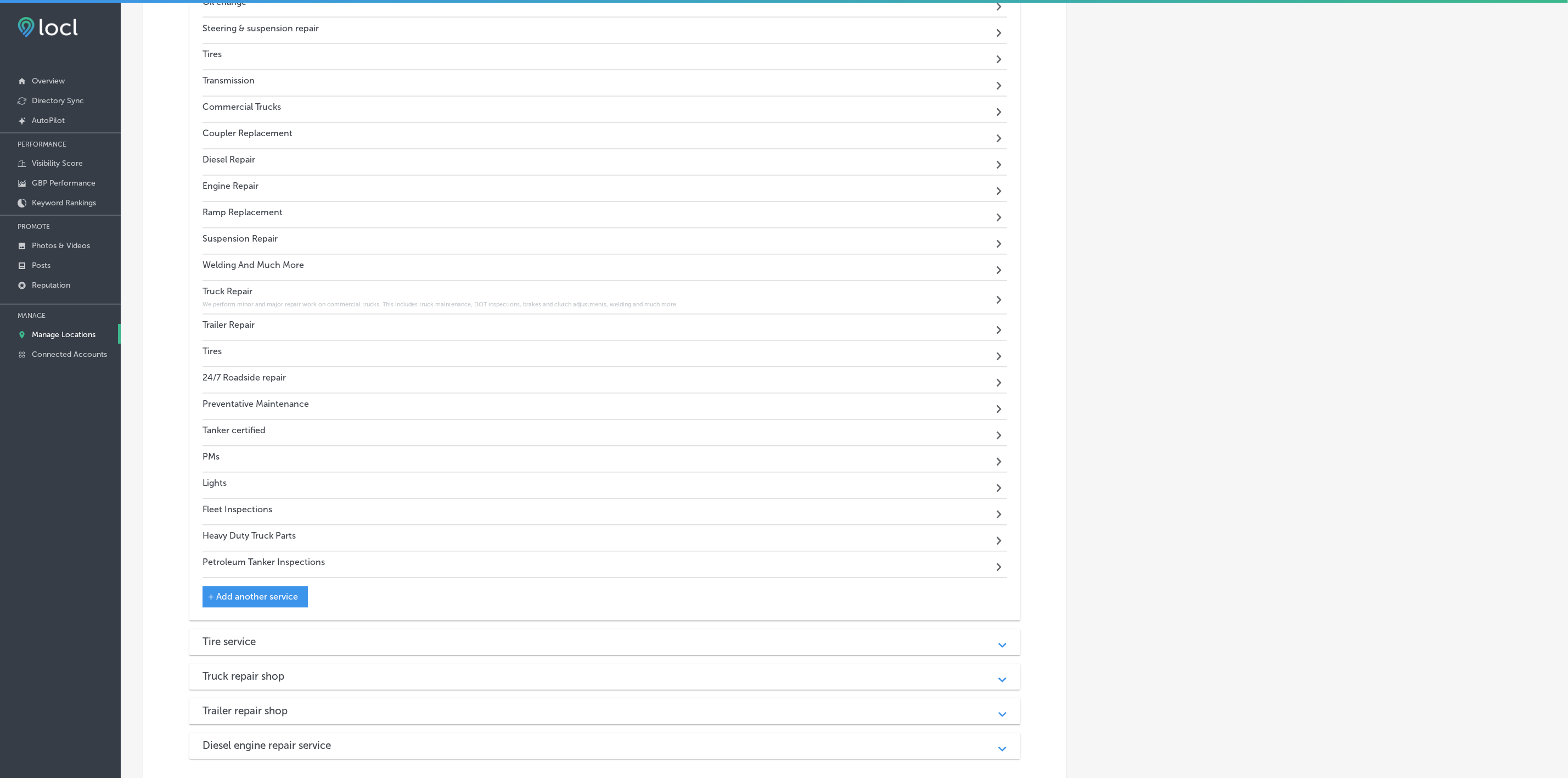
click at [237, 192] on h4 "Engine Repair" at bounding box center [231, 186] width 56 height 11
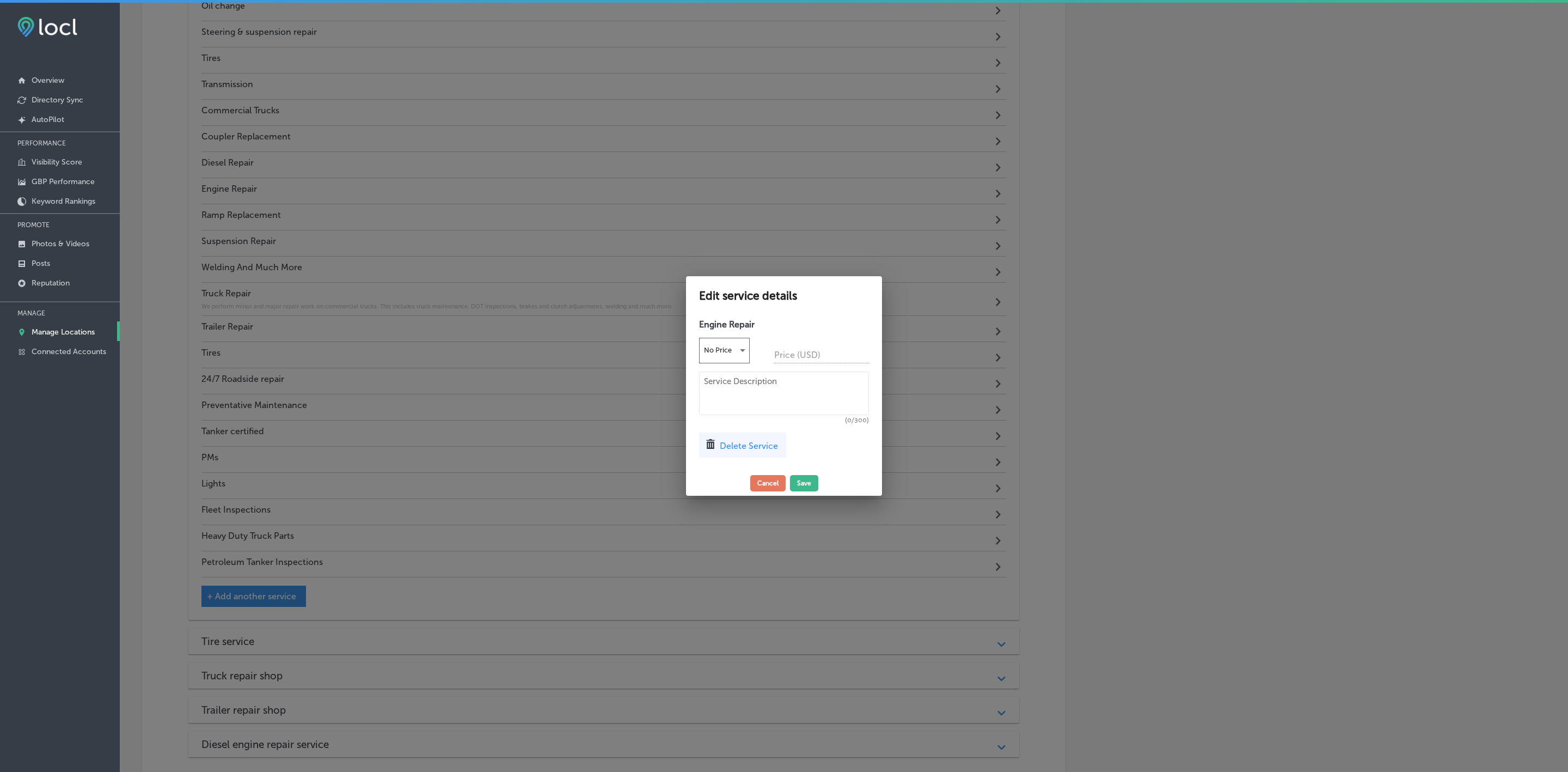
click at [758, 400] on textarea at bounding box center [784, 392] width 170 height 43
paste textarea "Problems with an EGR valve? Leaking oil? Our diesel mechanics are trained to id…"
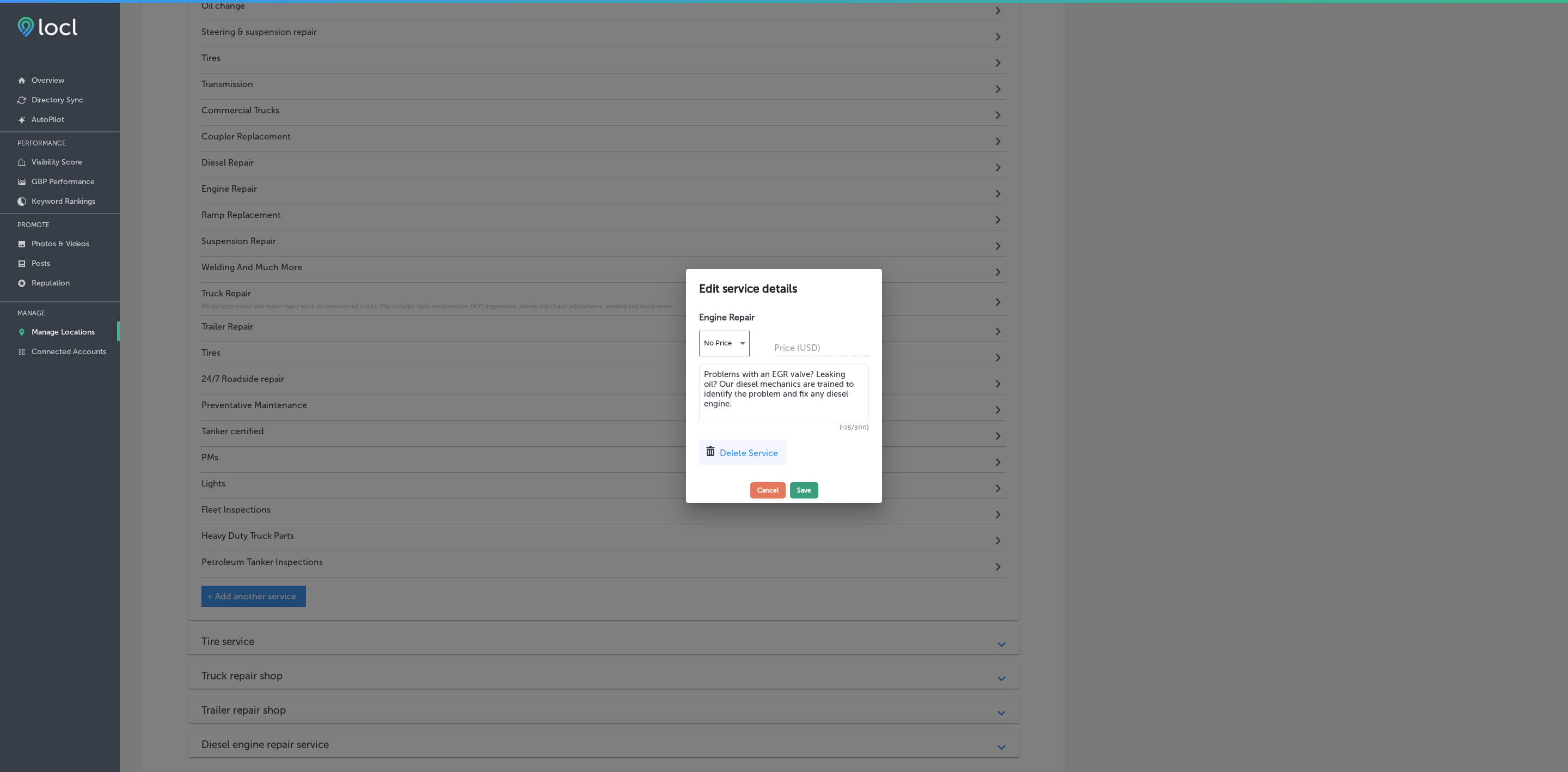
type textarea "Problems with an EGR valve? Leaking oil? Our diesel mechanics are trained to id…"
click at [809, 491] on button "Save" at bounding box center [804, 489] width 28 height 16
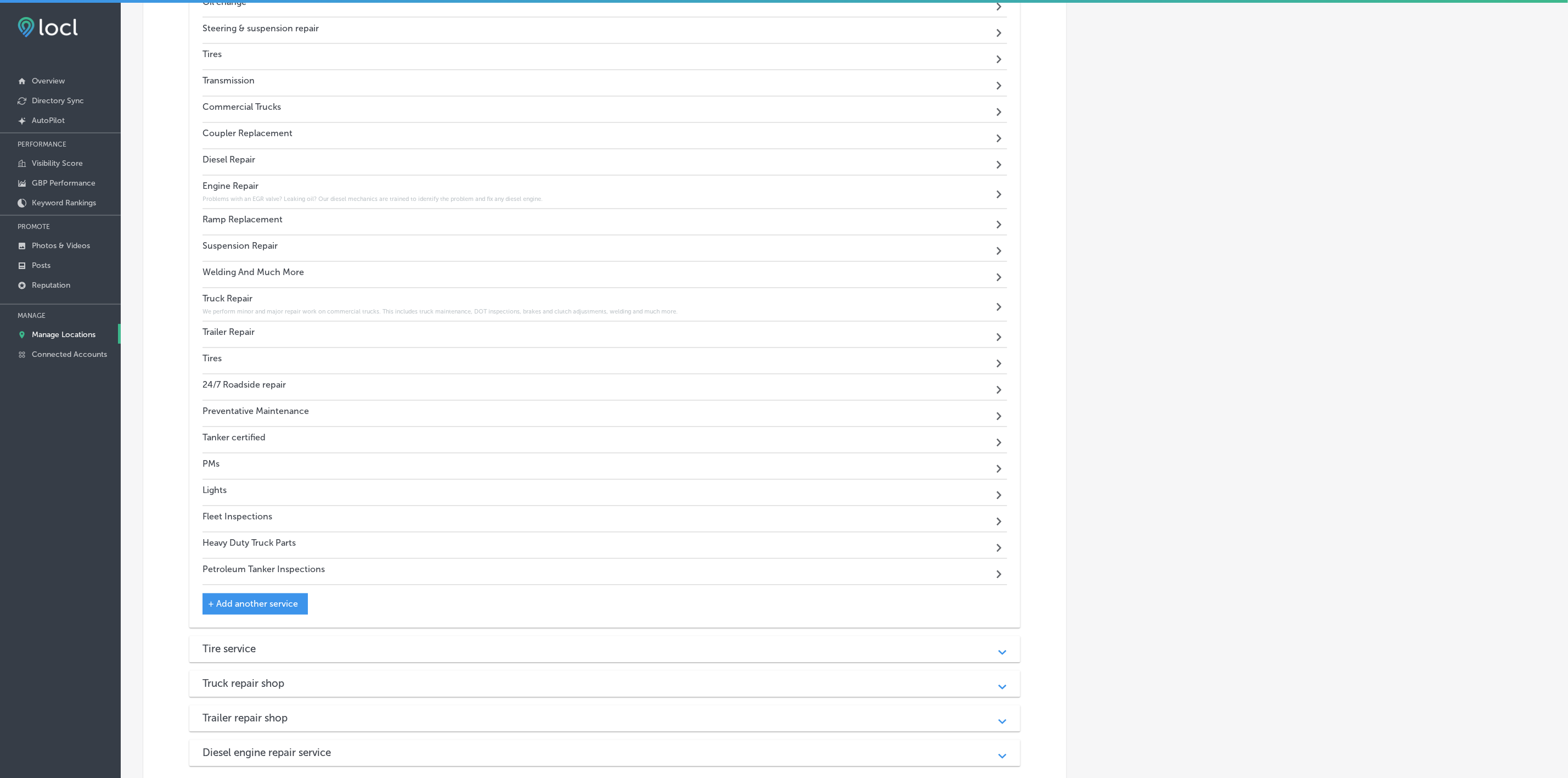
click at [278, 348] on div "Trailer Repair Path Created with Sketch." at bounding box center [605, 334] width 804 height 26
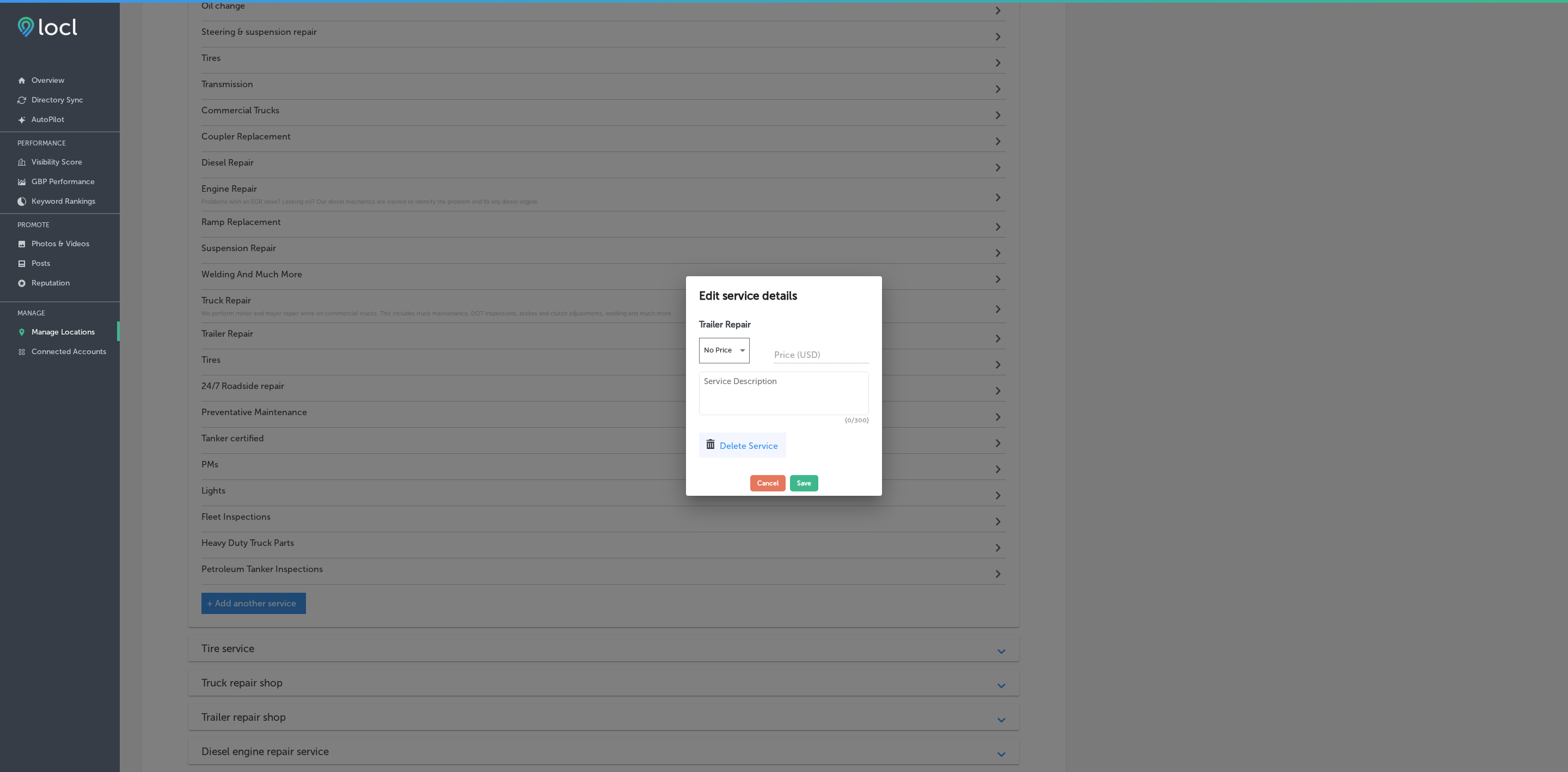
click at [823, 379] on textarea at bounding box center [784, 392] width 170 height 43
paste textarea "Do you need – Wiring Repairs, Ramp Replacement, Coupler Replacement, Wheel Bear…"
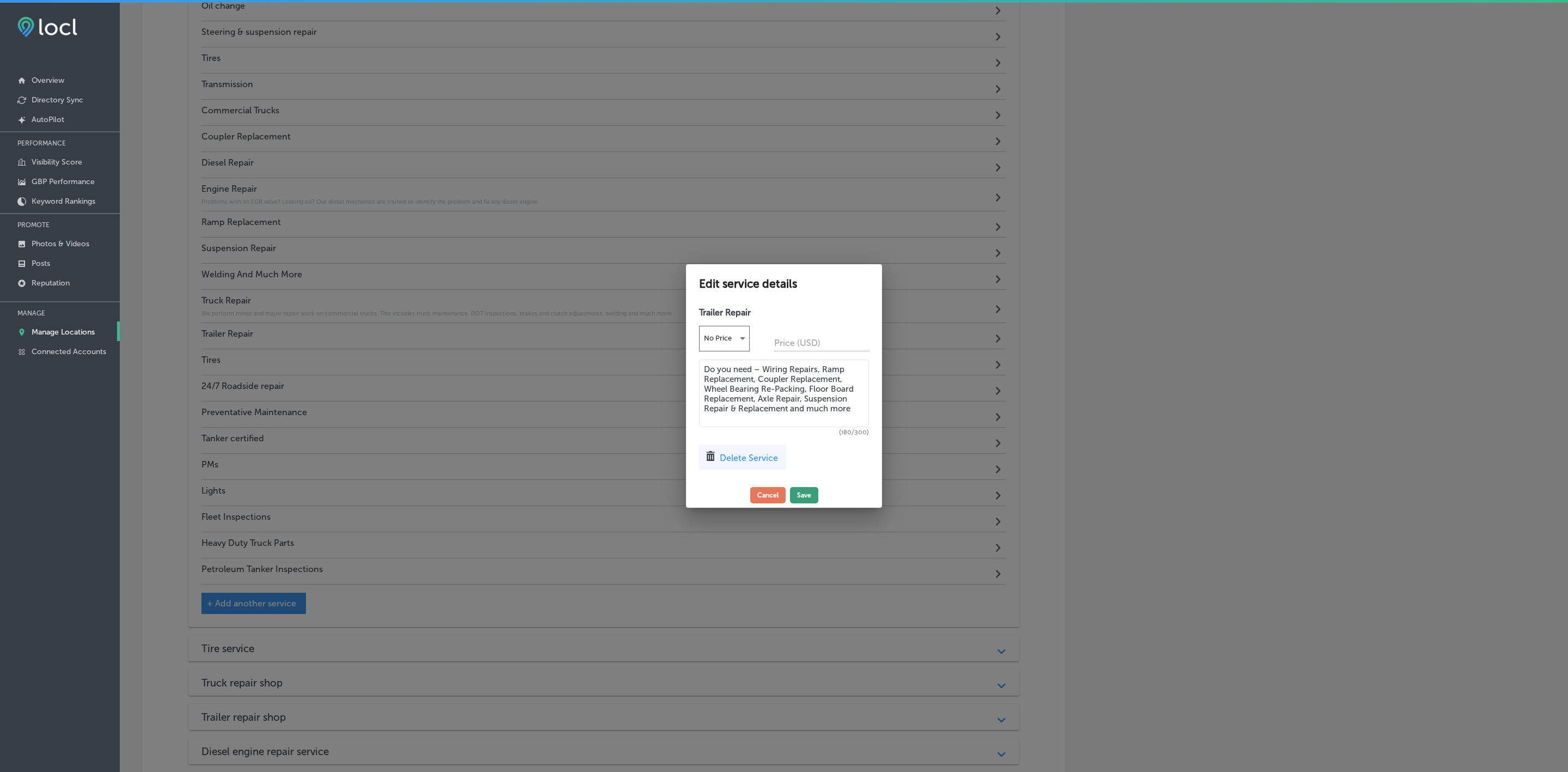
type textarea "Do you need – Wiring Repairs, Ramp Replacement, Coupler Replacement, Wheel Bear…"
click at [803, 494] on button "Save" at bounding box center [804, 494] width 28 height 16
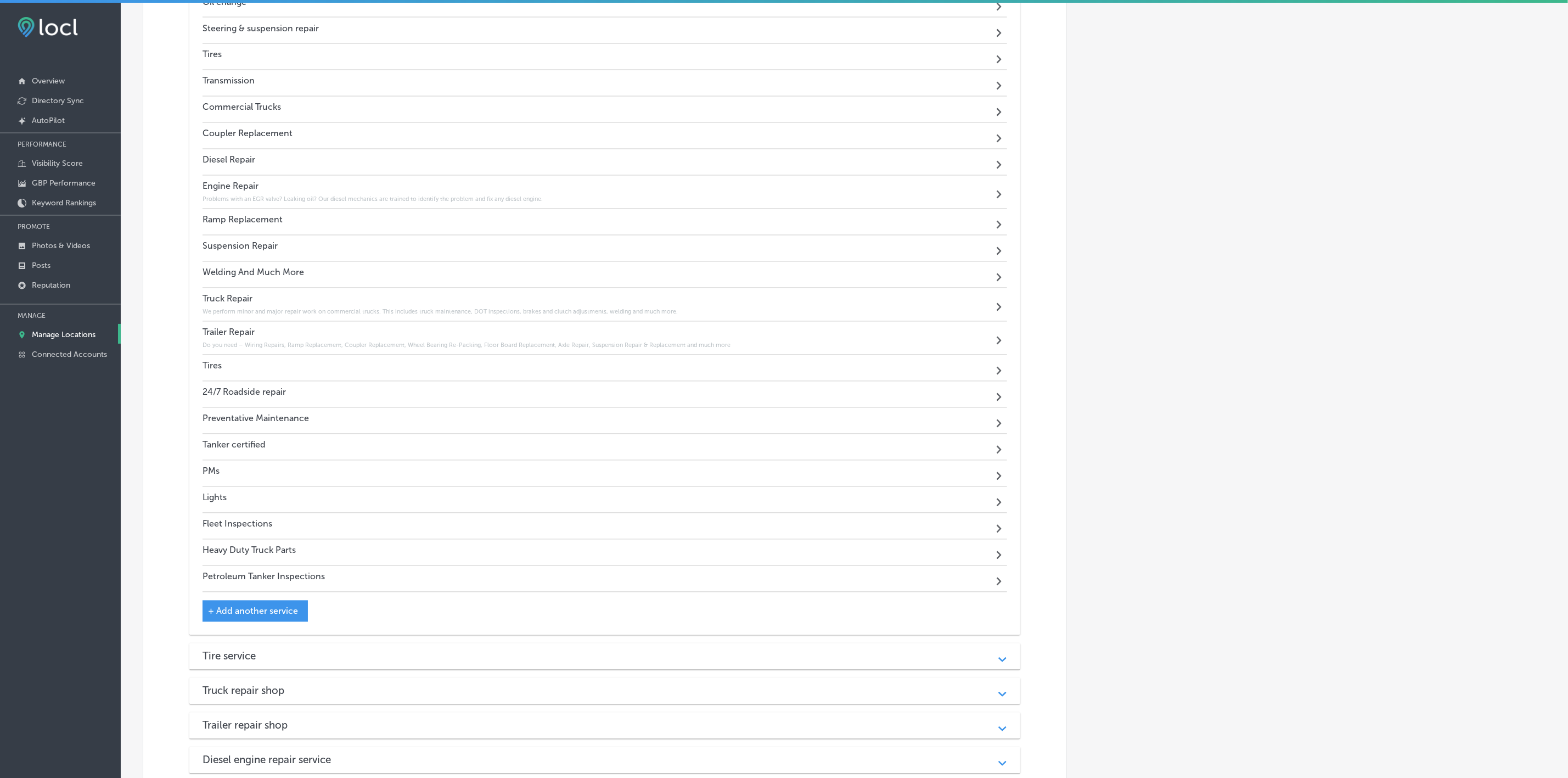
click at [247, 382] on div "Tires Path Created with Sketch." at bounding box center [605, 367] width 804 height 26
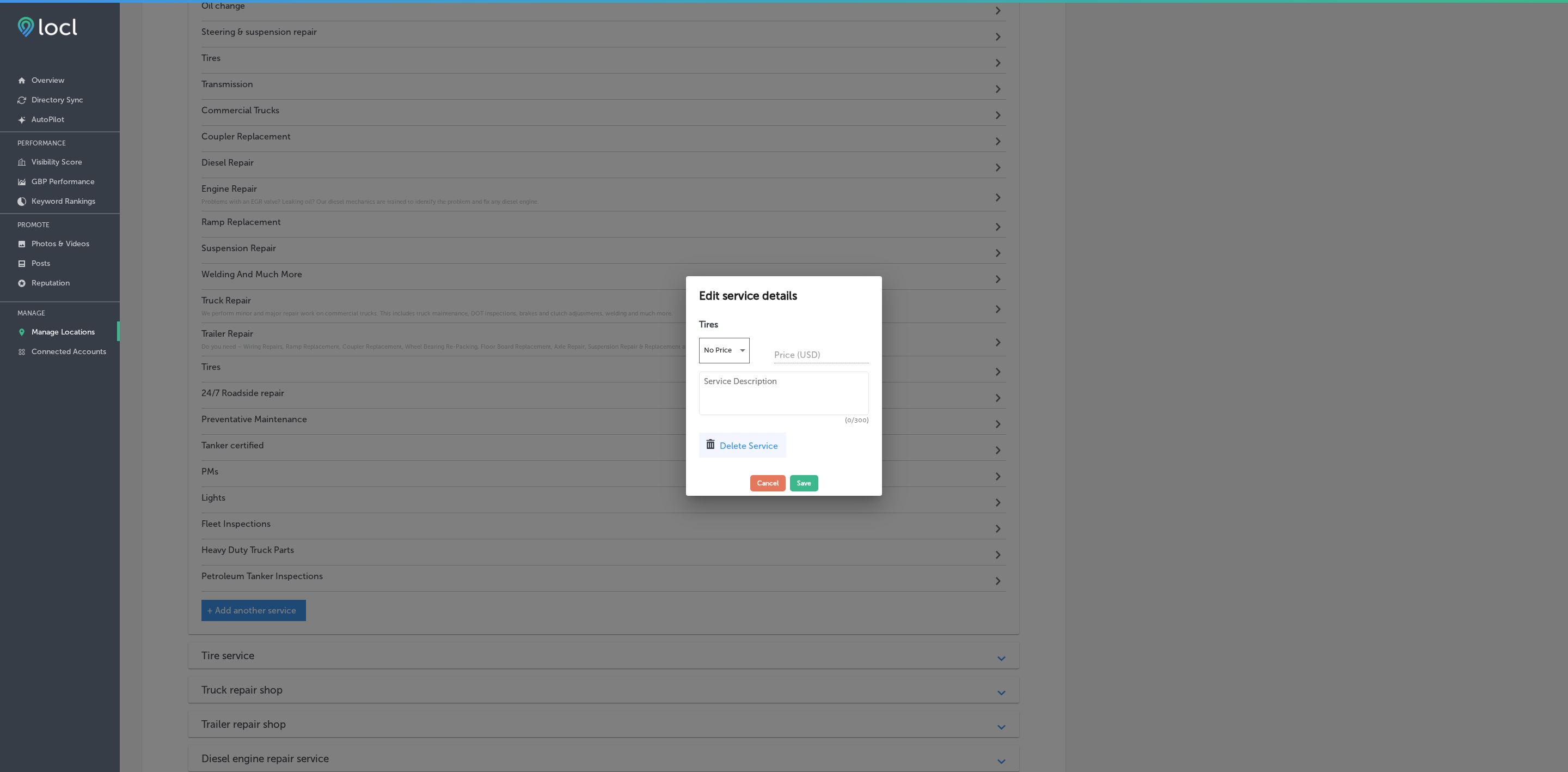
click at [731, 387] on textarea at bounding box center [784, 392] width 170 height 43
paste textarea "We carry a variety of steer tires, drive tires, trailer tires, and all position…"
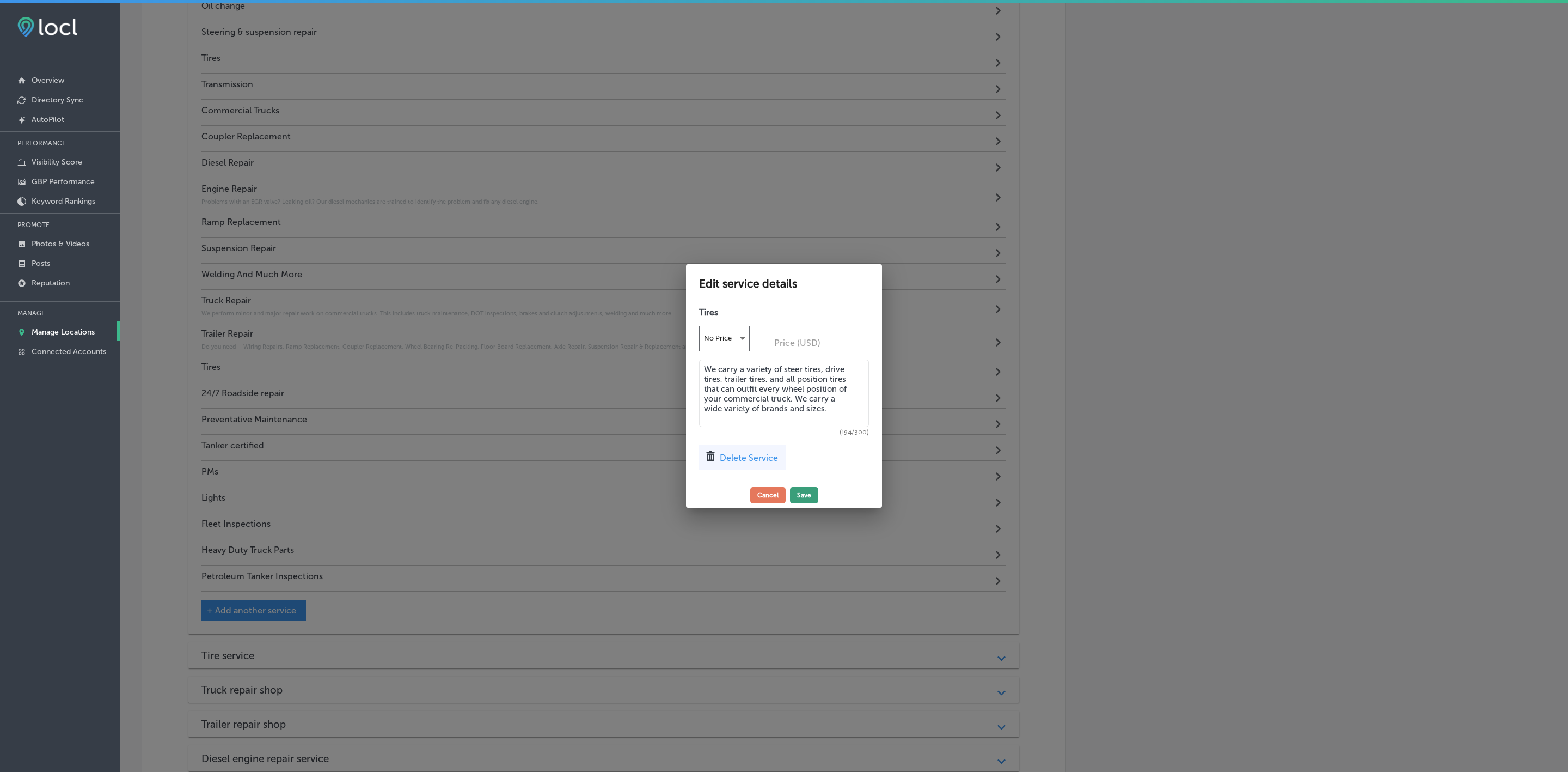
type textarea "We carry a variety of steer tires, drive tires, trailer tires, and all position…"
click at [799, 495] on button "Save" at bounding box center [804, 494] width 28 height 16
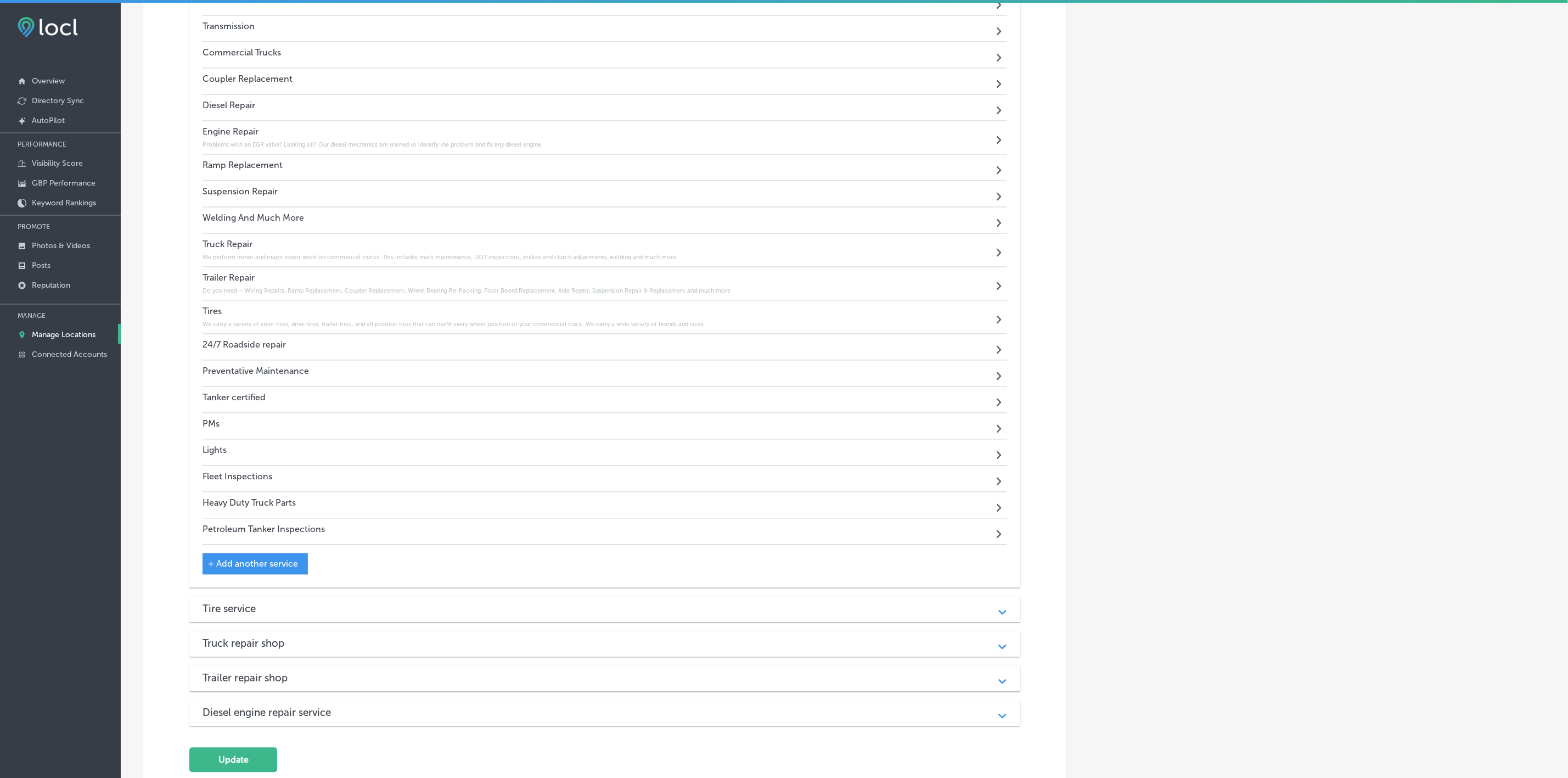
scroll to position [1683, 0]
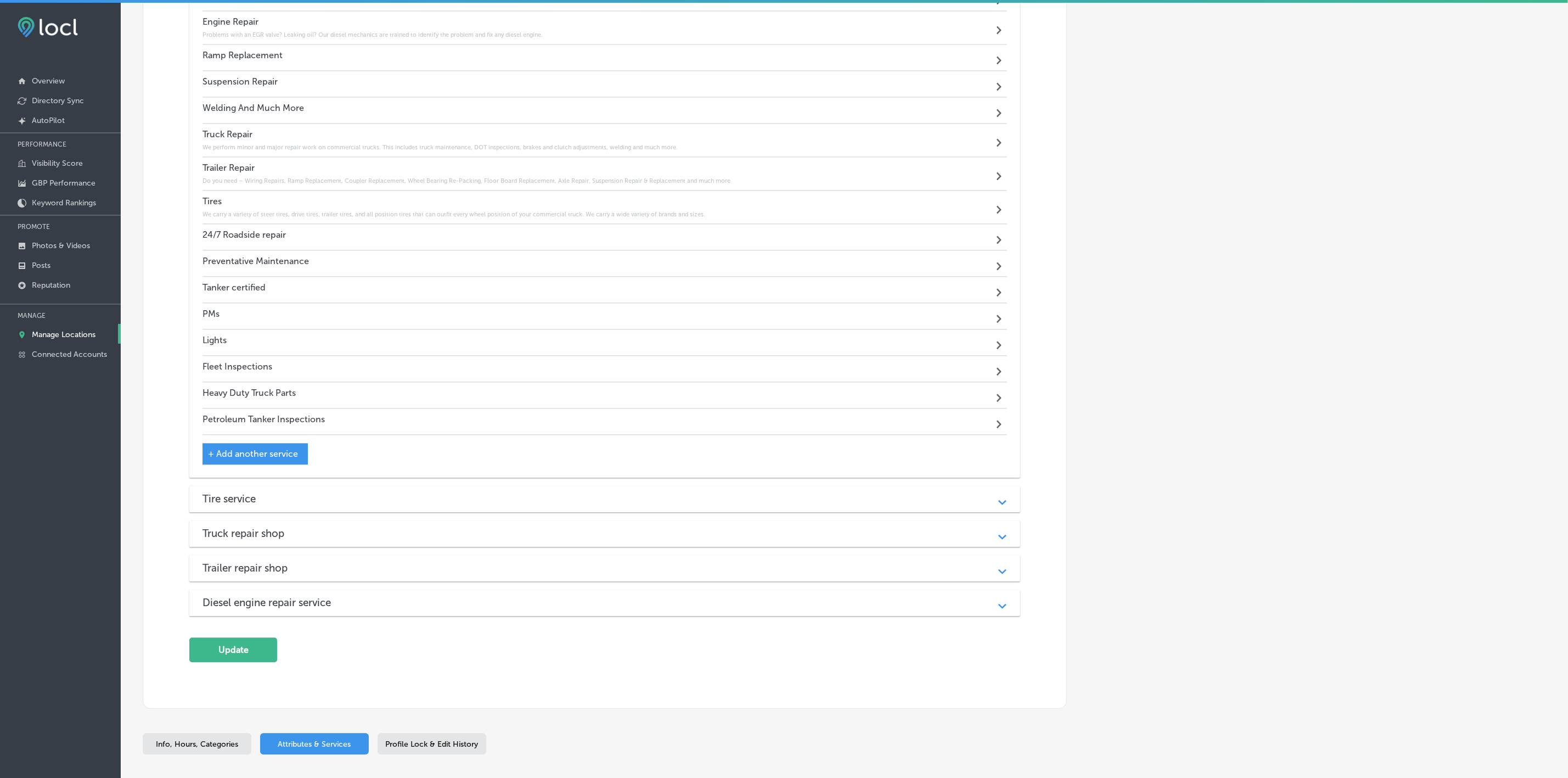
click at [262, 244] on div "24/7 Roadside repair" at bounding box center [244, 236] width 83 height 15
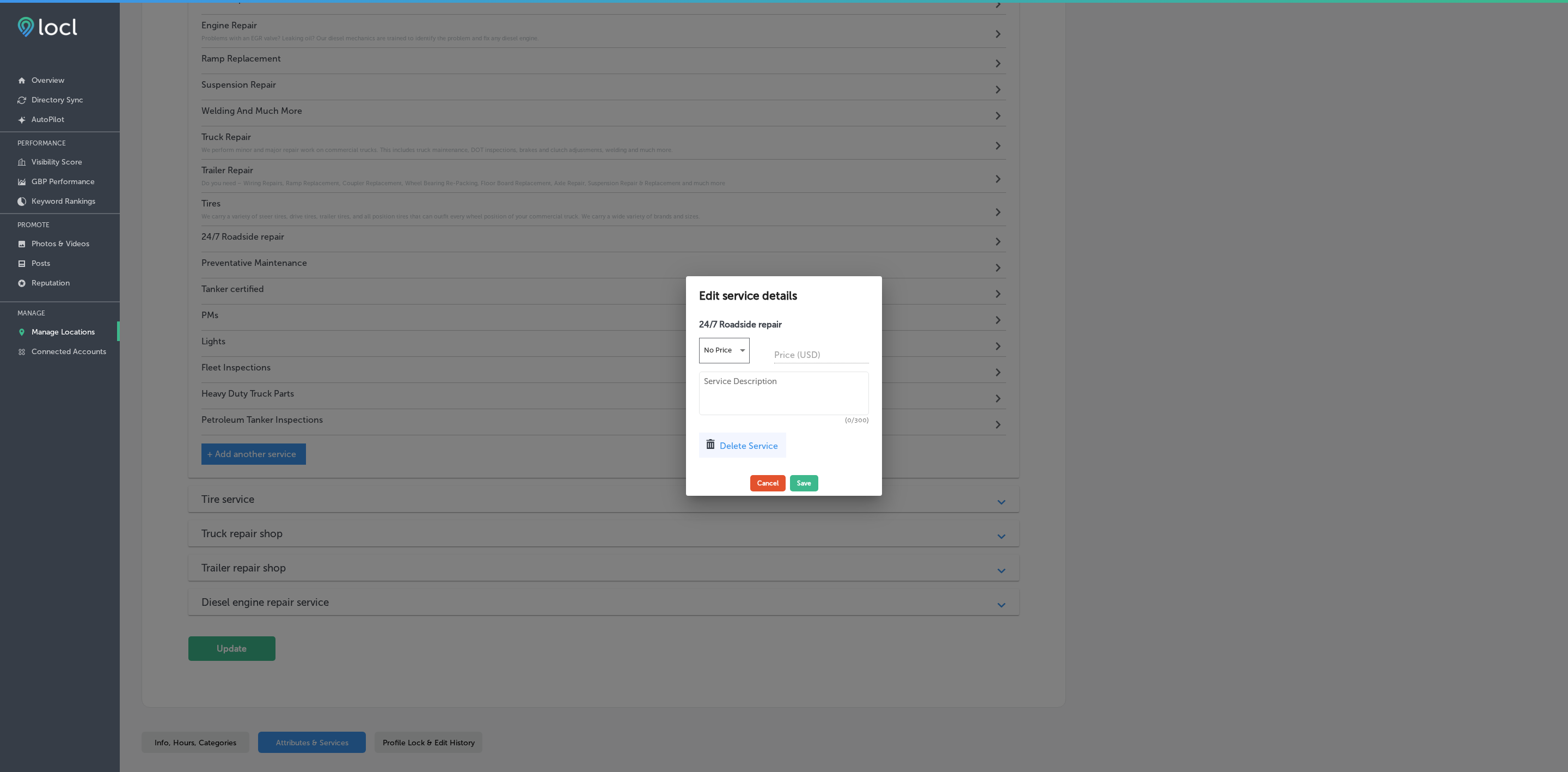
click at [761, 481] on button "Cancel" at bounding box center [768, 483] width 36 height 16
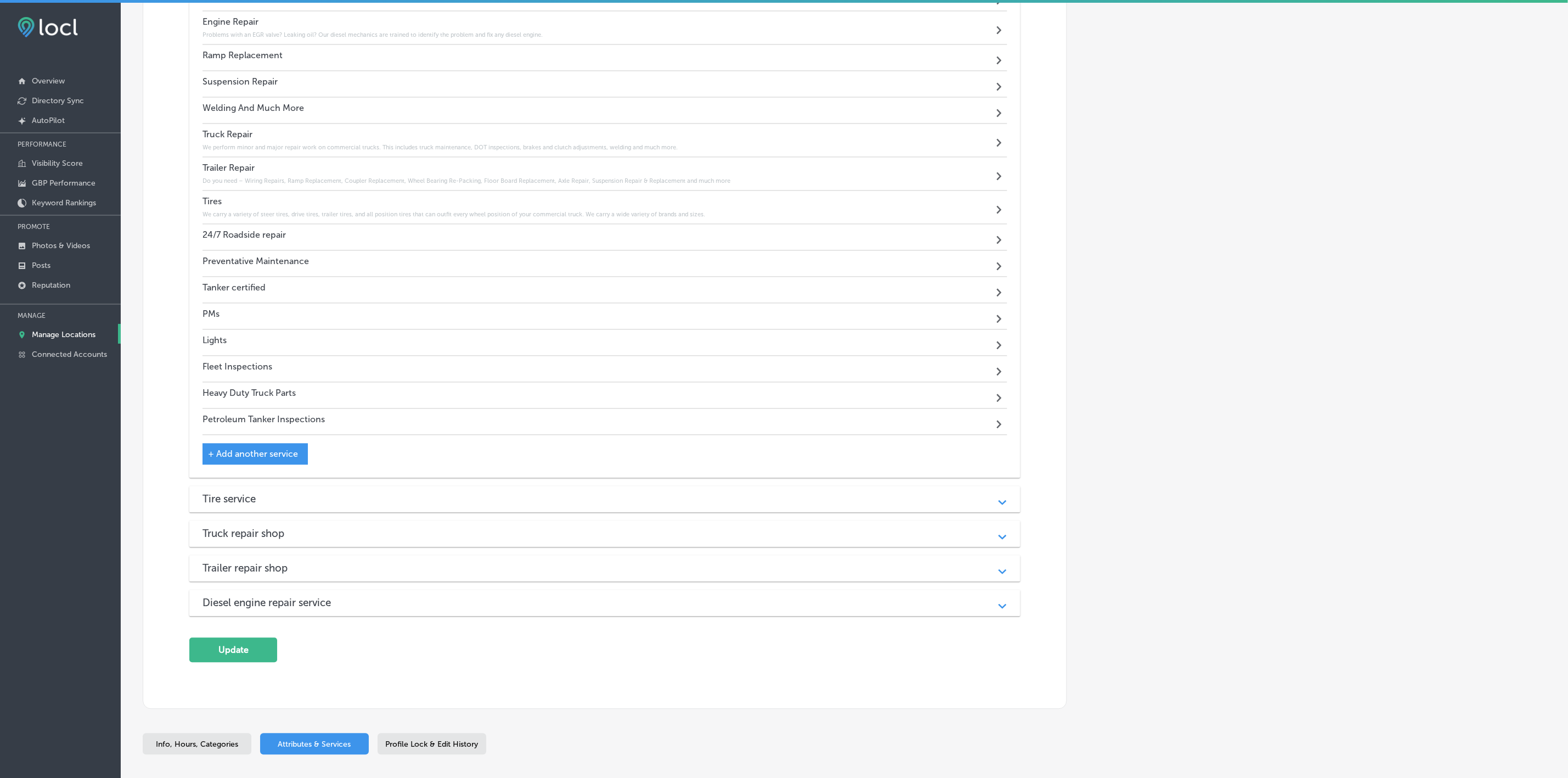
click at [270, 266] on h4 "Preventative Maintenance" at bounding box center [256, 261] width 107 height 11
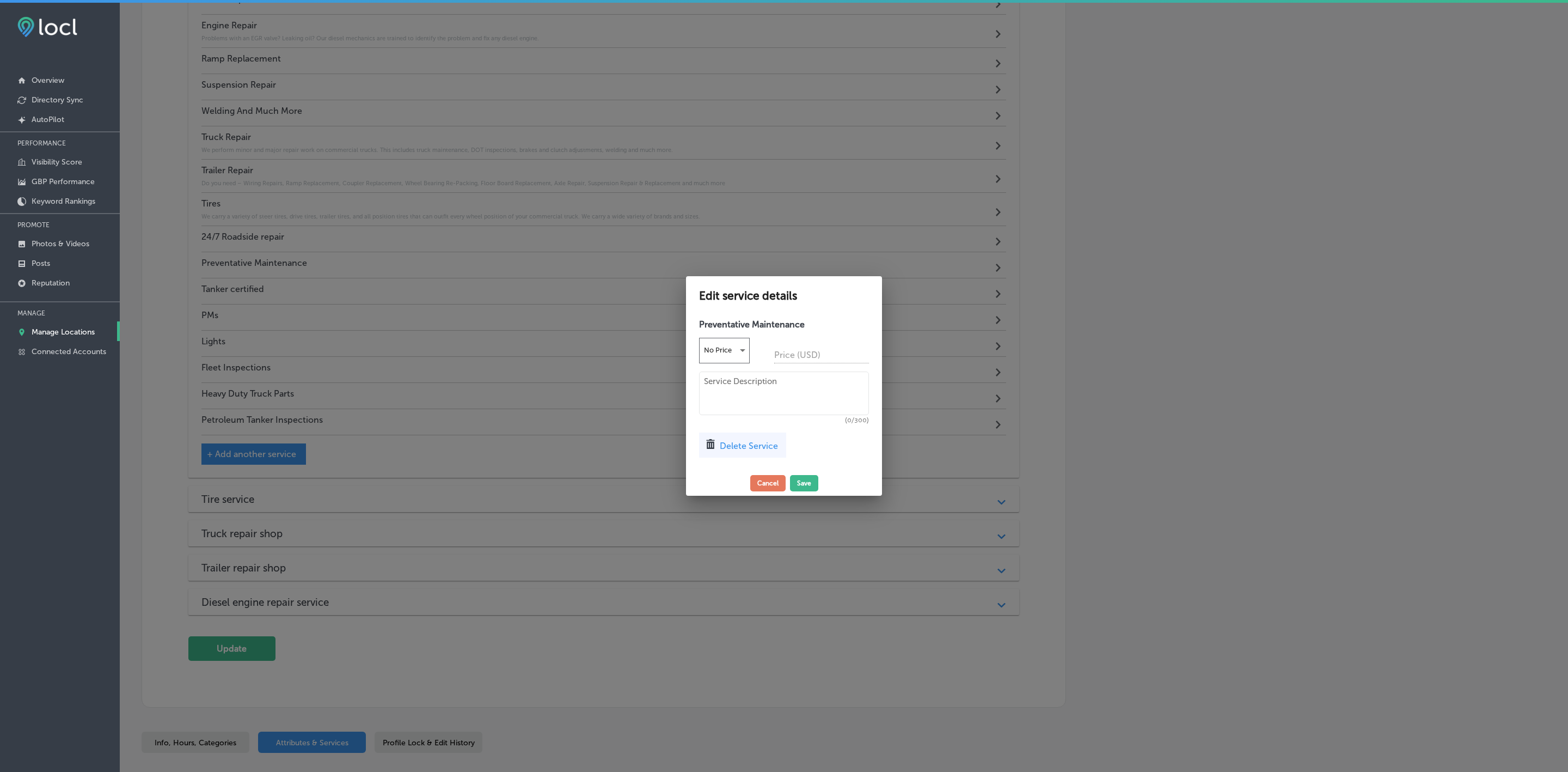
click at [808, 394] on textarea at bounding box center [784, 392] width 170 height 43
paste textarea "is also an important service - brakes, oil change, light inspections, etc."
type textarea "is also an important service - brakes, oil change, light inspections, etc."
click at [806, 481] on button "Save" at bounding box center [804, 483] width 28 height 16
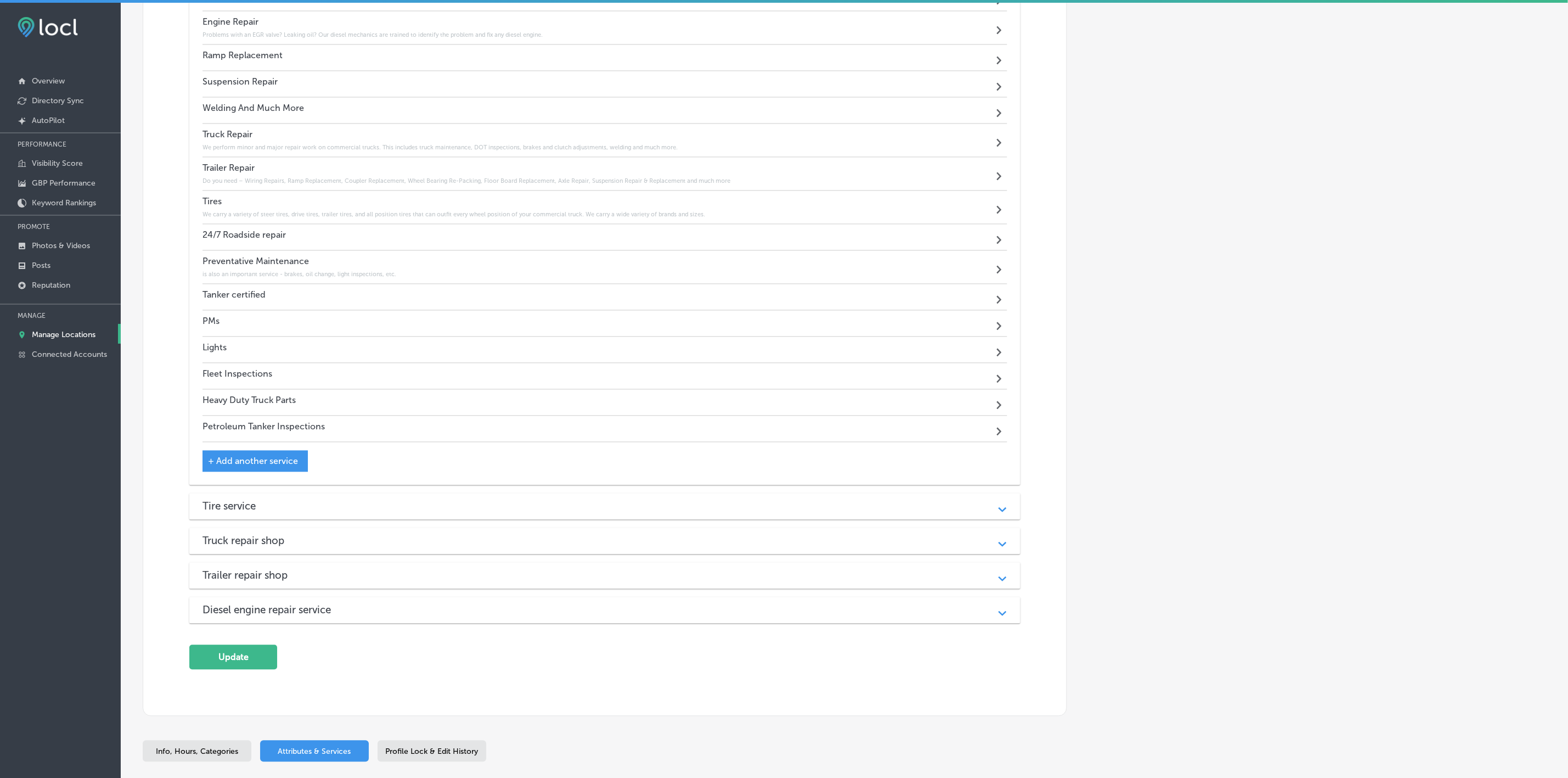
click at [254, 304] on div "Tanker certified" at bounding box center [234, 296] width 63 height 15
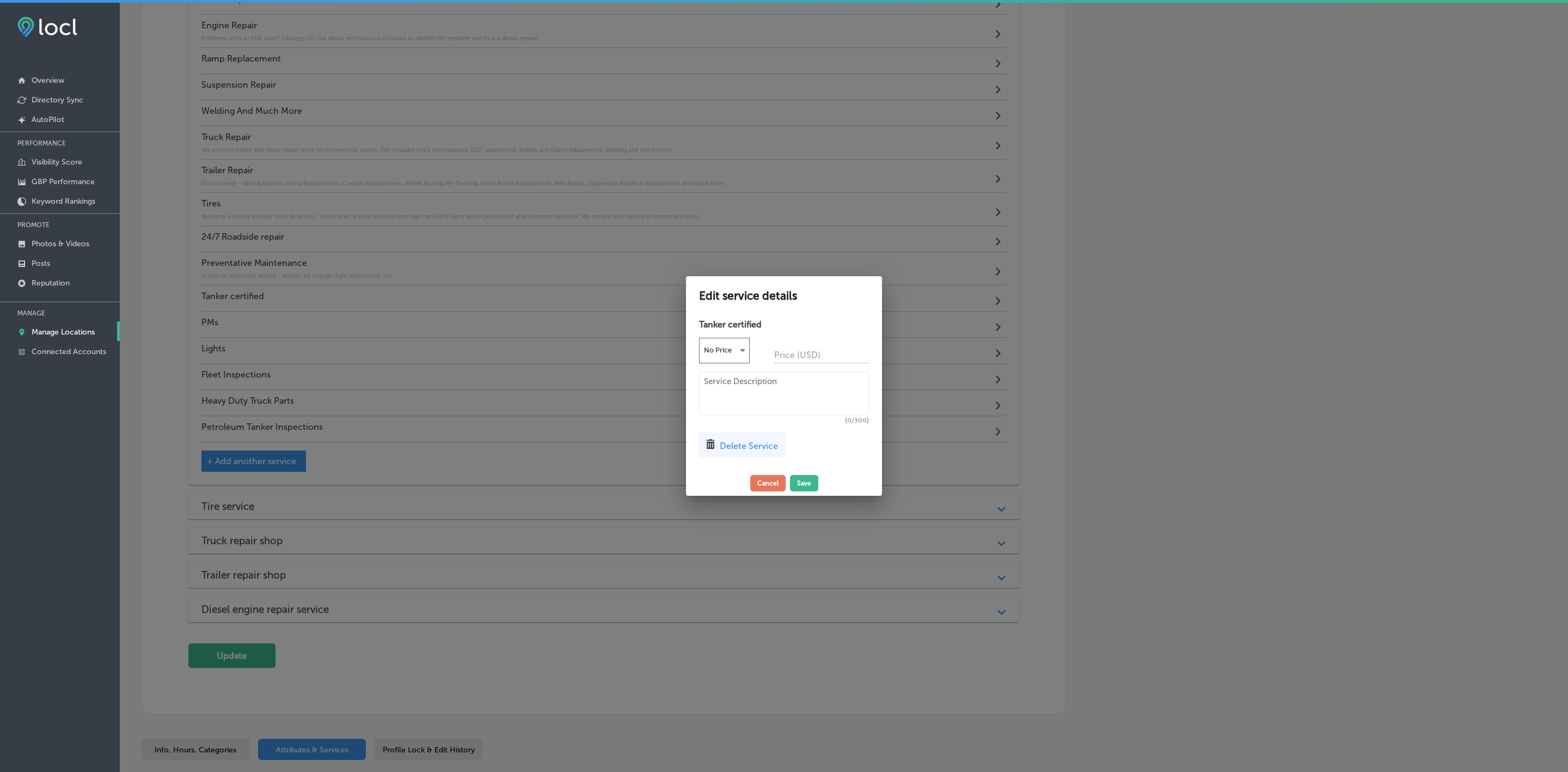
click at [815, 380] on textarea at bounding box center [784, 392] width 170 height 43
paste textarea "required by the government, we offer this and many places don't, EPA 27 test! B…"
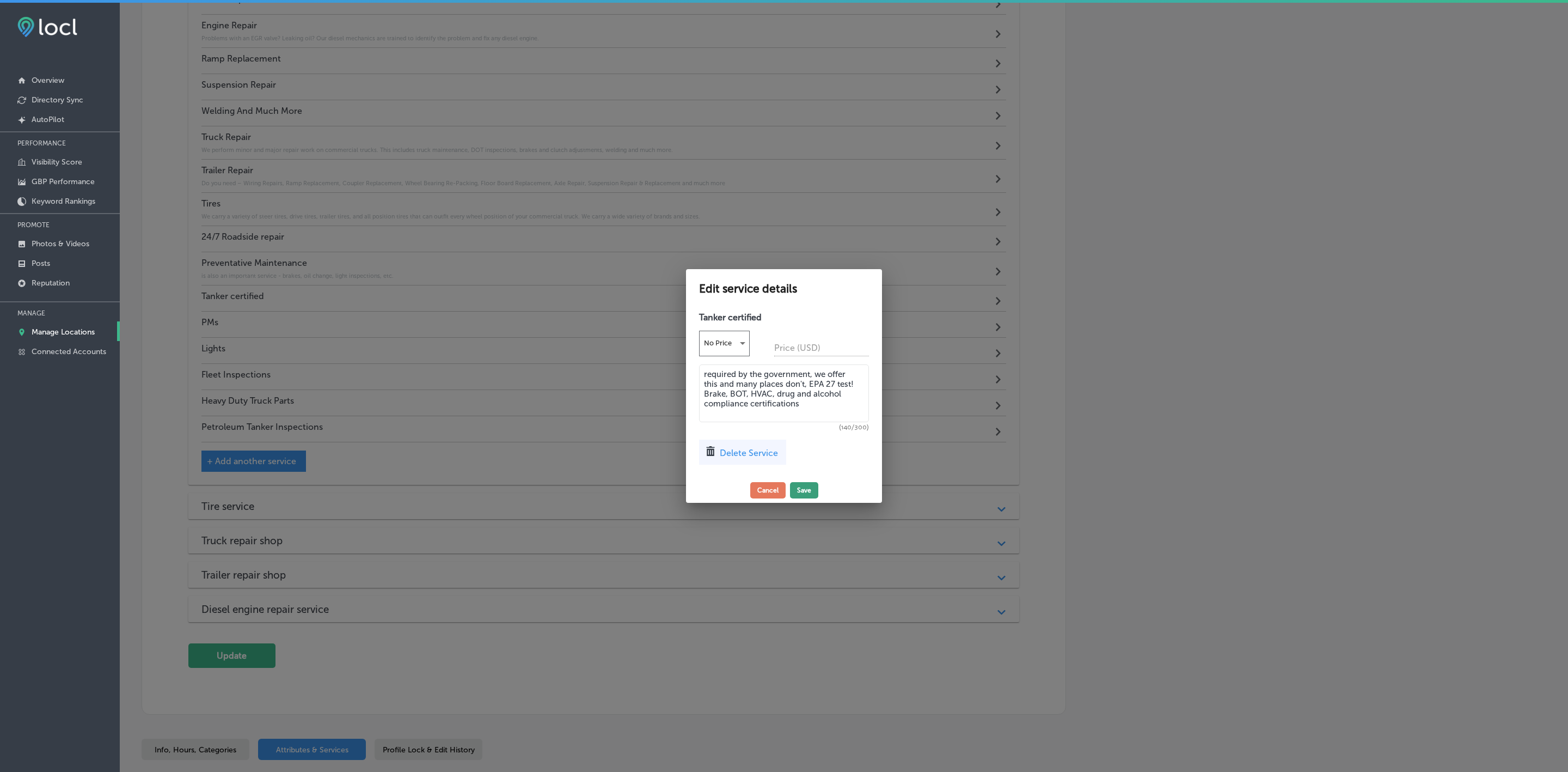
type textarea "required by the government, we offer this and many places don't, EPA 27 test! B…"
click at [806, 486] on button "Save" at bounding box center [804, 489] width 28 height 16
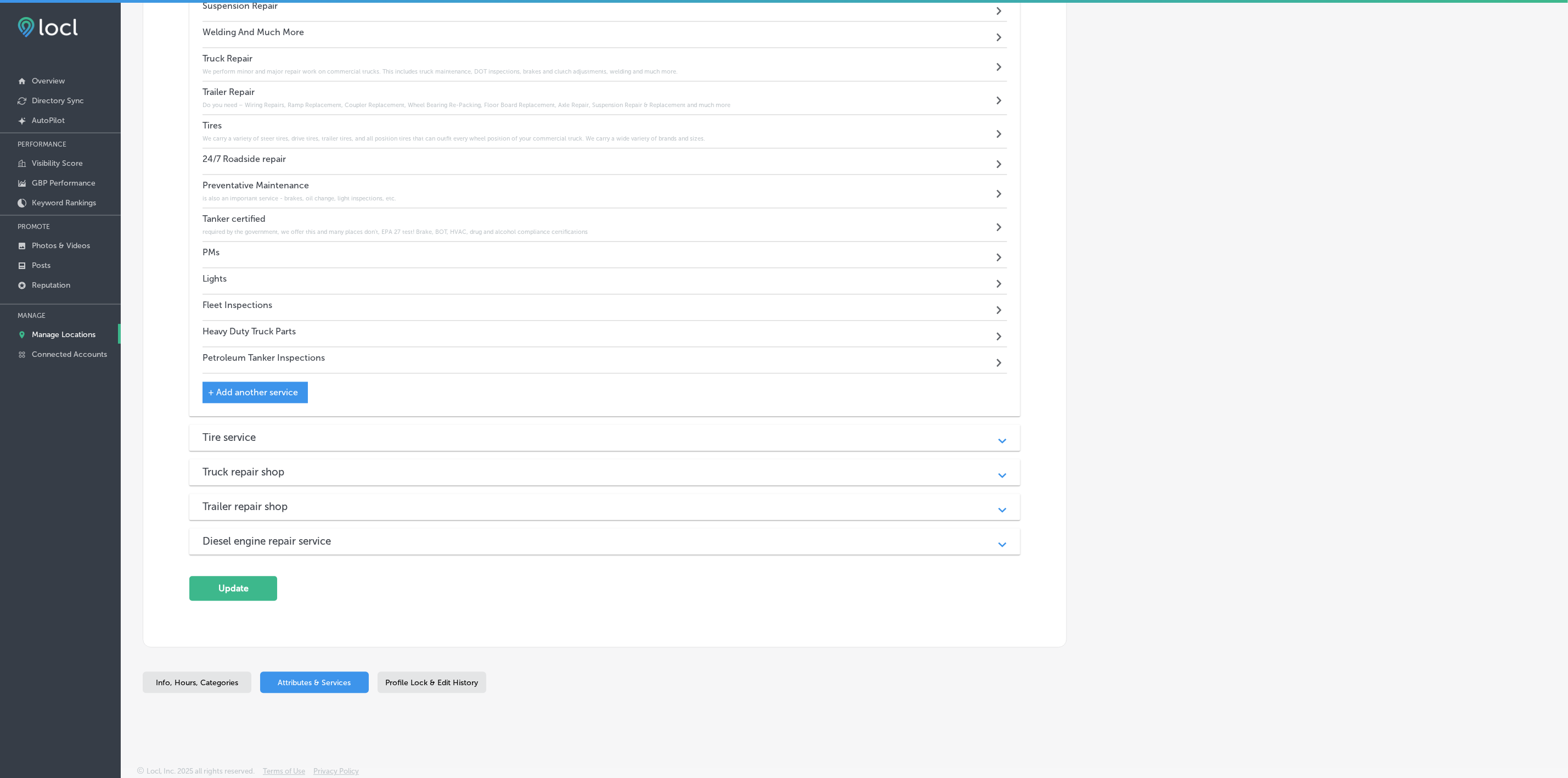
scroll to position [1802, 0]
click at [249, 588] on button "Update" at bounding box center [233, 587] width 88 height 24
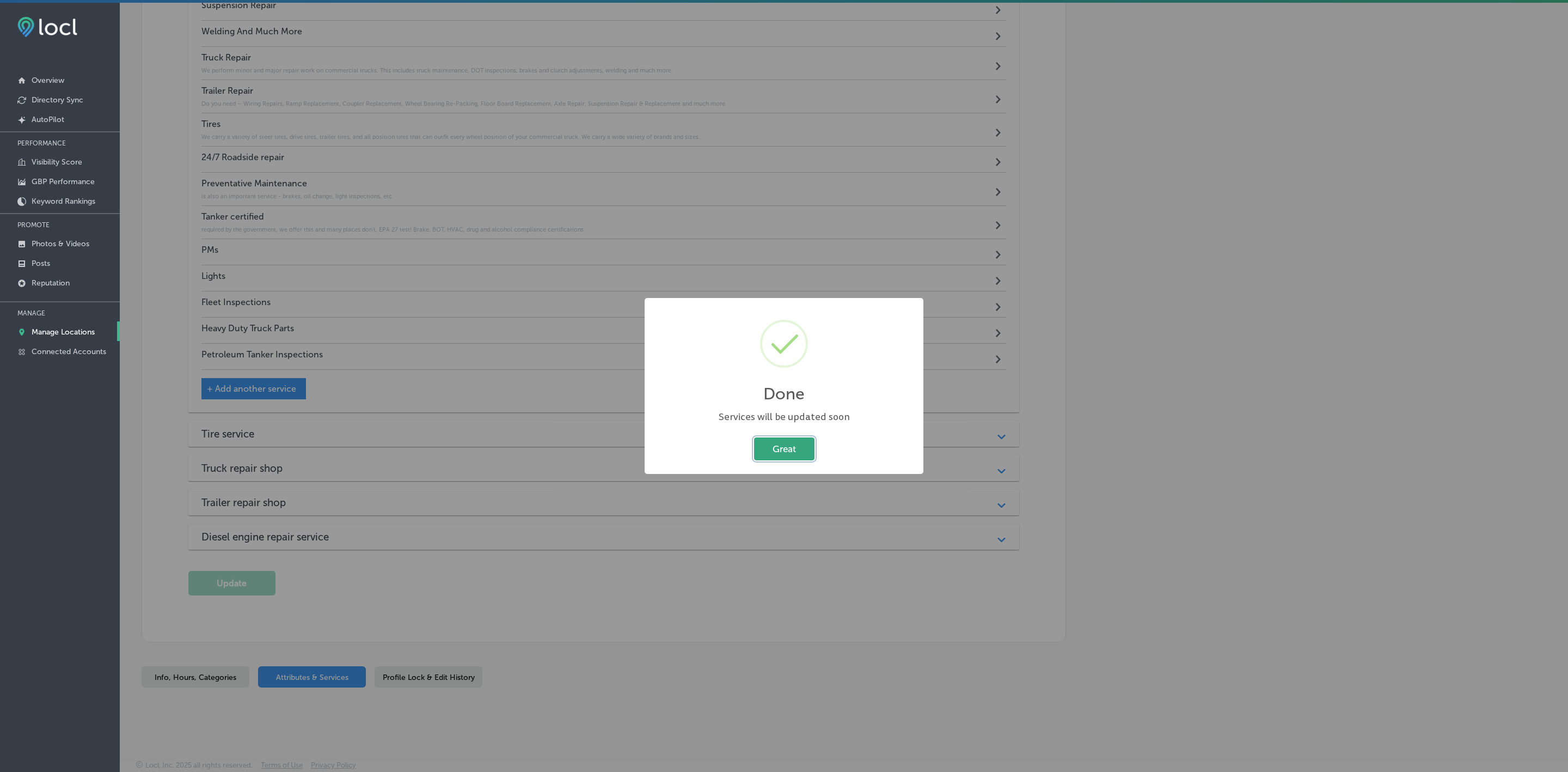
click at [787, 460] on button "Great" at bounding box center [784, 448] width 61 height 22
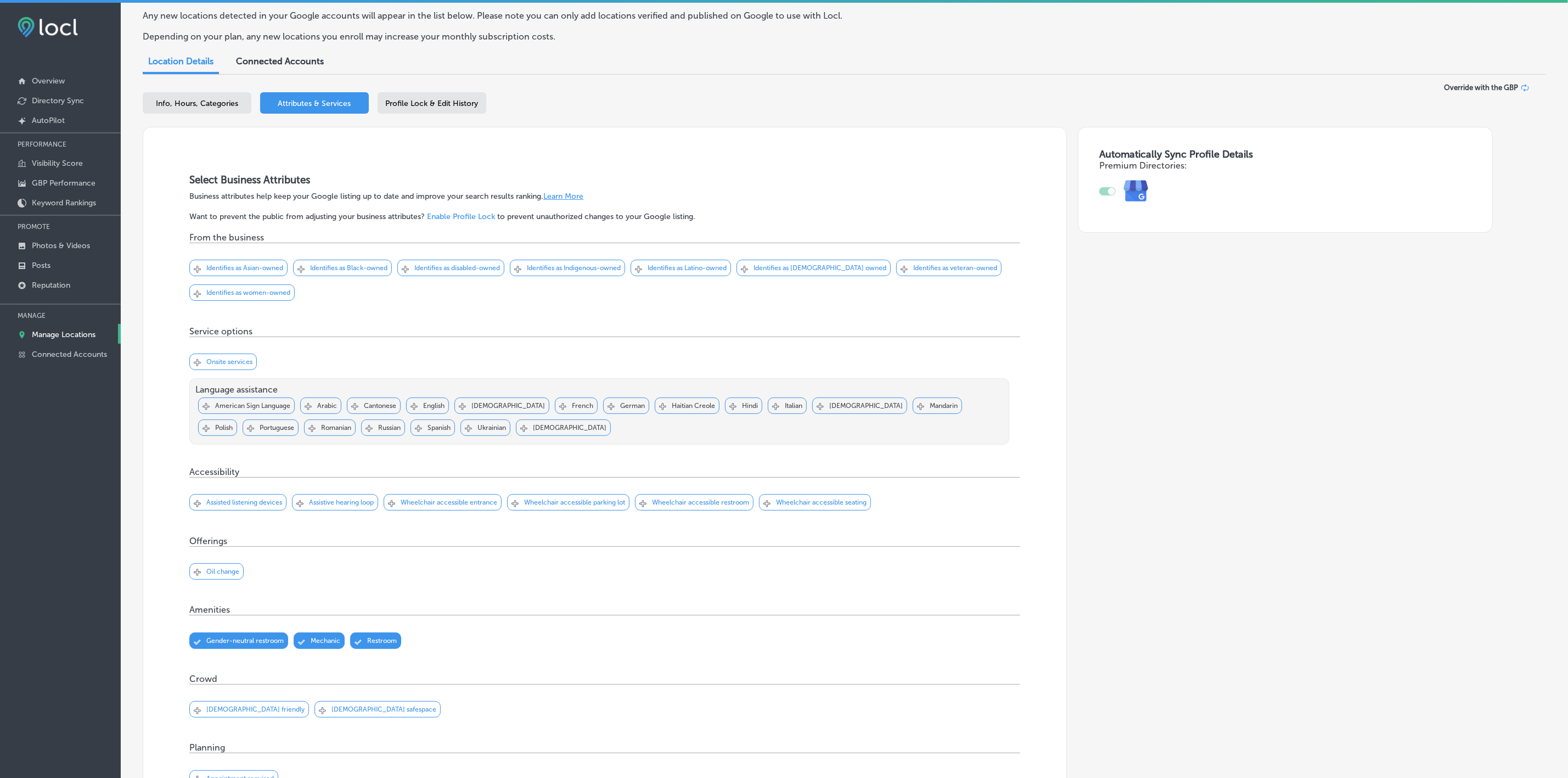
scroll to position [0, 0]
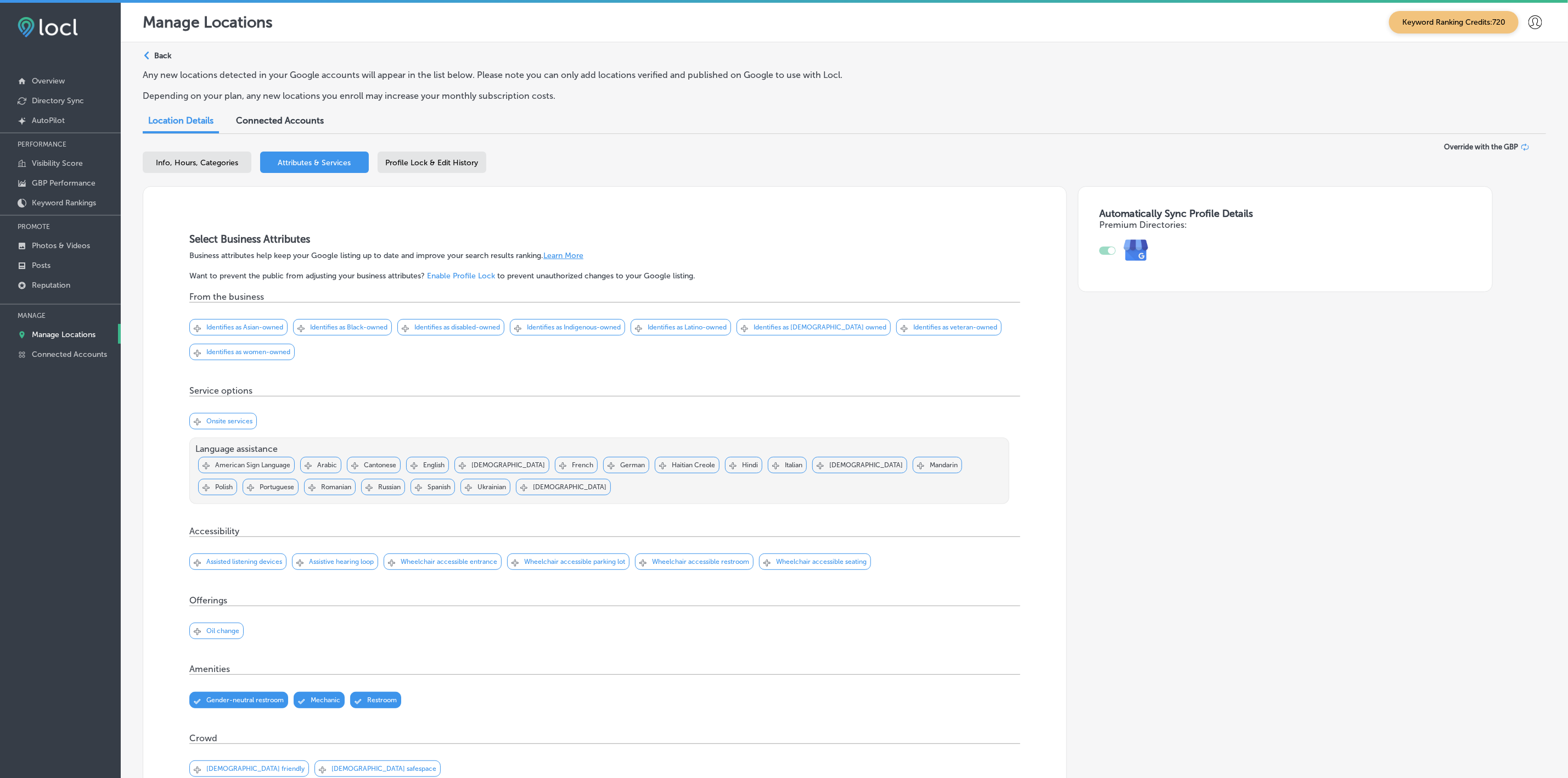
click at [431, 170] on div "Profile Lock & Edit History" at bounding box center [432, 162] width 109 height 21
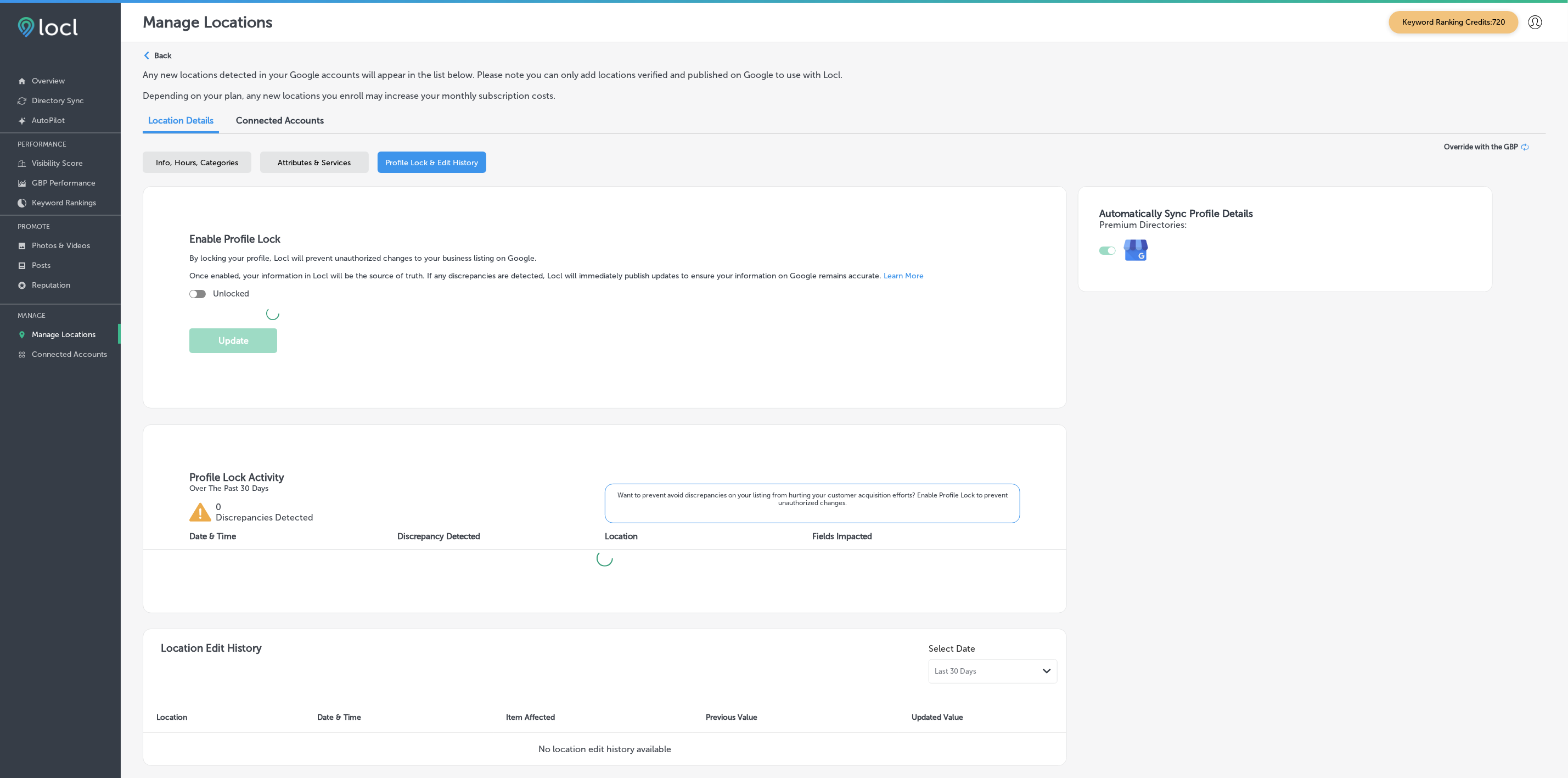
checkbox input "true"
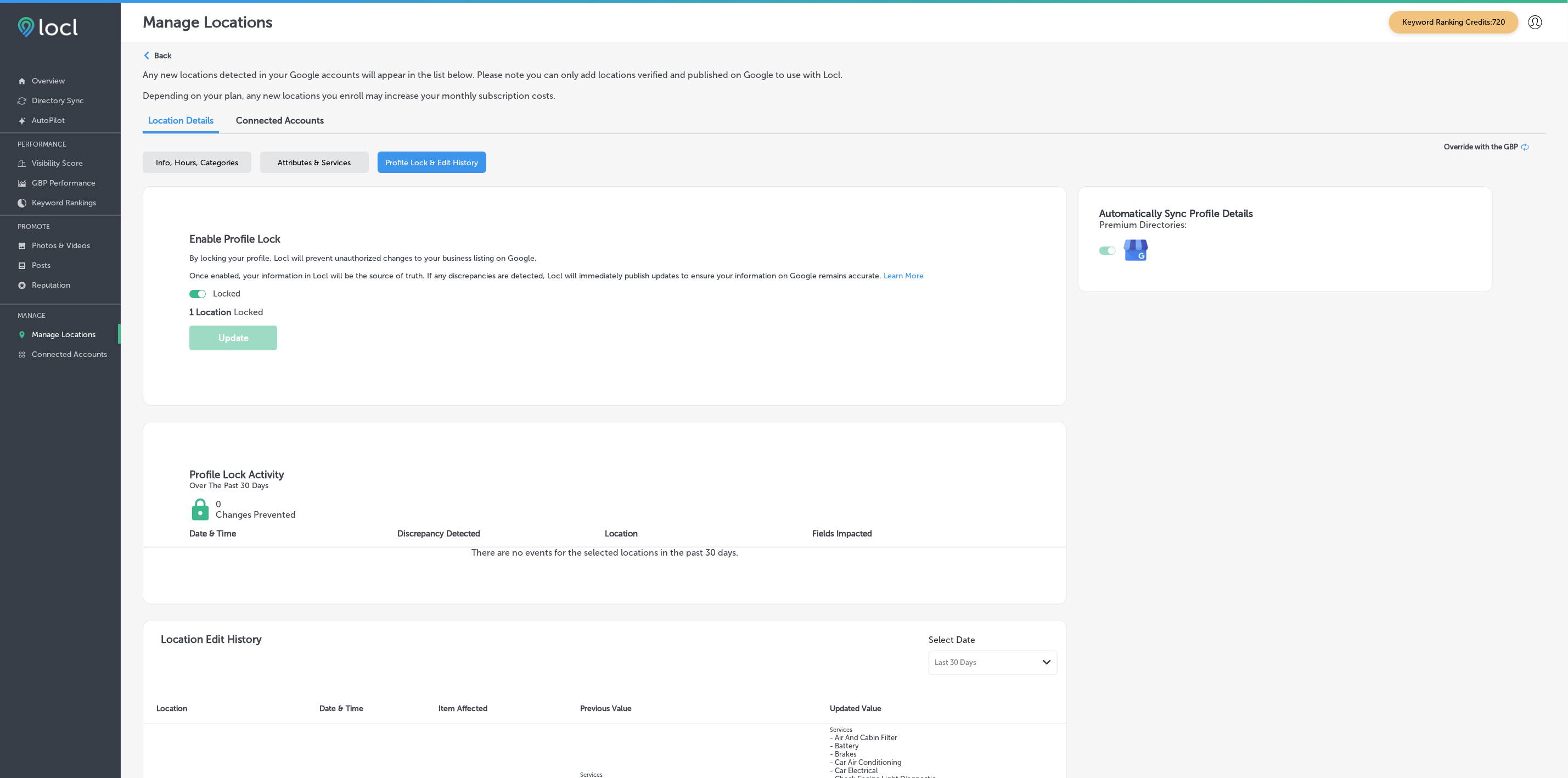
click at [146, 54] on polygon at bounding box center [146, 55] width 5 height 8
